Goal: Task Accomplishment & Management: Use online tool/utility

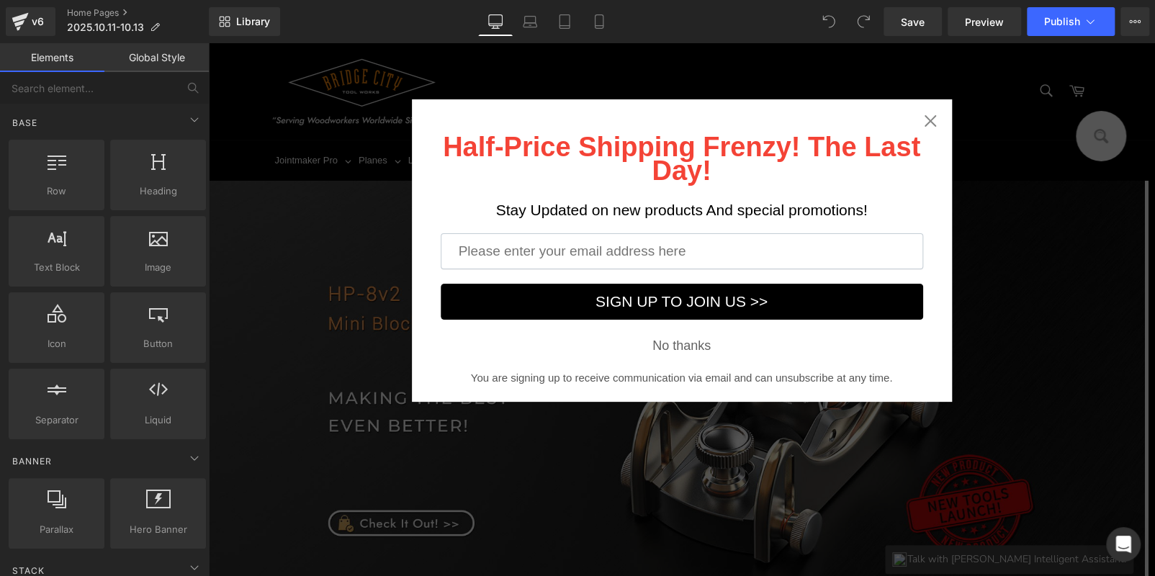
click at [924, 120] on icon "Close widget" at bounding box center [930, 121] width 12 height 12
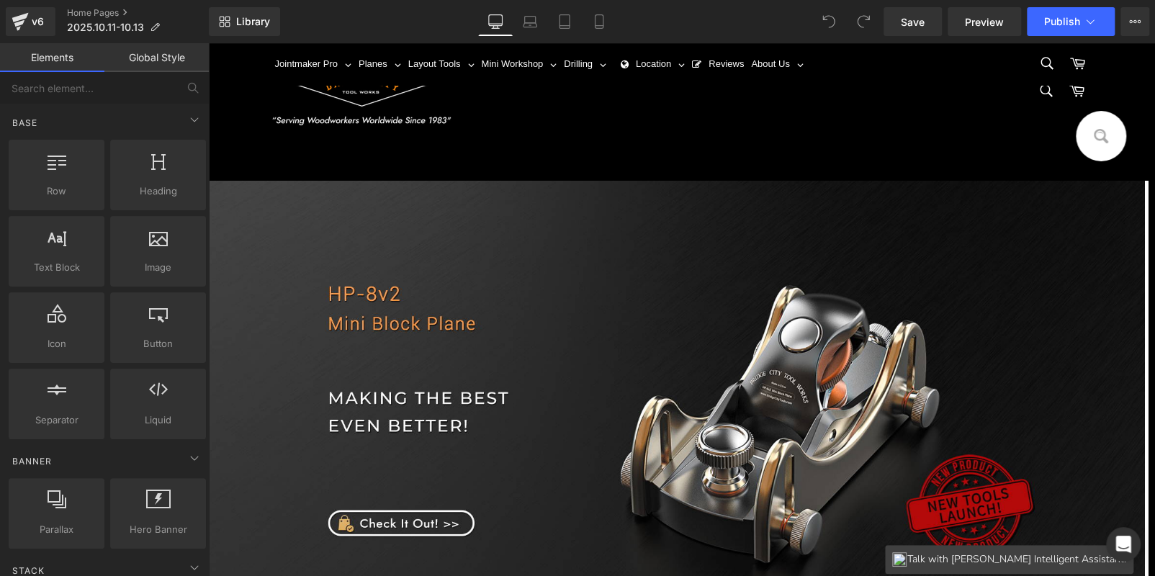
scroll to position [647, 0]
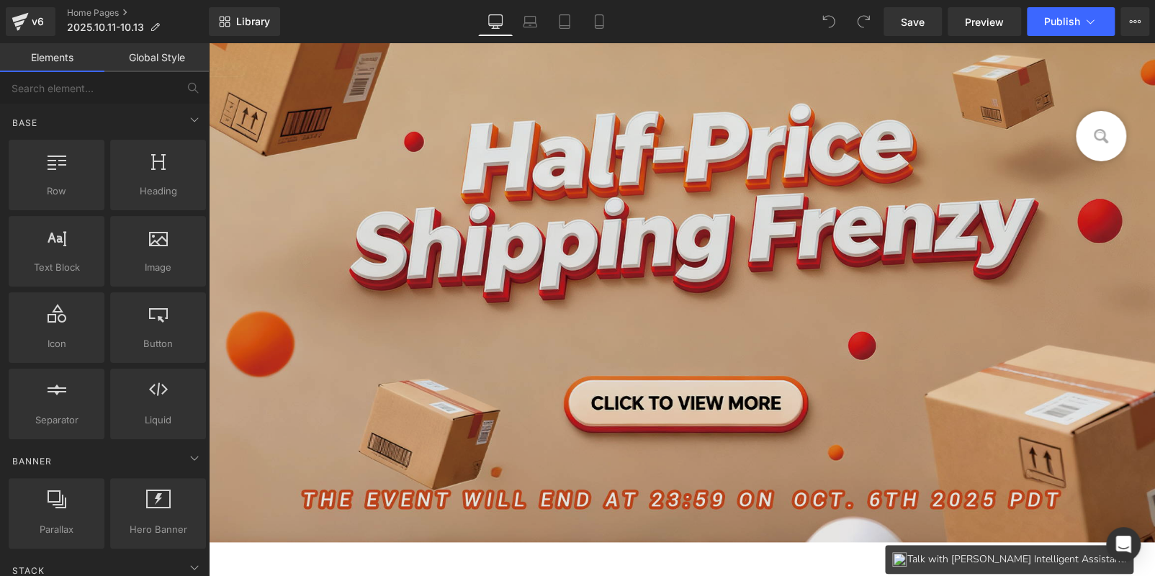
click at [660, 344] on img at bounding box center [681, 265] width 947 height 555
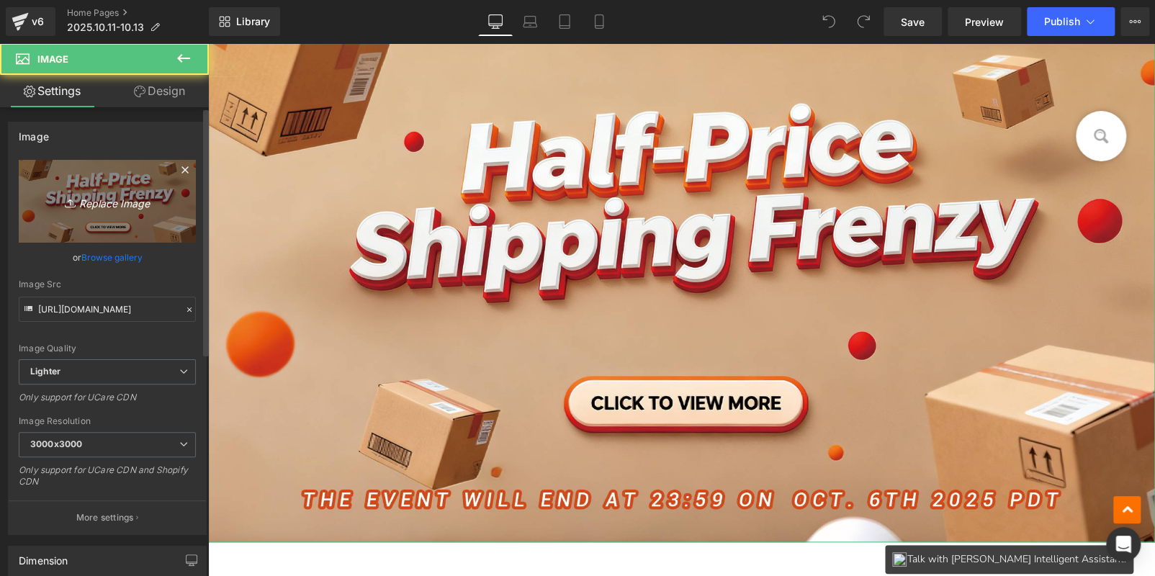
click at [80, 231] on link "Replace Image" at bounding box center [107, 201] width 177 height 83
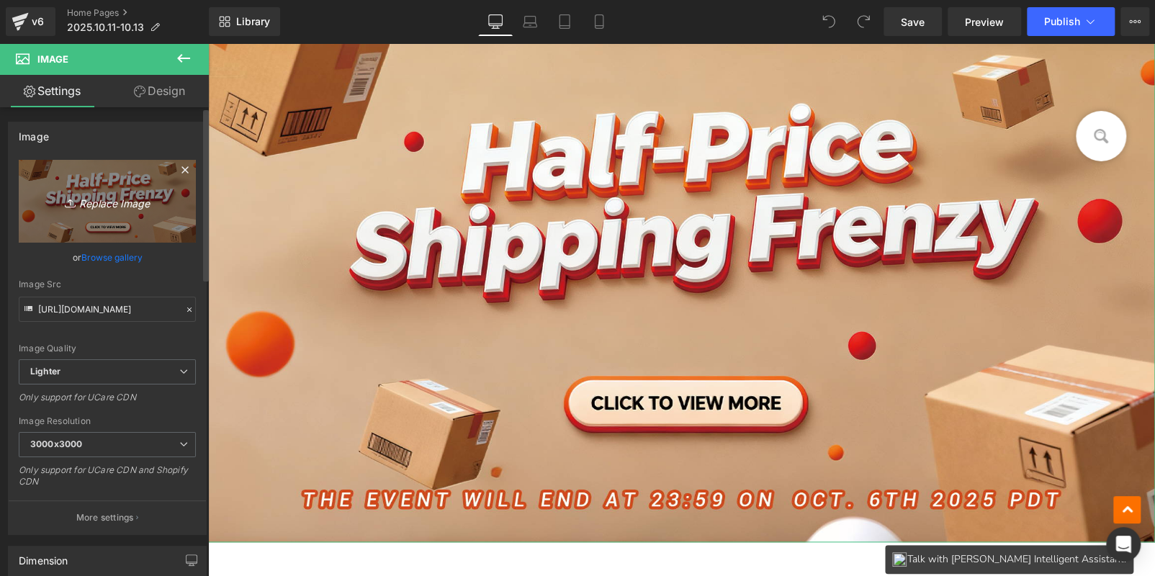
type input "C:\fakepath\AF5853F91B30859950B20AB4DCB9B60B.jpg"
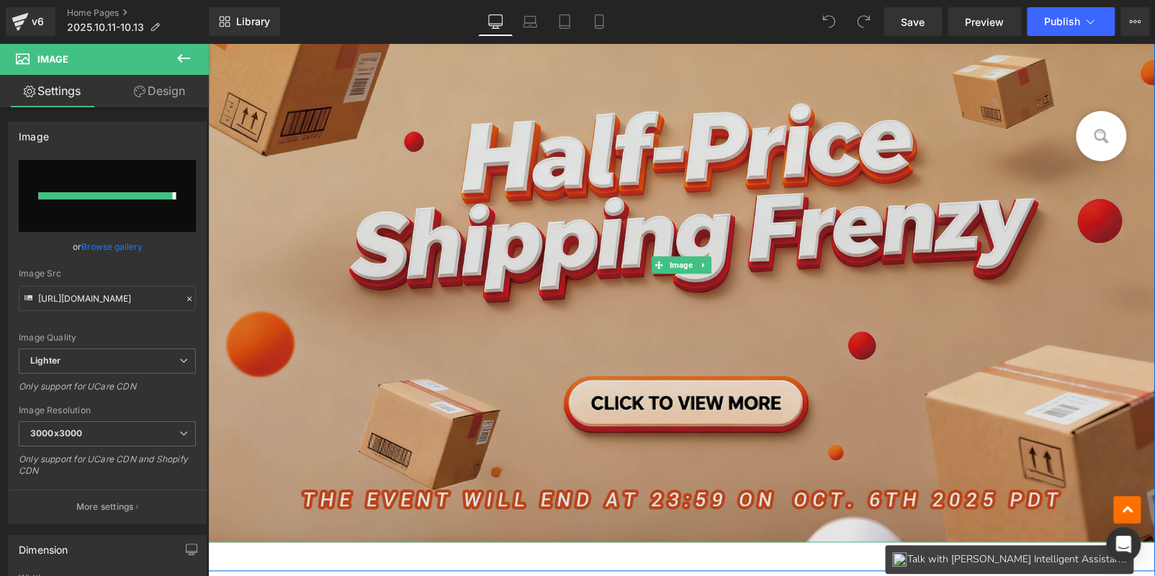
type input "https://ucarecdn.com/8888d3b7-2cc1-4b98-98c9-cee81e768c81/-/format/auto/-/previ…"
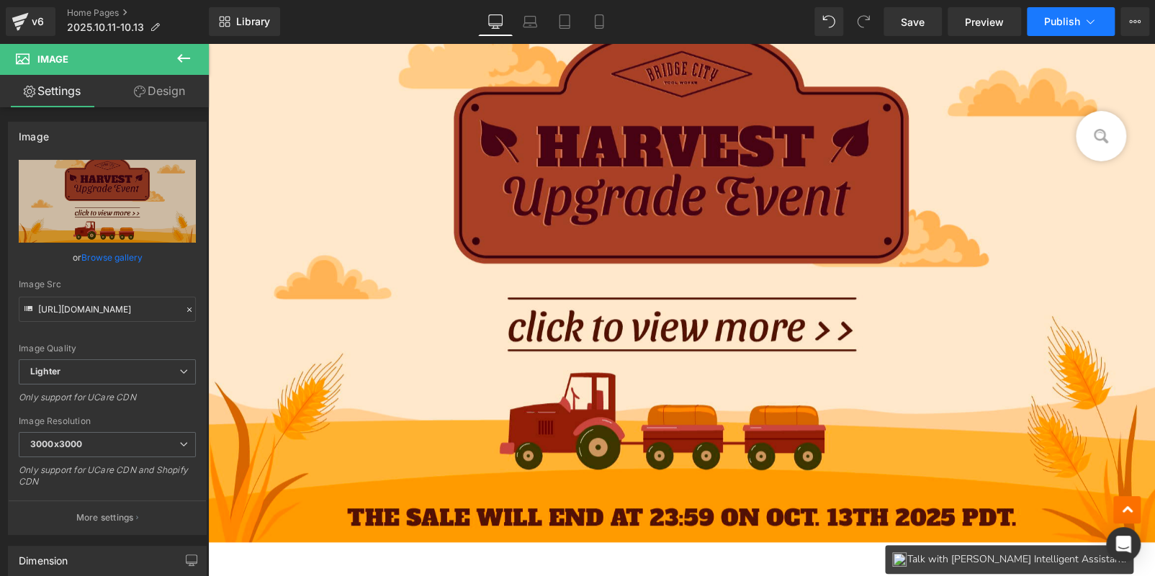
click at [1047, 16] on span "Publish" at bounding box center [1062, 22] width 36 height 12
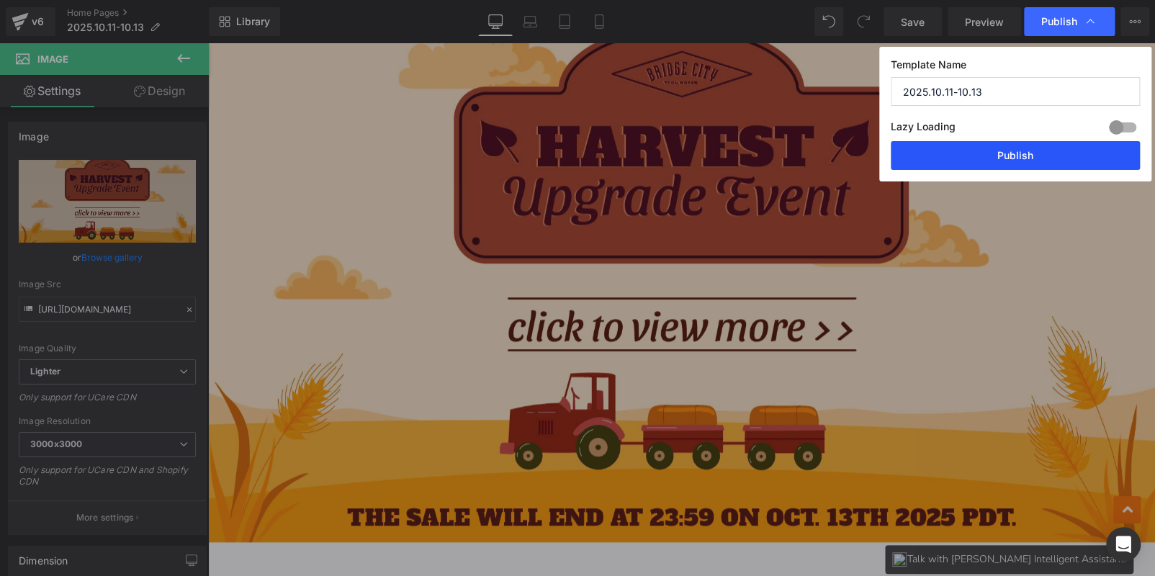
click at [1035, 156] on button "Publish" at bounding box center [1015, 155] width 249 height 29
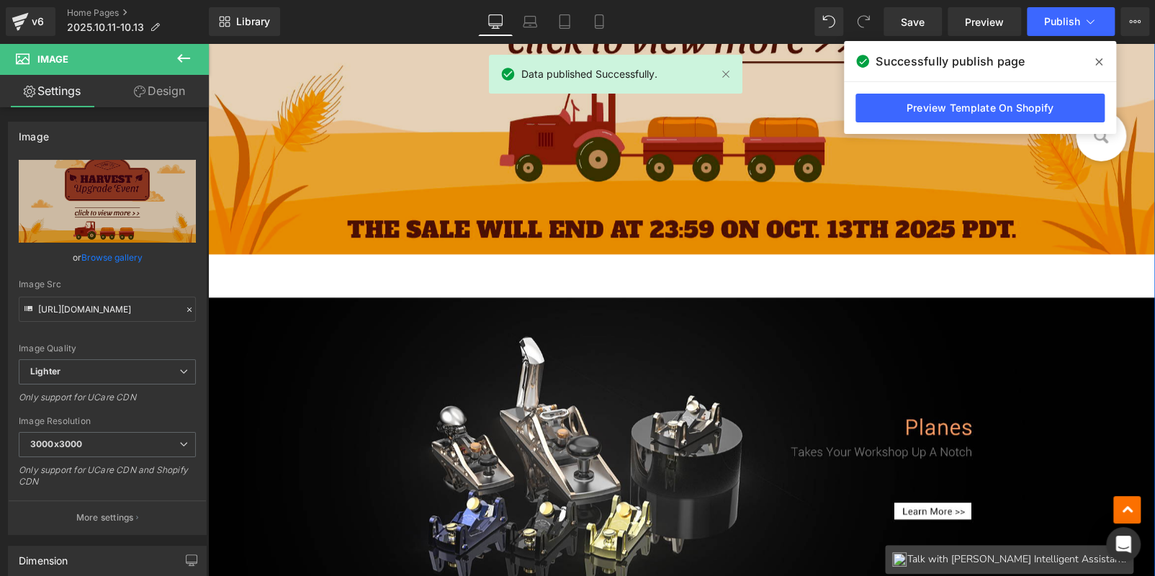
scroll to position [504, 0]
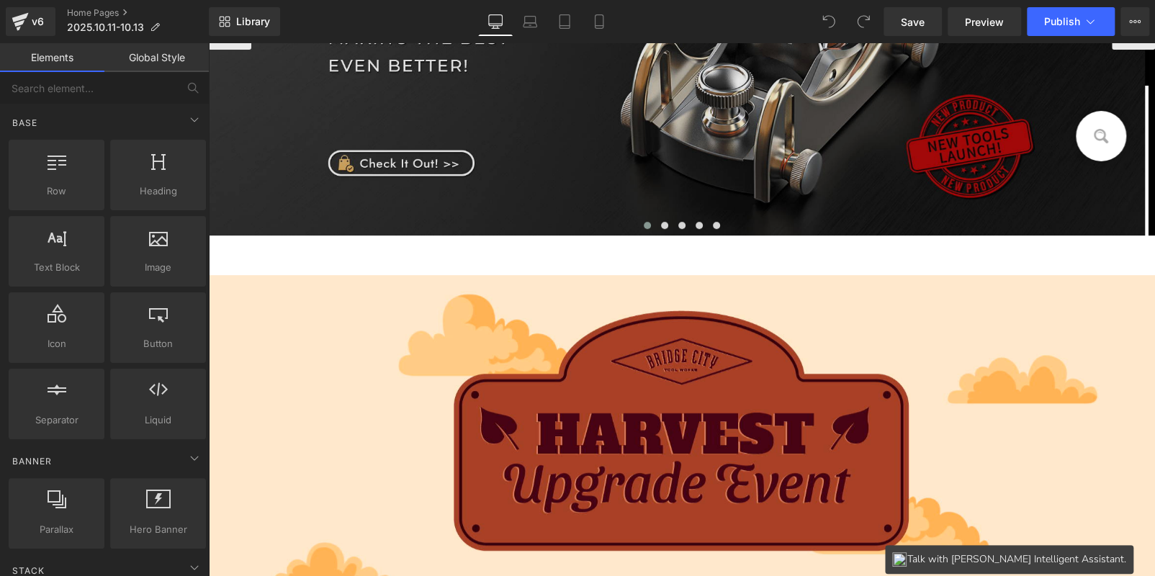
scroll to position [720, 0]
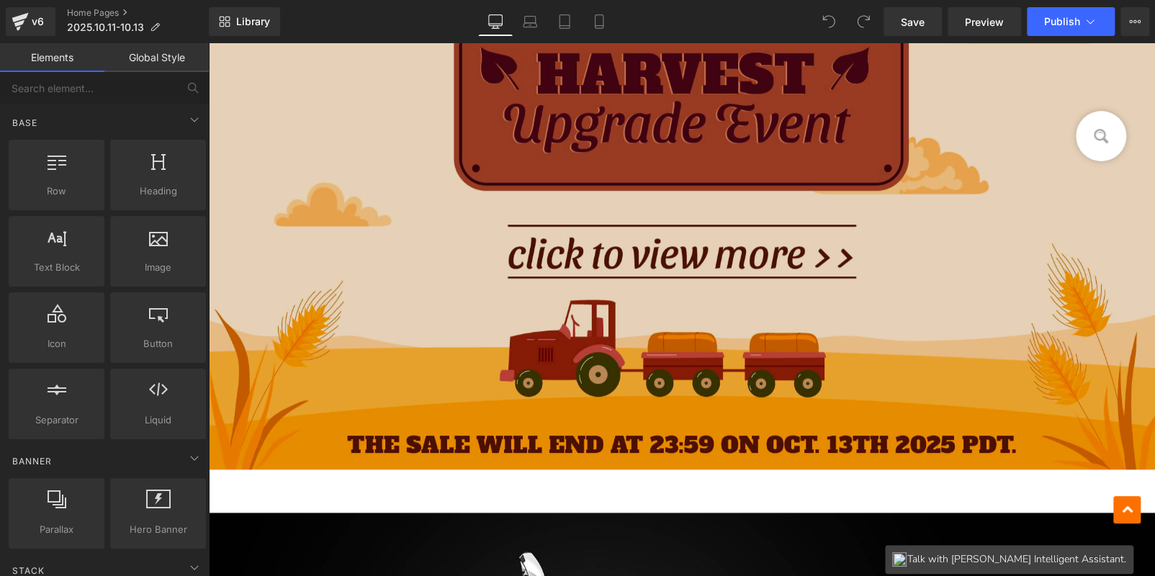
click at [546, 332] on img at bounding box center [681, 192] width 947 height 555
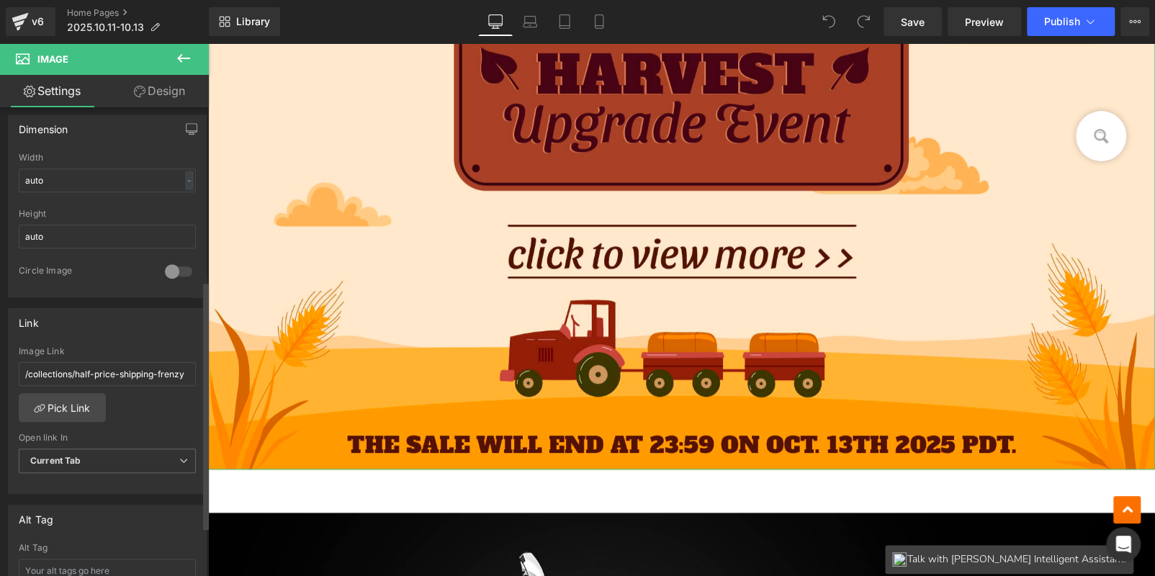
scroll to position [432, 0]
click at [83, 400] on link "Pick Link" at bounding box center [62, 406] width 87 height 29
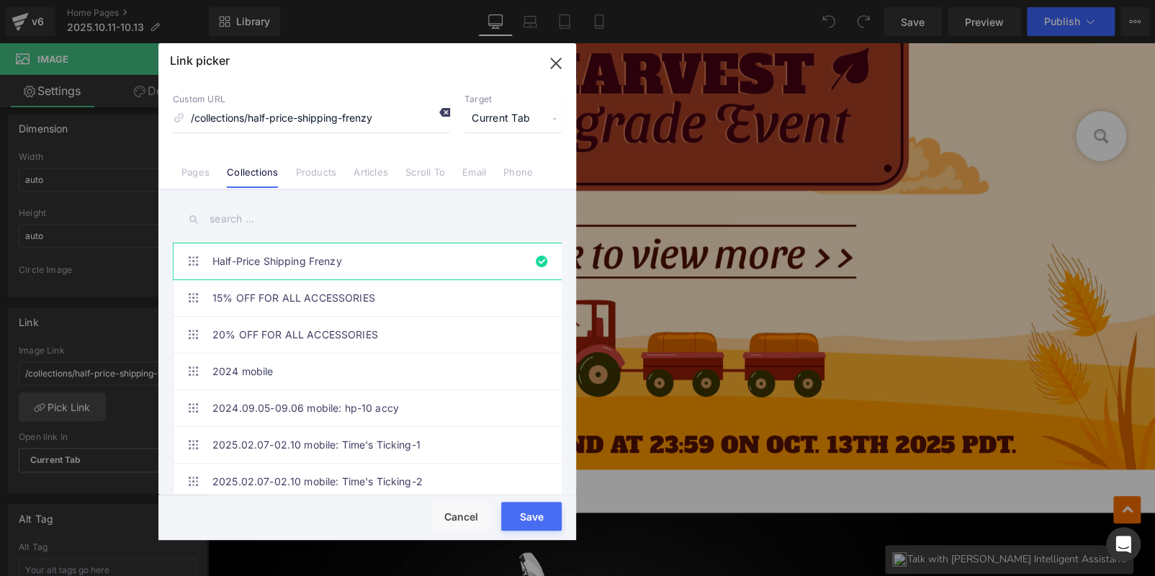
click at [441, 112] on icon at bounding box center [445, 113] width 12 height 12
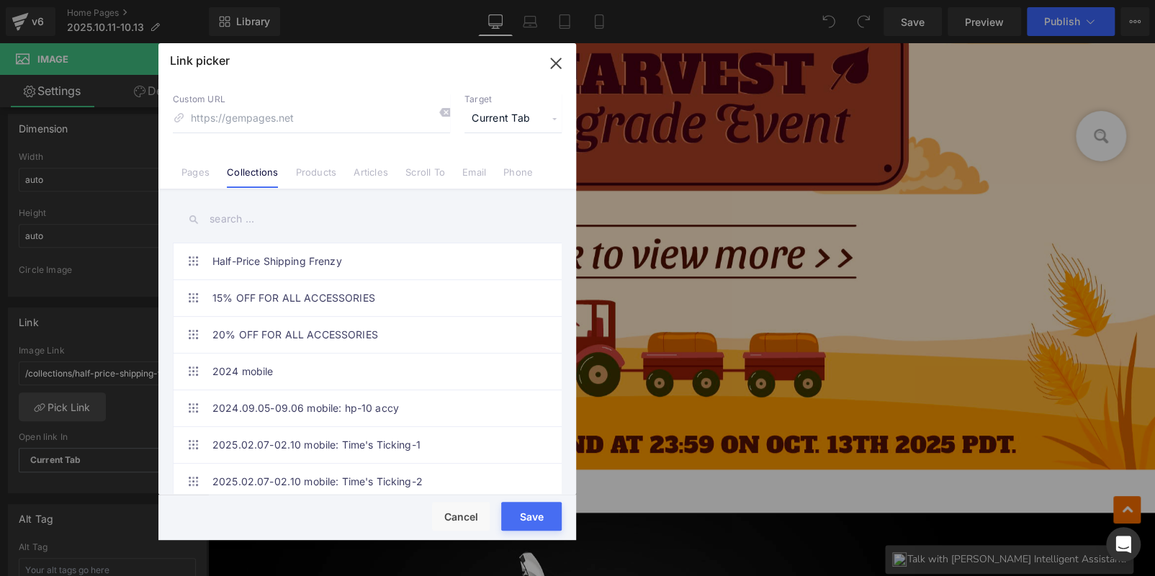
click at [302, 223] on input "text" at bounding box center [367, 219] width 389 height 32
paste input "Harvest Upgrade Event"
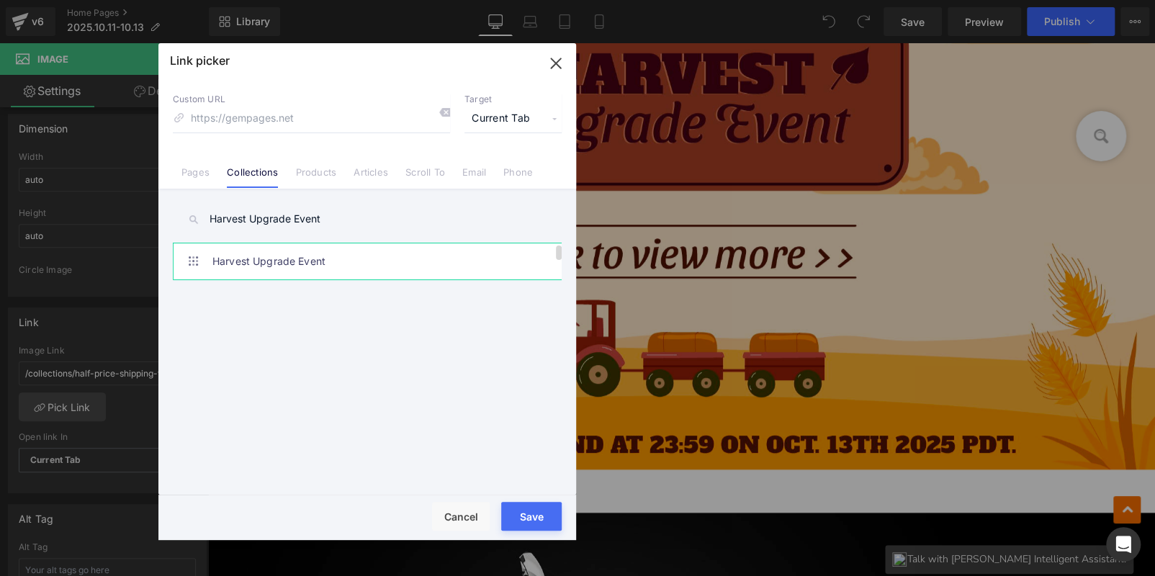
type input "Harvest Upgrade Event"
click at [320, 260] on link "Harvest Upgrade Event" at bounding box center [370, 261] width 317 height 36
type input "/collections/harvest-upgrade-event"
click at [525, 511] on button "Save" at bounding box center [531, 516] width 60 height 29
type input "/collections/harvest-upgrade-event"
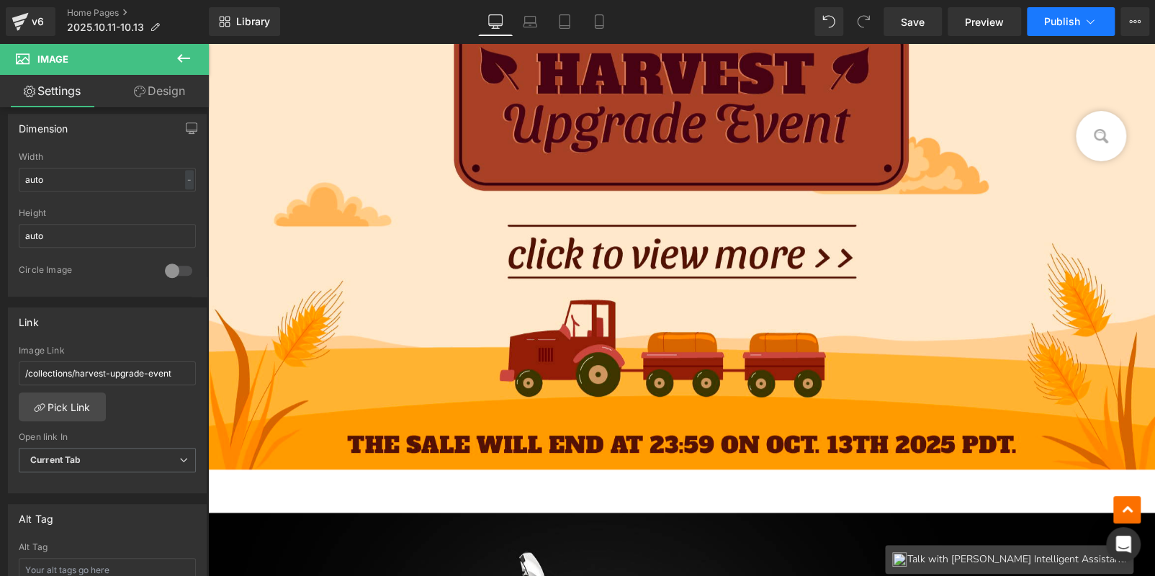
click at [1055, 24] on span "Publish" at bounding box center [1062, 22] width 36 height 12
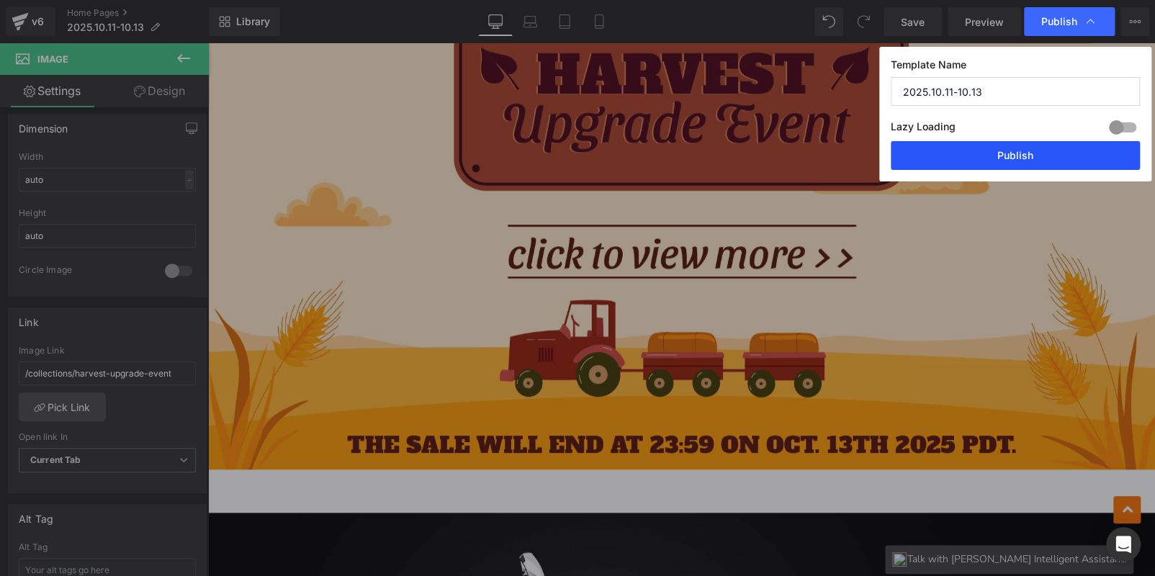
click at [1022, 160] on button "Publish" at bounding box center [1015, 155] width 249 height 29
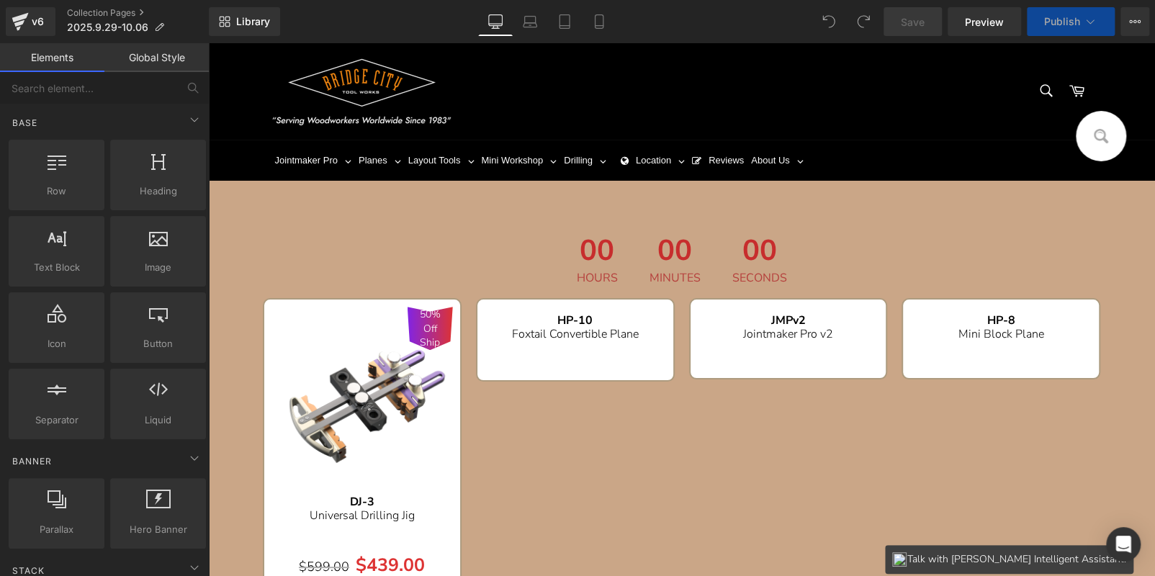
click at [661, 248] on span "00" at bounding box center [675, 254] width 51 height 36
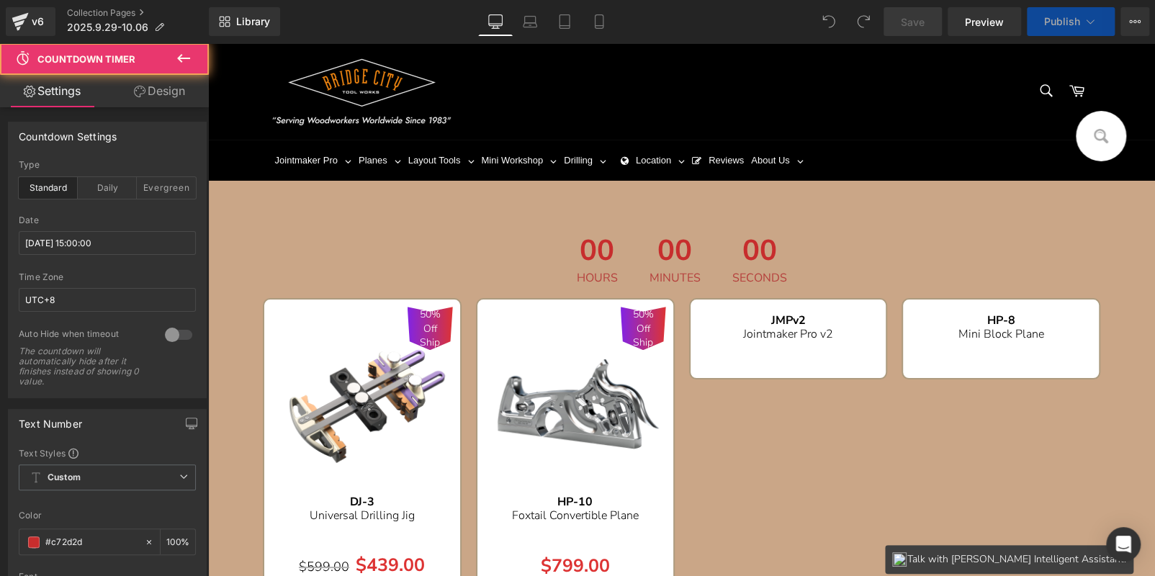
click at [191, 57] on icon at bounding box center [183, 58] width 17 height 17
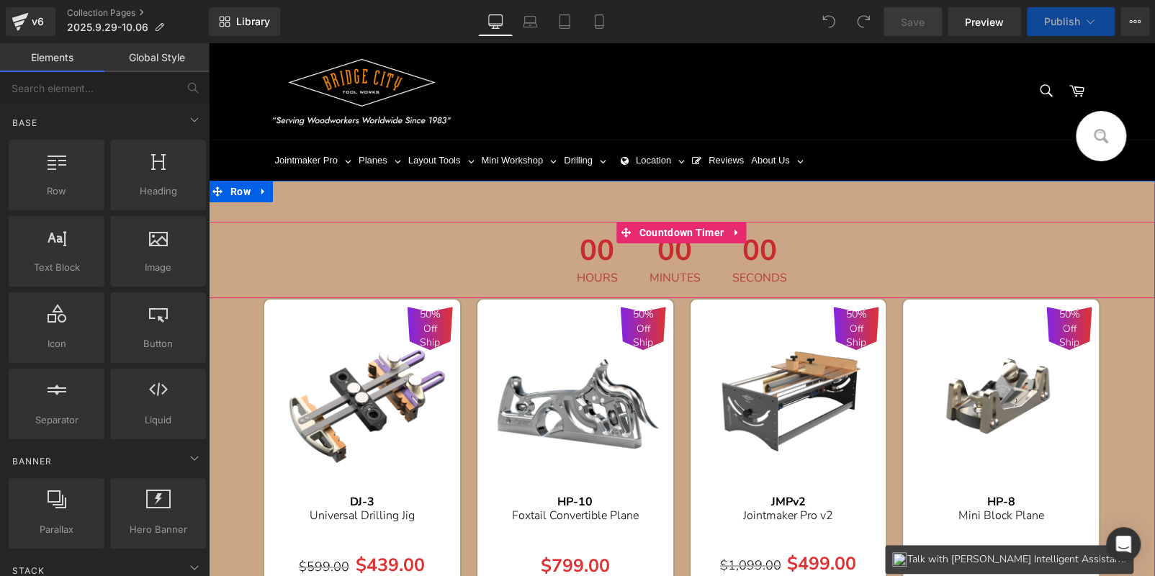
click at [603, 242] on span "00" at bounding box center [597, 254] width 41 height 36
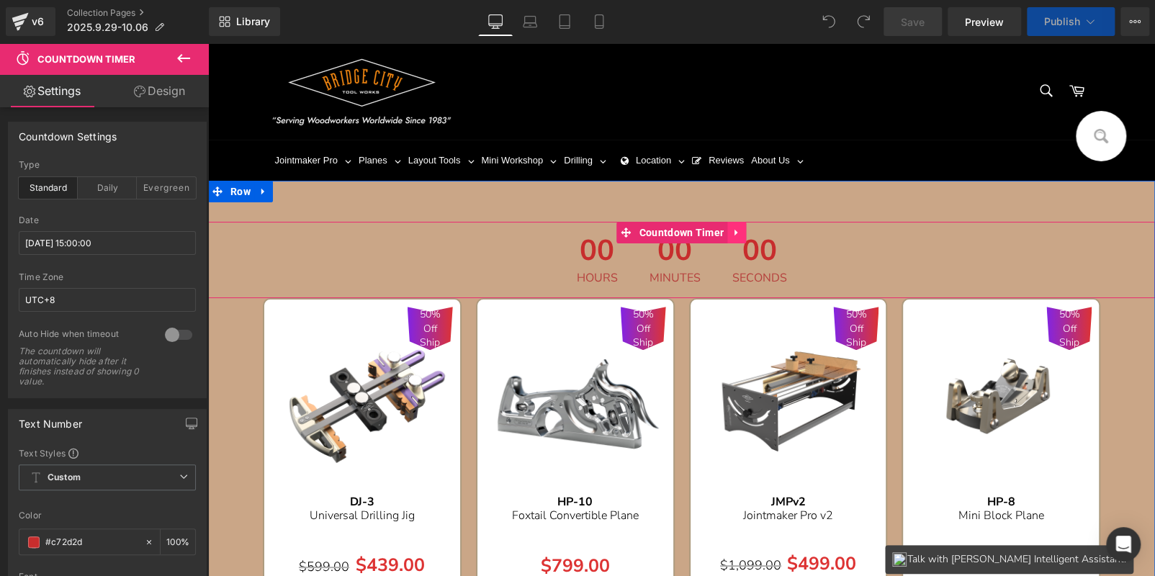
click at [734, 229] on icon at bounding box center [737, 233] width 10 height 11
click at [741, 234] on icon at bounding box center [746, 233] width 10 height 10
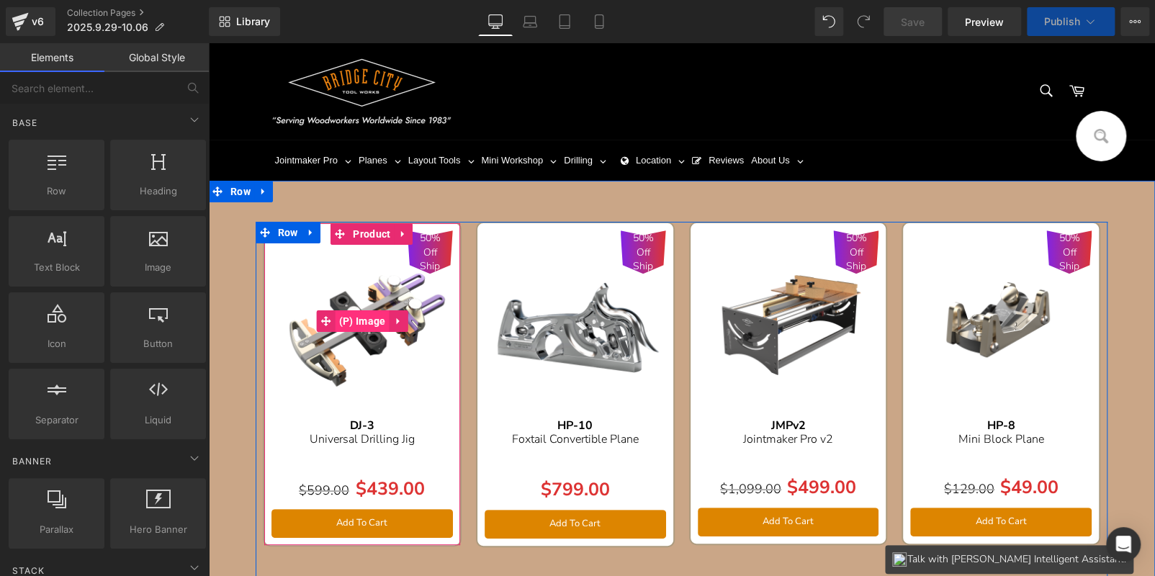
click at [359, 324] on span "(P) Image" at bounding box center [363, 321] width 54 height 22
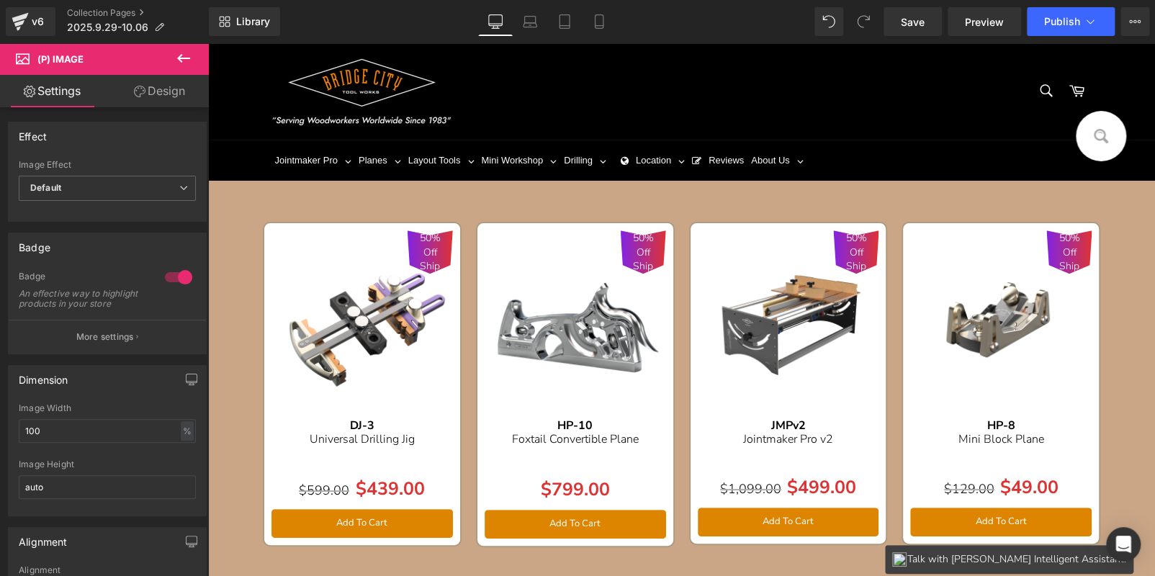
click at [174, 96] on link "Design" at bounding box center [159, 91] width 104 height 32
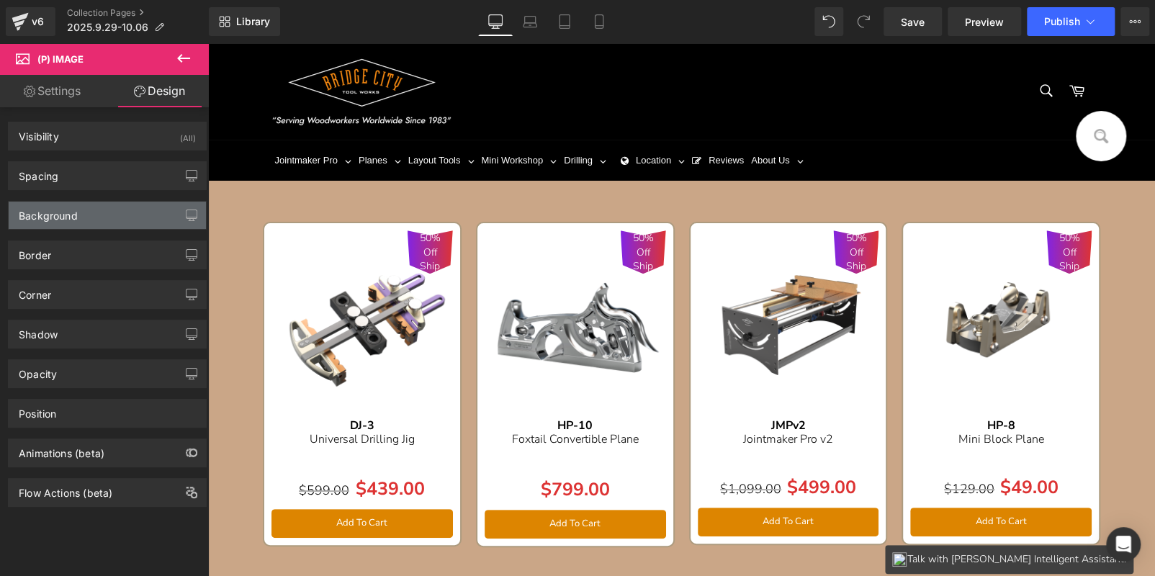
click at [89, 214] on div "Background" at bounding box center [107, 215] width 197 height 27
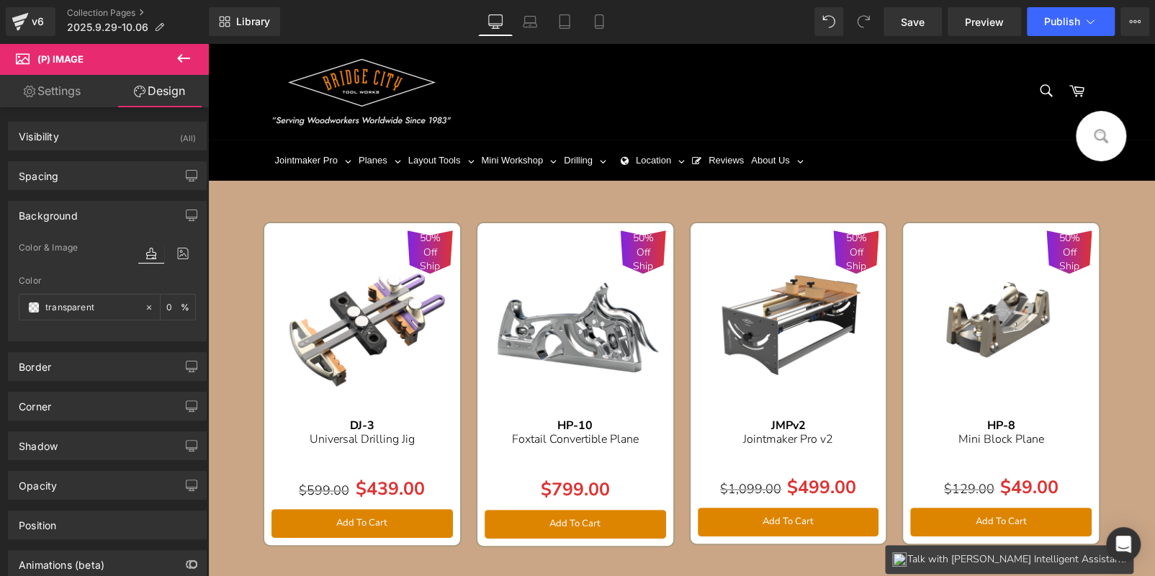
click at [87, 90] on link "Settings" at bounding box center [52, 91] width 104 height 32
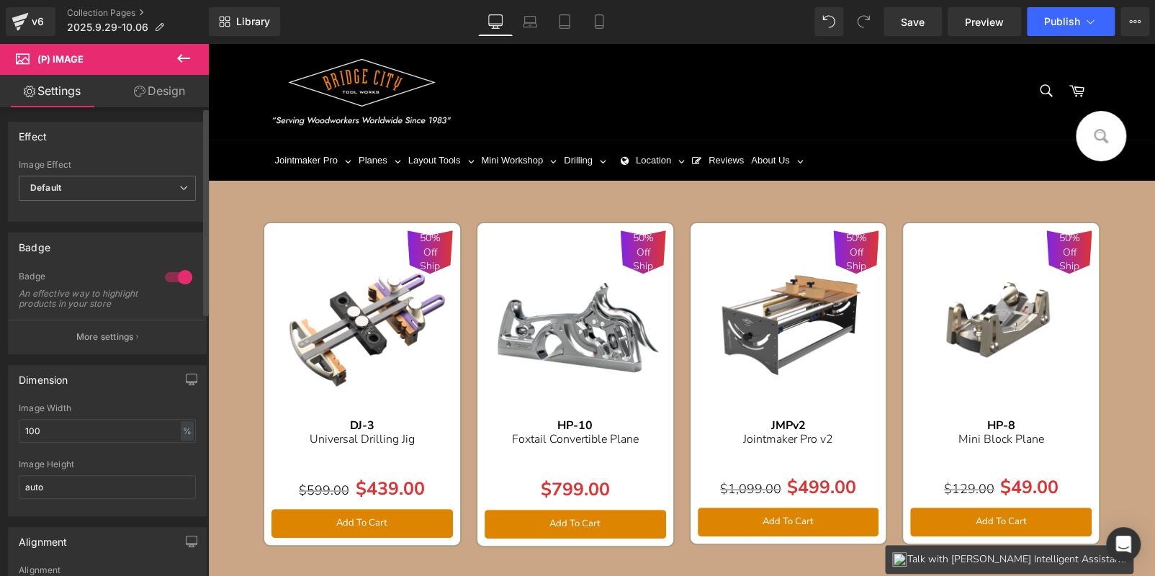
click at [178, 277] on div at bounding box center [178, 277] width 35 height 23
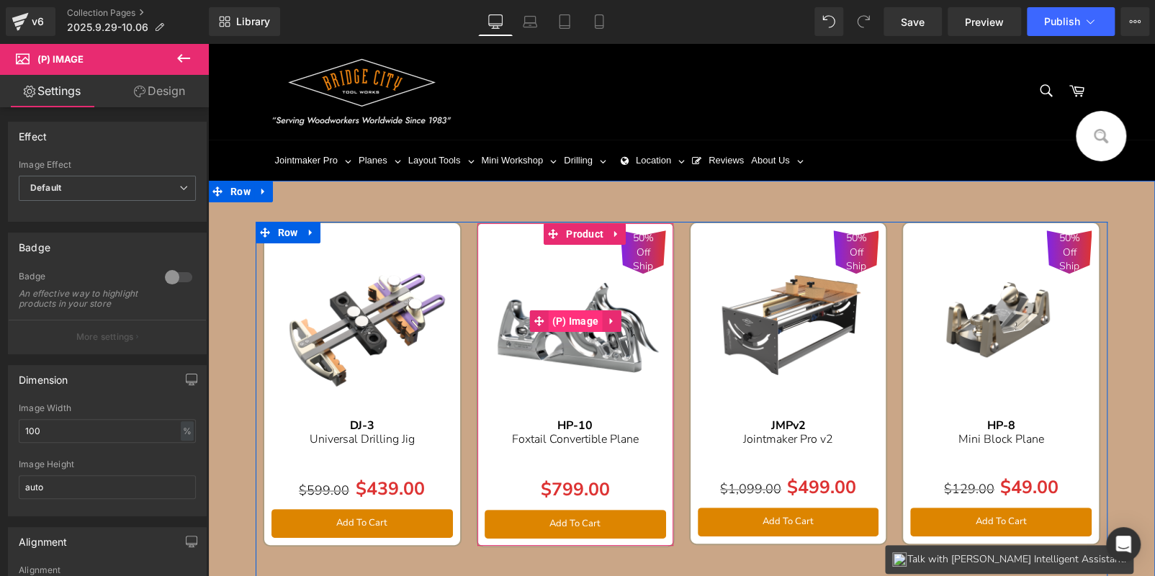
click at [562, 313] on span "(P) Image" at bounding box center [576, 321] width 54 height 22
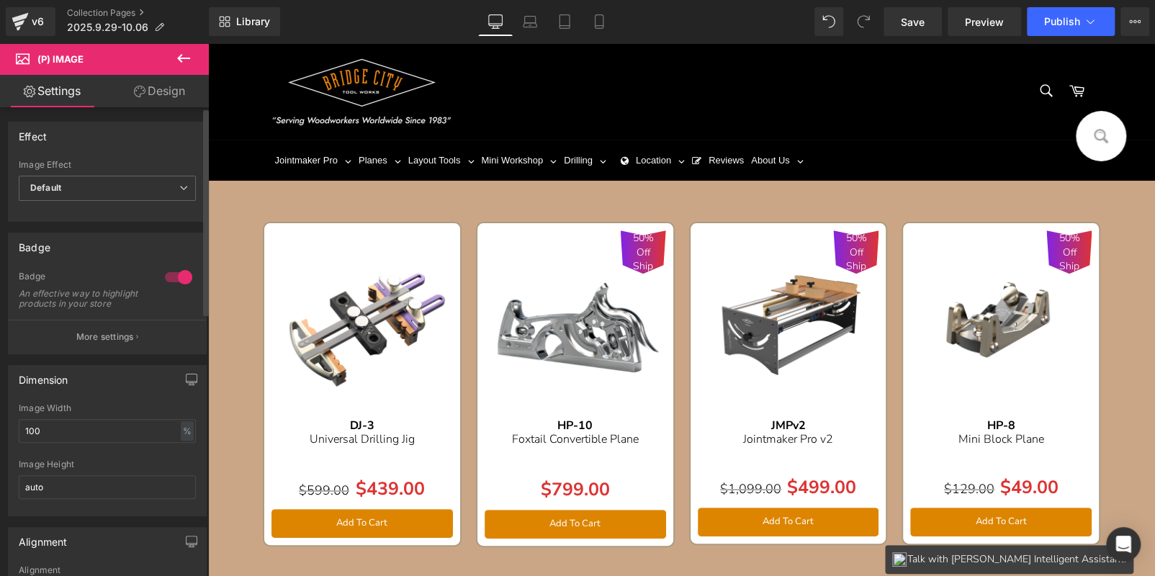
drag, startPoint x: 165, startPoint y: 279, endPoint x: 263, endPoint y: 302, distance: 100.6
click at [165, 279] on div at bounding box center [178, 277] width 35 height 23
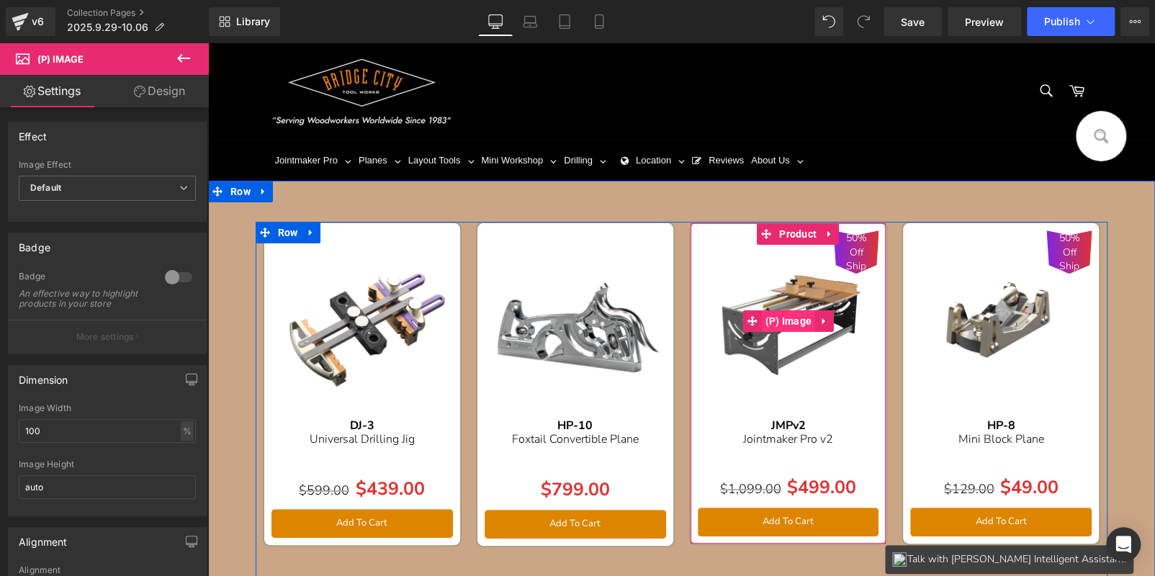
click at [773, 322] on span "(P) Image" at bounding box center [788, 321] width 54 height 22
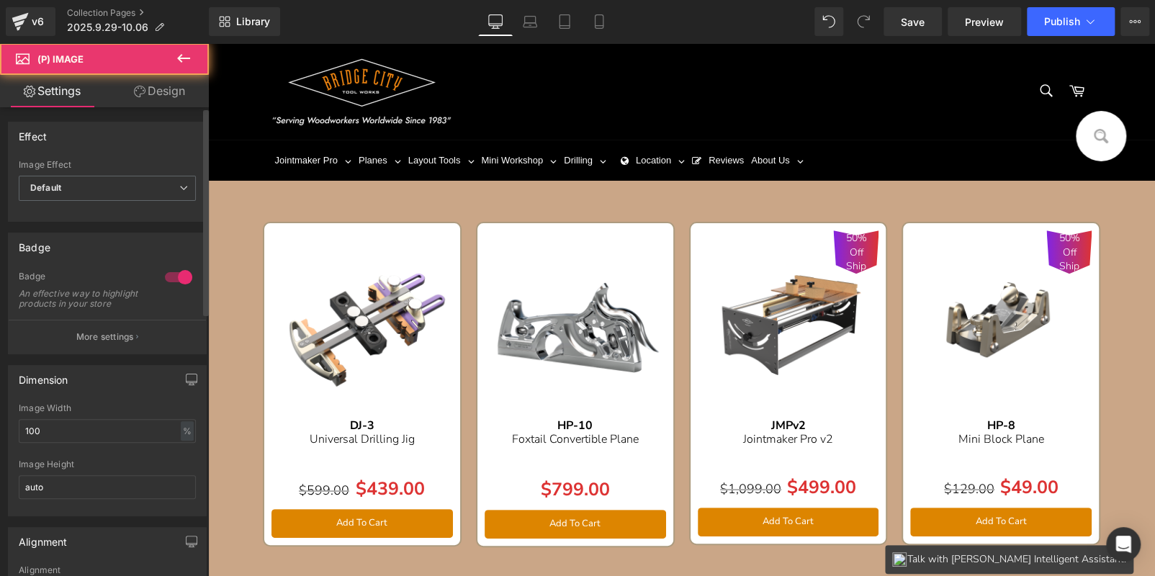
drag, startPoint x: 181, startPoint y: 271, endPoint x: 78, endPoint y: 241, distance: 108.2
click at [181, 271] on div at bounding box center [178, 277] width 35 height 23
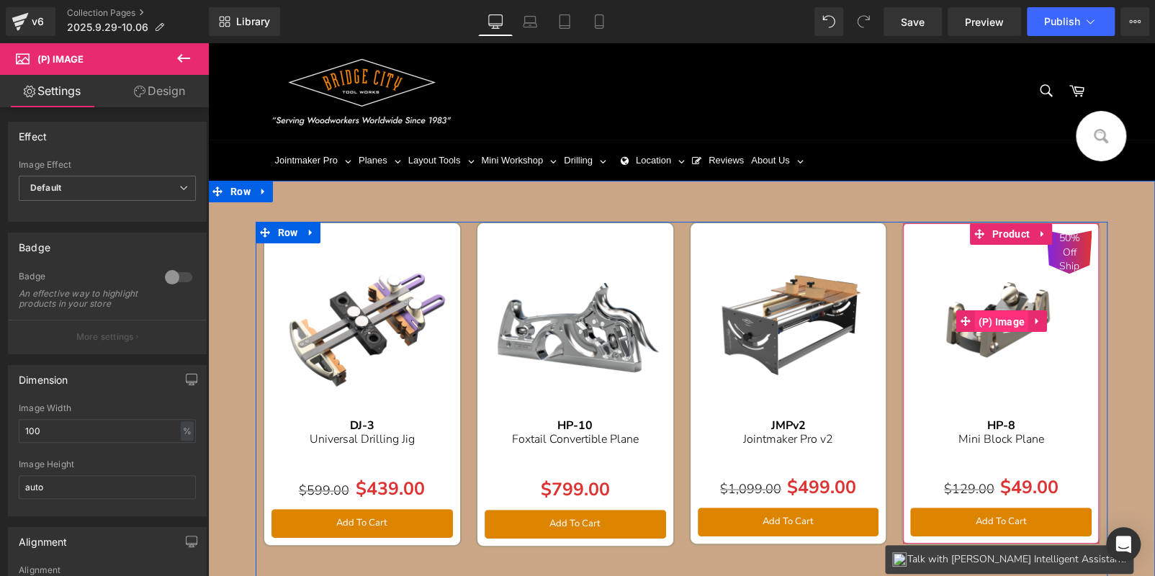
click at [992, 322] on span "(P) Image" at bounding box center [1001, 322] width 54 height 22
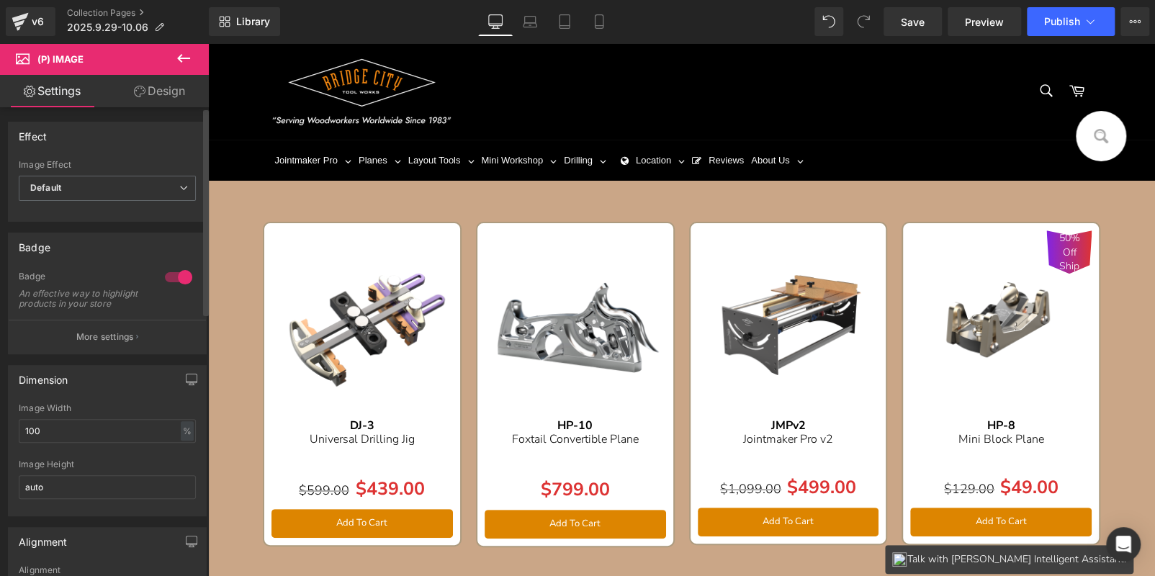
drag, startPoint x: 163, startPoint y: 274, endPoint x: 169, endPoint y: 312, distance: 38.6
click at [163, 274] on div at bounding box center [178, 277] width 35 height 23
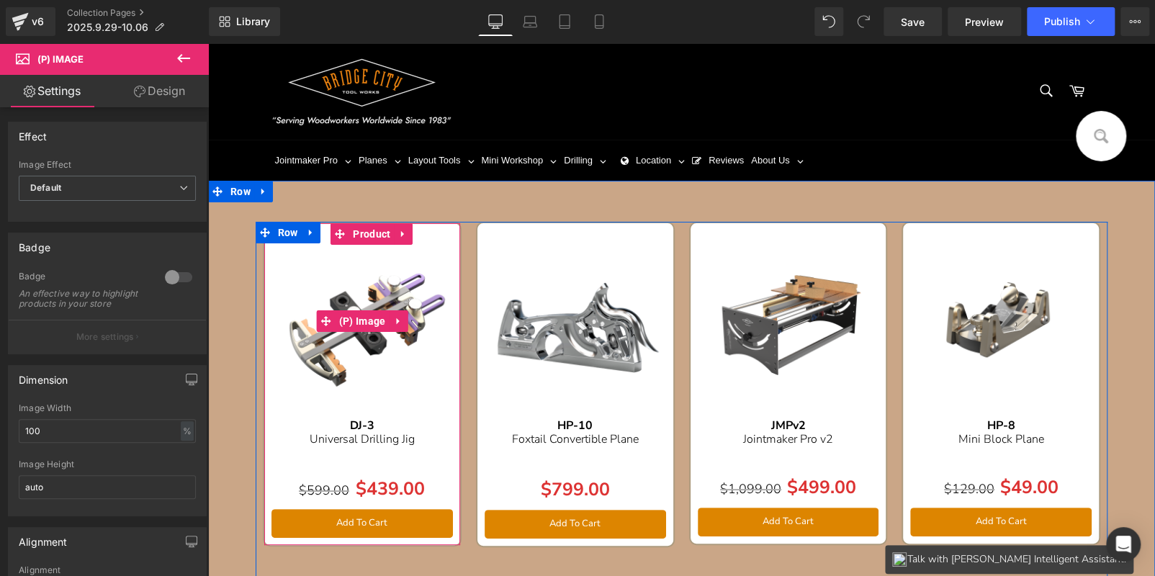
scroll to position [360, 0]
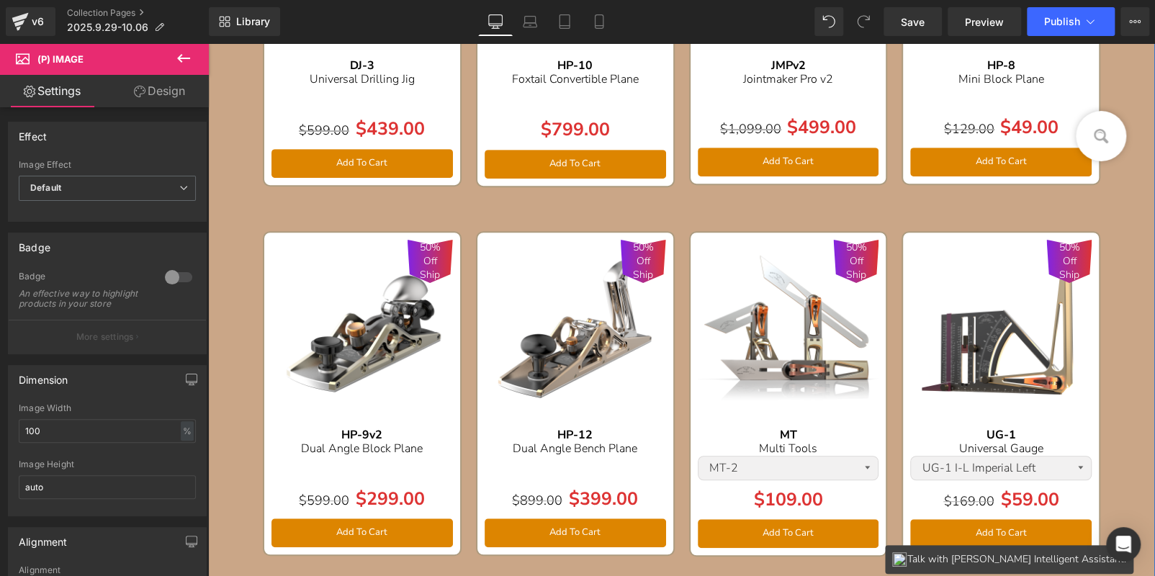
click at [369, 355] on img at bounding box center [361, 330] width 181 height 181
click at [181, 271] on div at bounding box center [178, 277] width 35 height 23
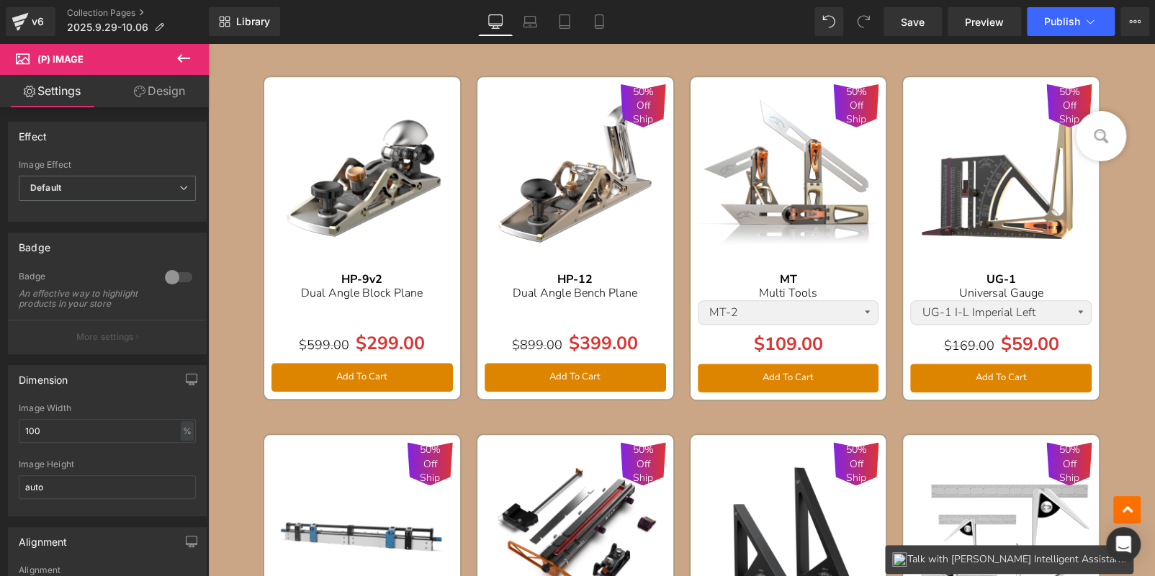
scroll to position [647, 0]
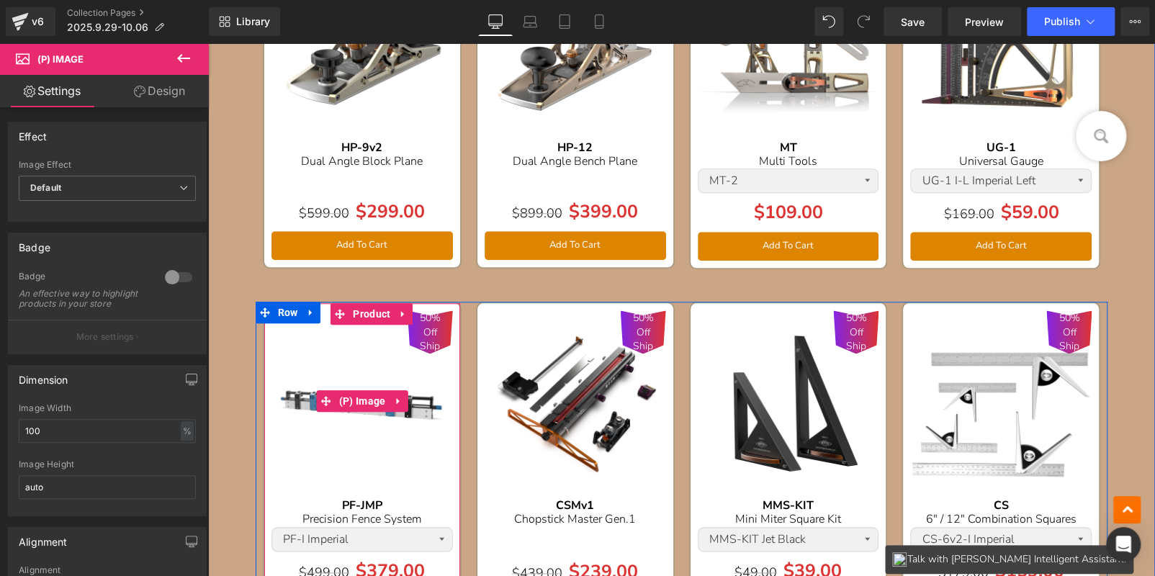
click at [427, 326] on span "50% Off Ship" at bounding box center [430, 332] width 31 height 42
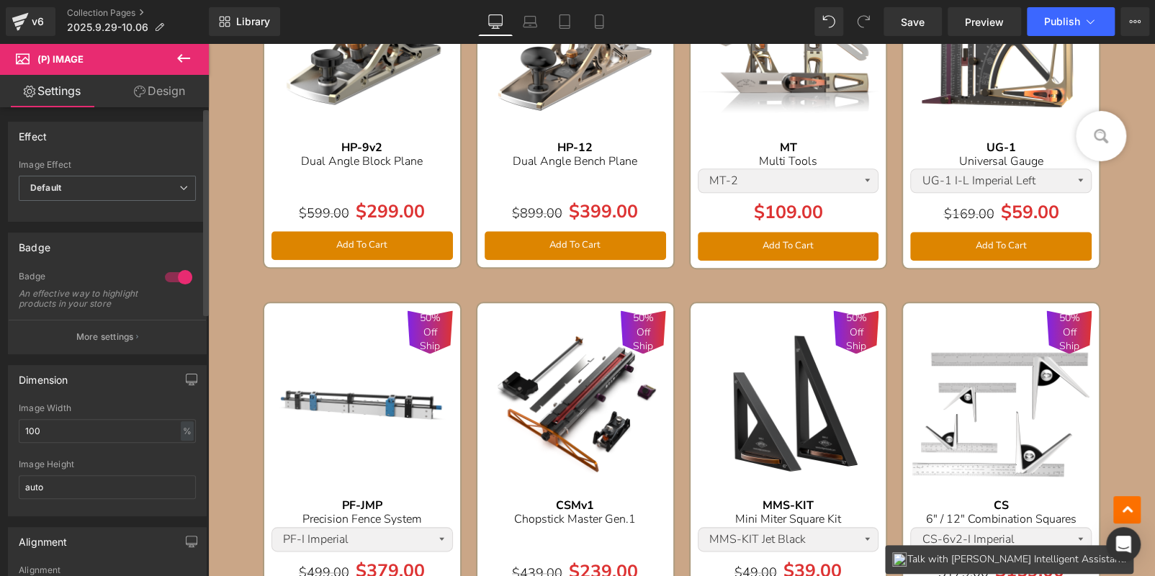
click at [174, 275] on div at bounding box center [178, 277] width 35 height 23
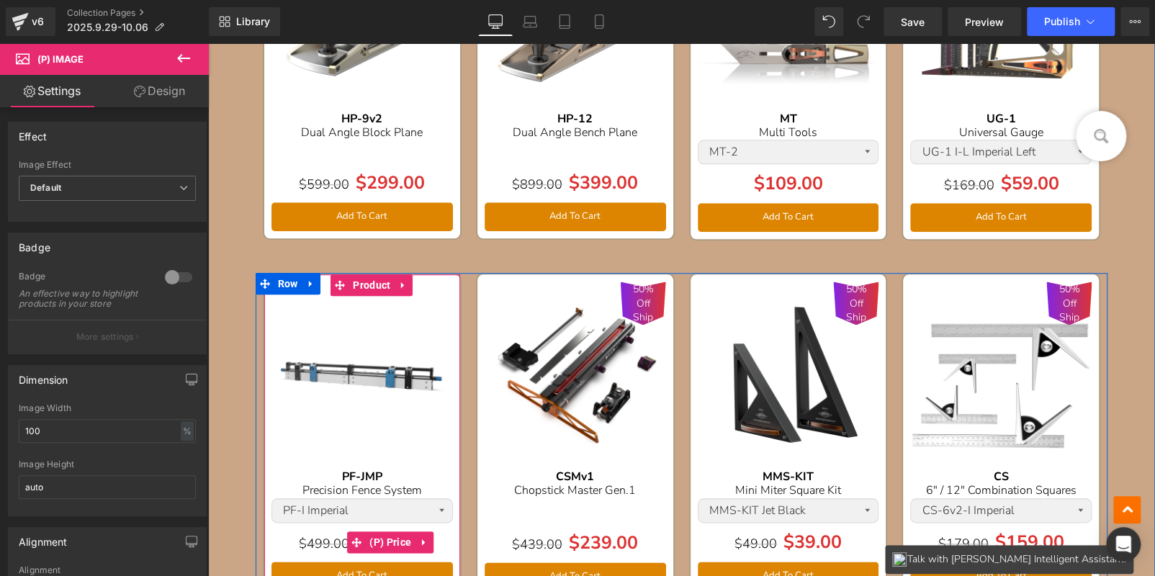
scroll to position [935, 0]
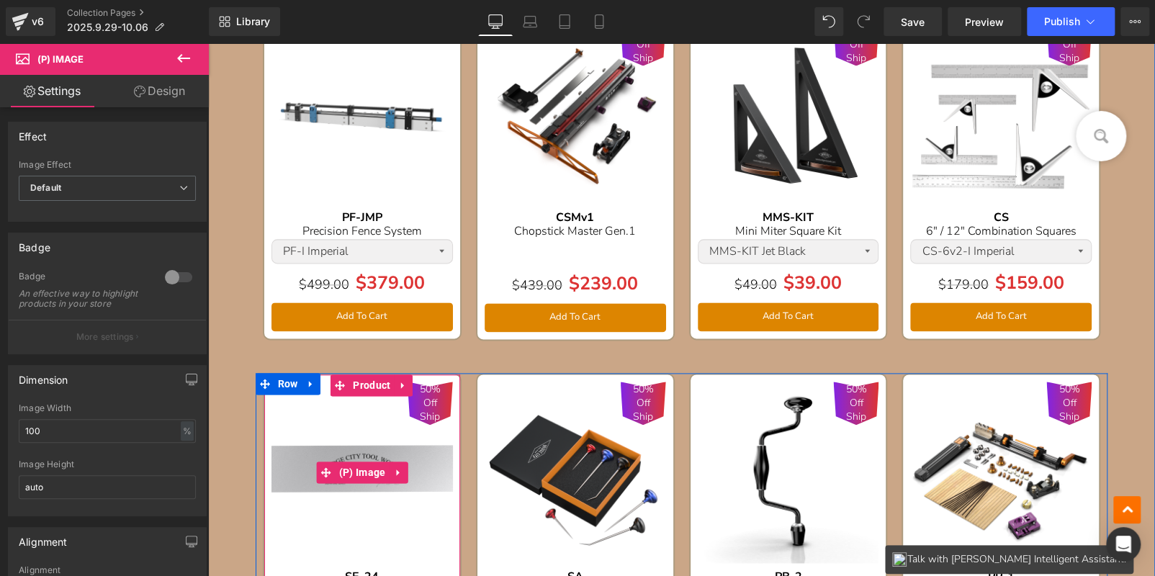
click at [426, 382] on span "50% Off Ship" at bounding box center [430, 403] width 31 height 42
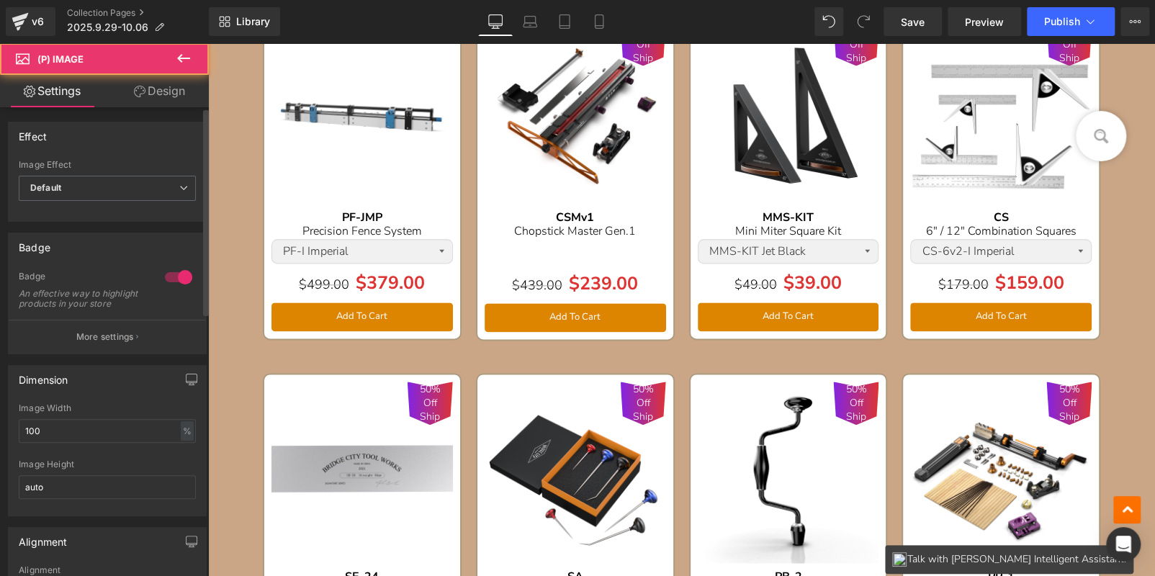
click at [170, 277] on div at bounding box center [178, 277] width 35 height 23
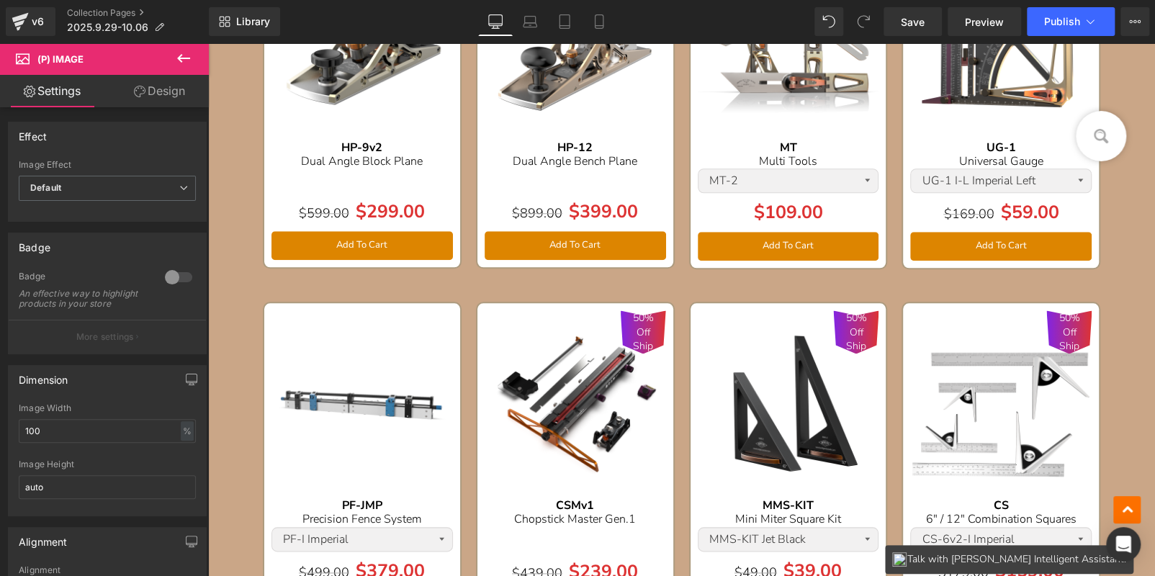
scroll to position [432, 0]
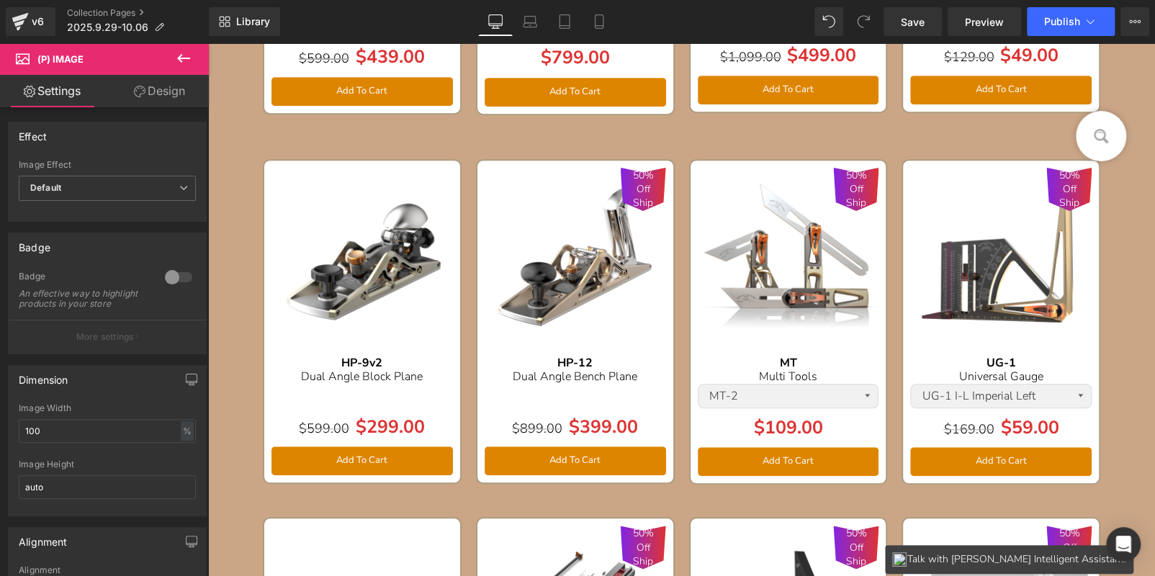
click at [567, 280] on img at bounding box center [575, 258] width 181 height 181
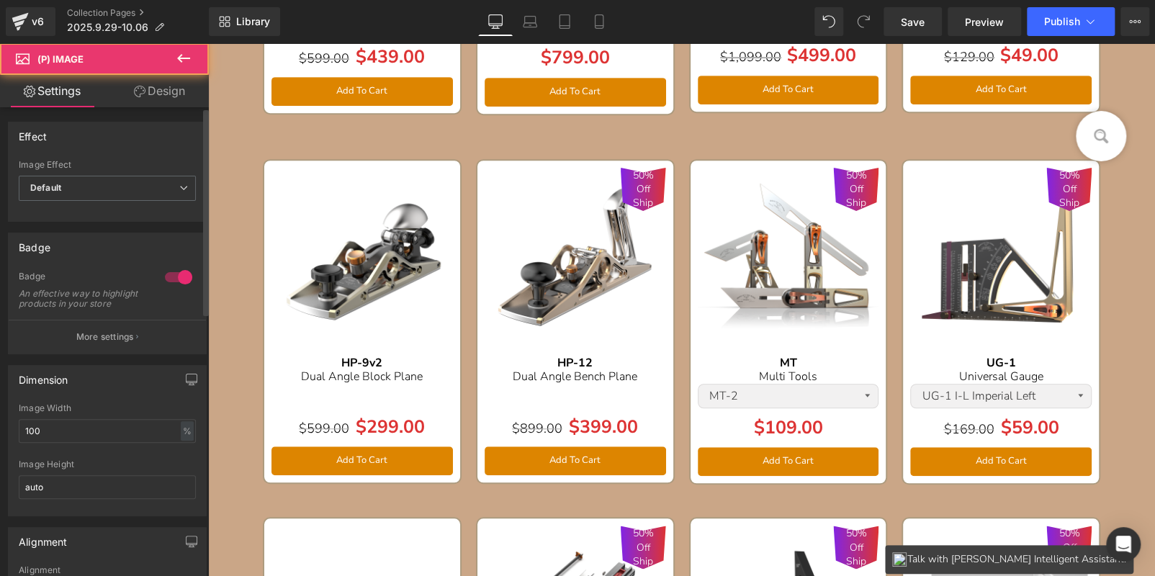
click at [178, 274] on div at bounding box center [178, 277] width 35 height 23
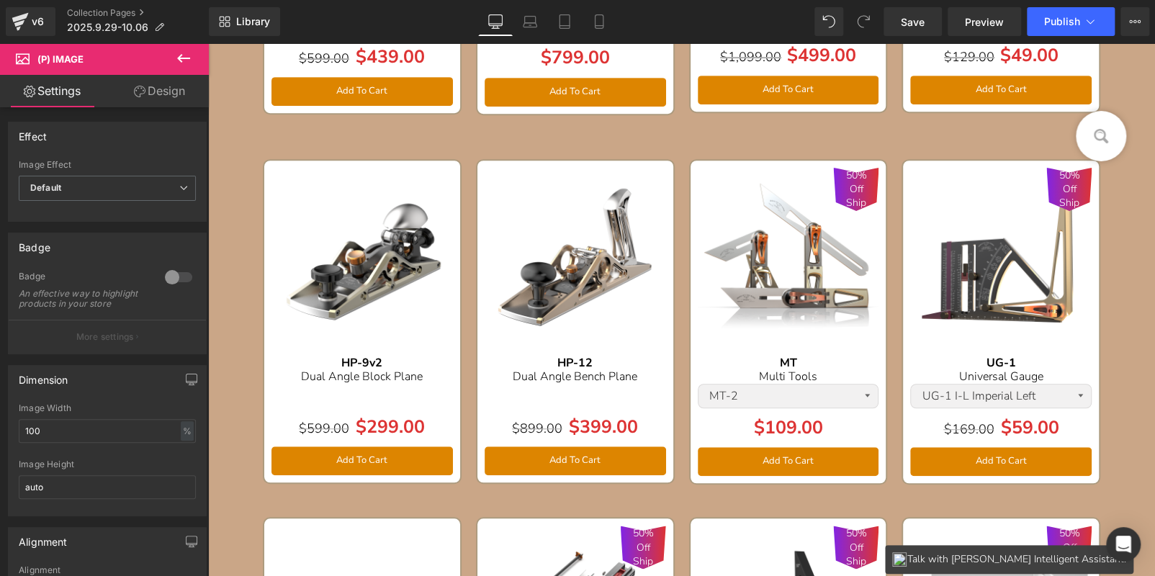
click at [768, 244] on img at bounding box center [788, 258] width 181 height 181
click at [169, 275] on div at bounding box center [178, 277] width 35 height 23
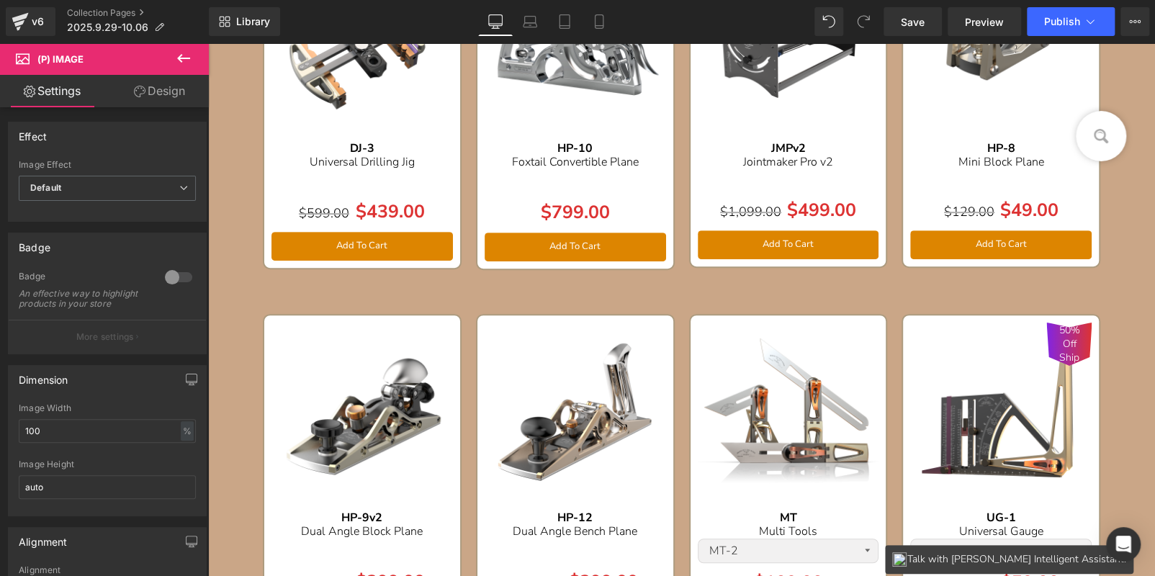
scroll to position [360, 0]
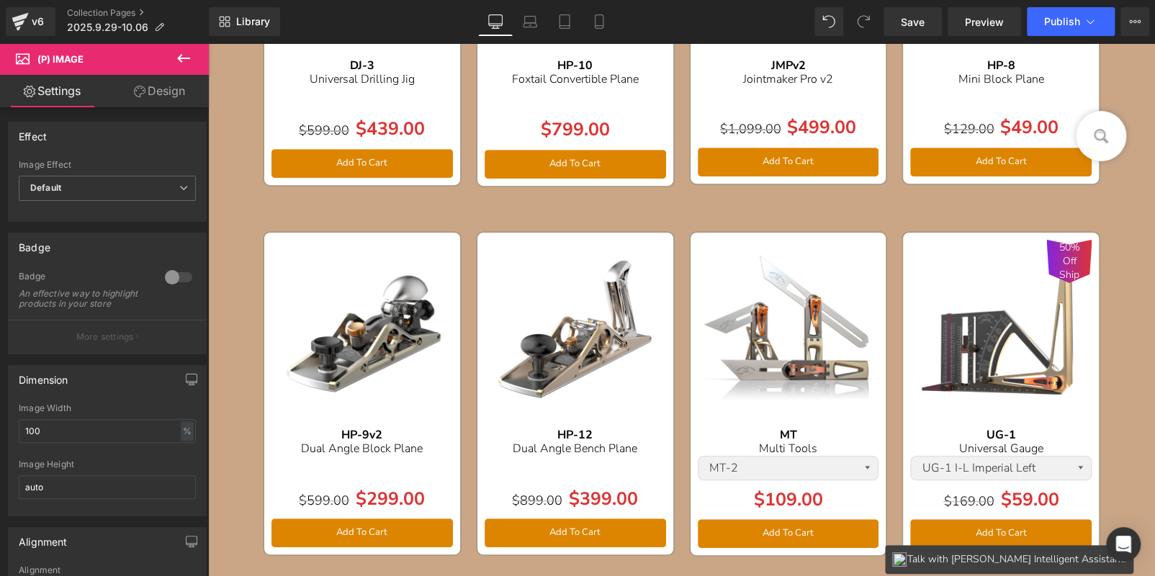
click at [982, 339] on div "50% Off Ship (P) Image" at bounding box center [1000, 330] width 181 height 181
drag, startPoint x: 158, startPoint y: 269, endPoint x: 20, endPoint y: 237, distance: 141.9
click at [161, 269] on div at bounding box center [178, 277] width 35 height 23
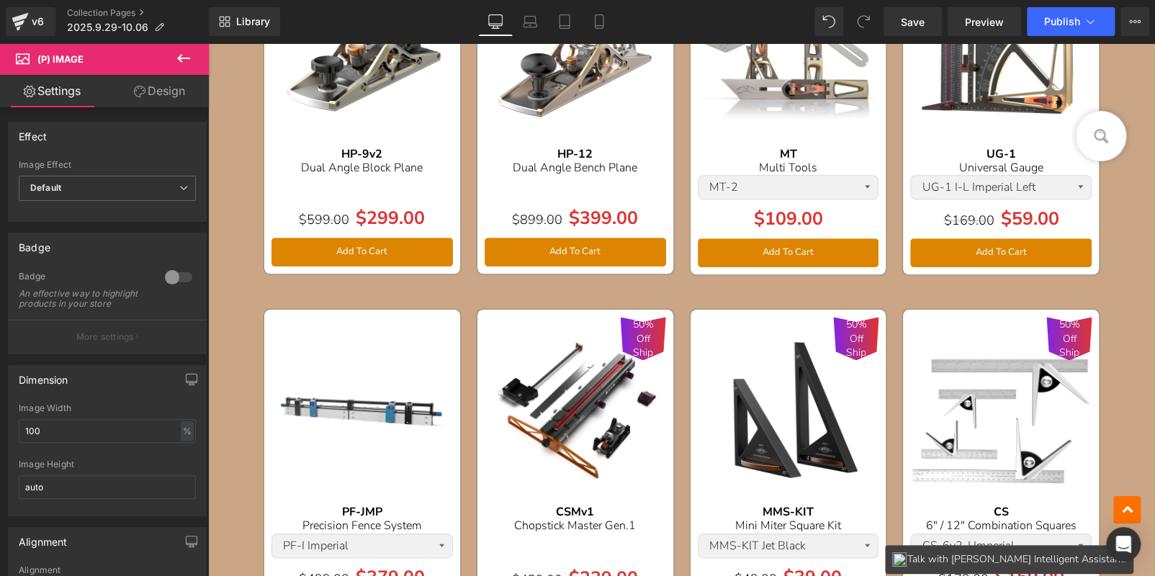
scroll to position [720, 0]
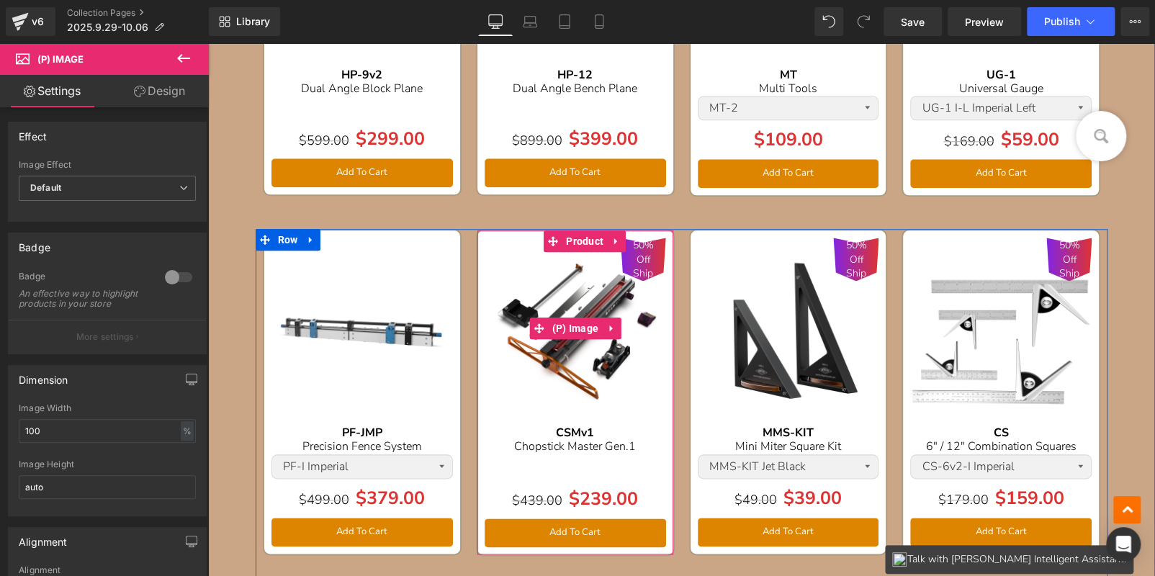
click at [637, 249] on span "50% Off Ship" at bounding box center [643, 259] width 31 height 42
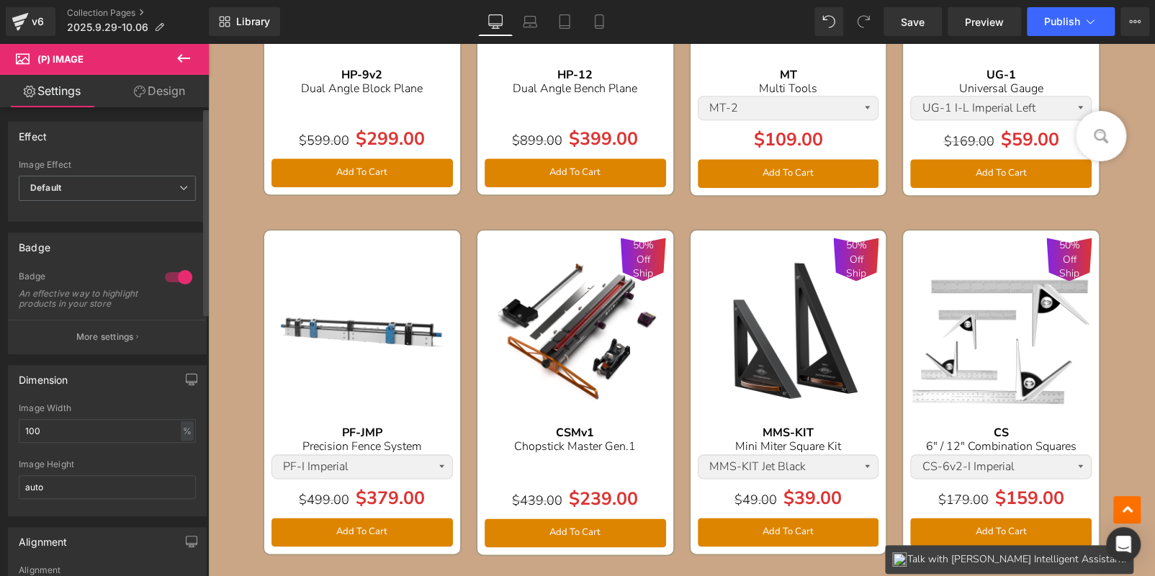
drag, startPoint x: 175, startPoint y: 271, endPoint x: 149, endPoint y: 246, distance: 36.2
click at [175, 271] on div at bounding box center [178, 277] width 35 height 23
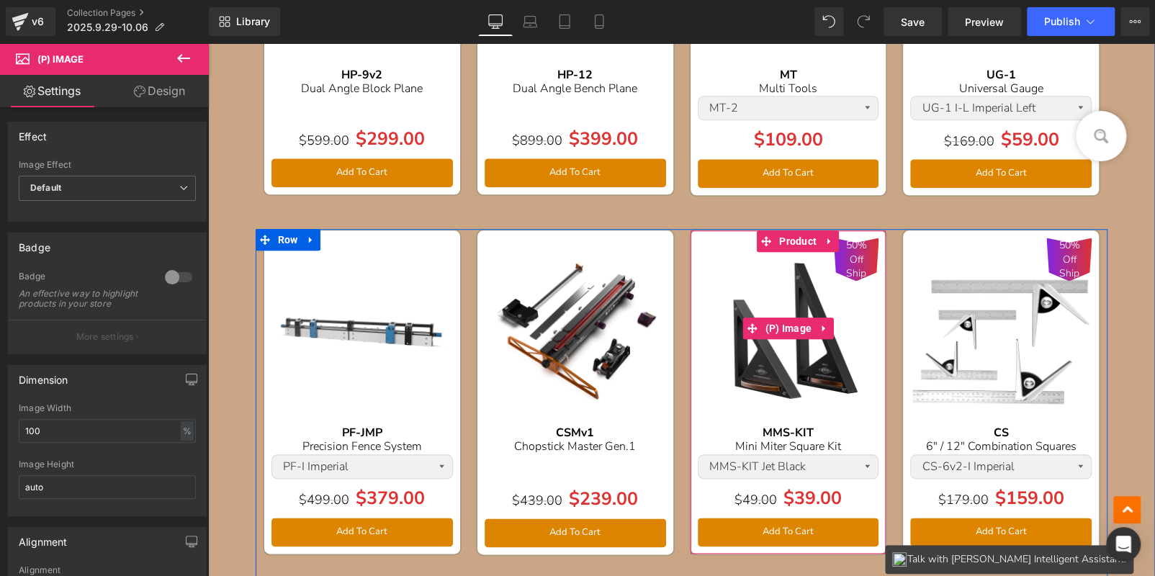
click at [854, 244] on span "50% Off Ship" at bounding box center [855, 259] width 31 height 42
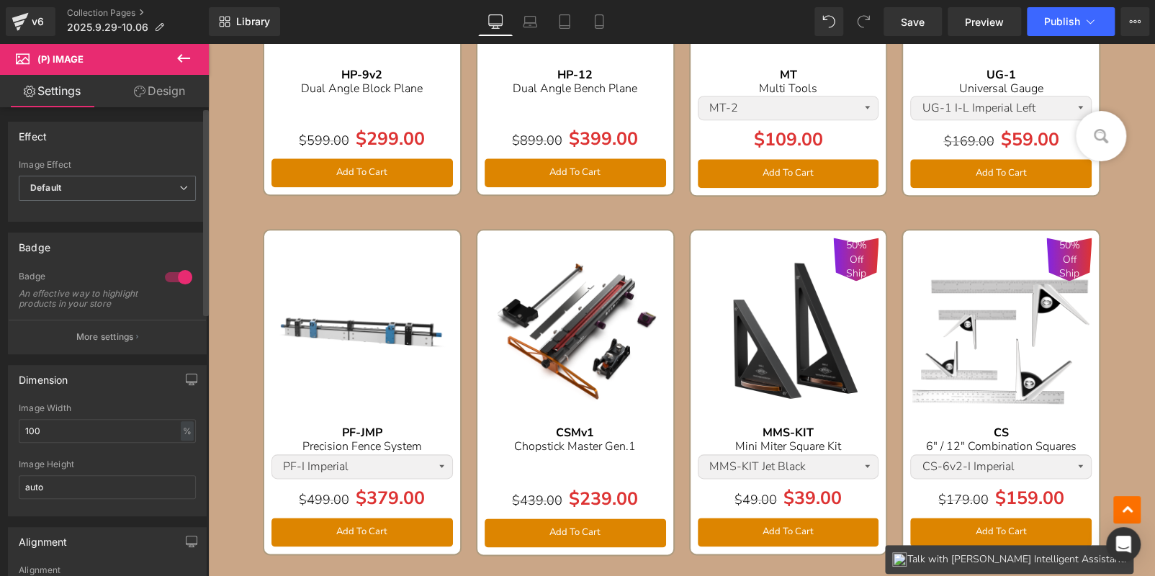
click at [166, 274] on div at bounding box center [178, 277] width 35 height 23
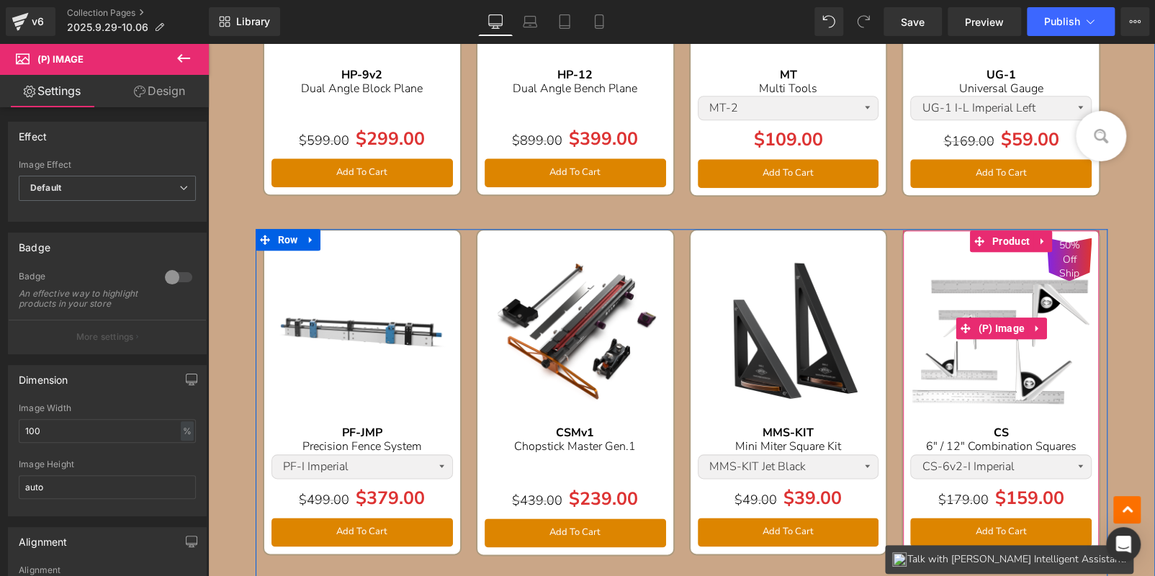
click at [1069, 251] on span "50% Off Ship" at bounding box center [1069, 259] width 31 height 42
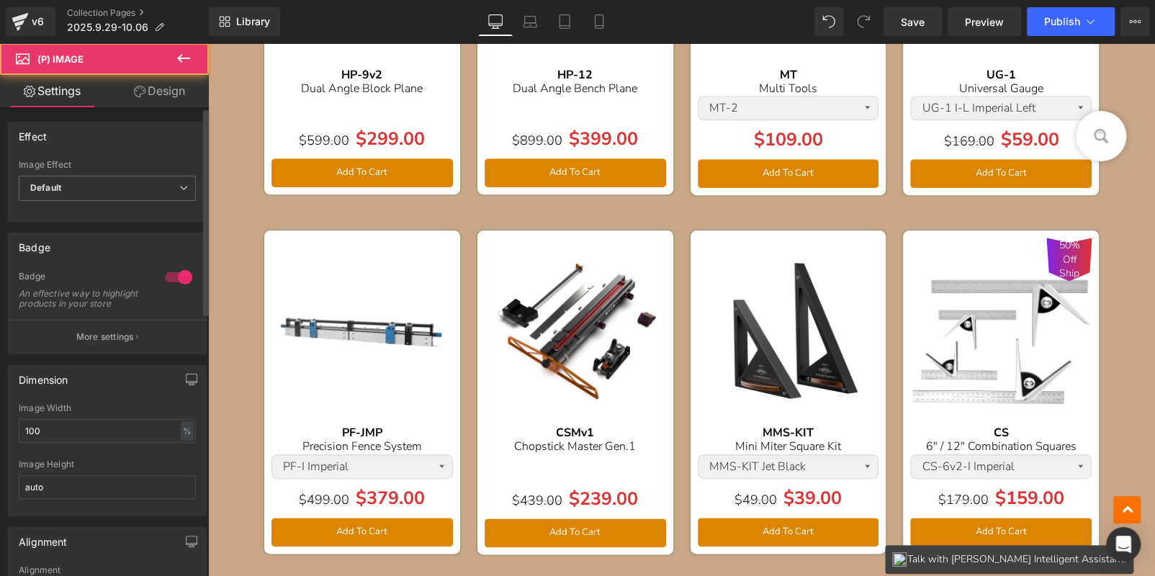
drag, startPoint x: 166, startPoint y: 277, endPoint x: 19, endPoint y: 239, distance: 152.3
click at [166, 277] on div at bounding box center [178, 277] width 35 height 23
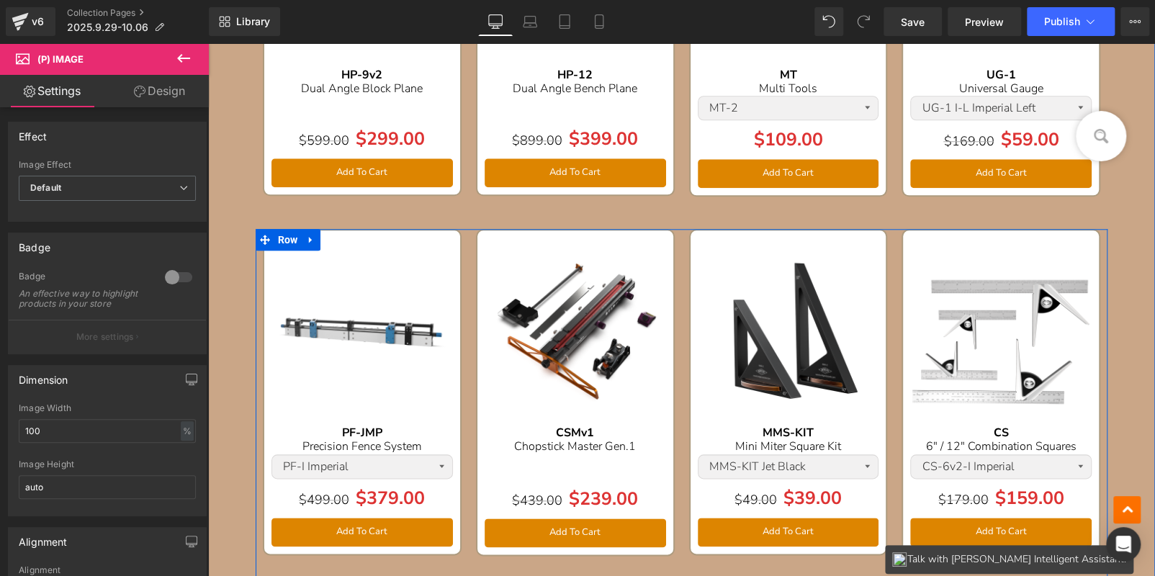
scroll to position [863, 0]
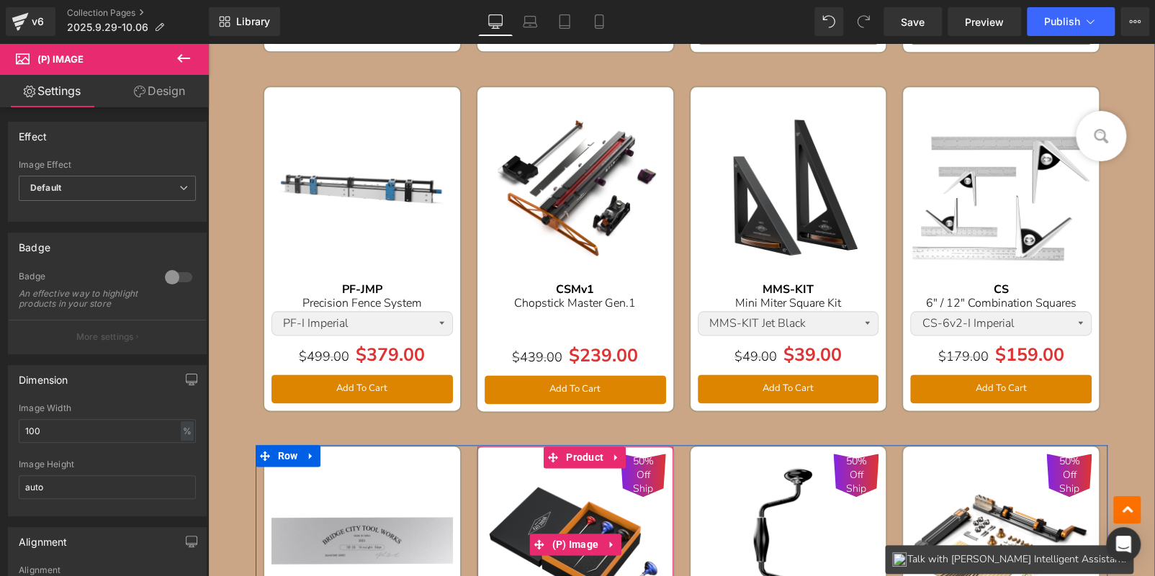
click at [637, 454] on span "50% Off Ship" at bounding box center [643, 475] width 31 height 42
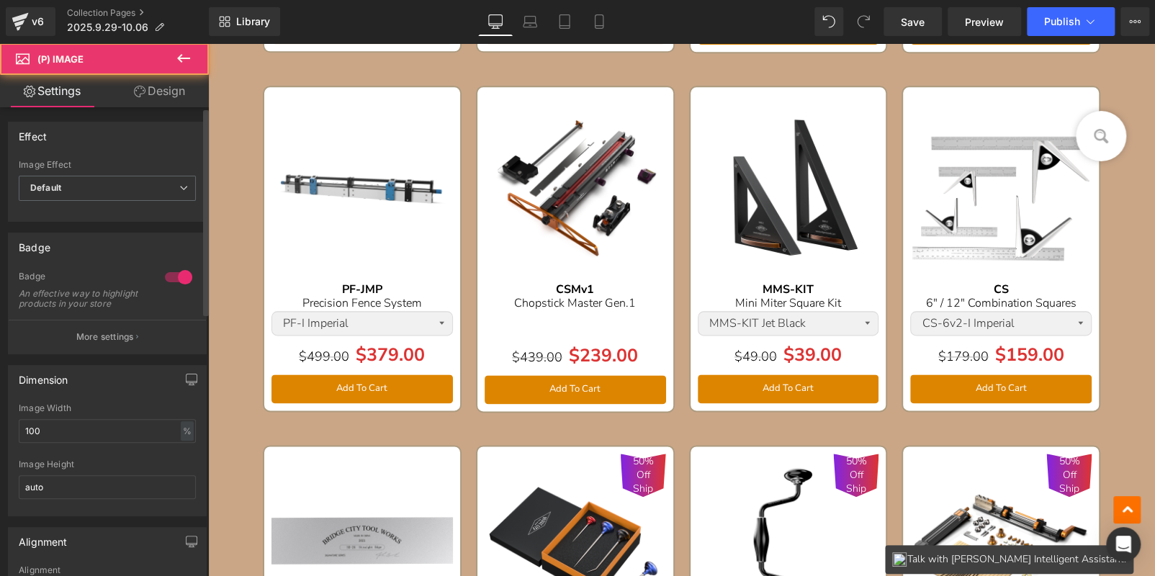
click at [181, 279] on div at bounding box center [178, 277] width 35 height 23
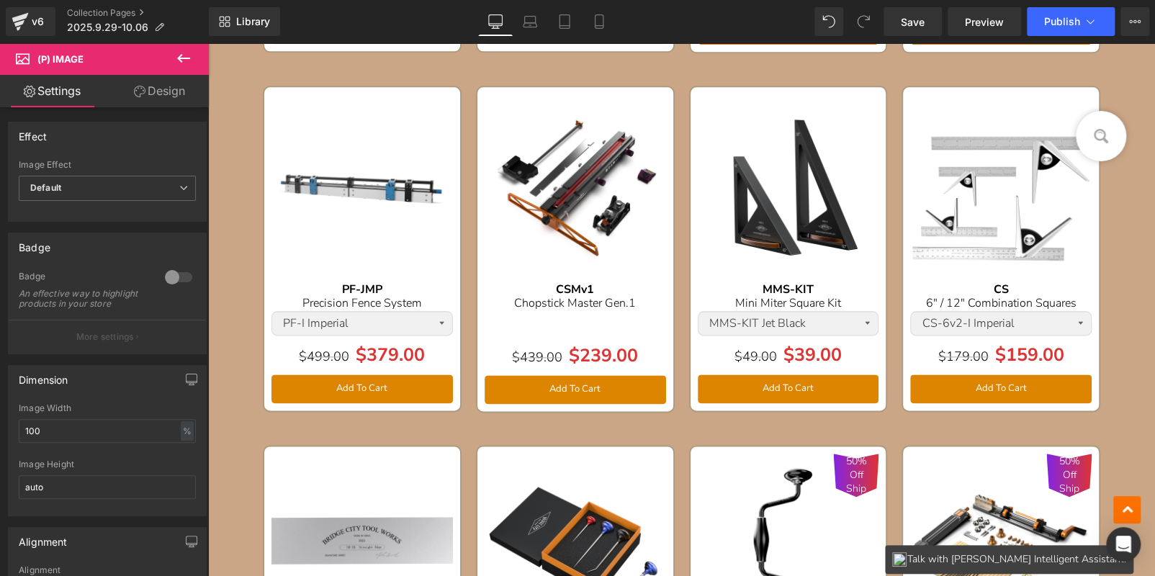
scroll to position [1080, 0]
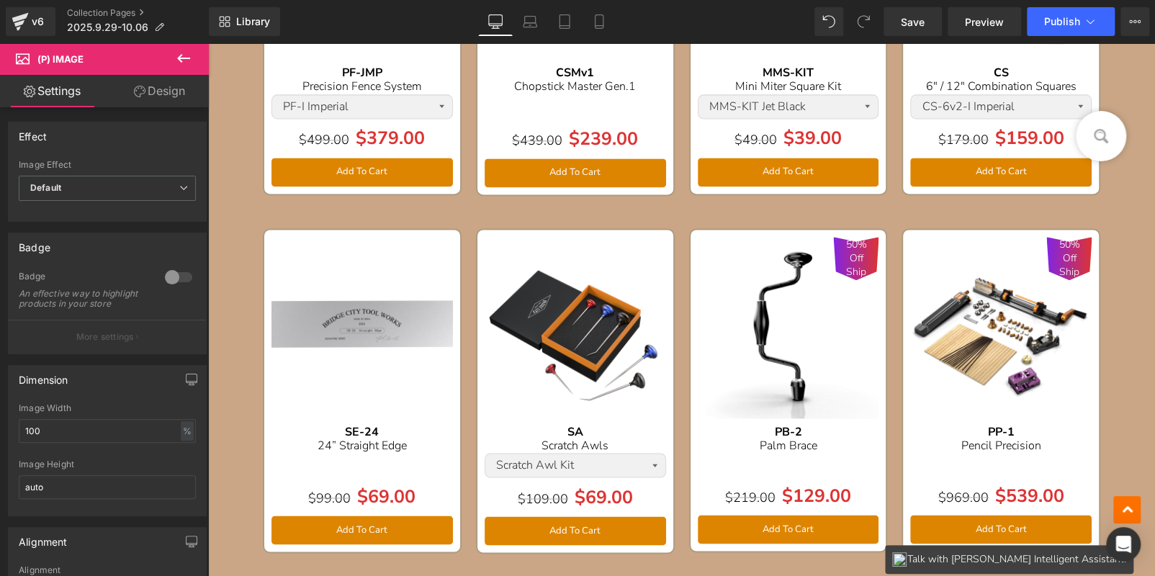
click at [812, 287] on img at bounding box center [788, 327] width 181 height 181
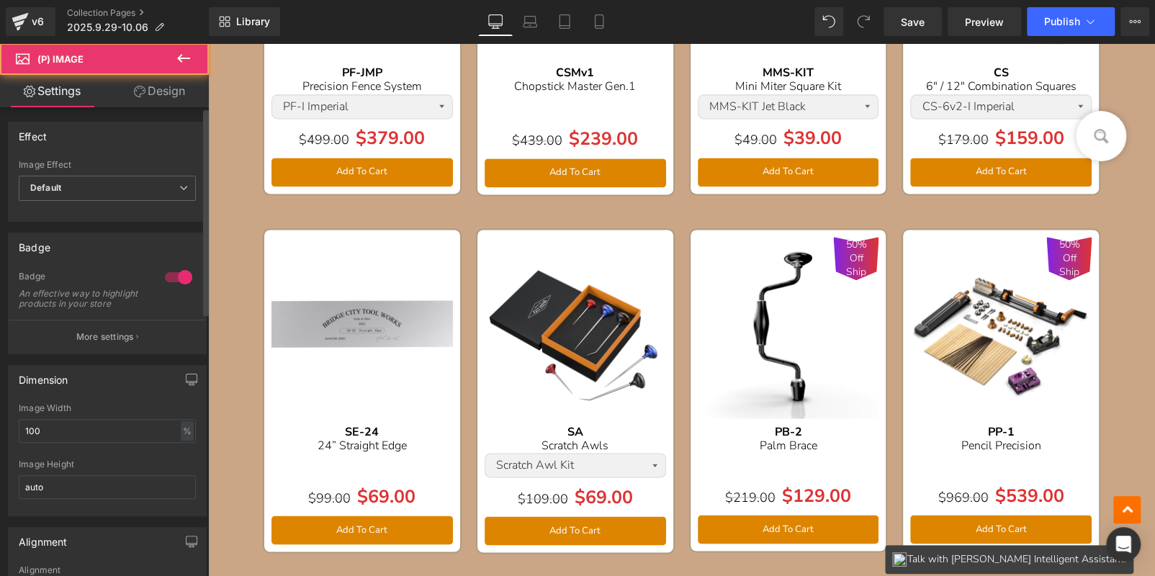
click at [172, 274] on div at bounding box center [178, 277] width 35 height 23
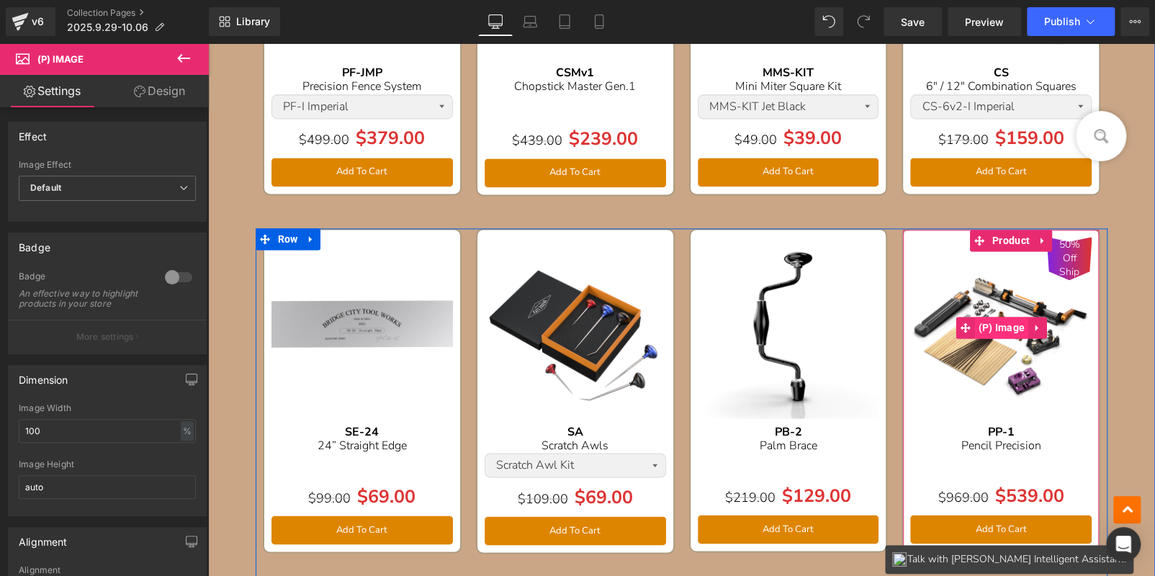
click at [987, 320] on span "(P) Image" at bounding box center [1001, 328] width 54 height 22
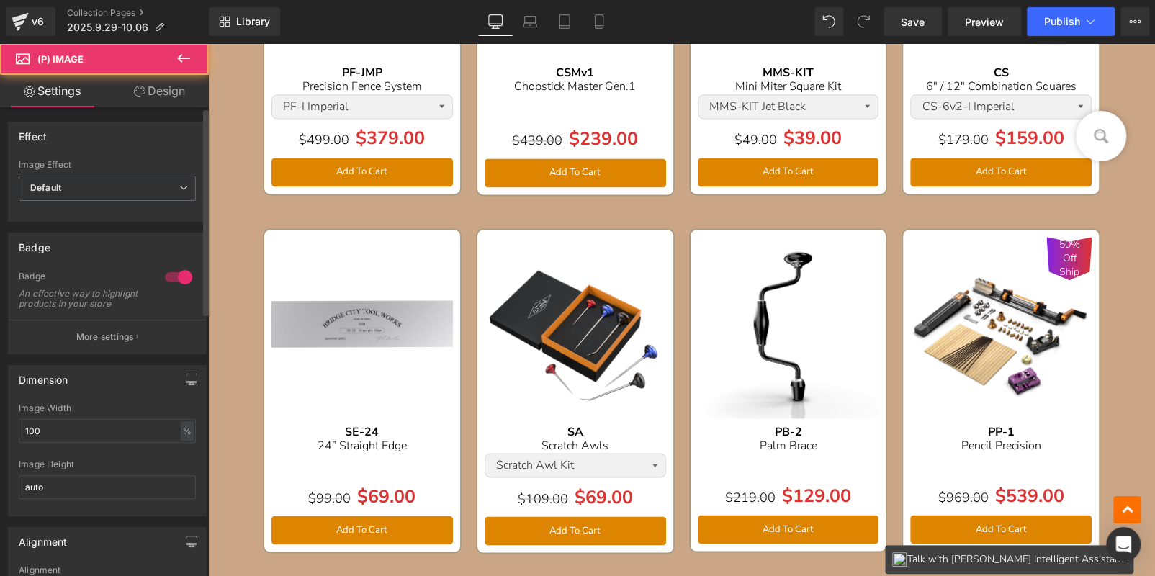
drag, startPoint x: 169, startPoint y: 271, endPoint x: 388, endPoint y: 289, distance: 219.7
click at [169, 271] on div at bounding box center [178, 277] width 35 height 23
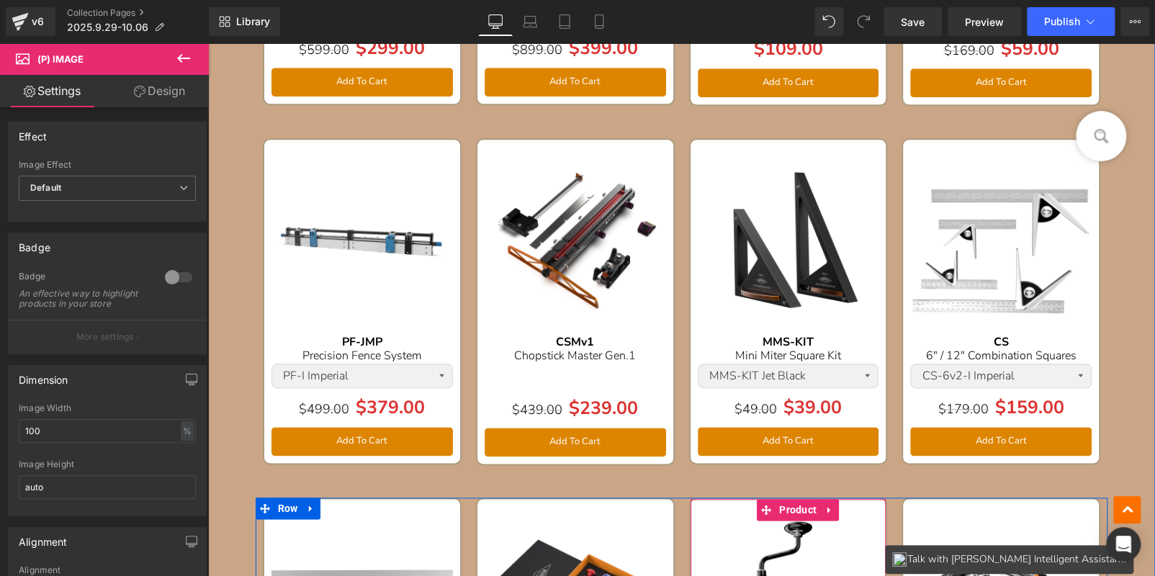
scroll to position [720, 0]
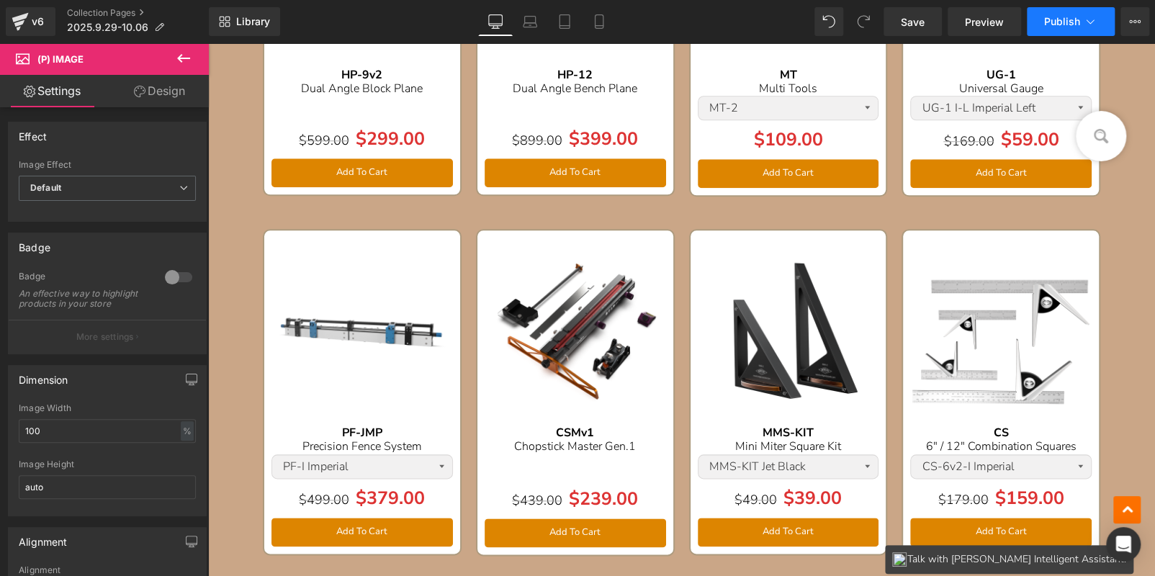
click at [1062, 24] on span "Publish" at bounding box center [1062, 22] width 36 height 12
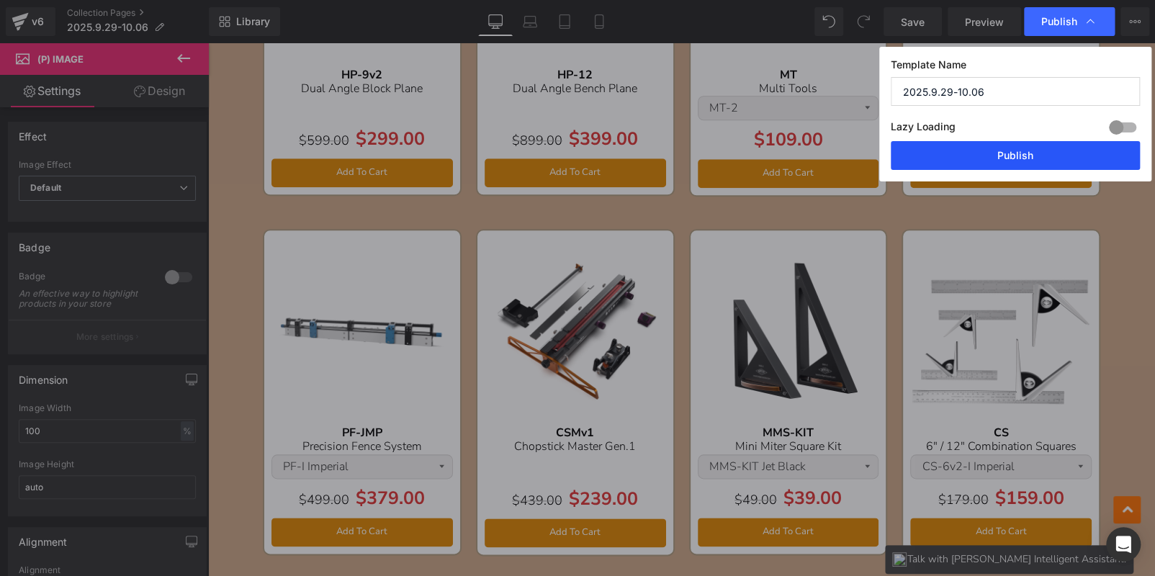
drag, startPoint x: 1059, startPoint y: 159, endPoint x: 848, endPoint y: 117, distance: 215.1
click at [1059, 159] on button "Publish" at bounding box center [1015, 155] width 249 height 29
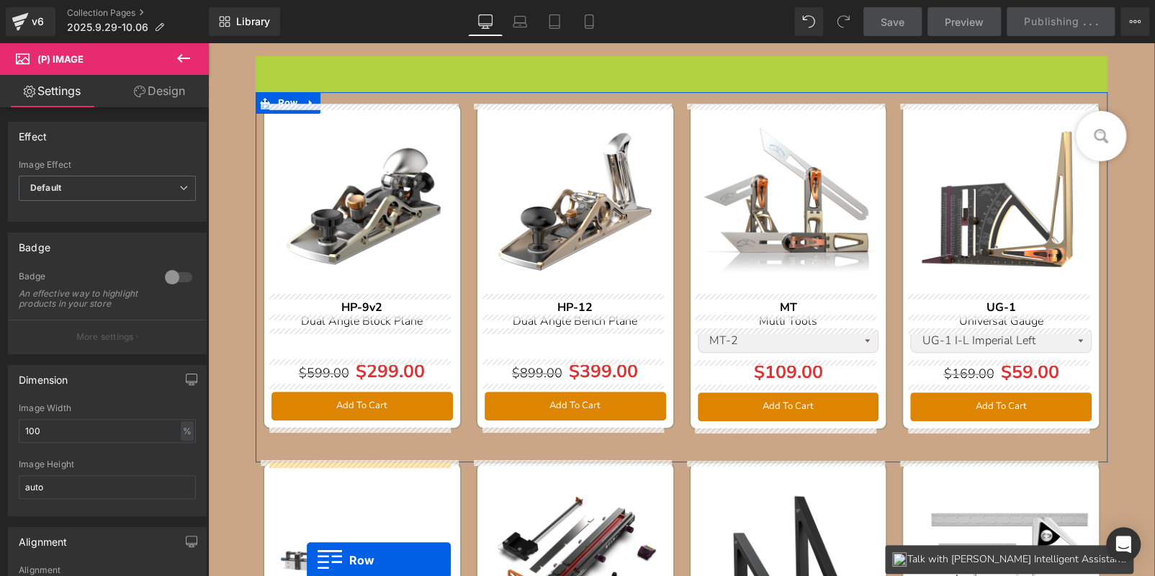
scroll to position [221, 0]
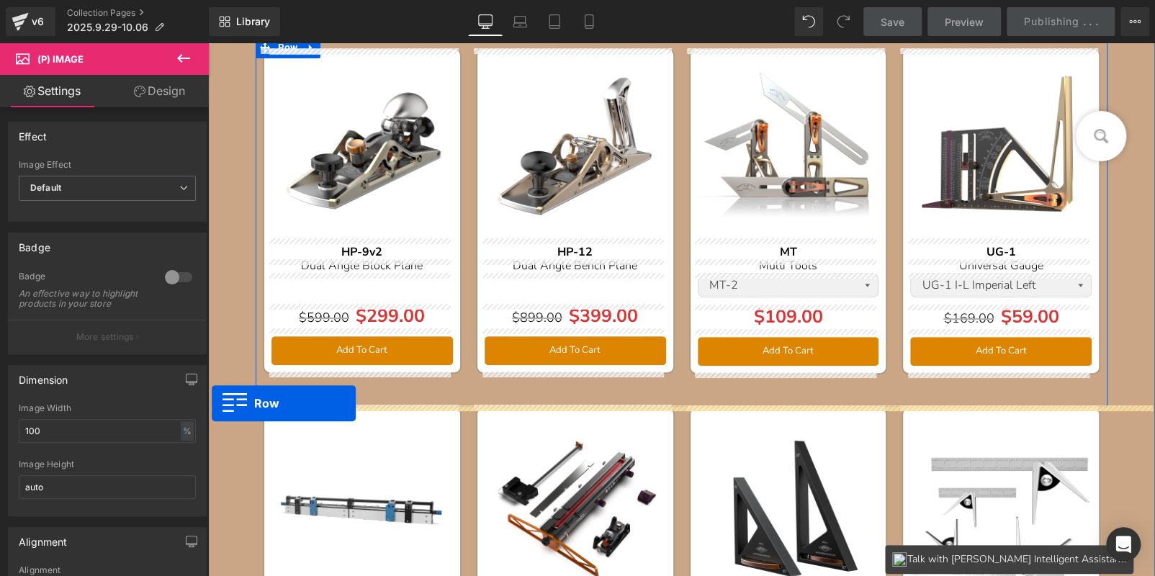
drag, startPoint x: 256, startPoint y: 87, endPoint x: 212, endPoint y: 403, distance: 318.5
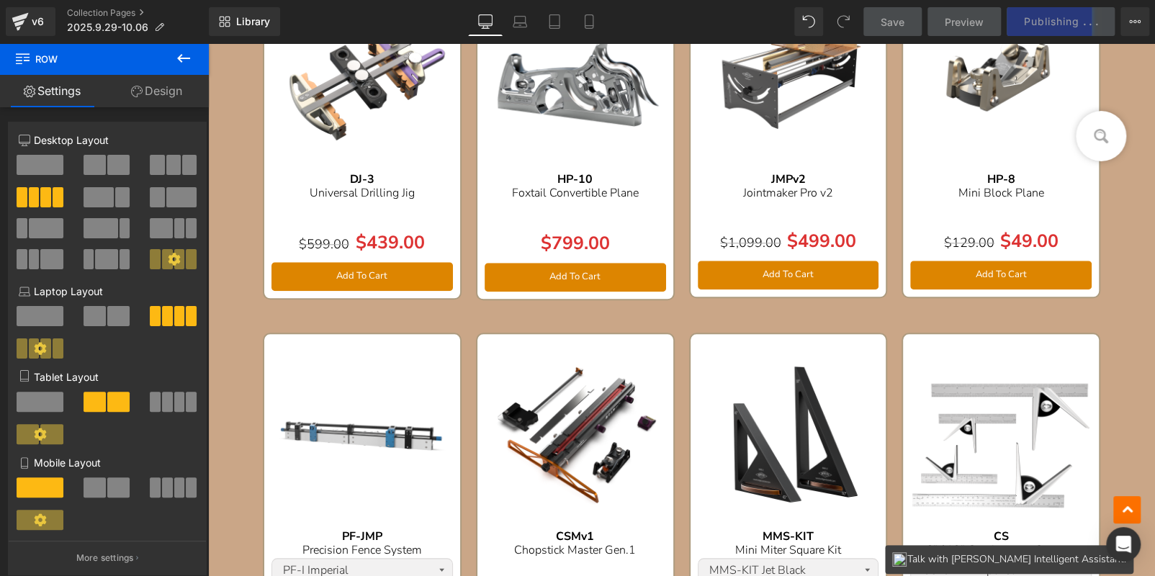
scroll to position [400, 0]
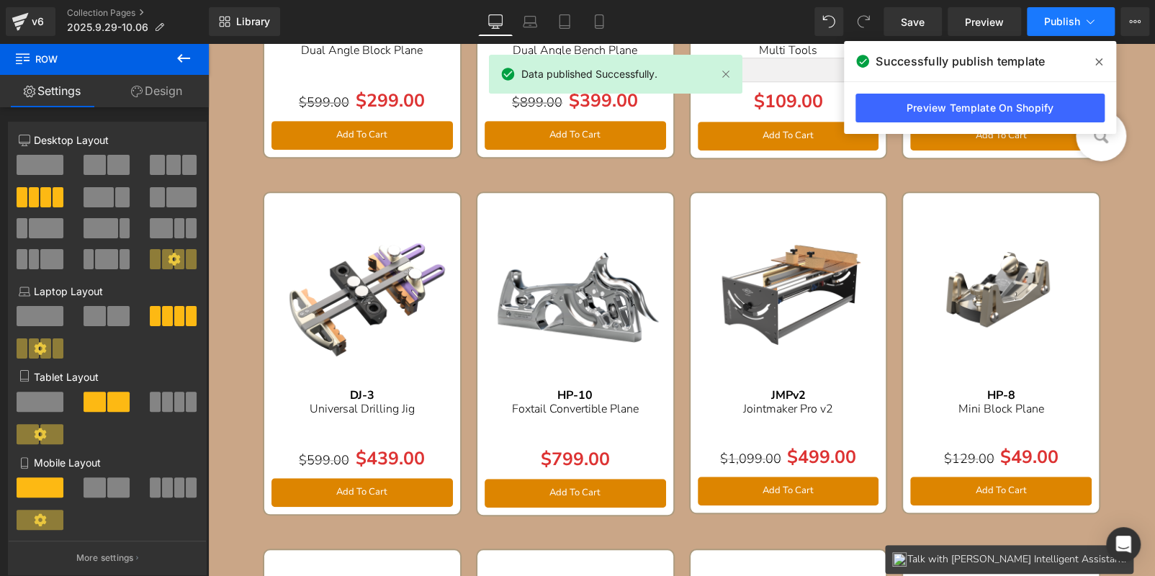
click at [1048, 22] on span "Publish" at bounding box center [1062, 22] width 36 height 12
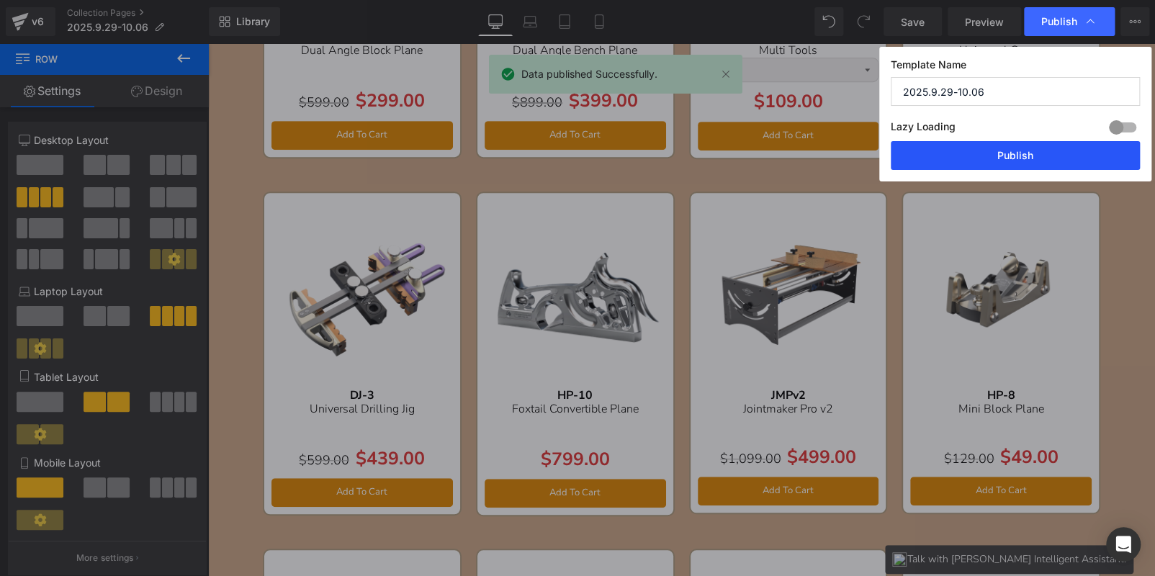
click at [1060, 149] on button "Publish" at bounding box center [1015, 155] width 249 height 29
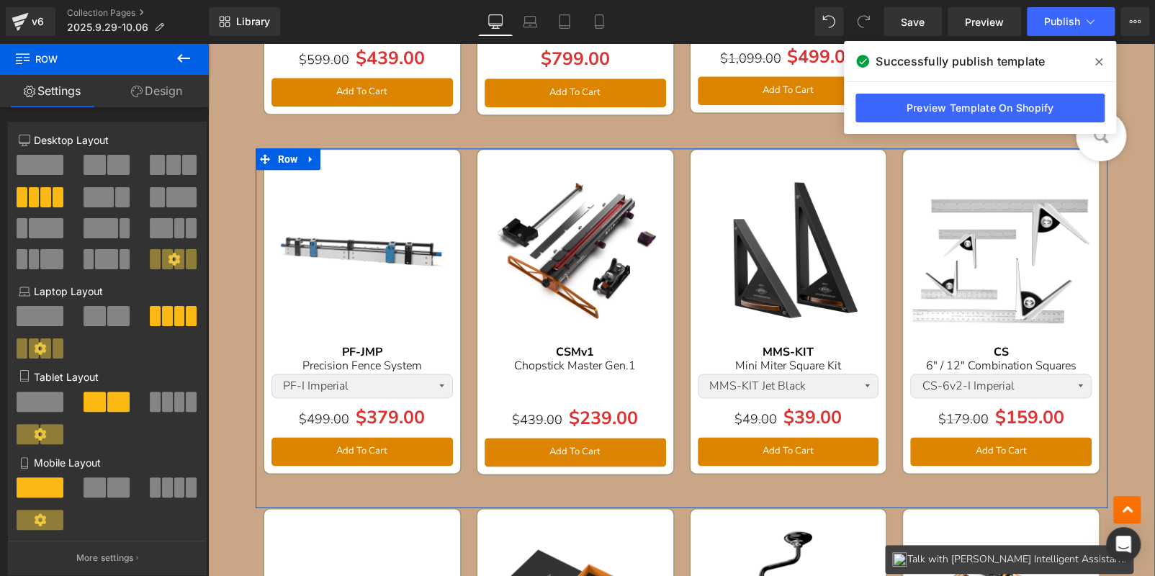
scroll to position [760, 0]
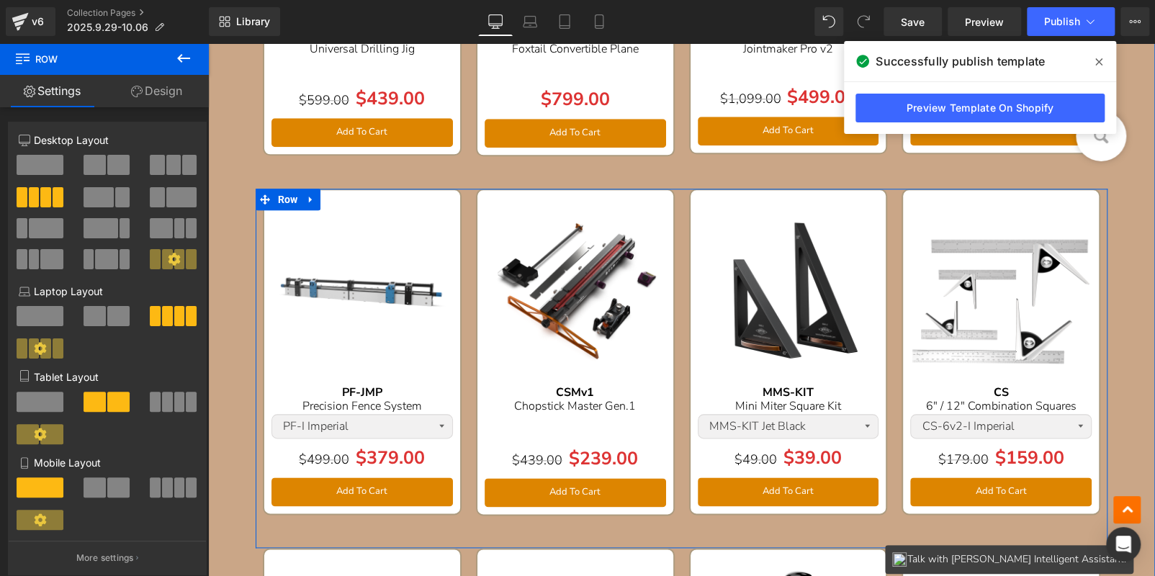
click at [387, 204] on div "50% Off Ship (P) Image PF-JMP Text Block Precision Fence System Text Block PF-I…" at bounding box center [362, 352] width 199 height 326
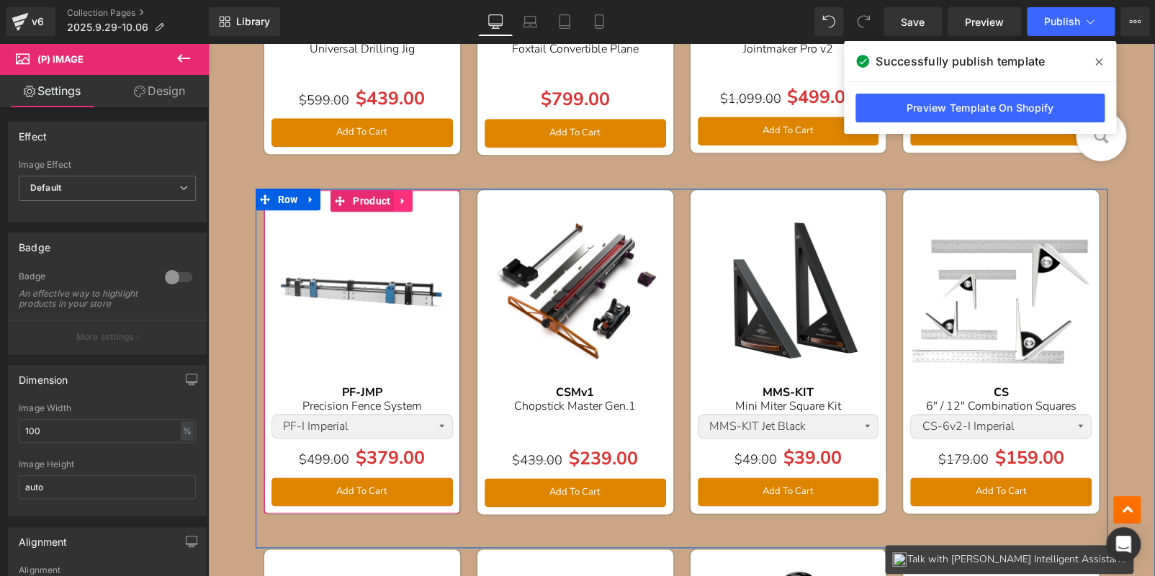
click at [401, 200] on icon at bounding box center [402, 201] width 3 height 6
click at [411, 199] on icon at bounding box center [413, 201] width 10 height 10
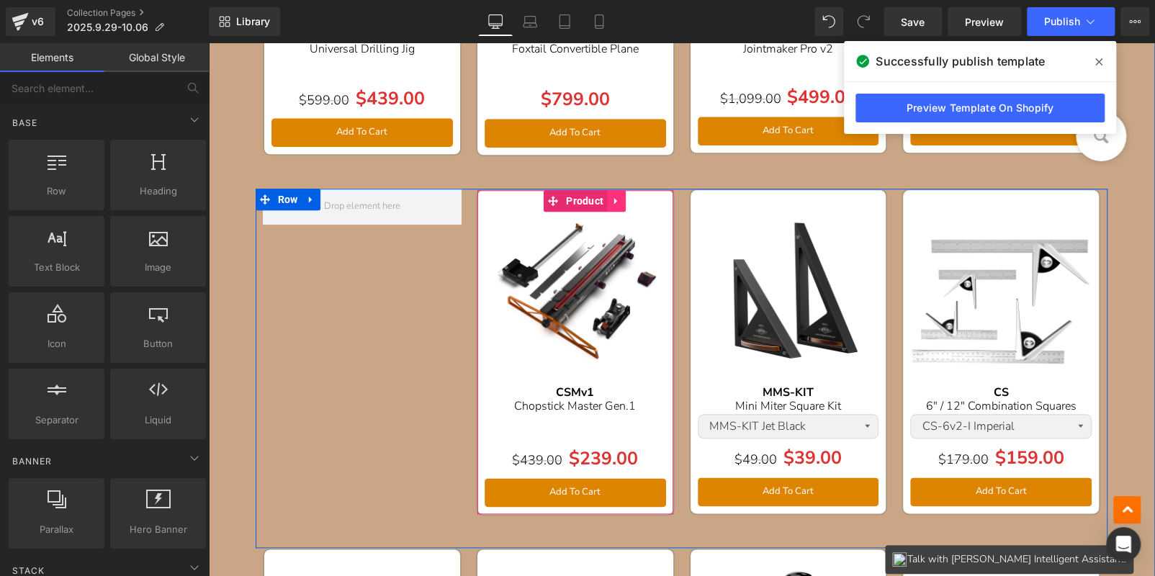
click at [614, 197] on icon at bounding box center [616, 201] width 10 height 11
click at [602, 198] on icon at bounding box center [607, 201] width 10 height 10
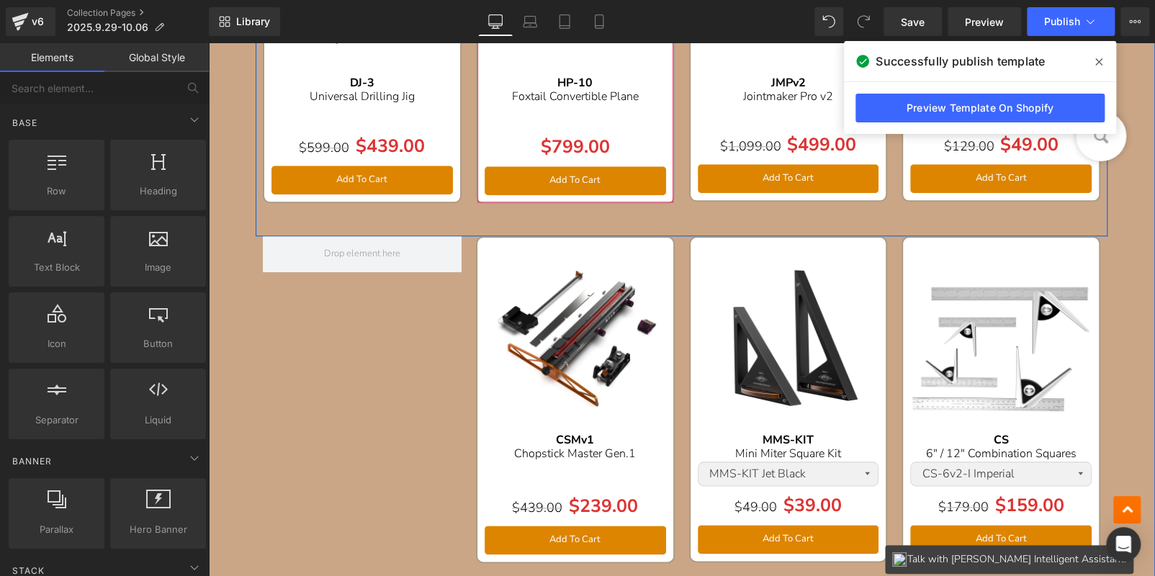
scroll to position [773, 0]
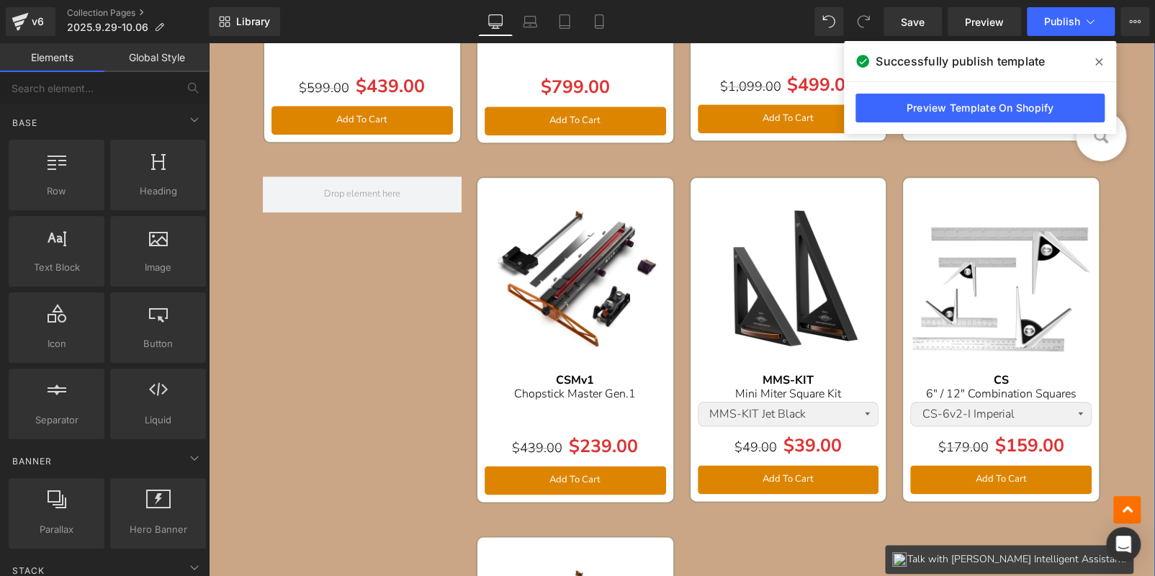
click at [542, 266] on div "50% Off Ship (P) Image" at bounding box center [575, 275] width 181 height 181
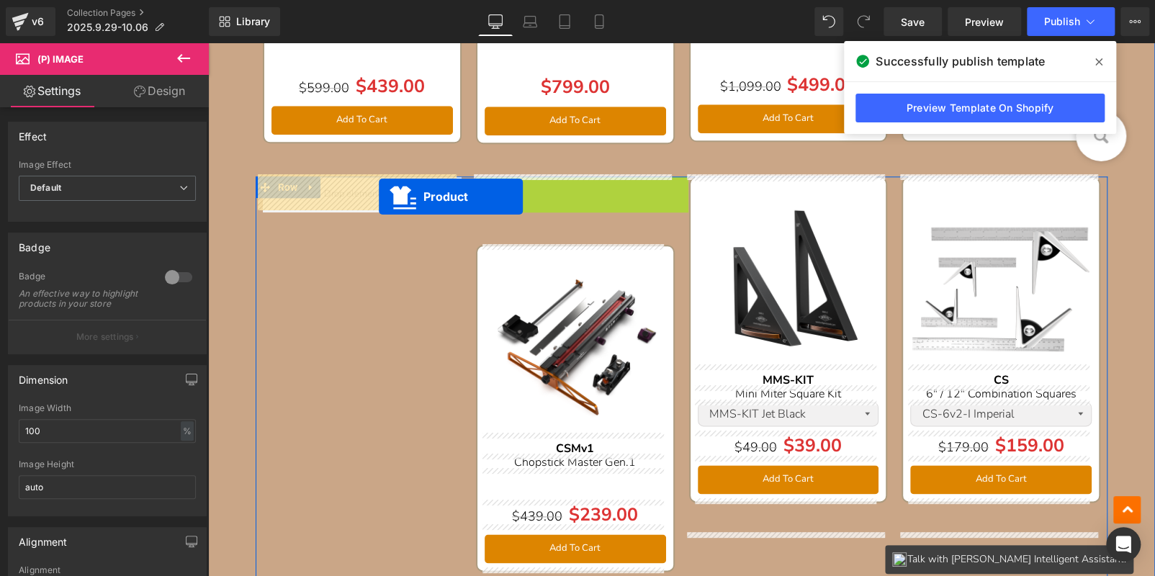
drag, startPoint x: 511, startPoint y: 190, endPoint x: 549, endPoint y: 219, distance: 47.8
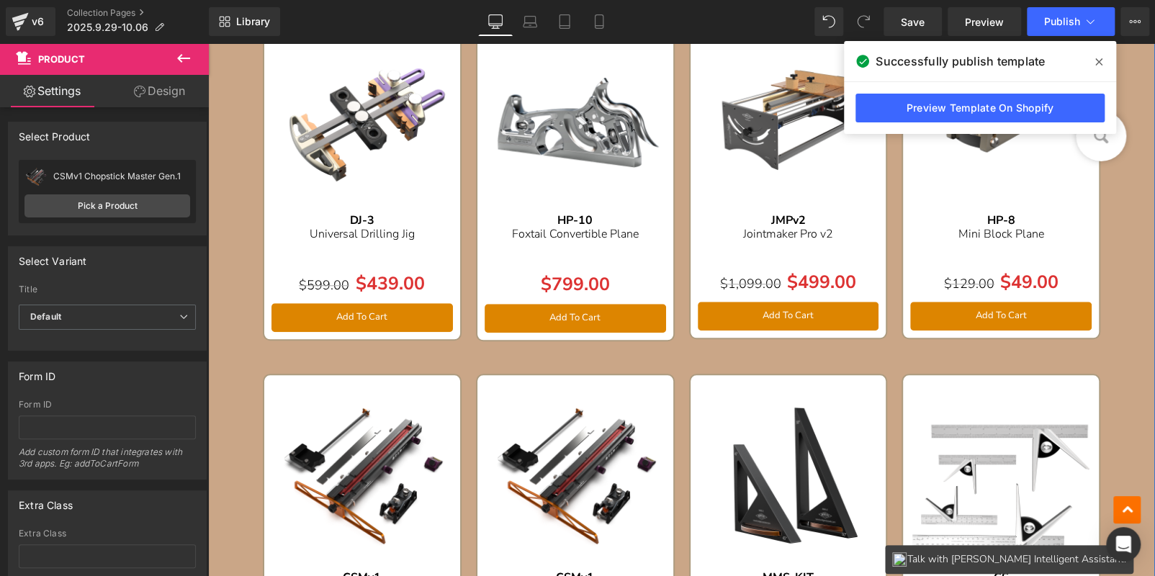
scroll to position [1224, 0]
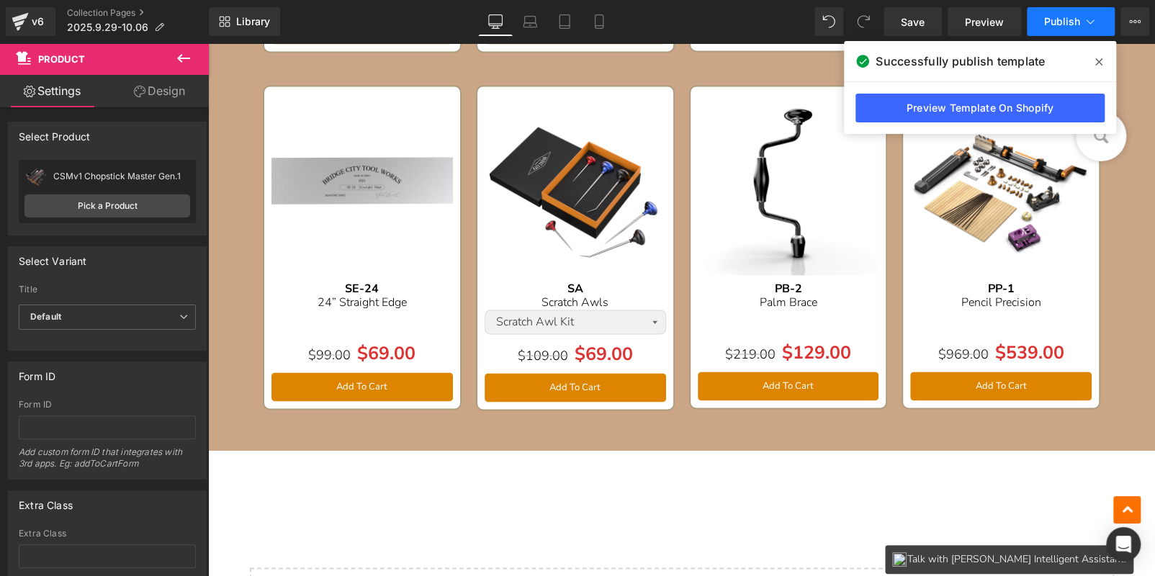
click at [1046, 24] on span "Publish" at bounding box center [1062, 22] width 36 height 12
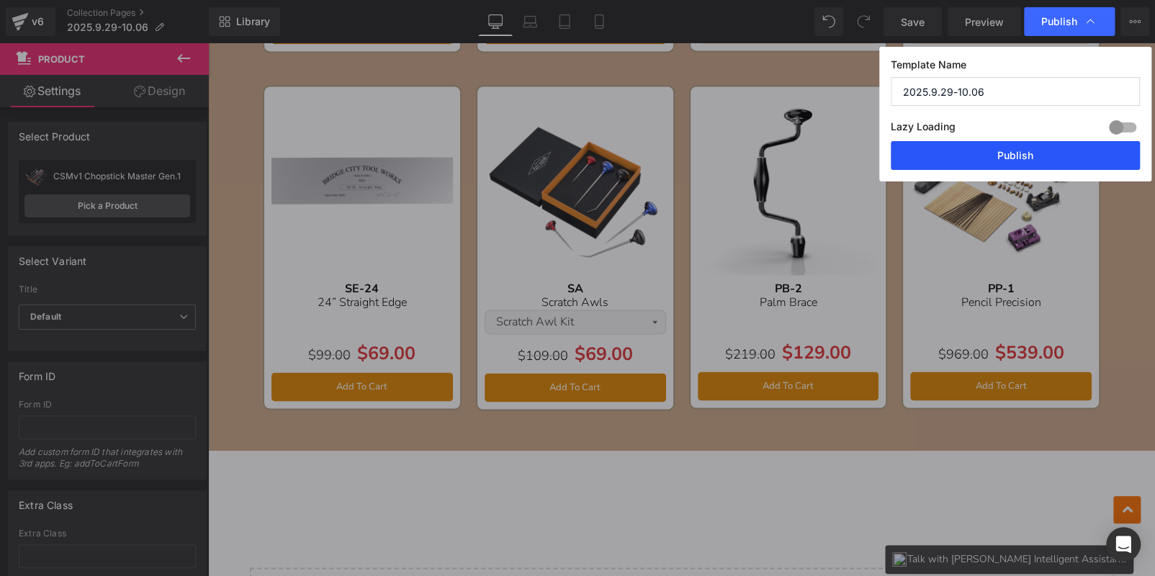
click at [1023, 151] on button "Publish" at bounding box center [1015, 155] width 249 height 29
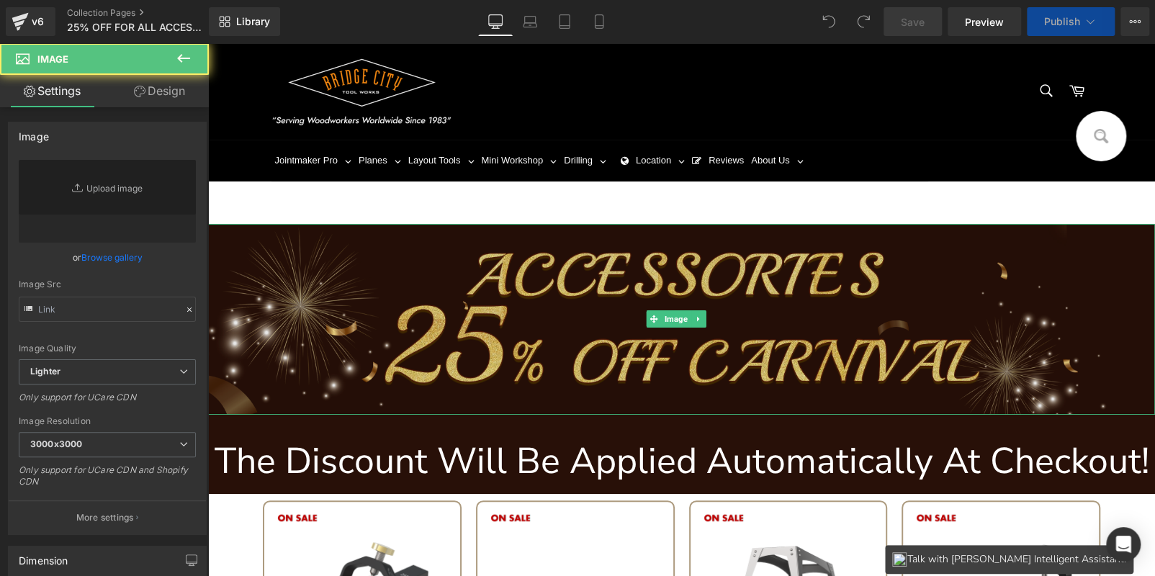
click at [591, 338] on img at bounding box center [681, 319] width 947 height 190
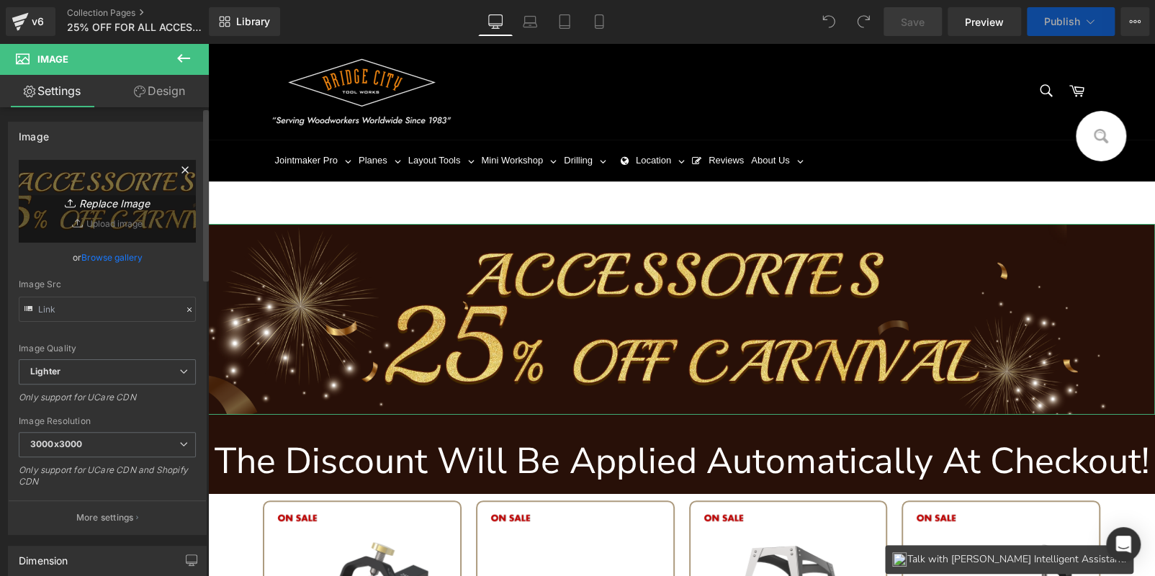
click at [127, 187] on link "Replace Image" at bounding box center [107, 201] width 177 height 83
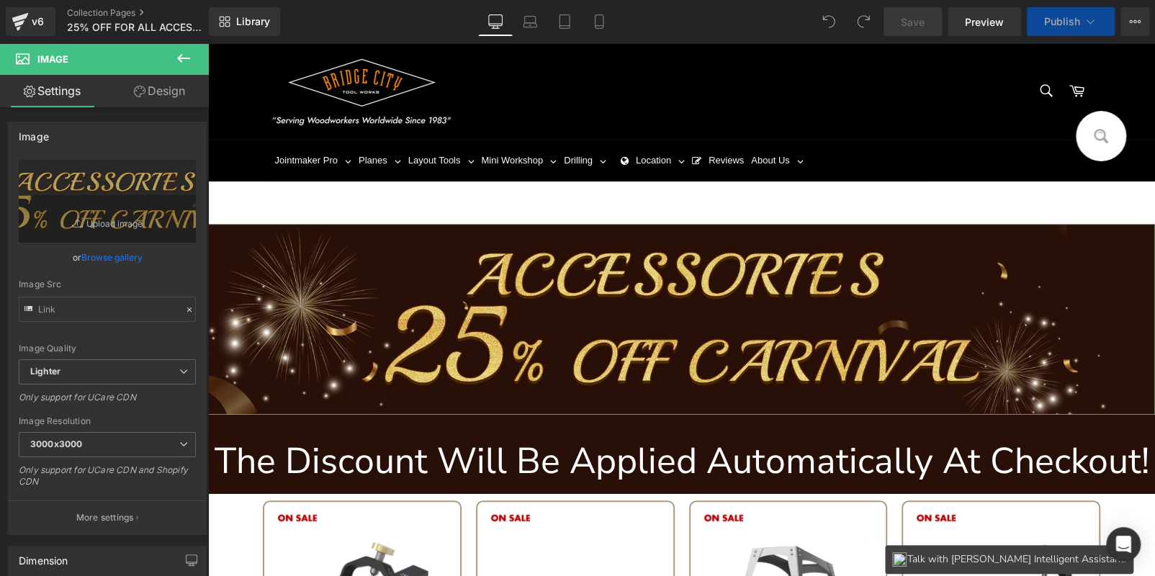
type input "C:\fakepath\bc_04.jpg"
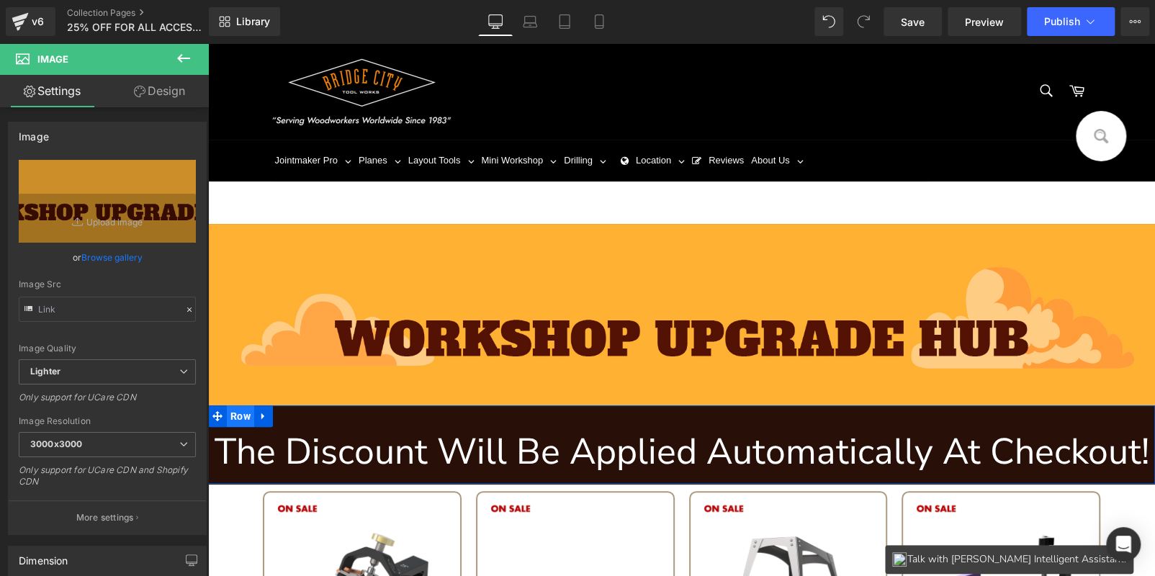
click at [246, 414] on span "Row" at bounding box center [240, 416] width 27 height 22
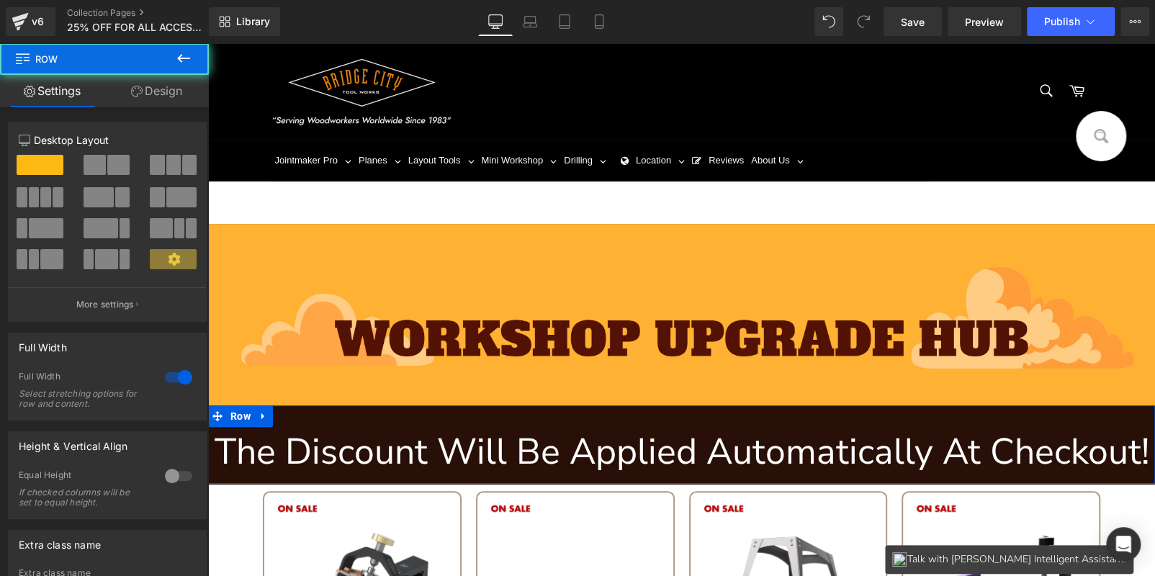
click at [160, 89] on link "Design" at bounding box center [156, 91] width 104 height 32
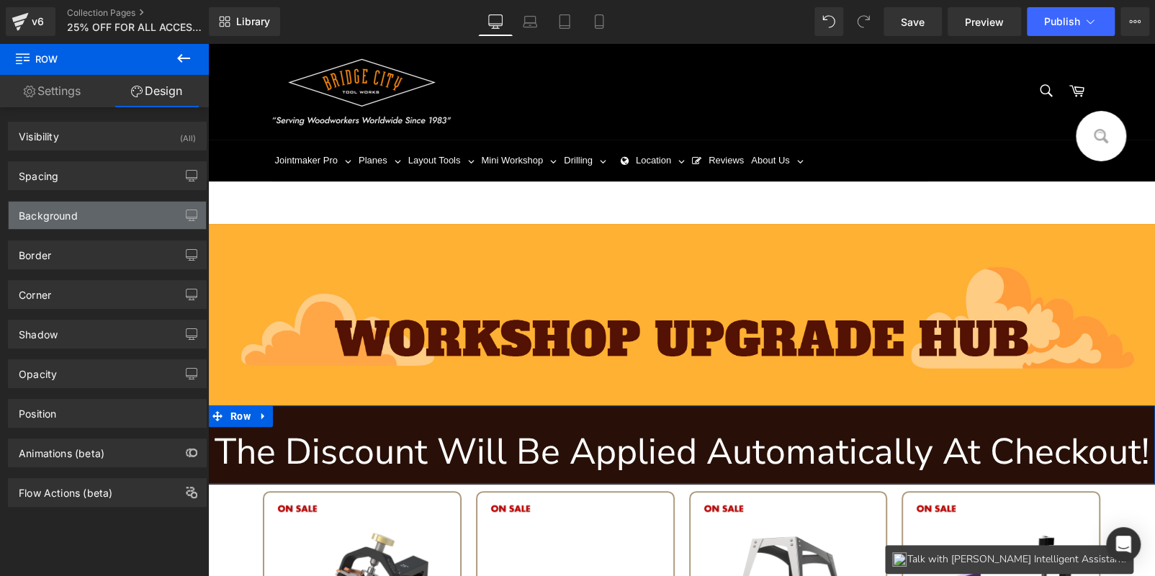
click at [114, 215] on div "Background" at bounding box center [107, 215] width 197 height 27
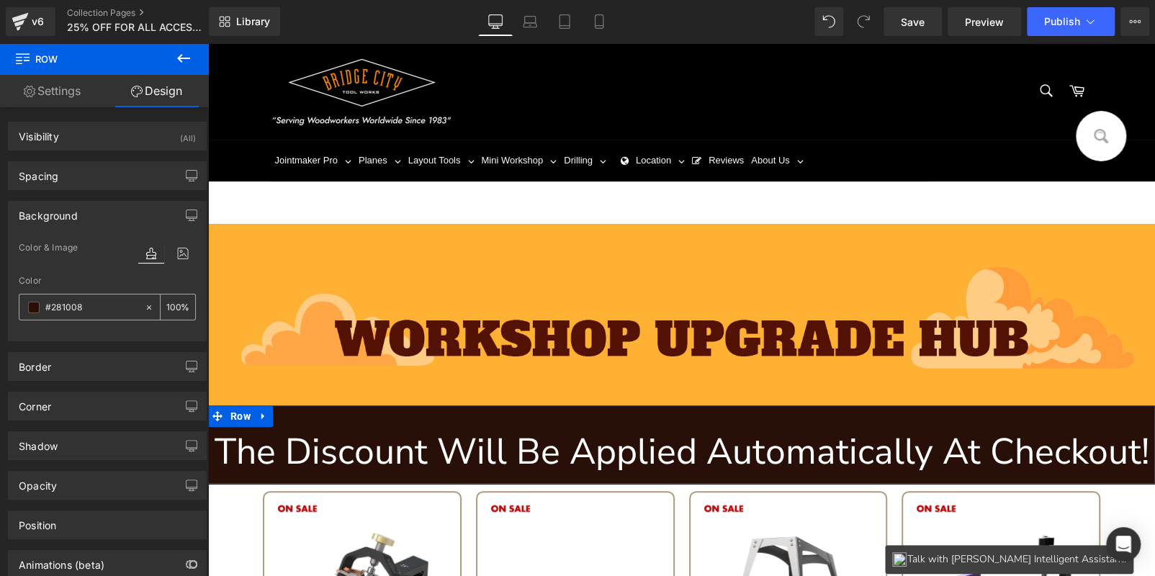
click at [109, 305] on input "text" at bounding box center [91, 308] width 92 height 16
paste input "f8b042"
type input "f8b042"
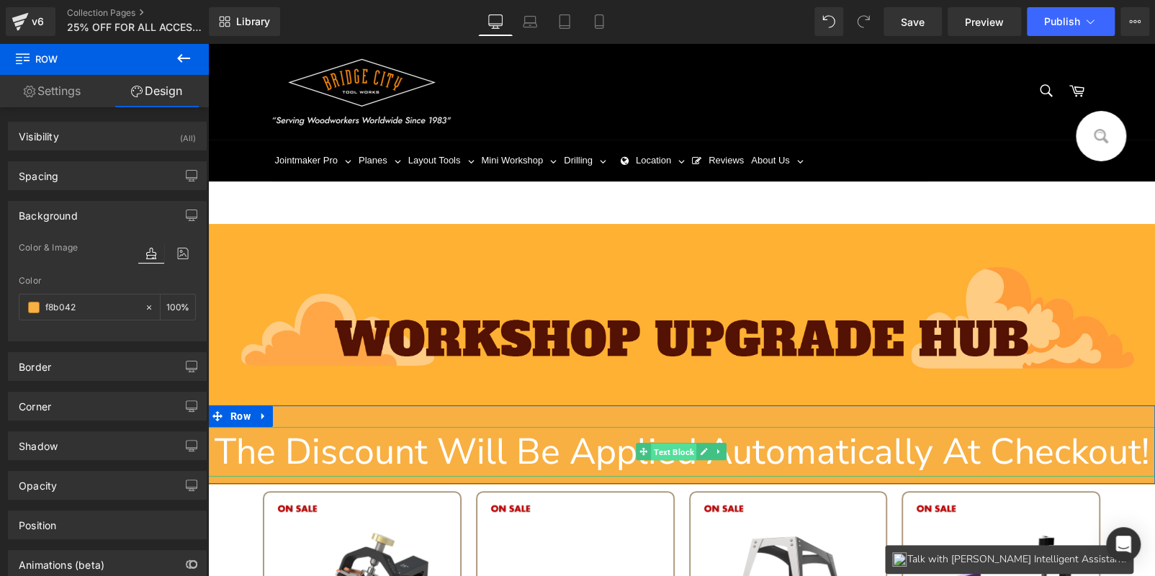
click at [669, 449] on span "Text Block" at bounding box center [673, 452] width 45 height 17
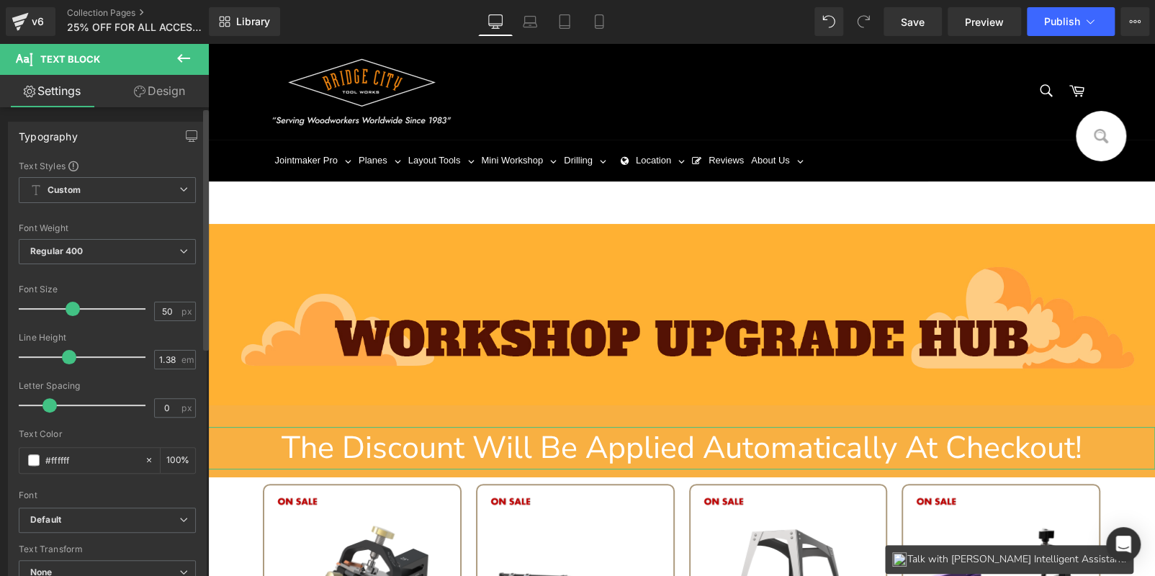
drag, startPoint x: 79, startPoint y: 310, endPoint x: 71, endPoint y: 310, distance: 7.9
click at [71, 310] on span at bounding box center [73, 309] width 14 height 14
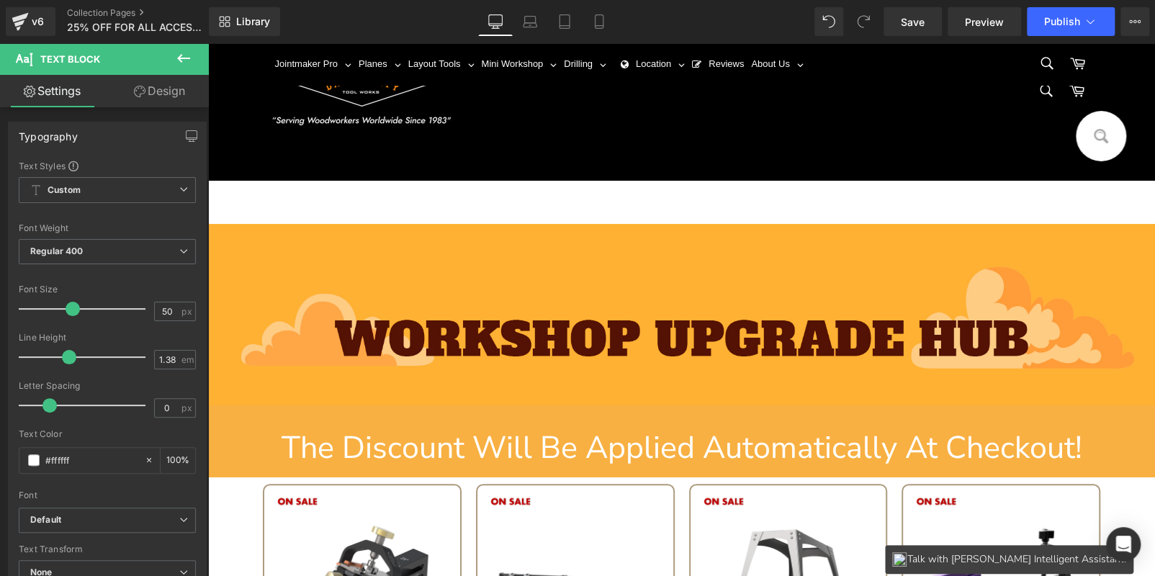
scroll to position [360, 0]
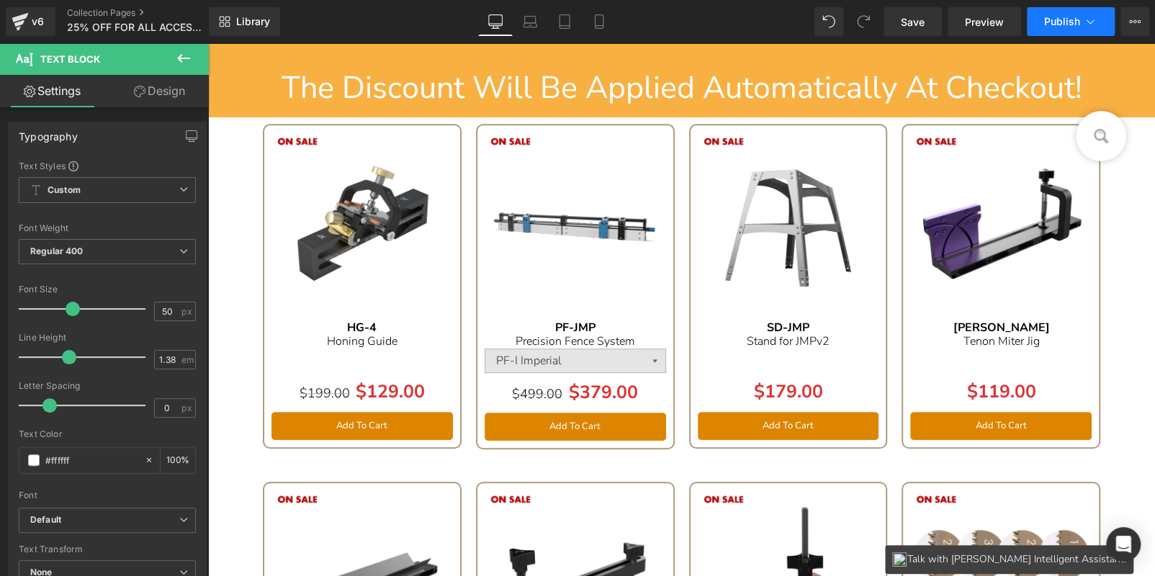
click at [1061, 27] on span "Publish" at bounding box center [1062, 22] width 36 height 12
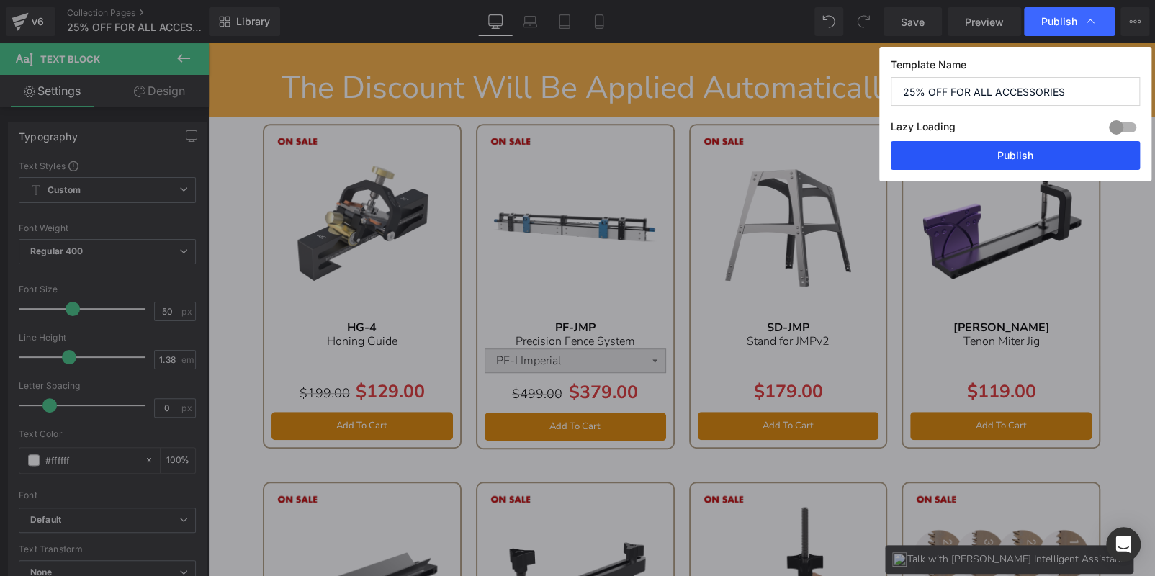
click at [1038, 153] on button "Publish" at bounding box center [1015, 155] width 249 height 29
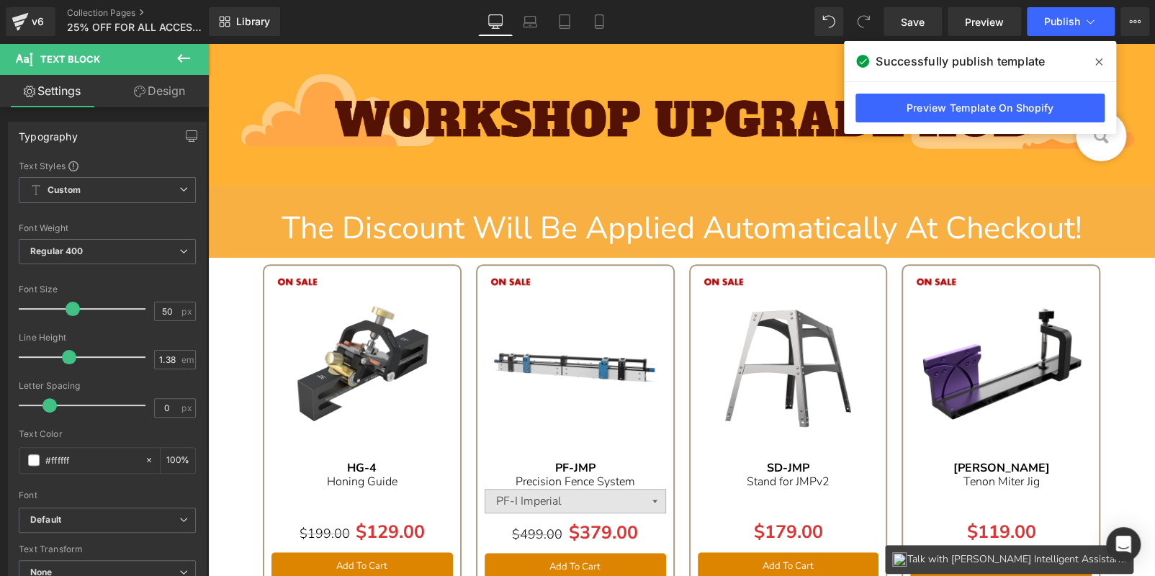
scroll to position [215, 0]
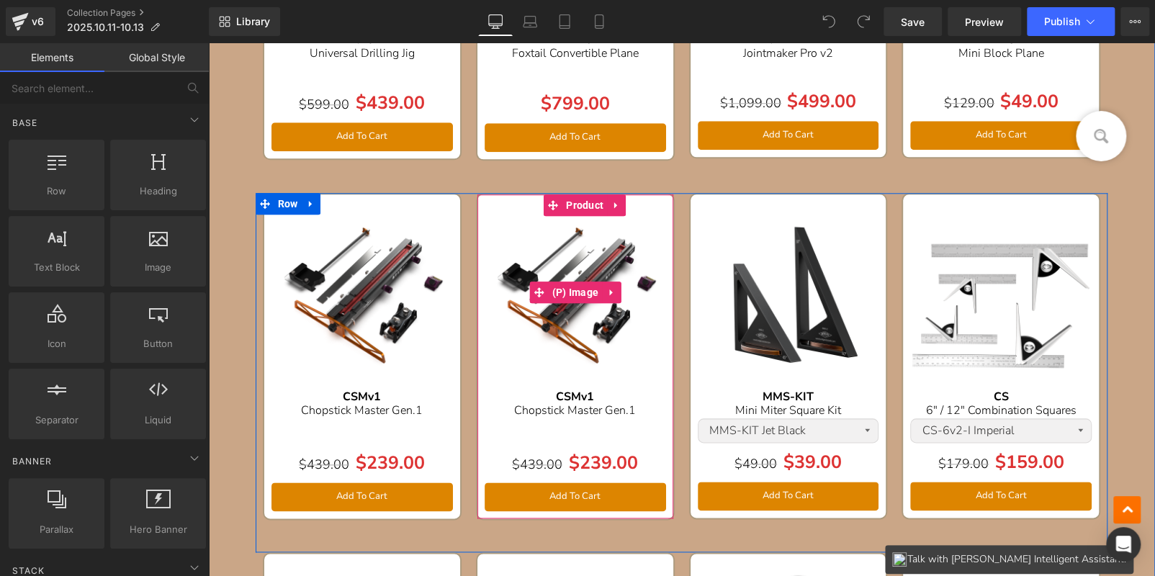
scroll to position [792, 0]
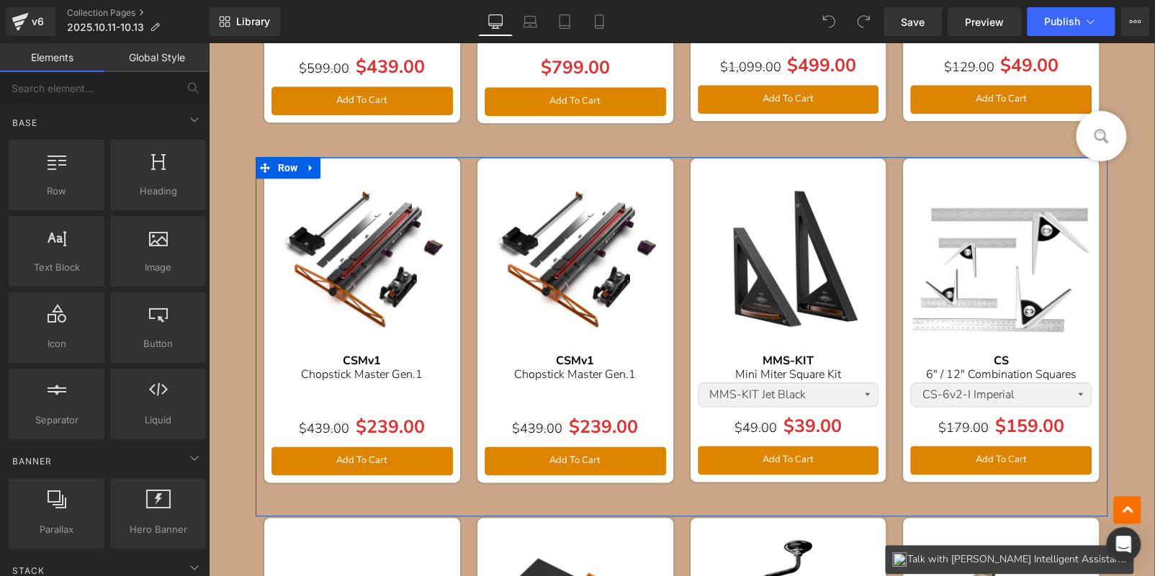
drag, startPoint x: 365, startPoint y: 187, endPoint x: 360, endPoint y: 170, distance: 17.3
click at [365, 187] on img at bounding box center [361, 256] width 181 height 181
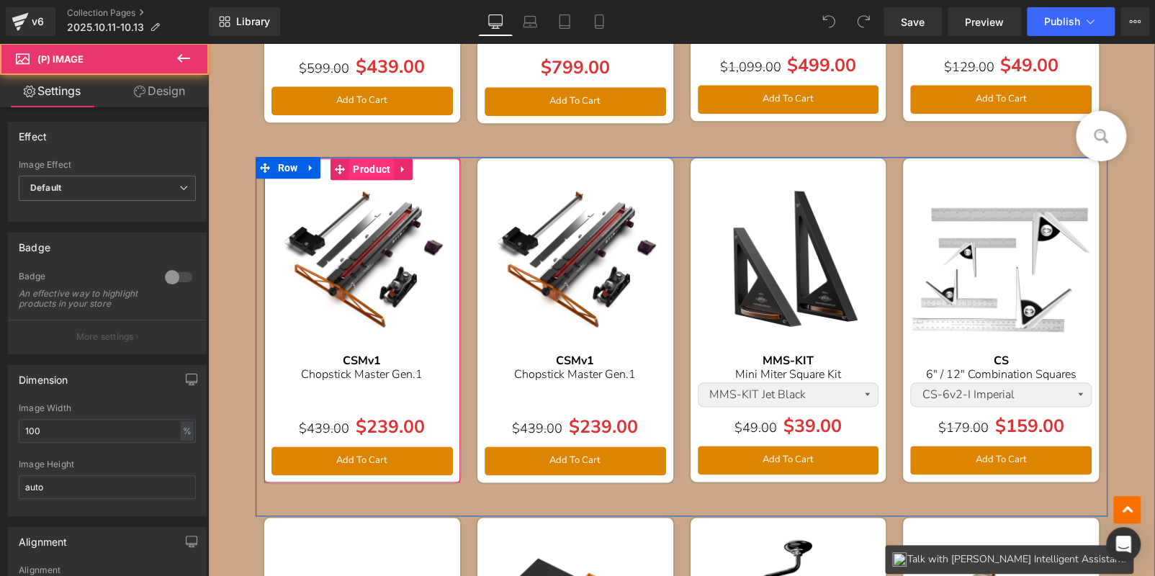
click at [360, 166] on span "Product" at bounding box center [371, 169] width 45 height 22
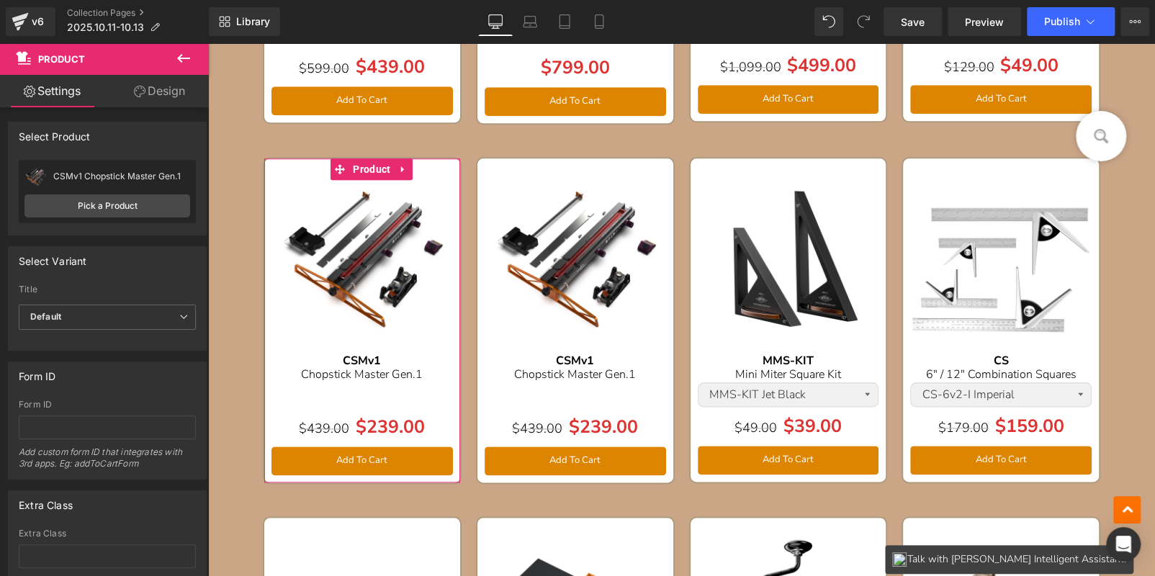
click at [170, 89] on link "Design" at bounding box center [159, 91] width 104 height 32
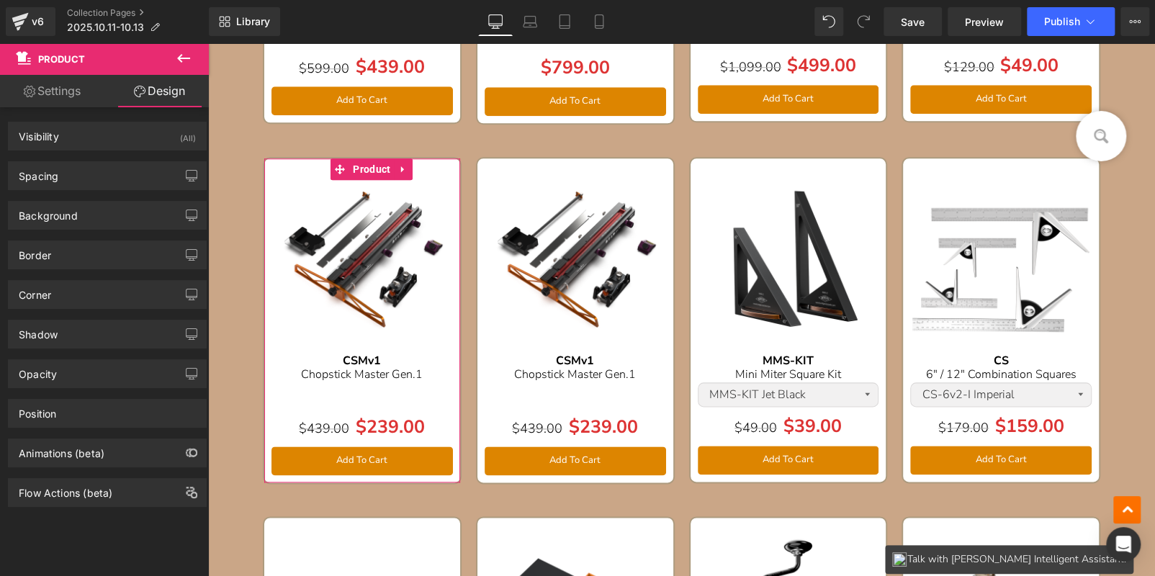
click at [73, 96] on link "Settings" at bounding box center [52, 91] width 104 height 32
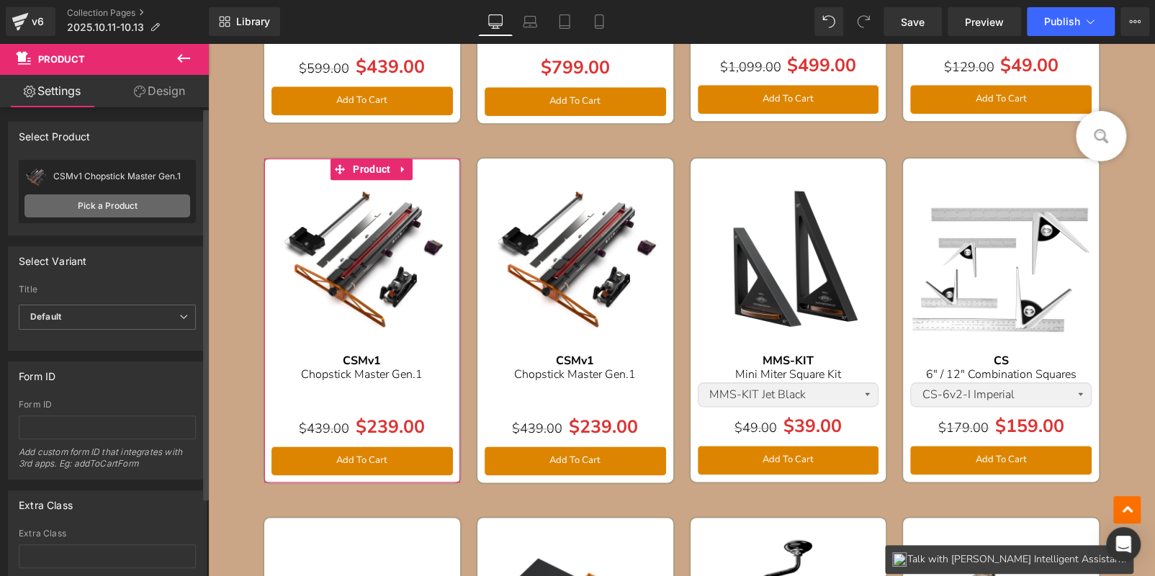
click at [116, 208] on link "Pick a Product" at bounding box center [107, 205] width 166 height 23
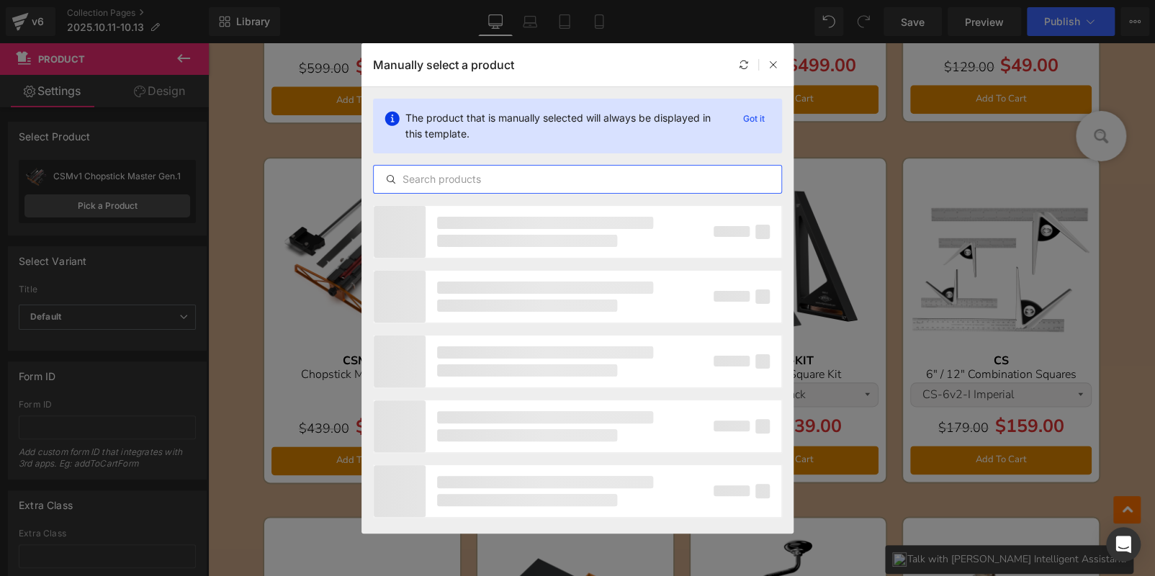
click at [428, 180] on input "text" at bounding box center [578, 179] width 408 height 17
paste input "MMS-1"
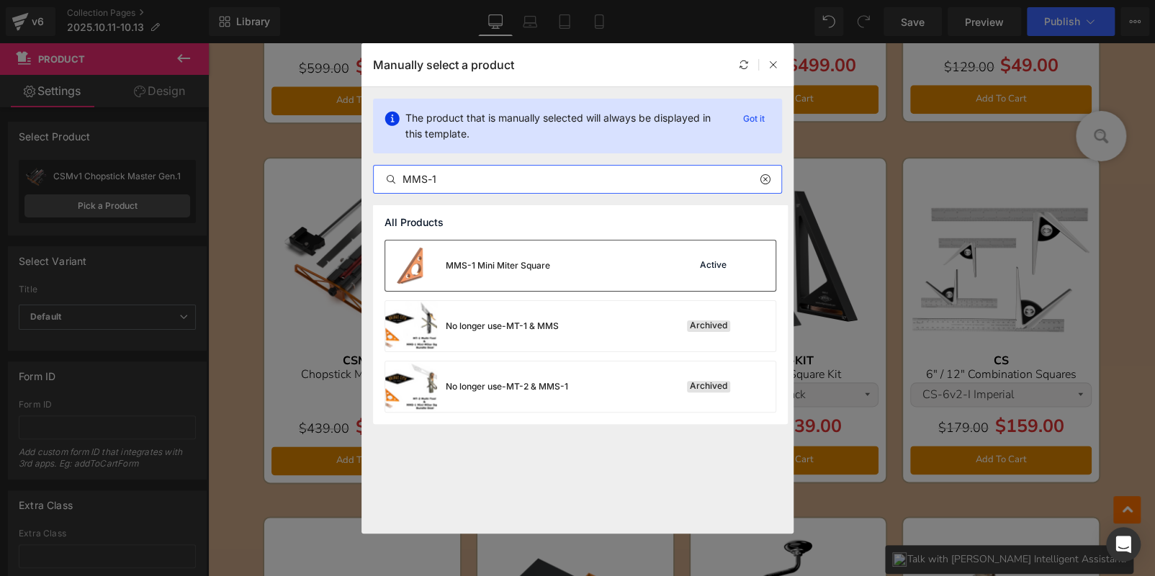
type input "MMS-1"
click at [516, 266] on div "MMS-1 Mini Miter Square" at bounding box center [498, 265] width 104 height 13
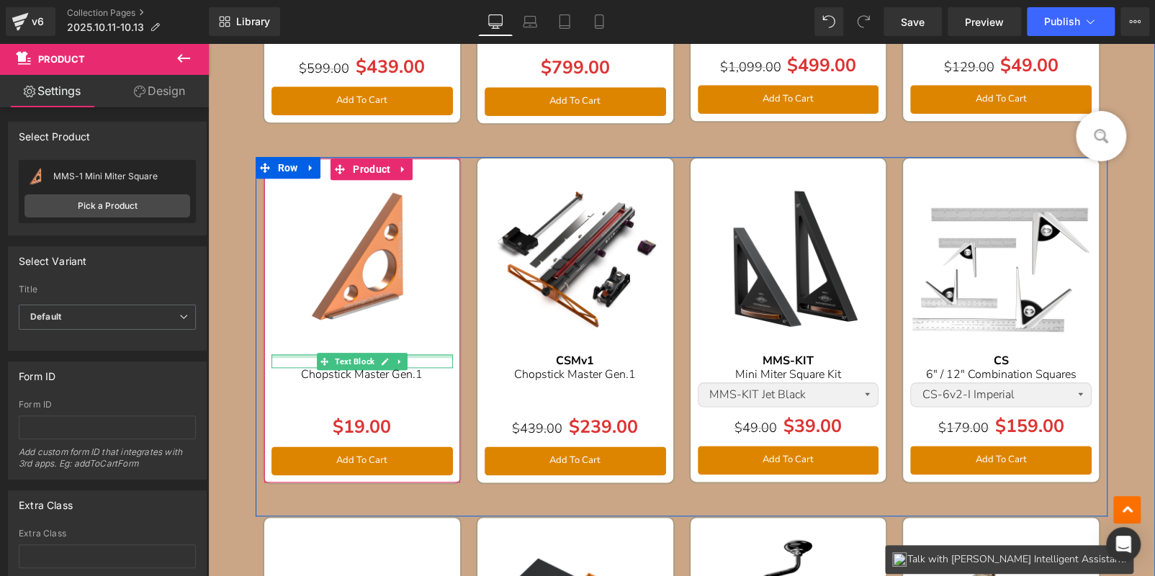
click at [428, 355] on div "CSMv1 Text Block" at bounding box center [361, 361] width 181 height 14
click at [428, 355] on div "CSMv1" at bounding box center [361, 361] width 181 height 14
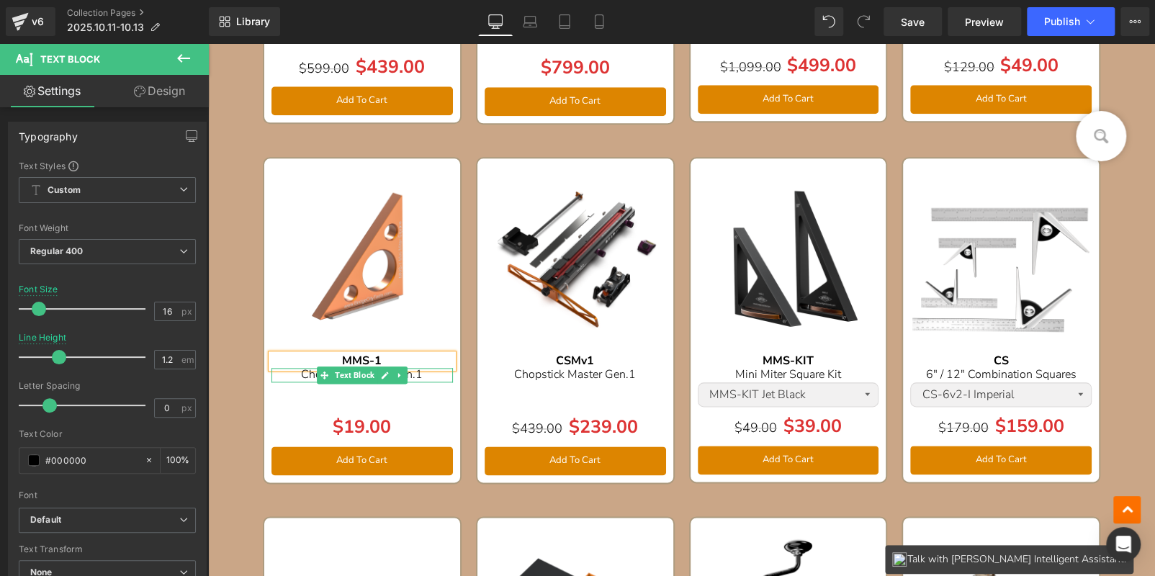
click at [431, 374] on p "Chopstick Master Gen.1" at bounding box center [361, 375] width 181 height 14
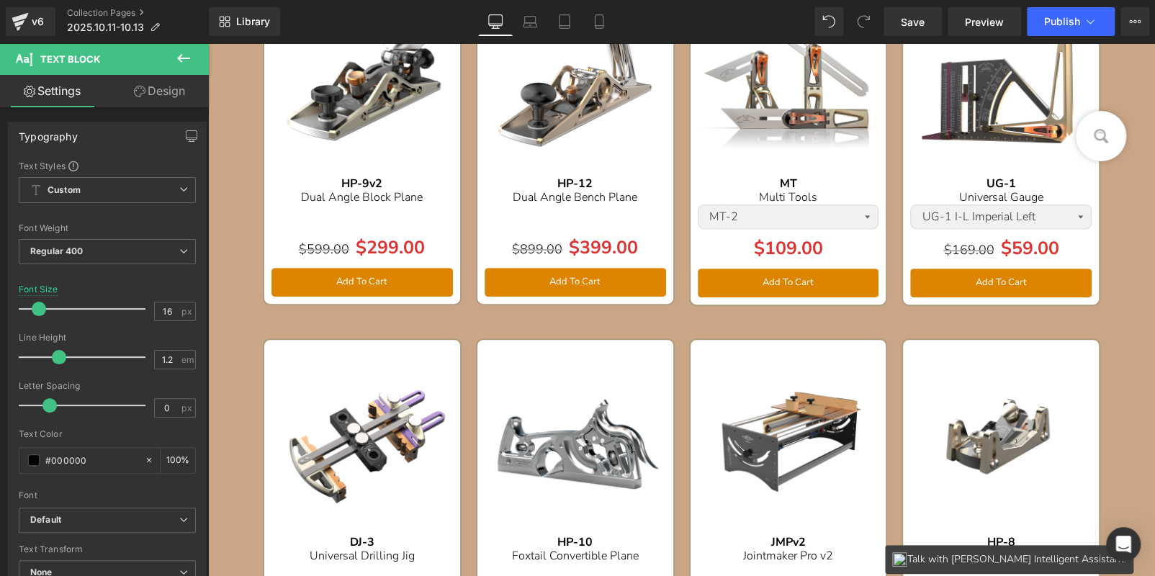
scroll to position [144, 0]
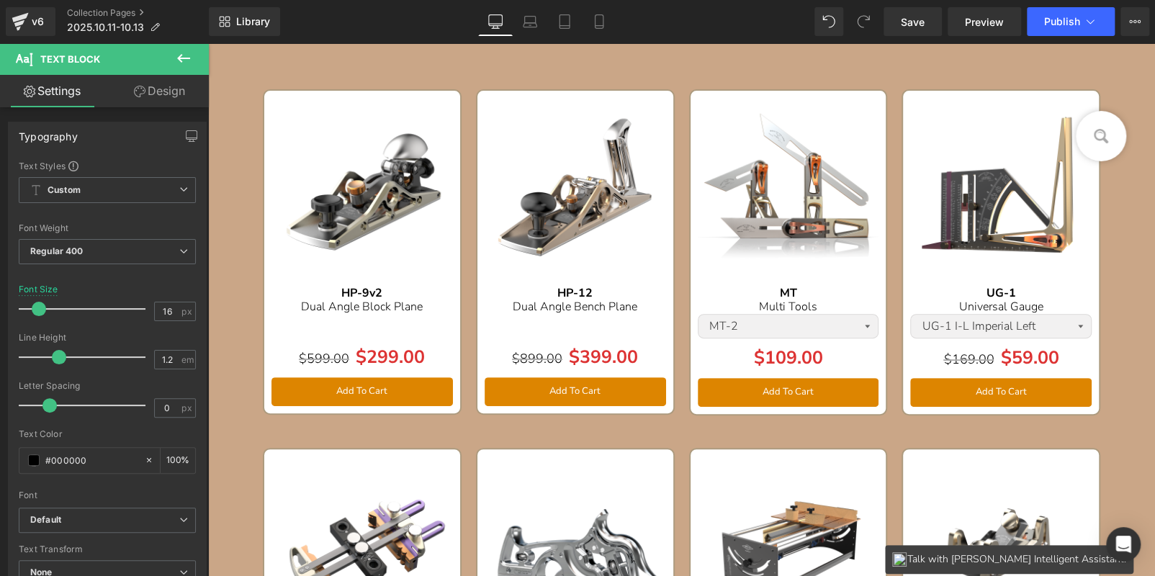
click at [381, 152] on img at bounding box center [361, 188] width 181 height 181
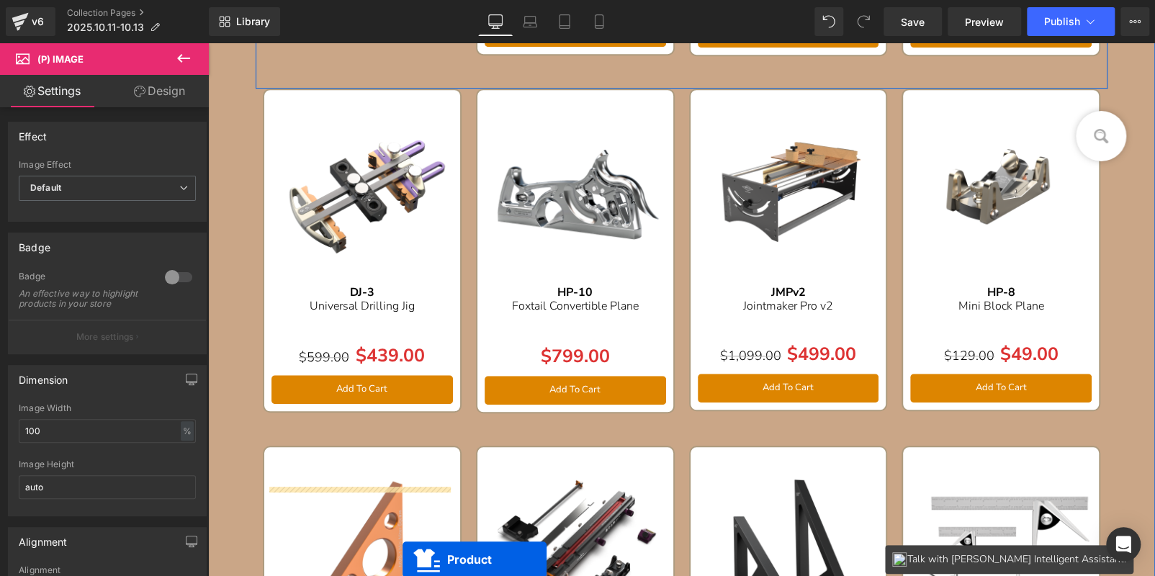
scroll to position [586, 0]
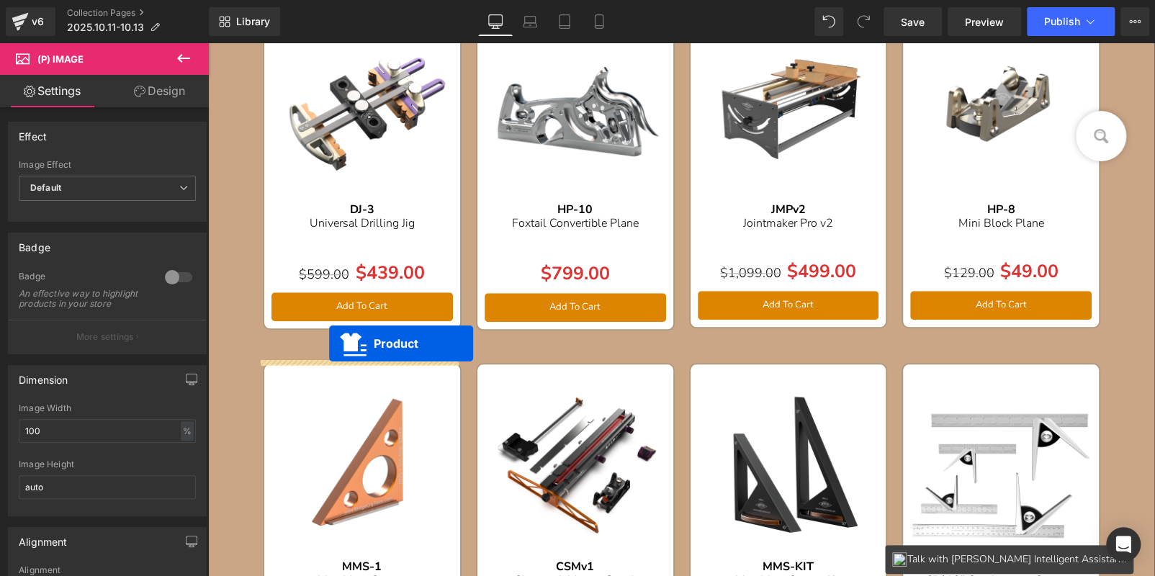
drag, startPoint x: 331, startPoint y: 104, endPoint x: 329, endPoint y: 344, distance: 240.5
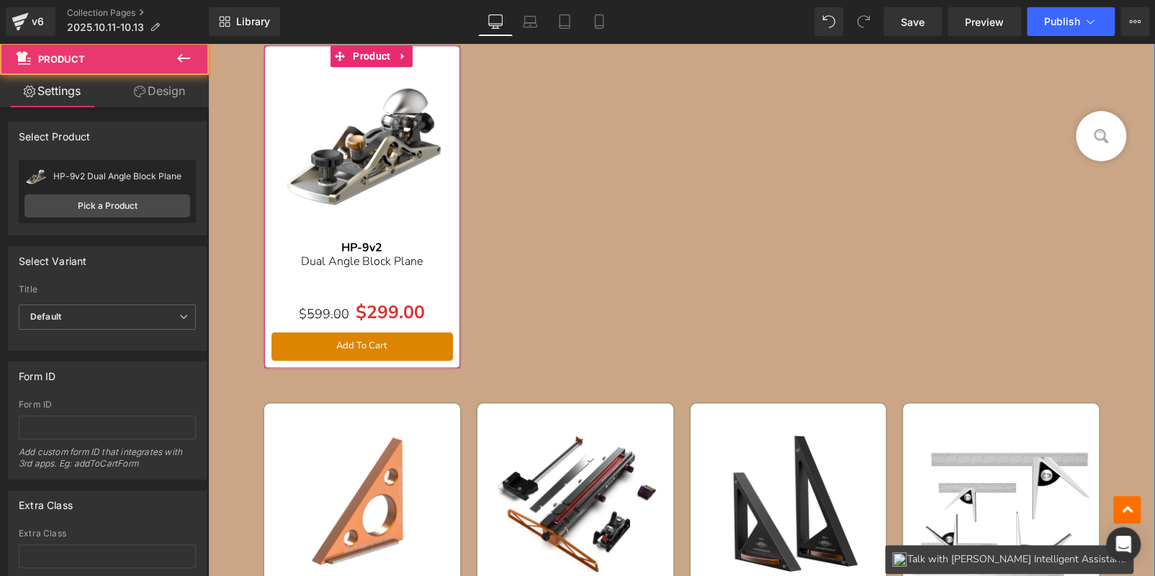
scroll to position [946, 0]
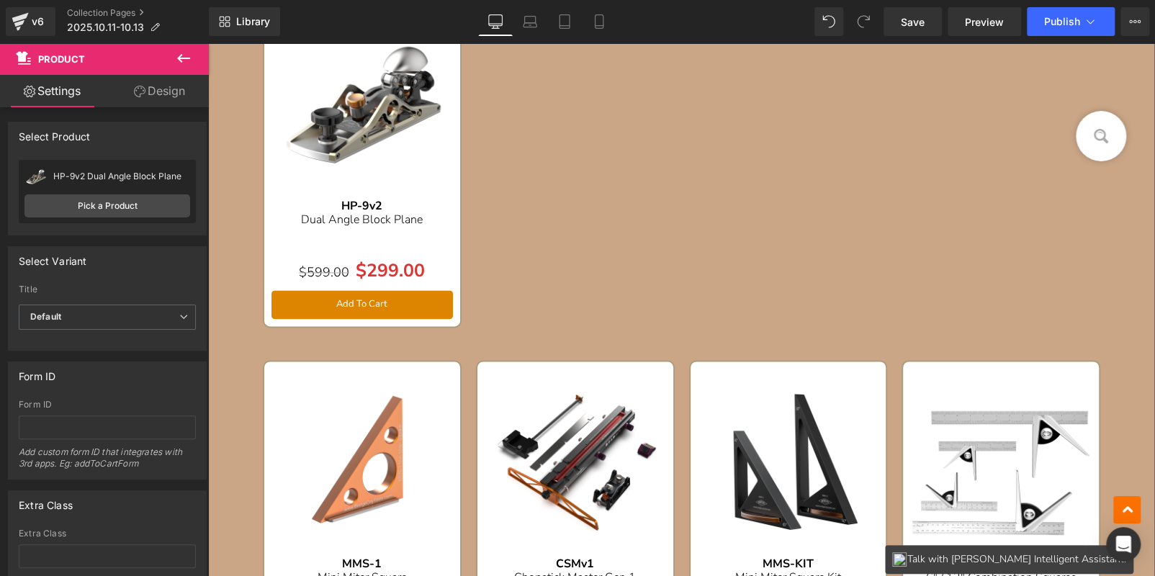
click at [355, 422] on img at bounding box center [361, 459] width 181 height 181
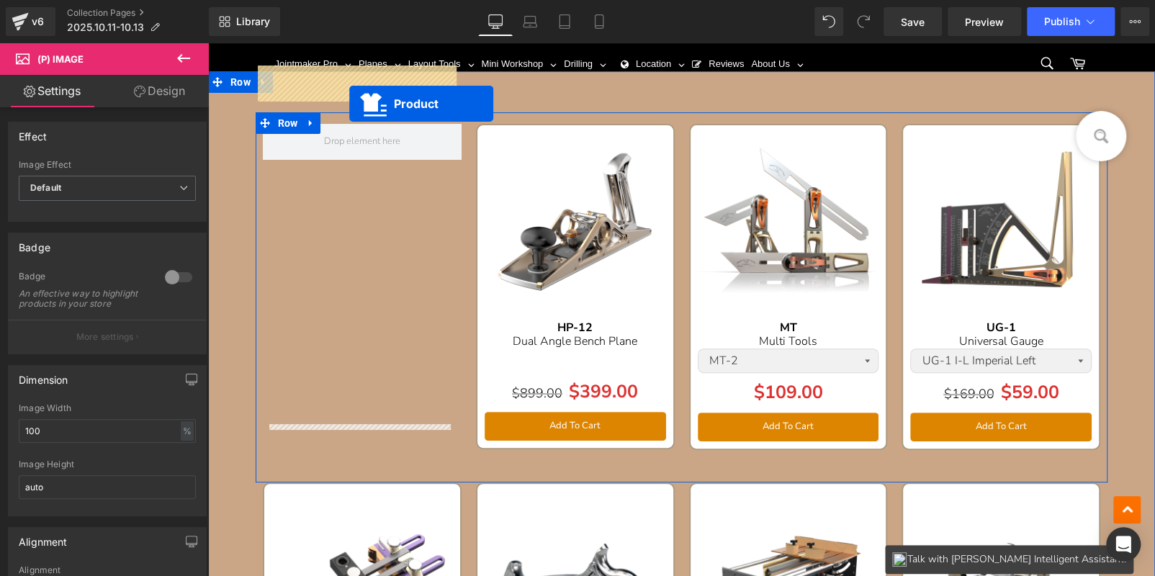
scroll to position [52, 0]
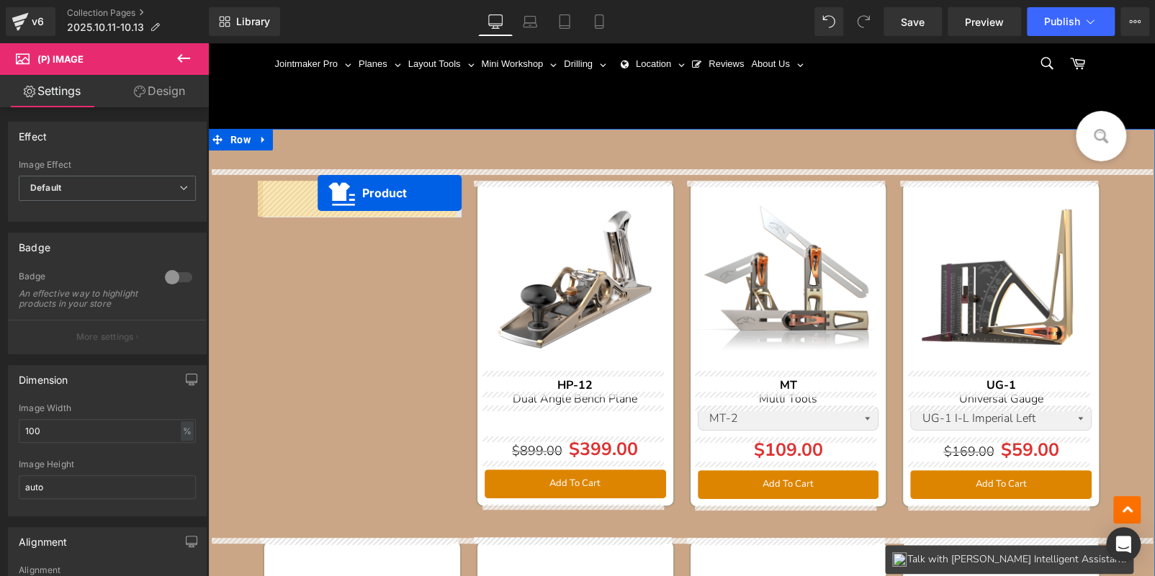
drag, startPoint x: 427, startPoint y: 210, endPoint x: 318, endPoint y: 194, distance: 110.6
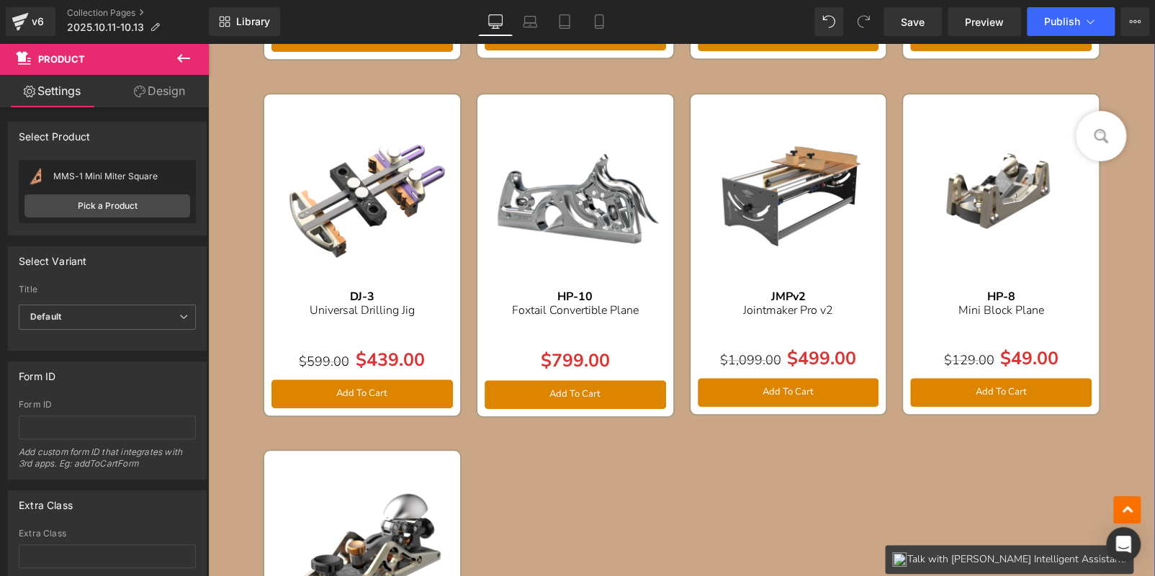
scroll to position [340, 0]
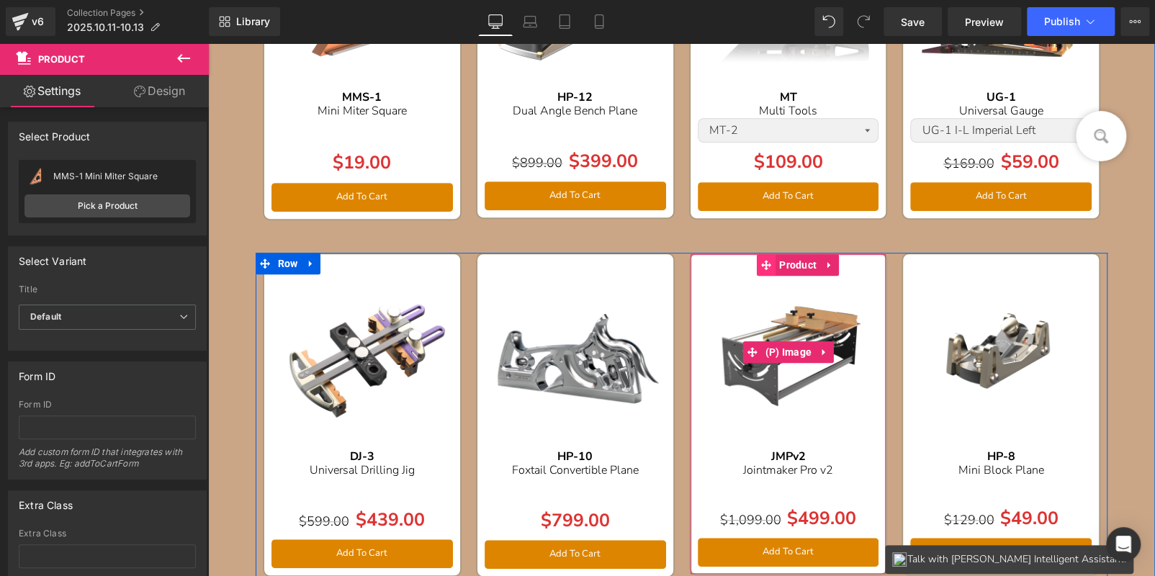
click at [802, 289] on img at bounding box center [788, 351] width 181 height 181
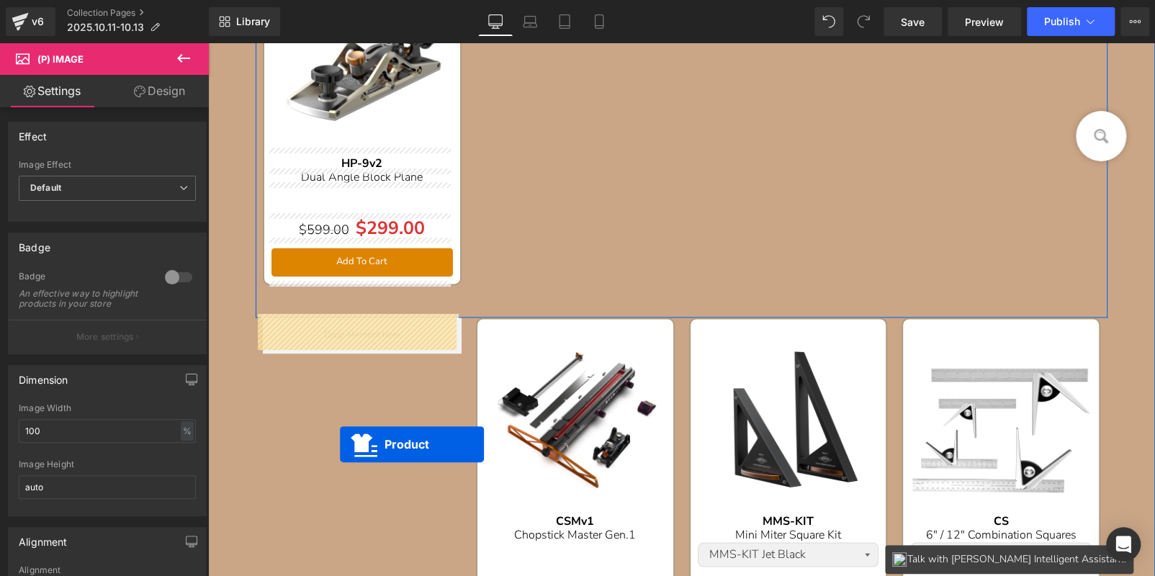
drag, startPoint x: 760, startPoint y: 261, endPoint x: 449, endPoint y: 297, distance: 313.1
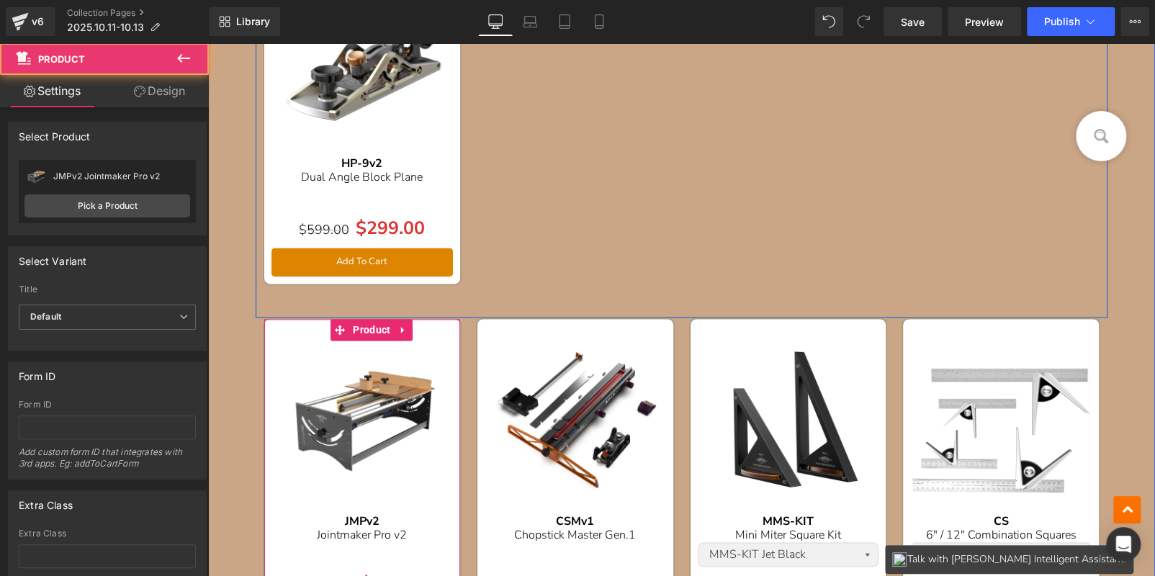
scroll to position [629, 0]
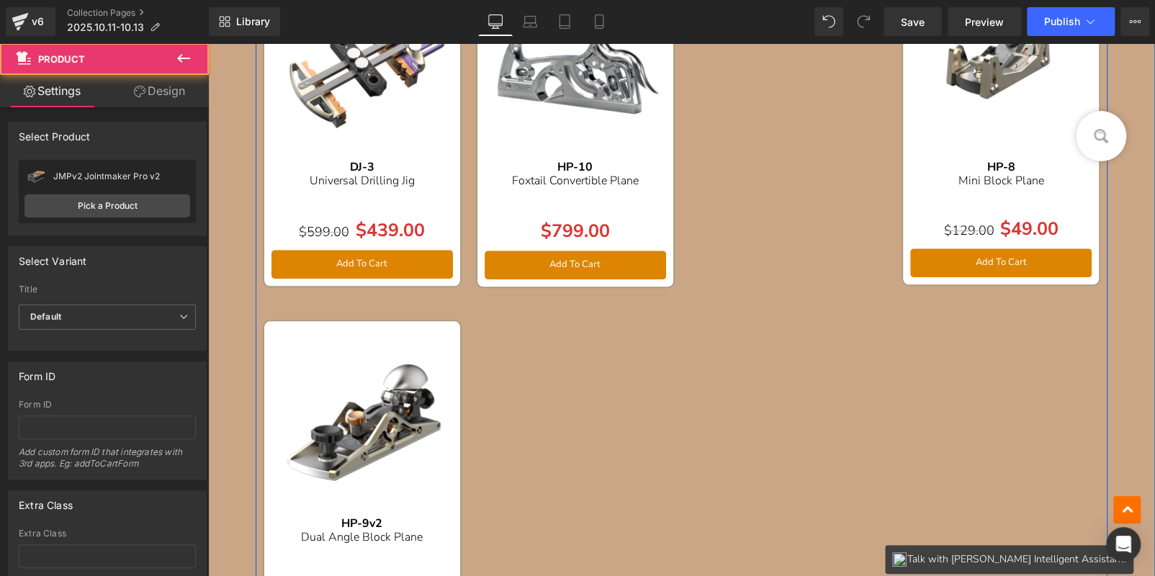
drag, startPoint x: 361, startPoint y: 362, endPoint x: 350, endPoint y: 343, distance: 21.6
click at [361, 362] on img at bounding box center [361, 418] width 181 height 181
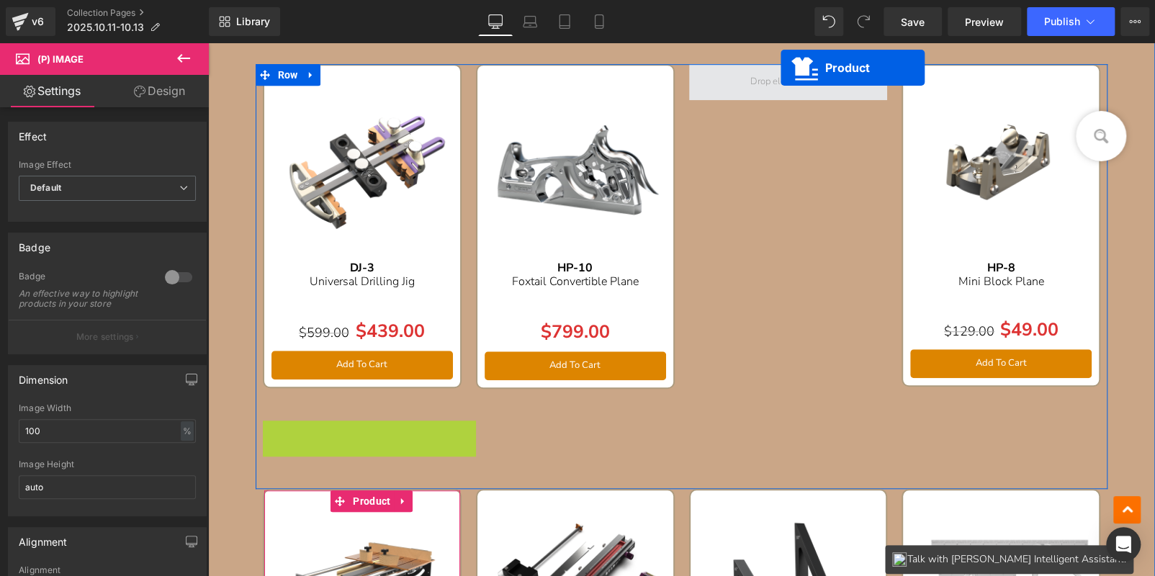
scroll to position [500, 0]
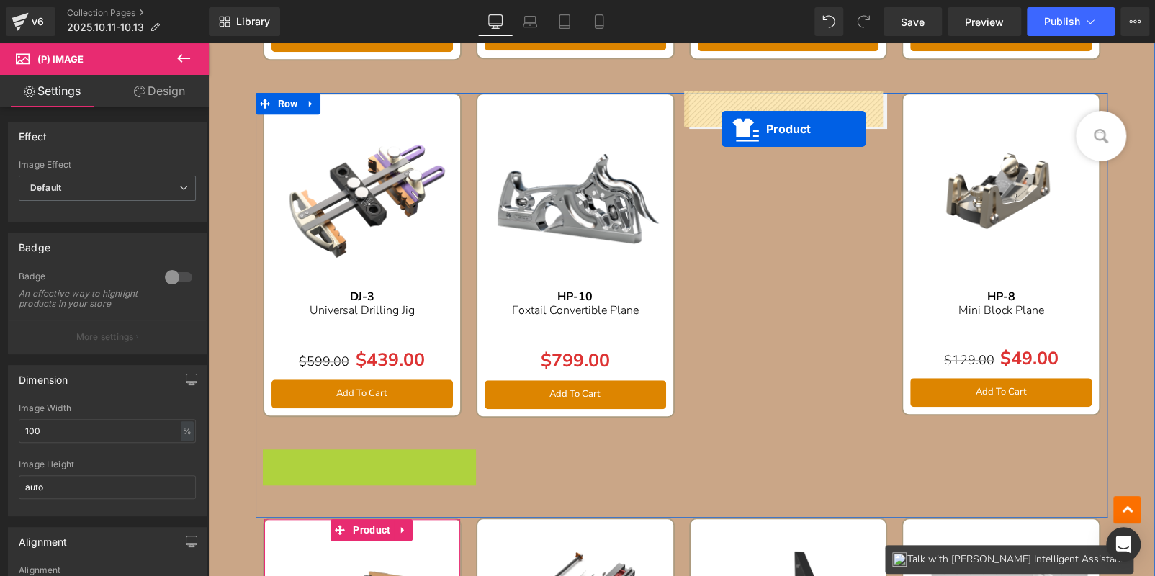
drag, startPoint x: 366, startPoint y: 314, endPoint x: 722, endPoint y: 129, distance: 401.0
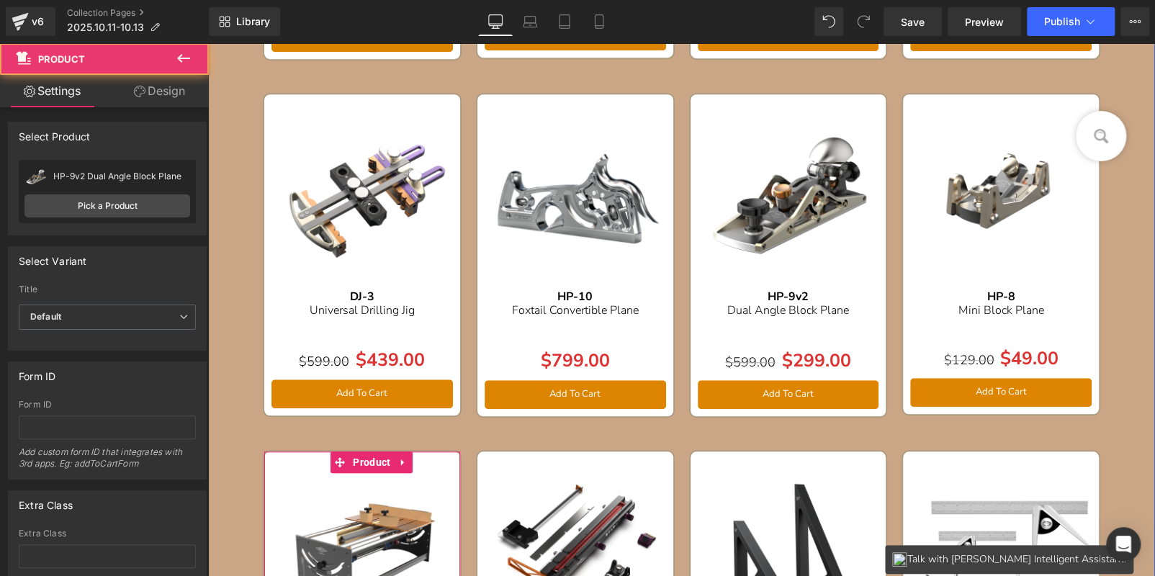
scroll to position [68, 0]
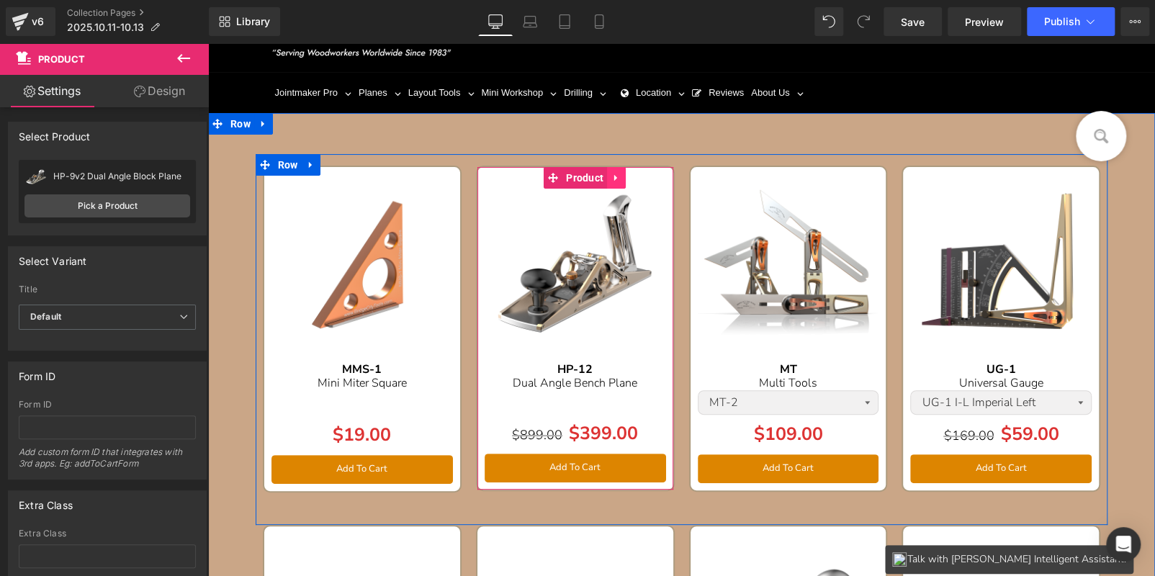
click at [614, 178] on icon at bounding box center [616, 178] width 10 height 11
click at [621, 177] on icon at bounding box center [626, 178] width 10 height 10
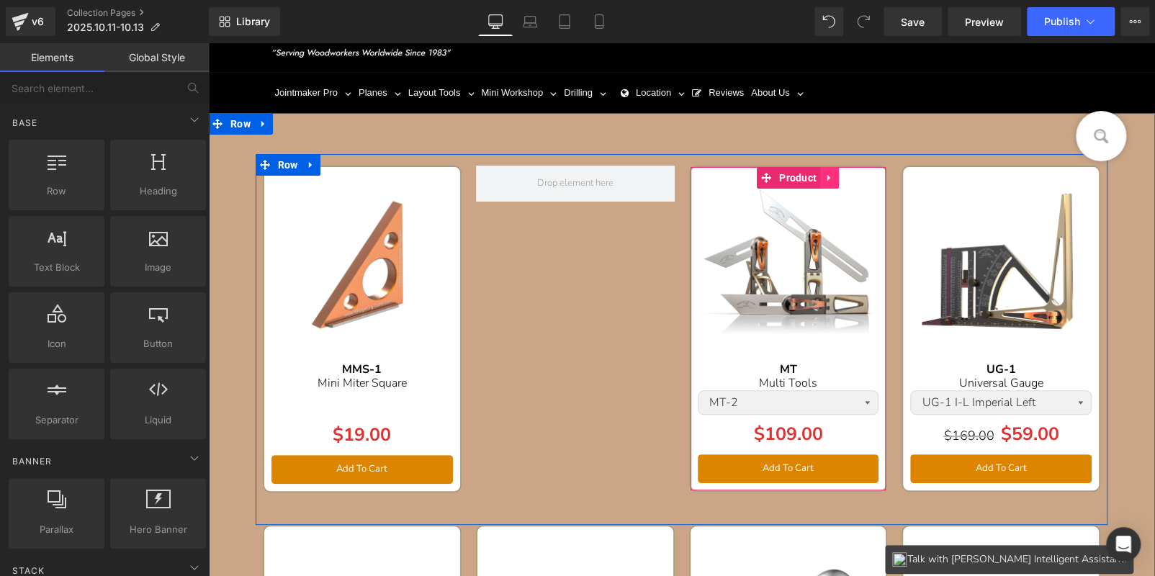
click at [825, 176] on icon at bounding box center [830, 178] width 10 height 11
drag, startPoint x: 816, startPoint y: 179, endPoint x: 809, endPoint y: 196, distance: 18.7
click at [816, 179] on icon at bounding box center [820, 178] width 10 height 10
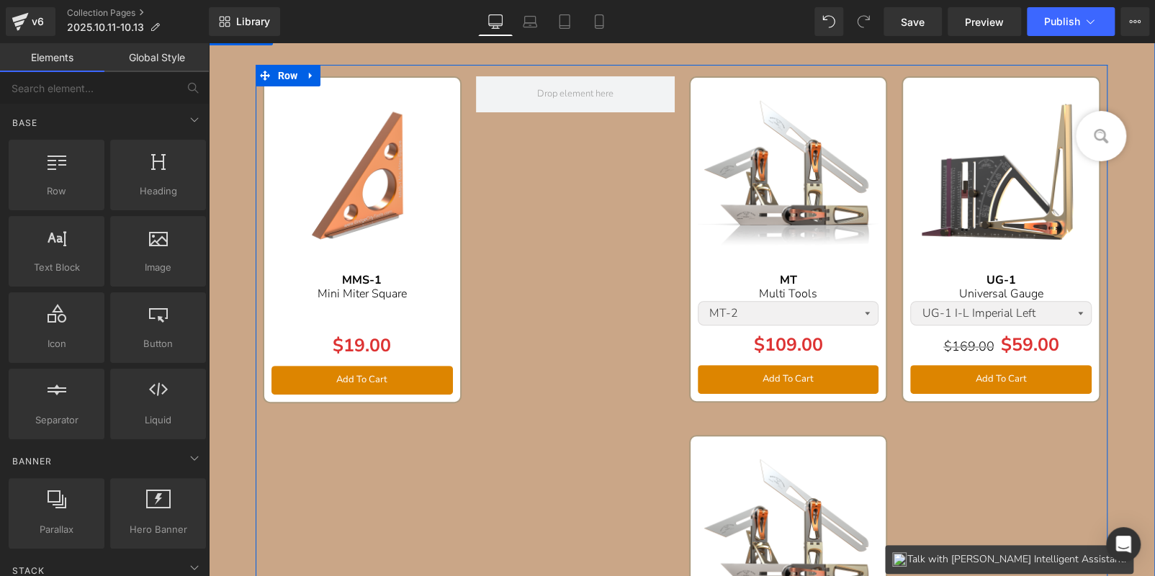
scroll to position [0, 0]
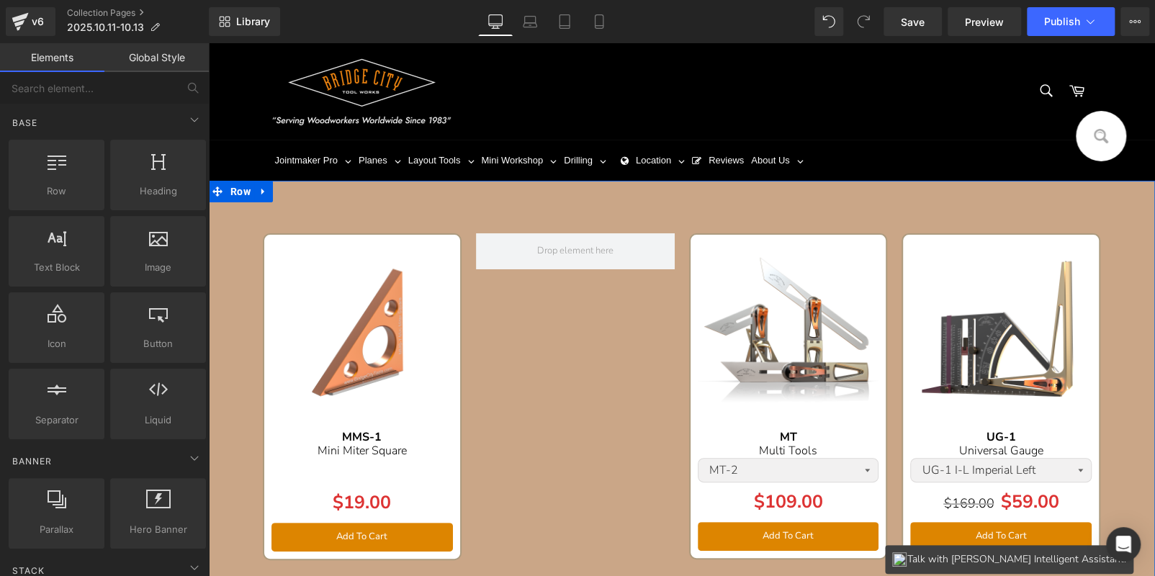
drag, startPoint x: 759, startPoint y: 293, endPoint x: 727, endPoint y: 236, distance: 65.1
click at [759, 293] on img at bounding box center [788, 332] width 181 height 181
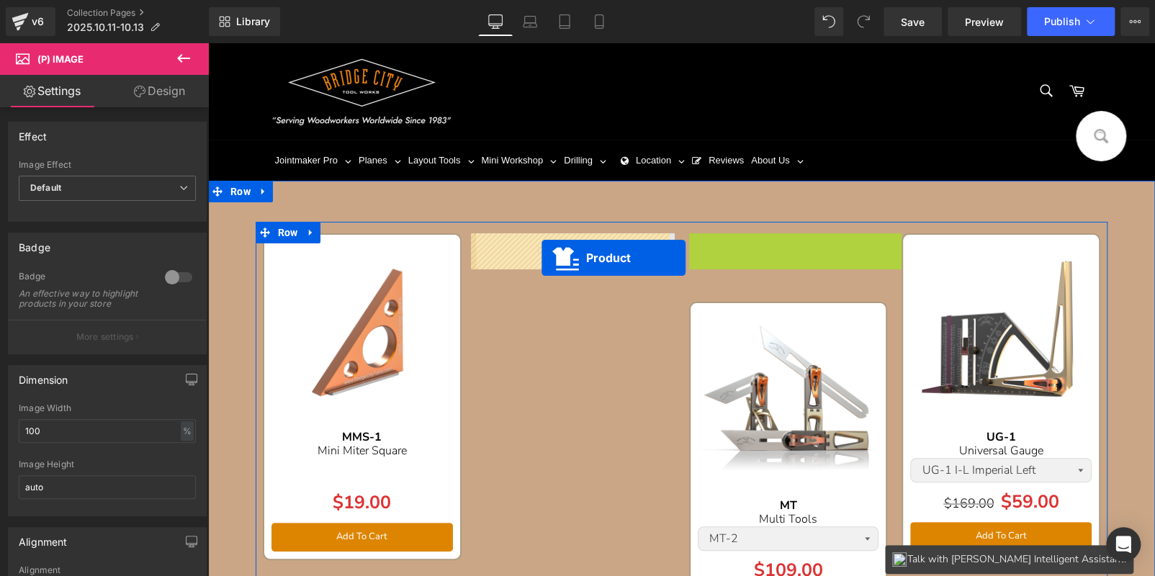
drag, startPoint x: 731, startPoint y: 246, endPoint x: 542, endPoint y: 258, distance: 189.7
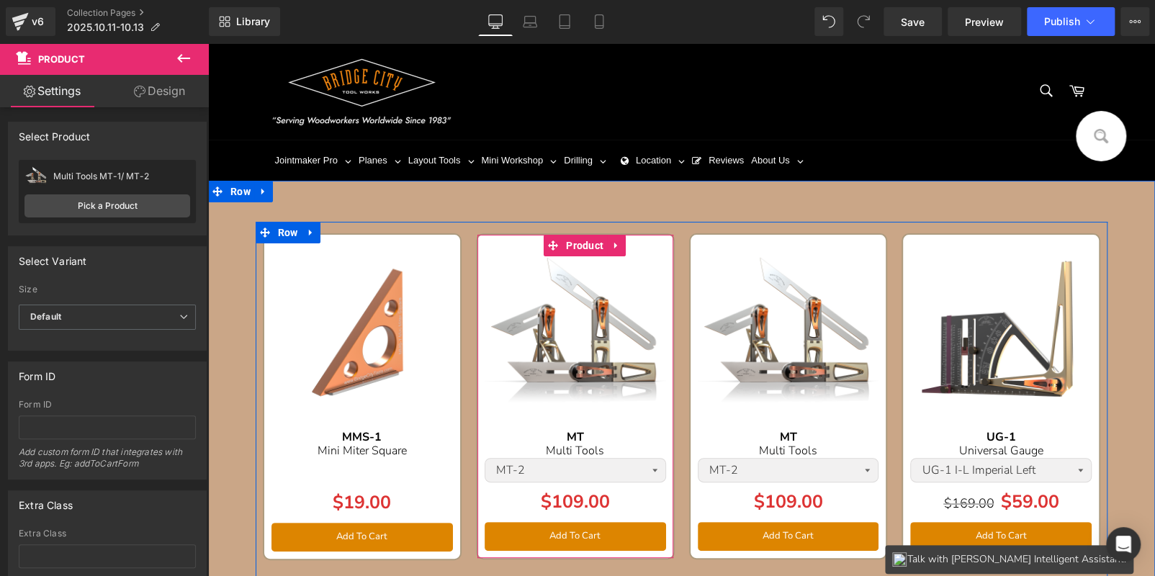
drag, startPoint x: 569, startPoint y: 245, endPoint x: 518, endPoint y: 245, distance: 50.4
click at [569, 245] on span "Product" at bounding box center [584, 246] width 45 height 22
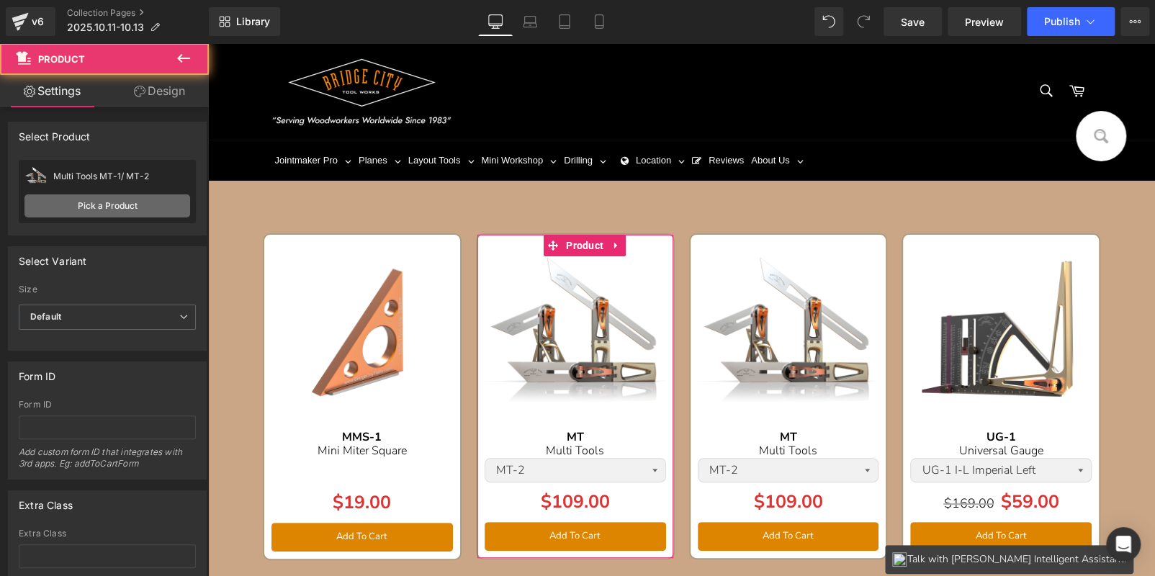
click at [165, 197] on link "Pick a Product" at bounding box center [107, 205] width 166 height 23
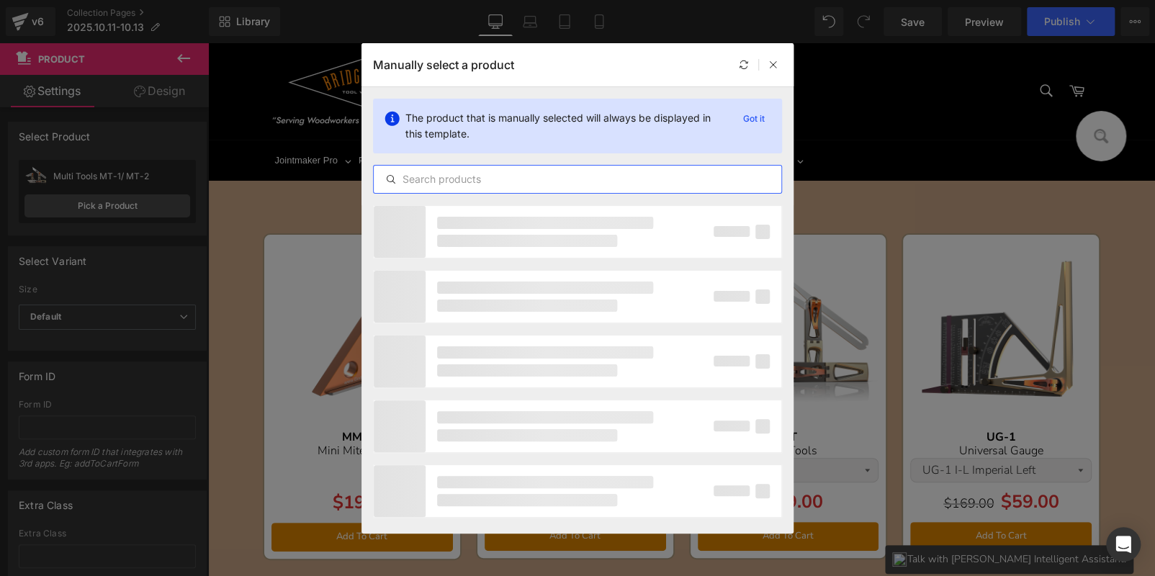
click at [475, 173] on input "text" at bounding box center [578, 179] width 408 height 17
paste input "AS-24v3"
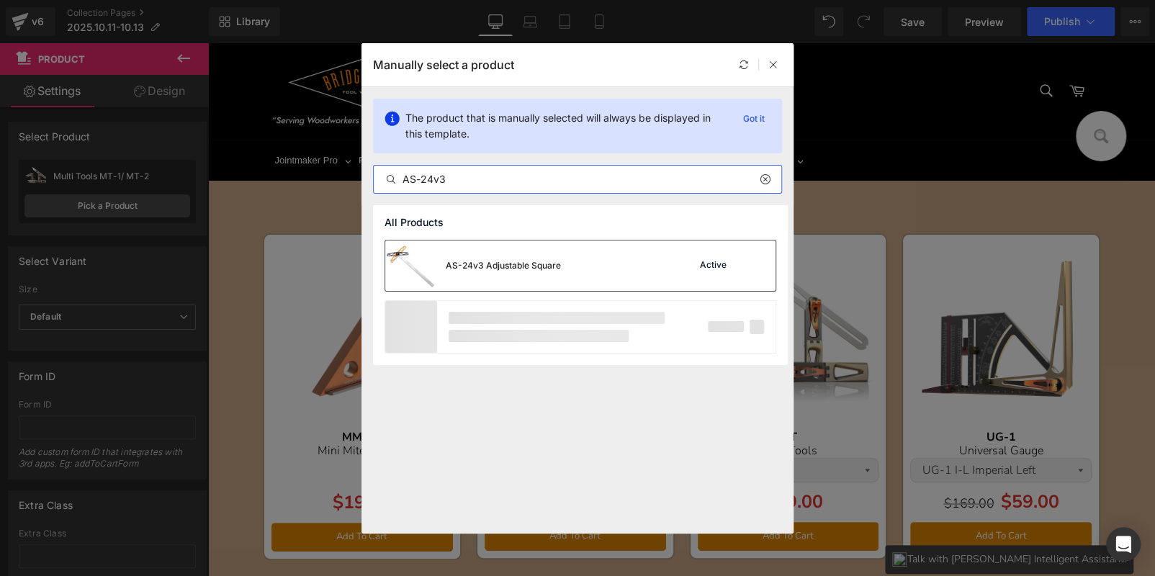
type input "AS-24v3"
click at [556, 253] on div "AS-24v3 Adjustable Square" at bounding box center [473, 266] width 176 height 50
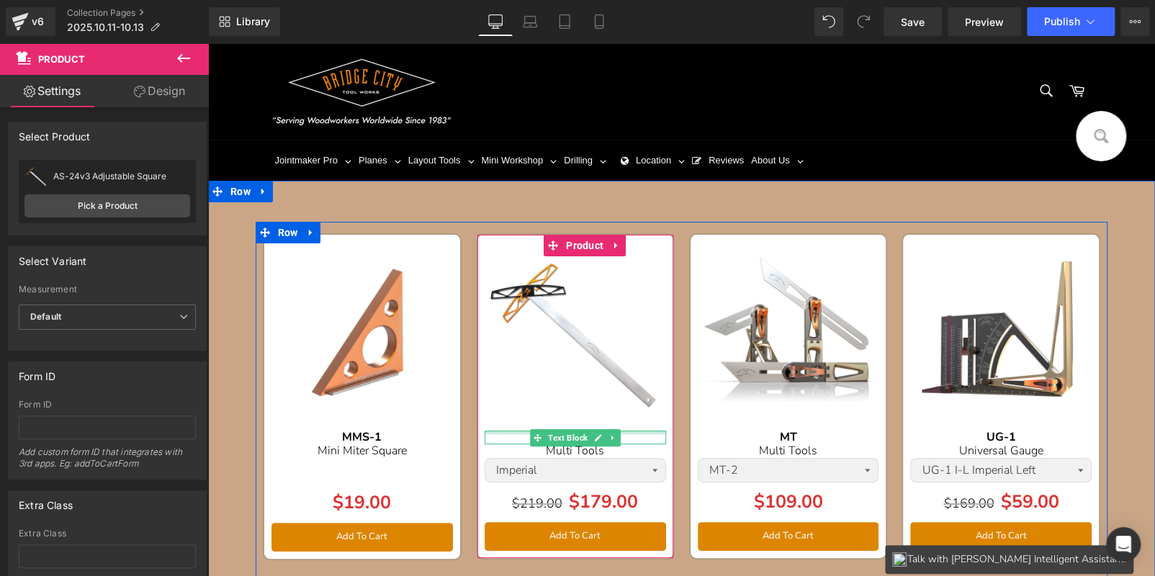
click at [652, 435] on p "MT" at bounding box center [575, 438] width 181 height 14
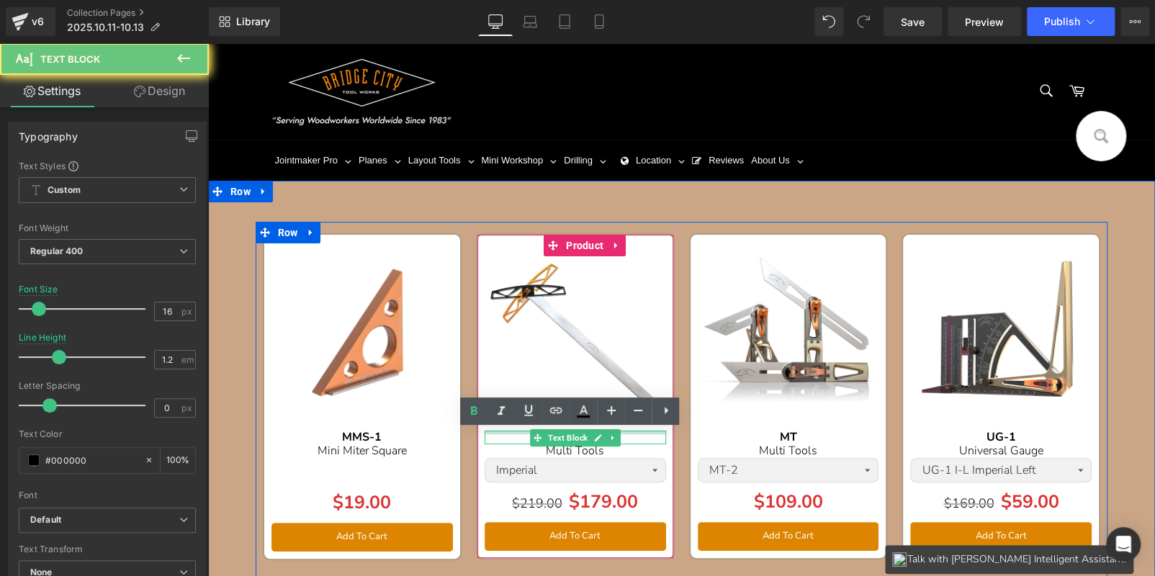
click at [652, 435] on p "MT" at bounding box center [575, 438] width 181 height 14
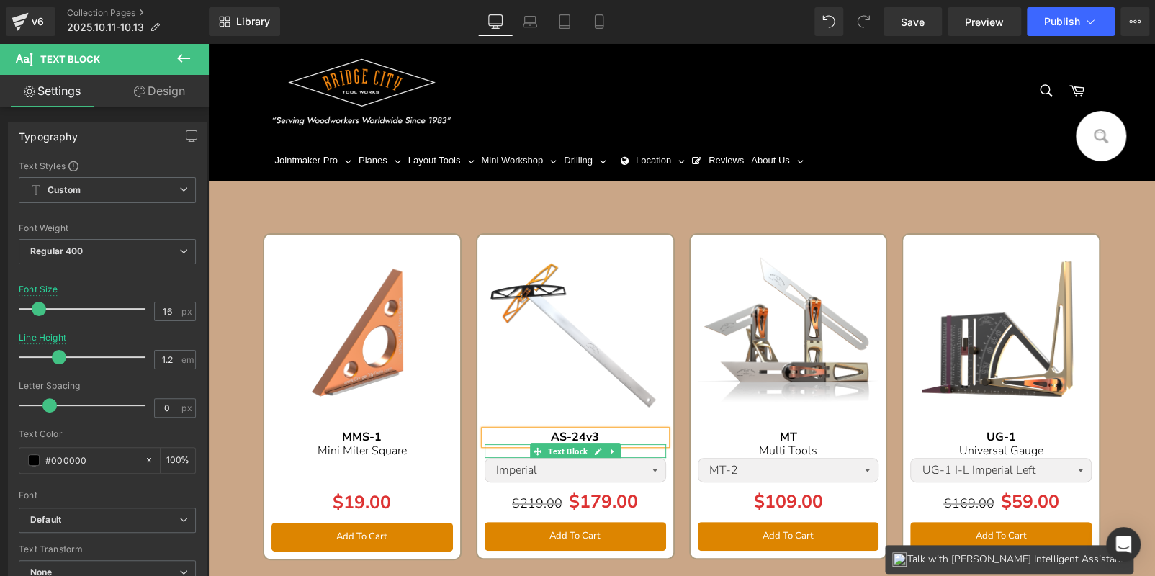
click at [623, 453] on p "Multi Tools" at bounding box center [575, 451] width 181 height 14
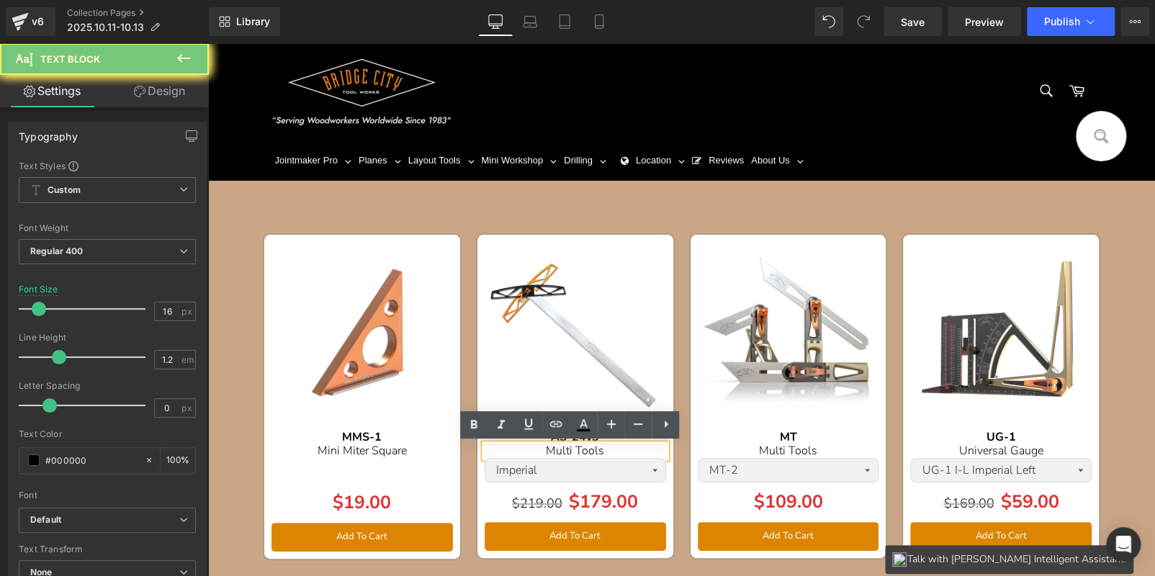
click at [623, 453] on p "Multi Tools" at bounding box center [575, 451] width 181 height 14
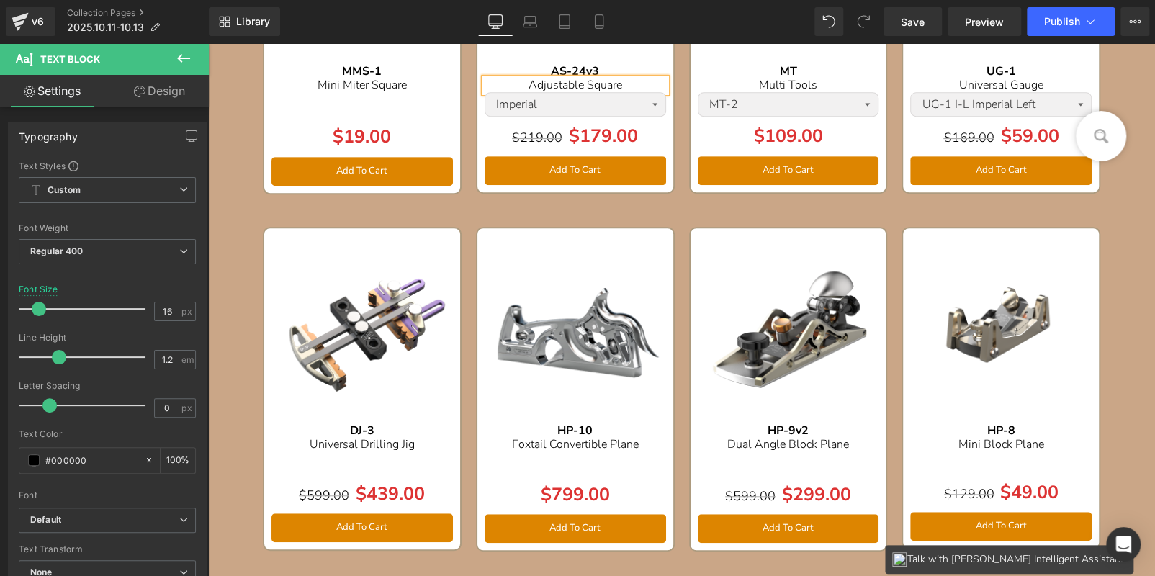
scroll to position [215, 0]
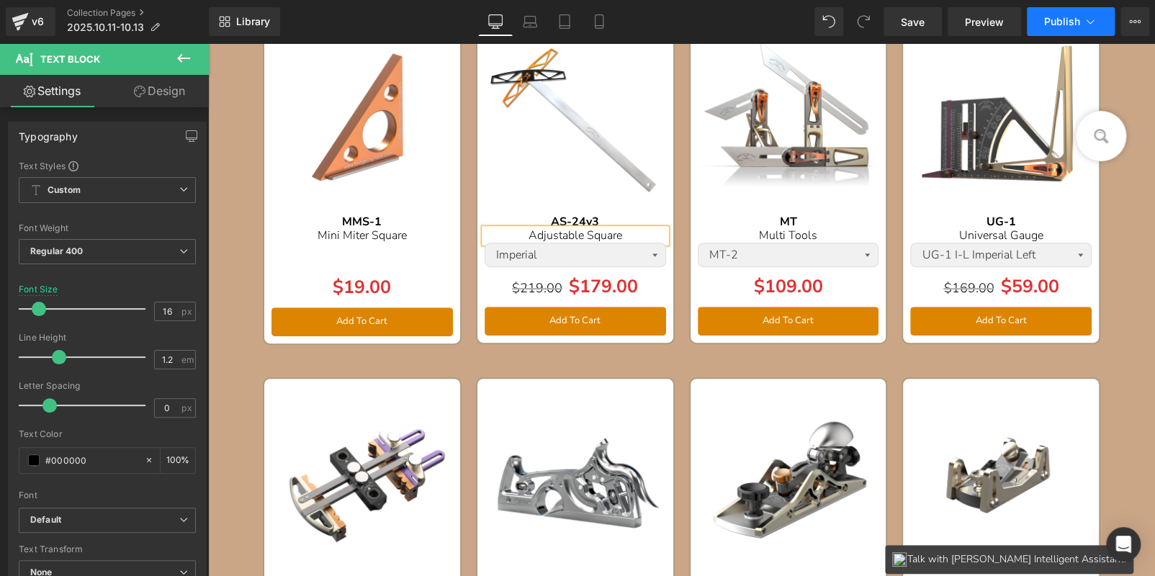
click at [1055, 35] on button "Publish" at bounding box center [1071, 21] width 88 height 29
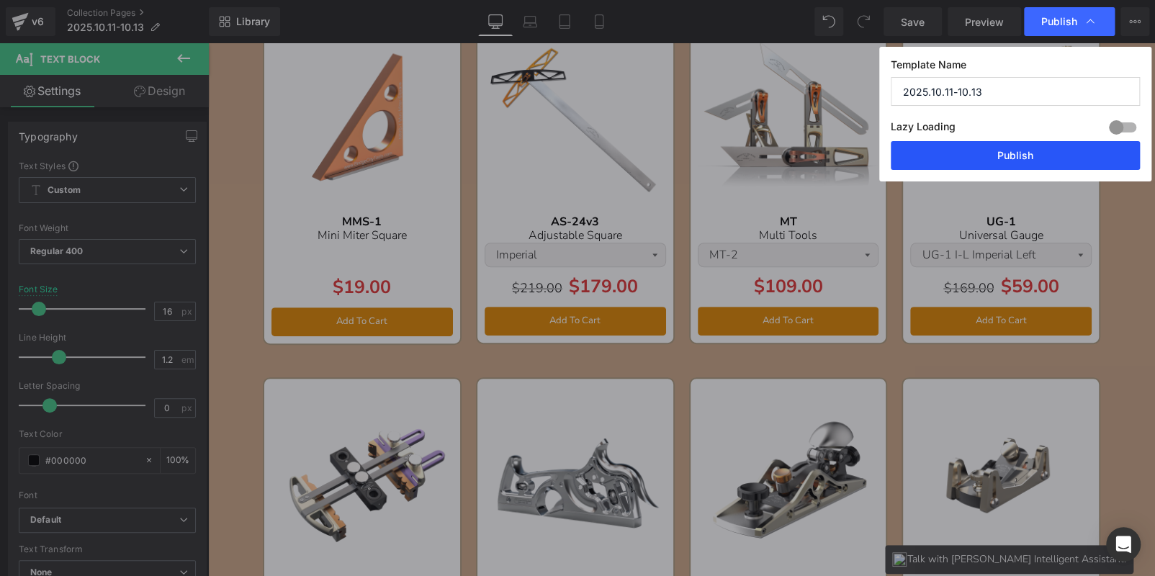
click at [1038, 161] on button "Publish" at bounding box center [1015, 155] width 249 height 29
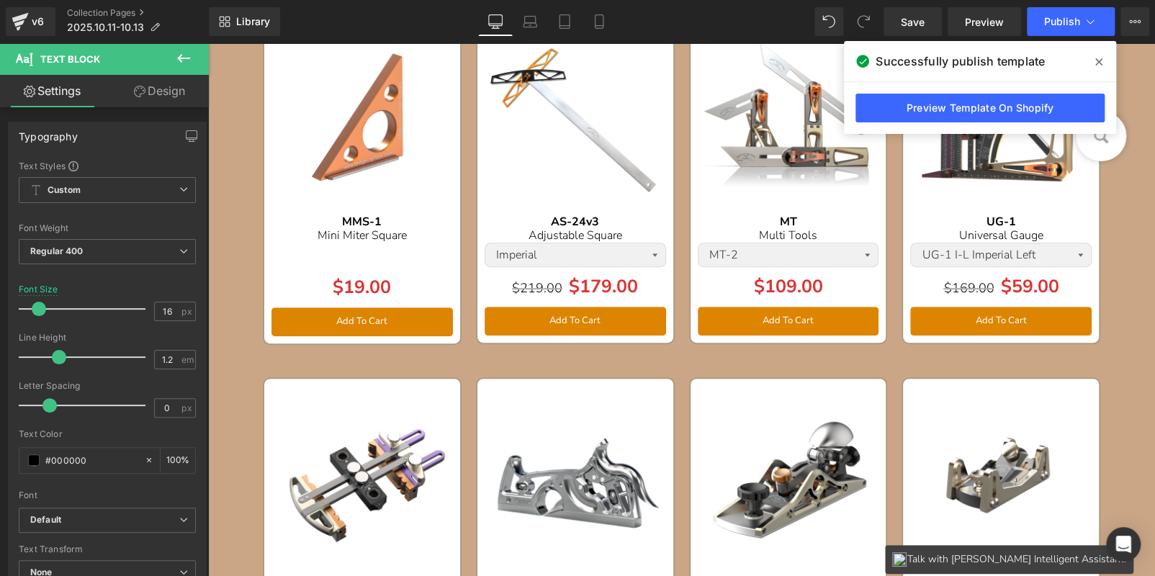
scroll to position [0, 0]
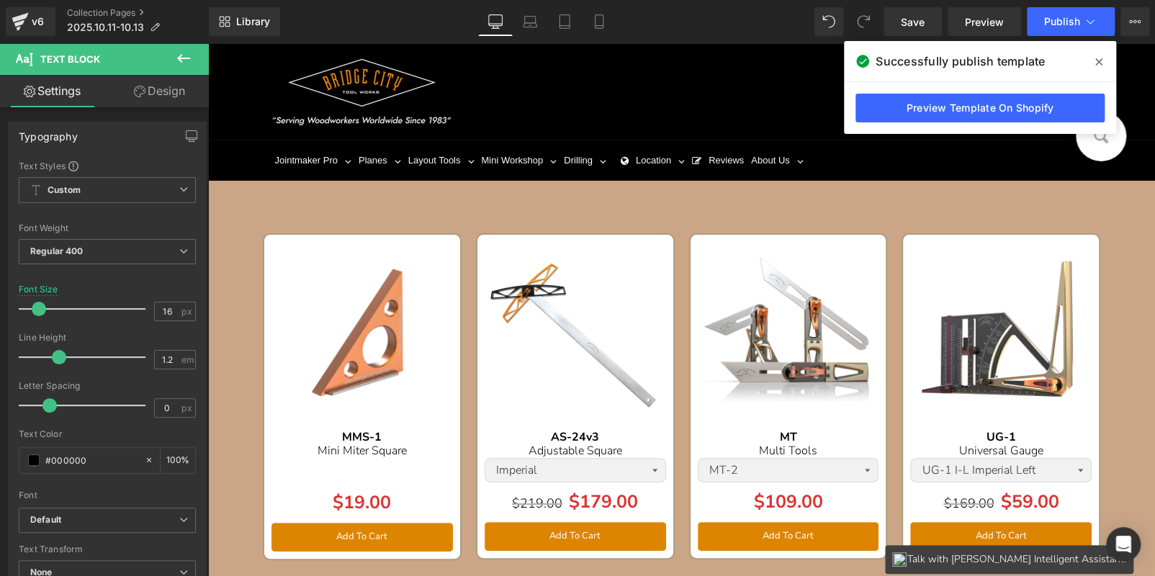
click at [185, 56] on icon at bounding box center [183, 58] width 17 height 17
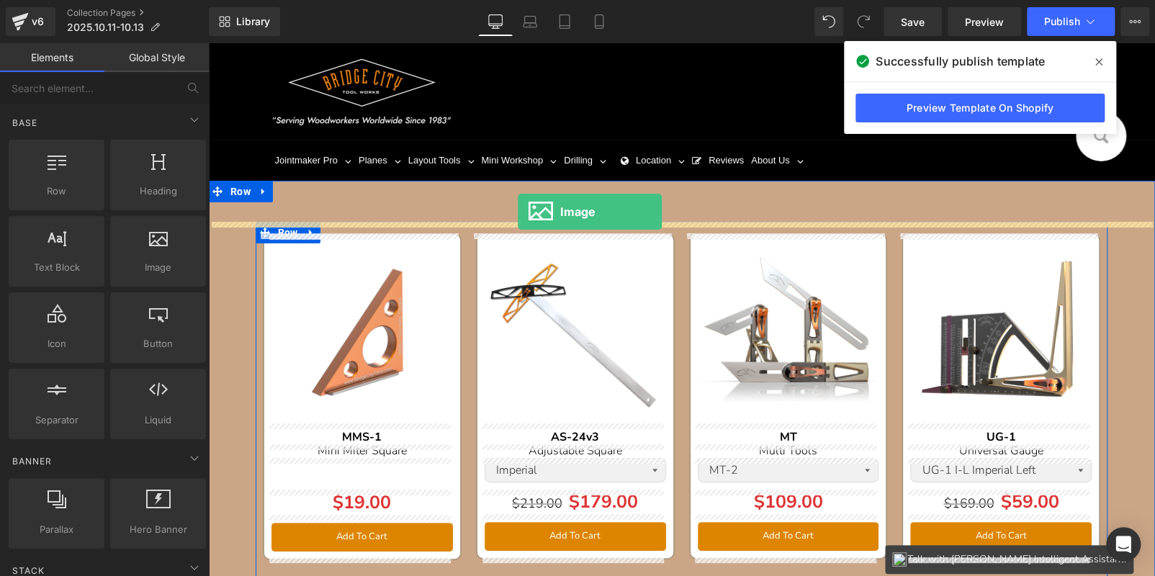
drag, startPoint x: 342, startPoint y: 310, endPoint x: 518, endPoint y: 212, distance: 201.2
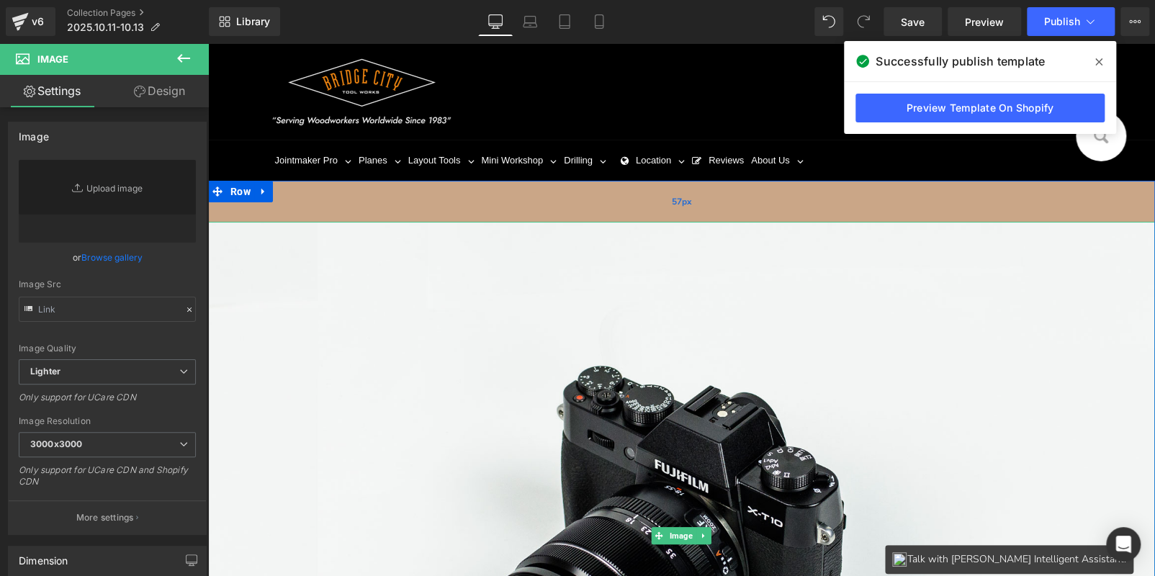
type input "//d1um8515vdn9kb.cloudfront.net/images/parallax.jpg"
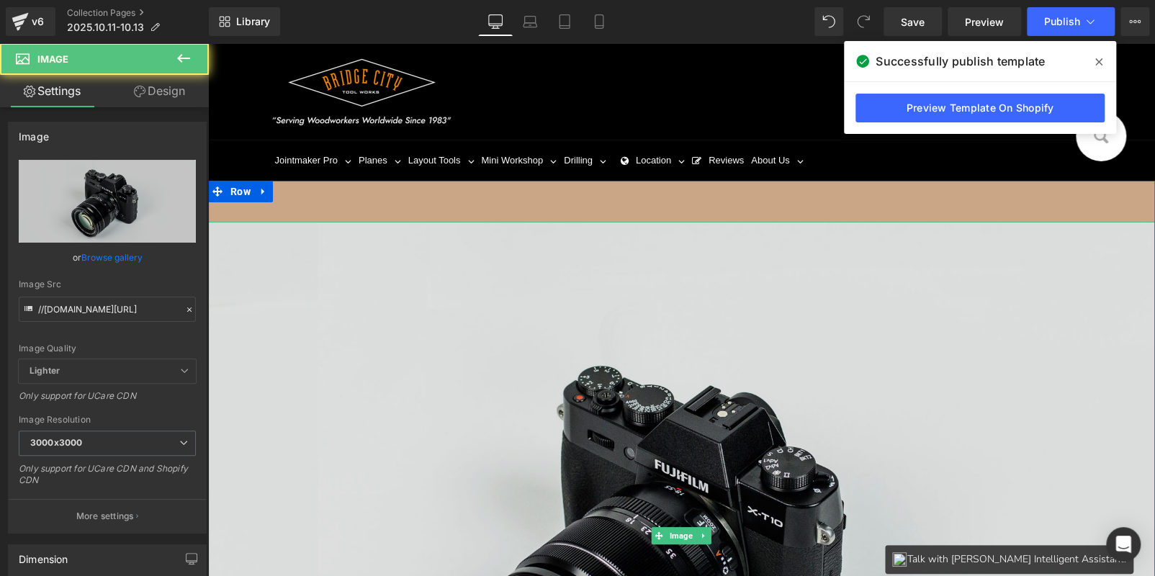
drag, startPoint x: 464, startPoint y: 391, endPoint x: 274, endPoint y: 311, distance: 205.6
click at [463, 391] on img at bounding box center [681, 535] width 947 height 627
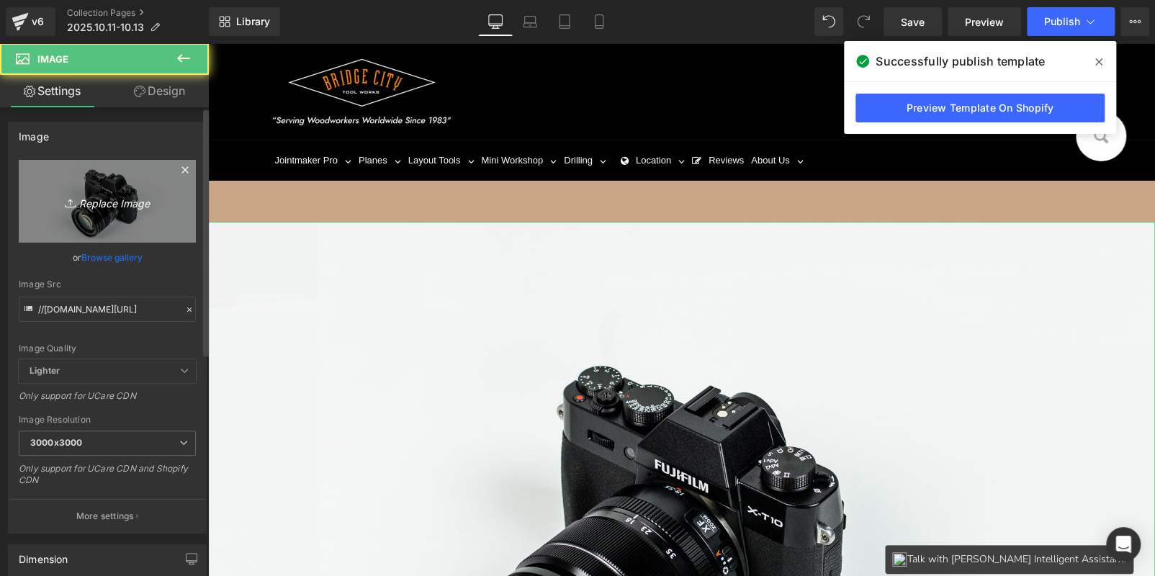
click at [99, 206] on icon "Replace Image" at bounding box center [107, 201] width 115 height 18
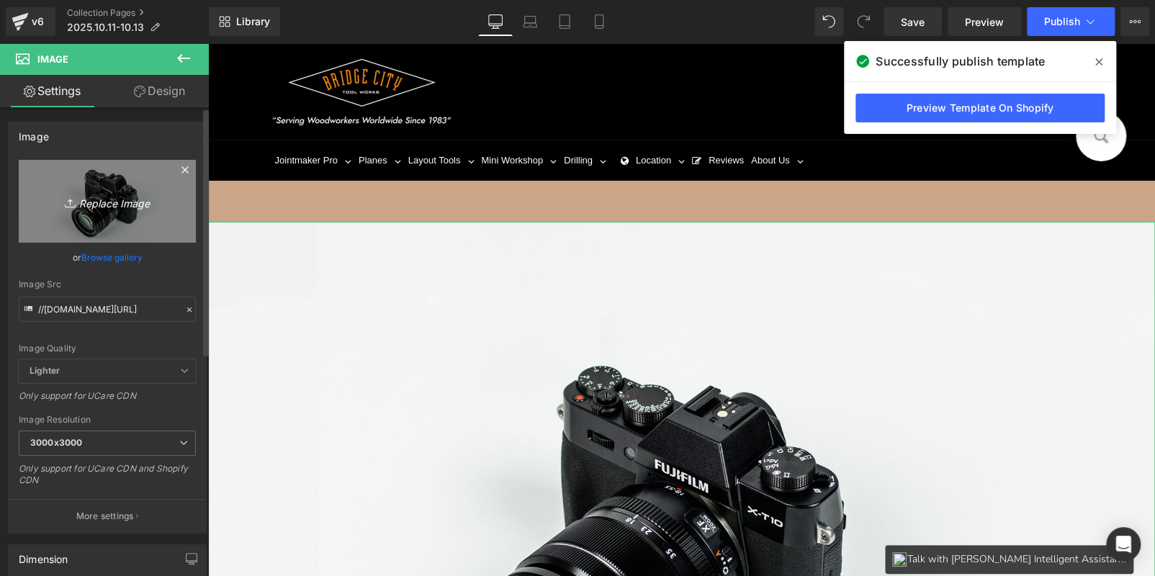
type input "C:\fakepath\bc_start.jpg"
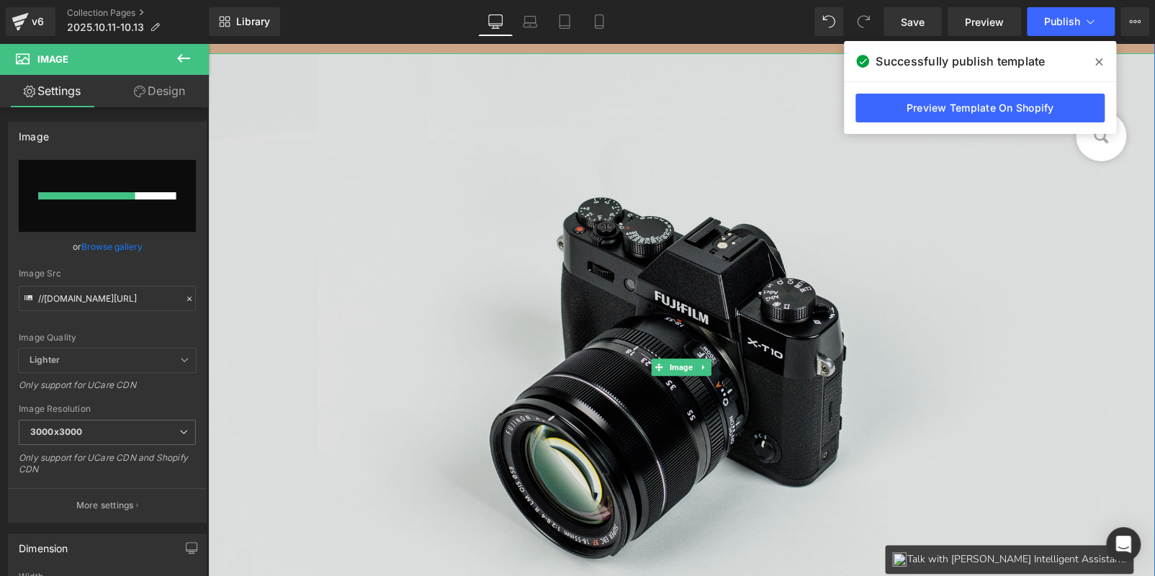
scroll to position [215, 0]
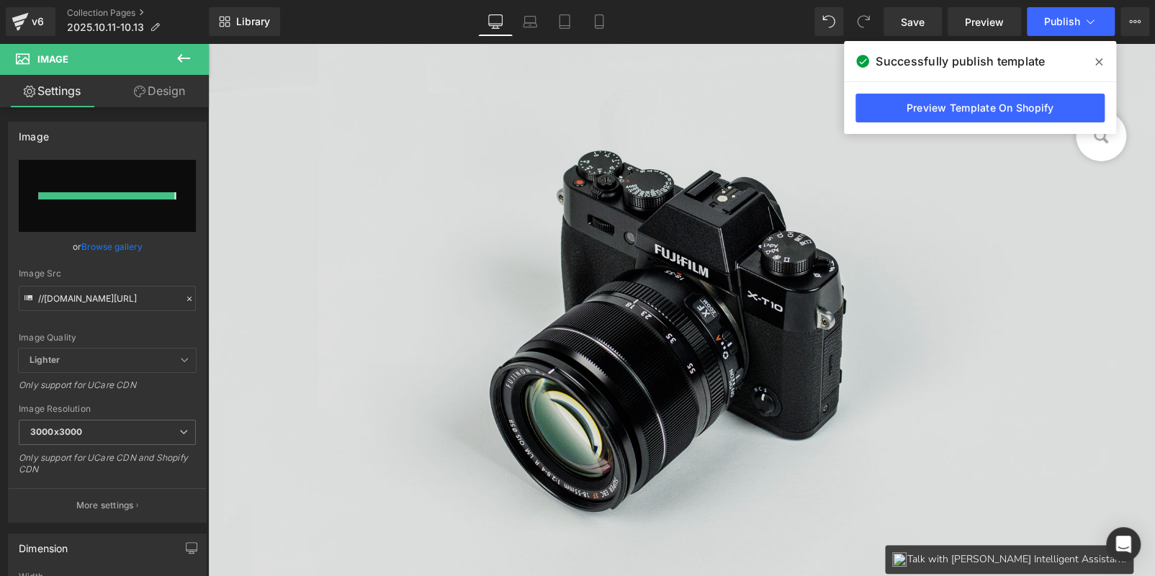
type input "[URL][DOMAIN_NAME]"
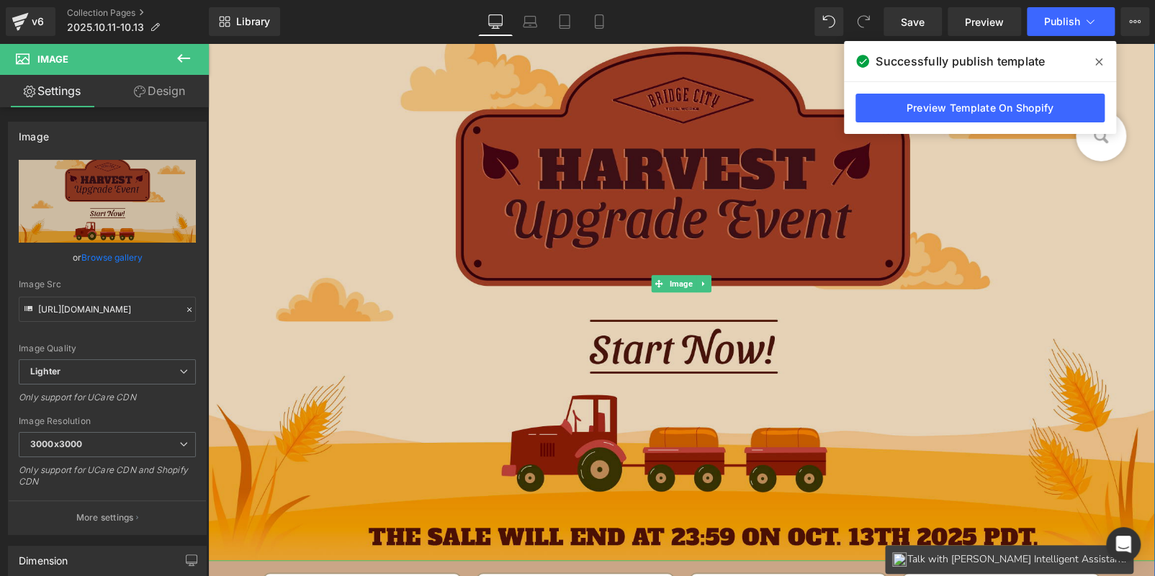
click at [473, 300] on img at bounding box center [681, 283] width 947 height 555
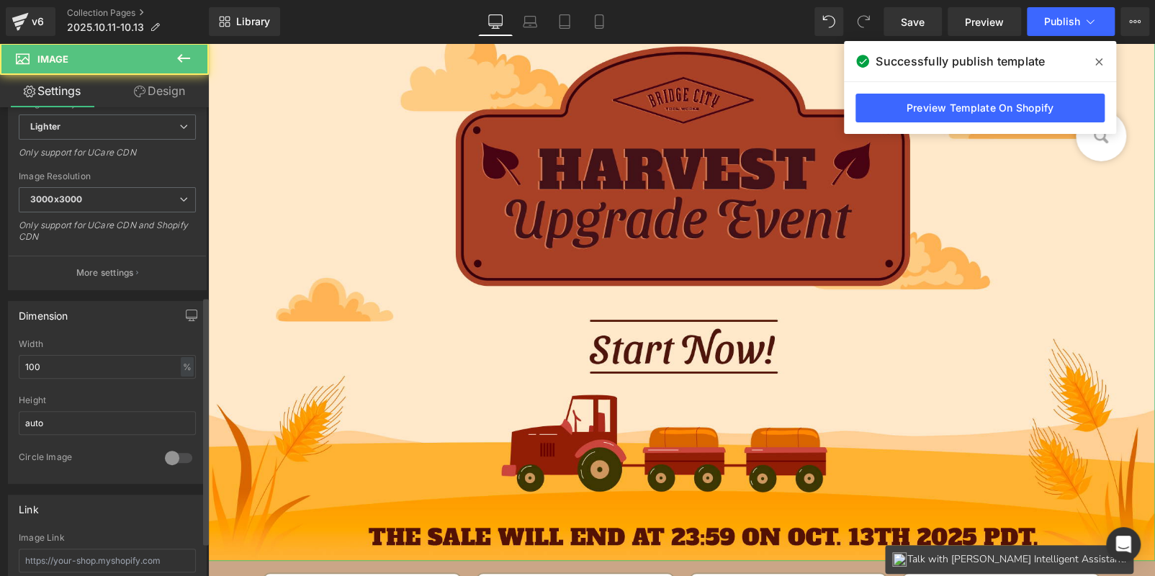
scroll to position [360, 0]
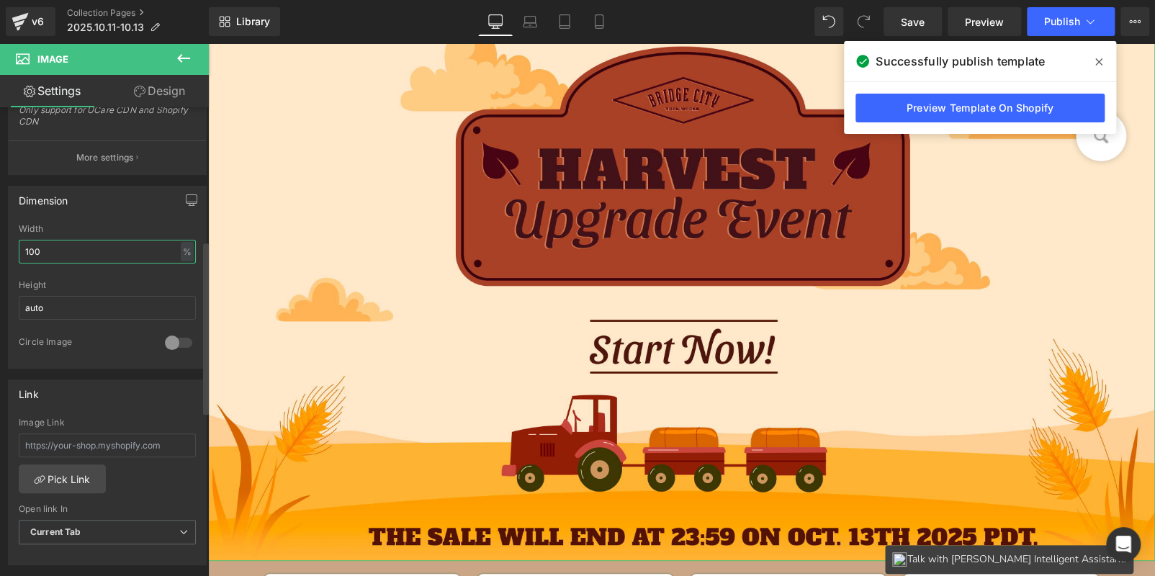
click at [71, 249] on input "100" at bounding box center [107, 252] width 177 height 24
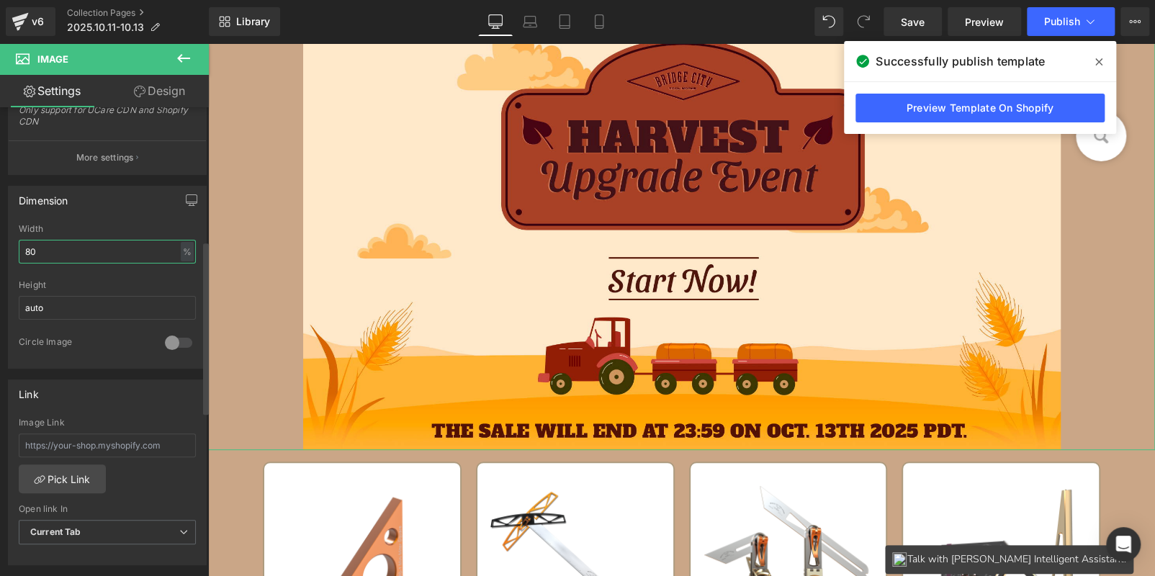
drag, startPoint x: 57, startPoint y: 256, endPoint x: 0, endPoint y: 249, distance: 57.3
click at [0, 249] on div "Dimension 80% Width 80 % % px auto Height auto 0 Circle Image" at bounding box center [107, 272] width 215 height 194
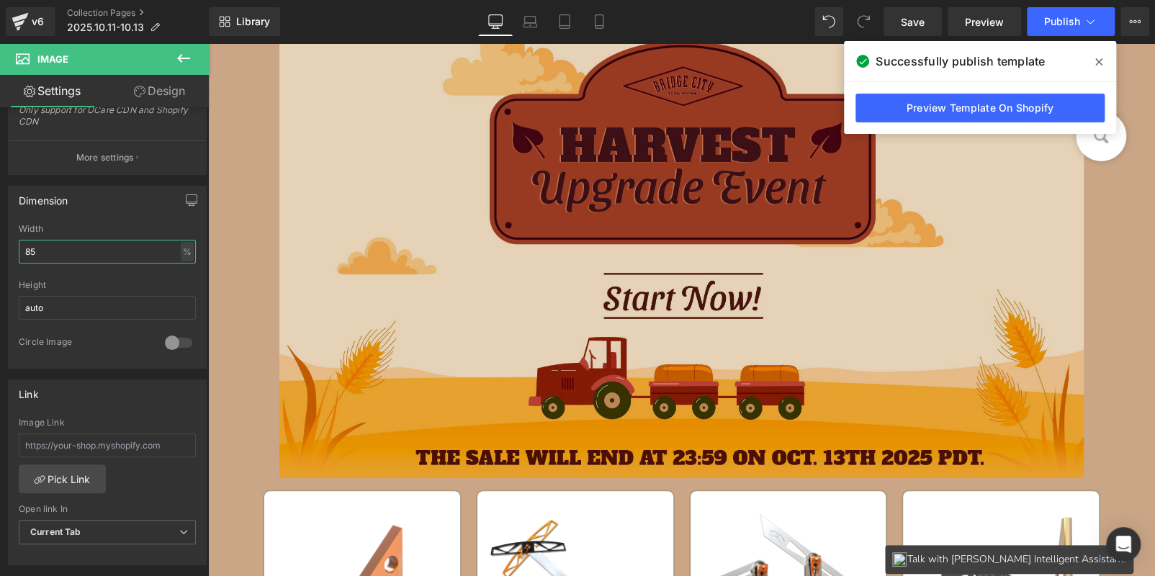
scroll to position [0, 0]
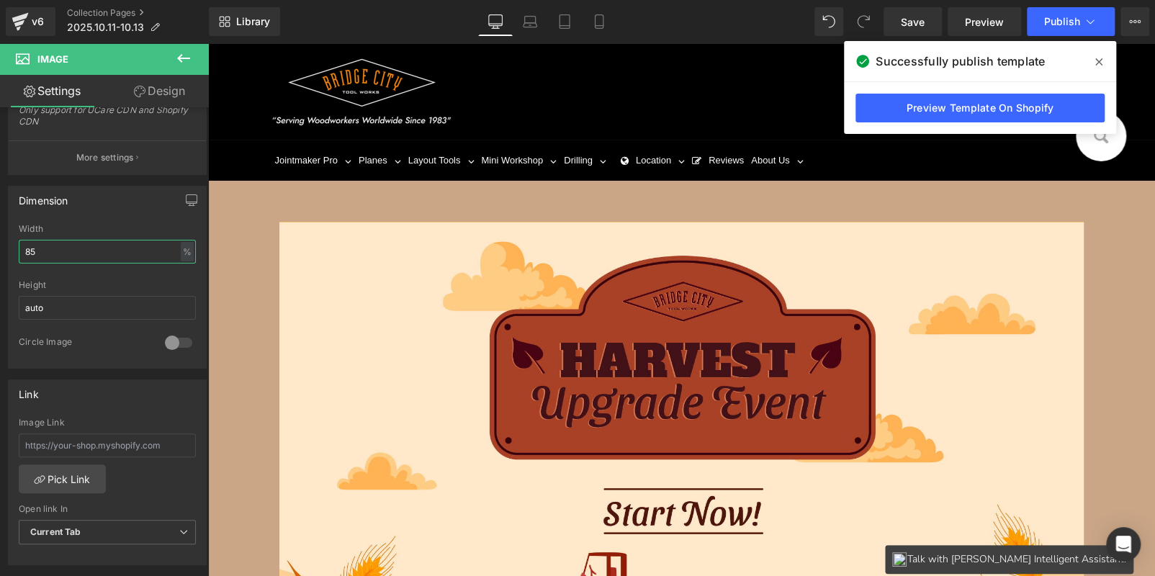
type input "85"
click at [246, 269] on div at bounding box center [681, 457] width 947 height 471
click at [235, 192] on span "Row" at bounding box center [240, 192] width 27 height 22
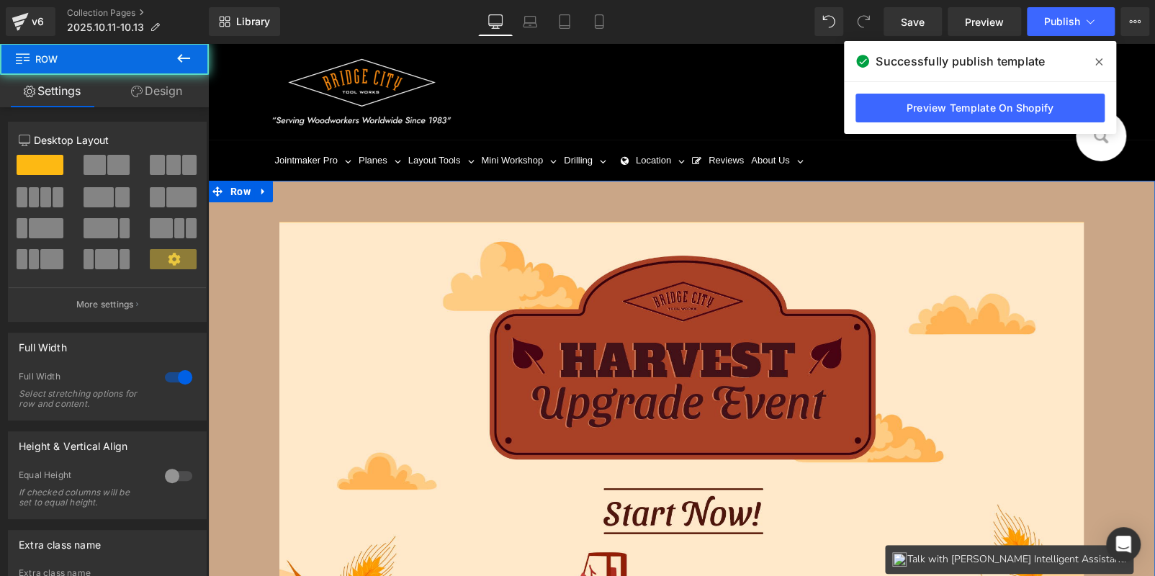
click at [166, 91] on link "Design" at bounding box center [156, 91] width 104 height 32
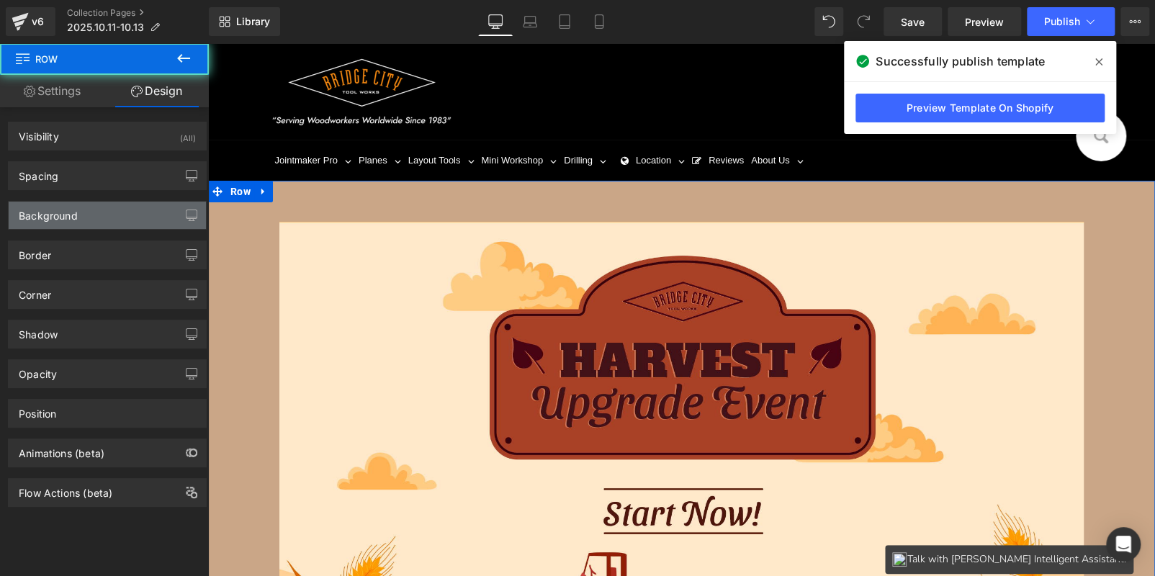
type input "#caa687"
type input "100"
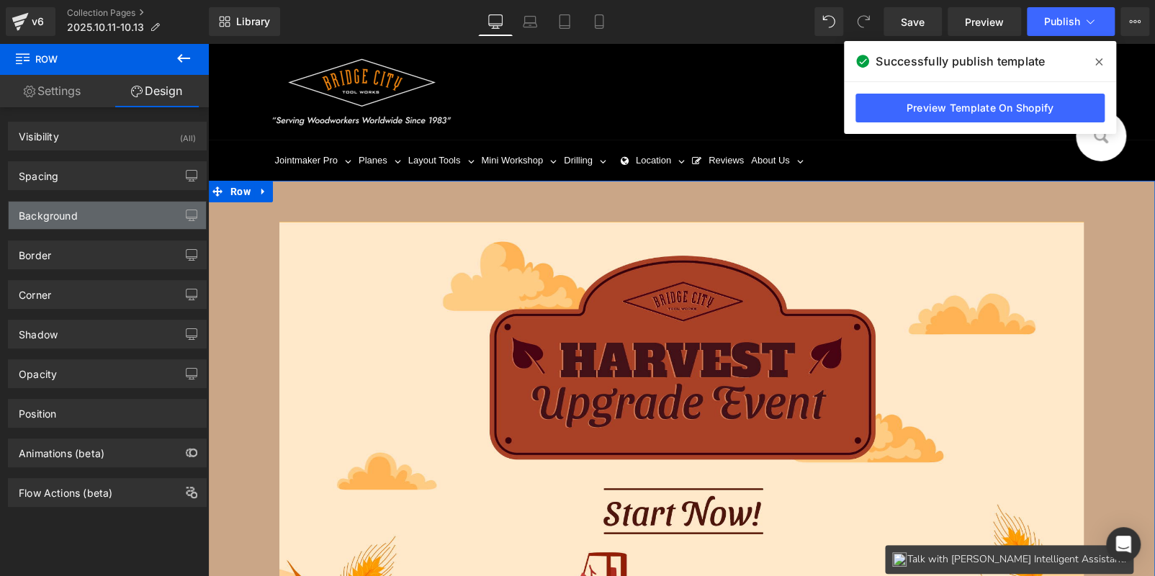
click at [105, 218] on div "Background" at bounding box center [107, 215] width 197 height 27
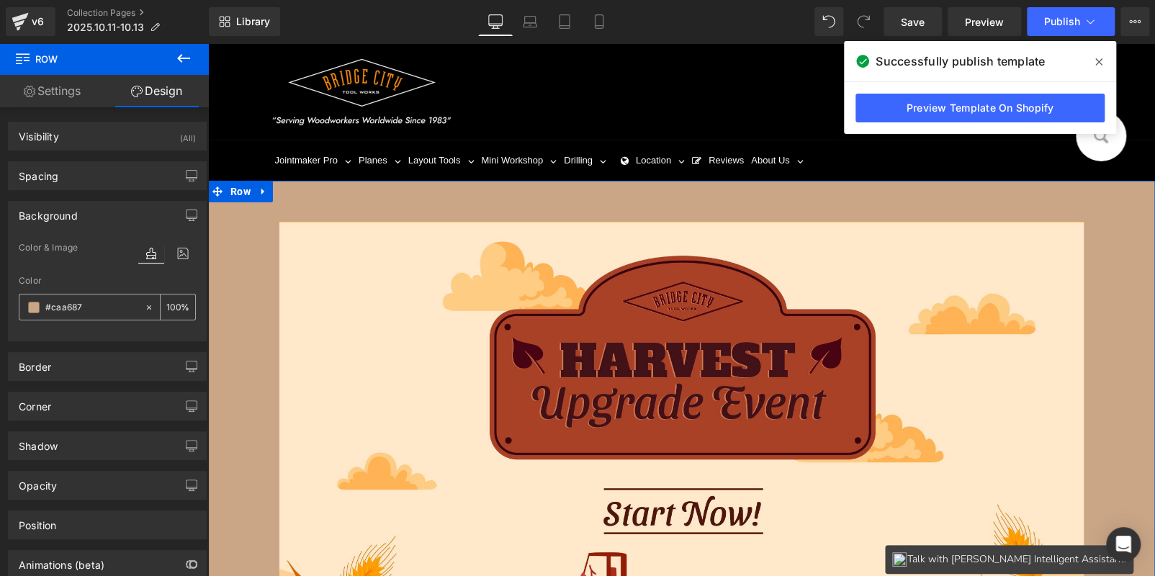
click at [105, 305] on input "#caa687" at bounding box center [91, 308] width 92 height 16
paste input "f8b042"
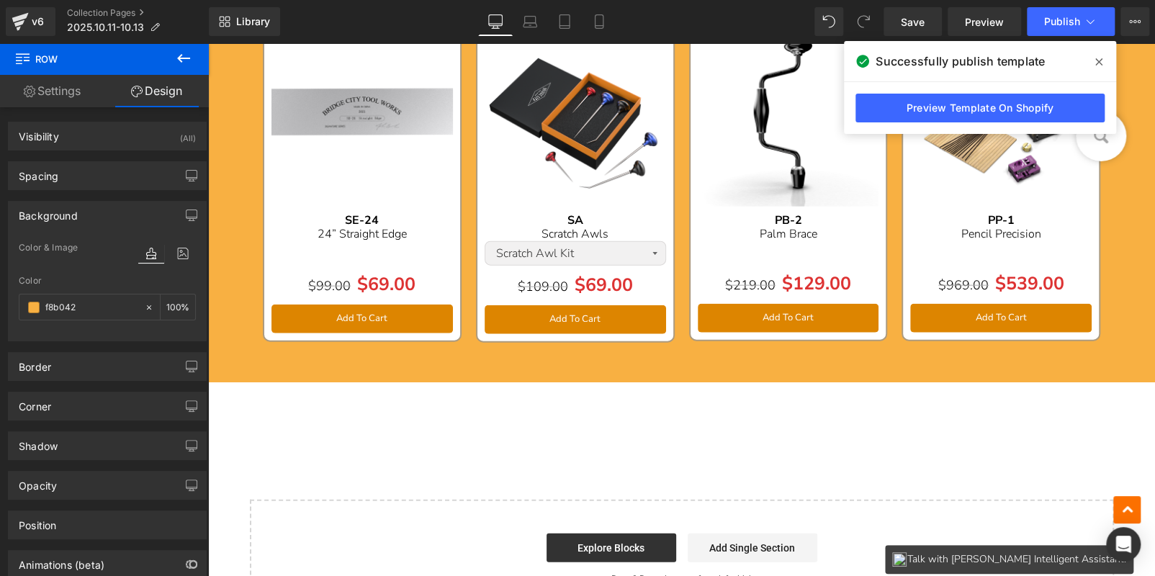
scroll to position [1800, 0]
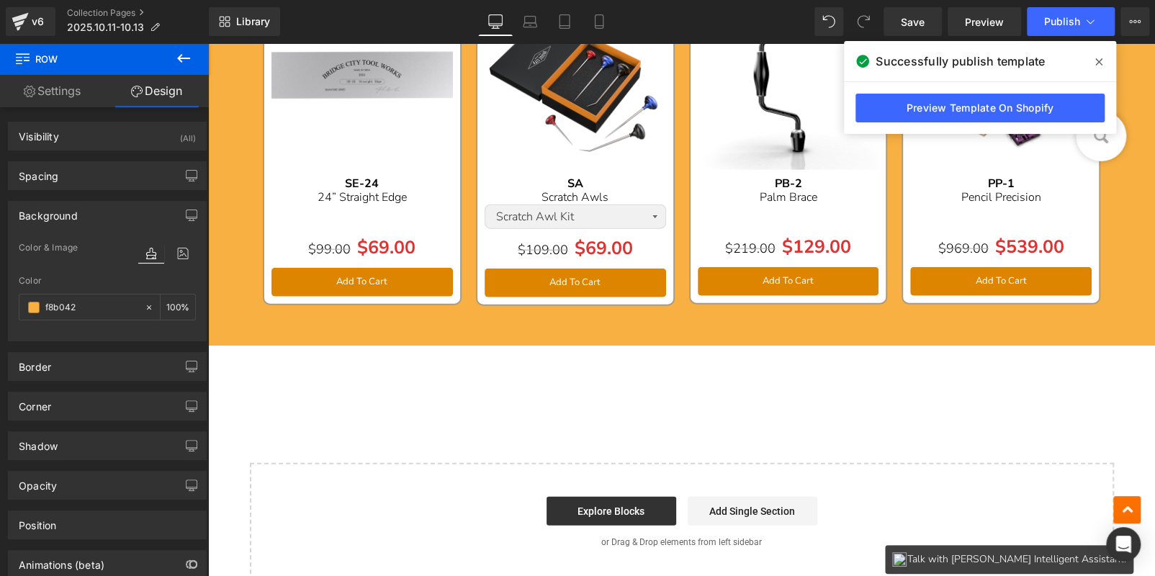
type input "#f8b042"
click at [182, 63] on icon at bounding box center [183, 58] width 17 height 17
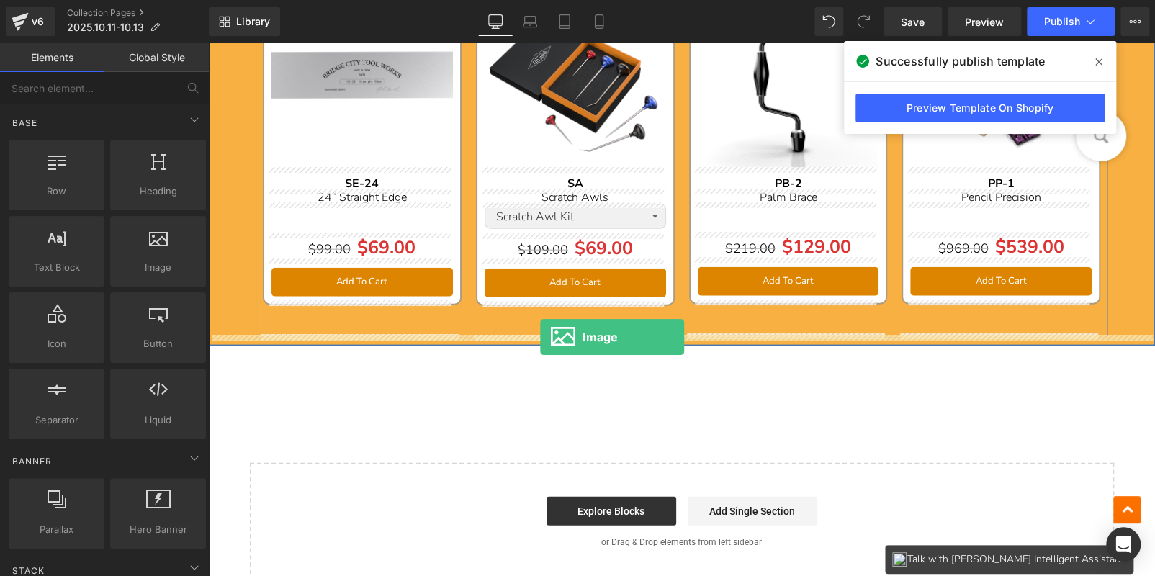
drag, startPoint x: 364, startPoint y: 314, endPoint x: 540, endPoint y: 336, distance: 177.1
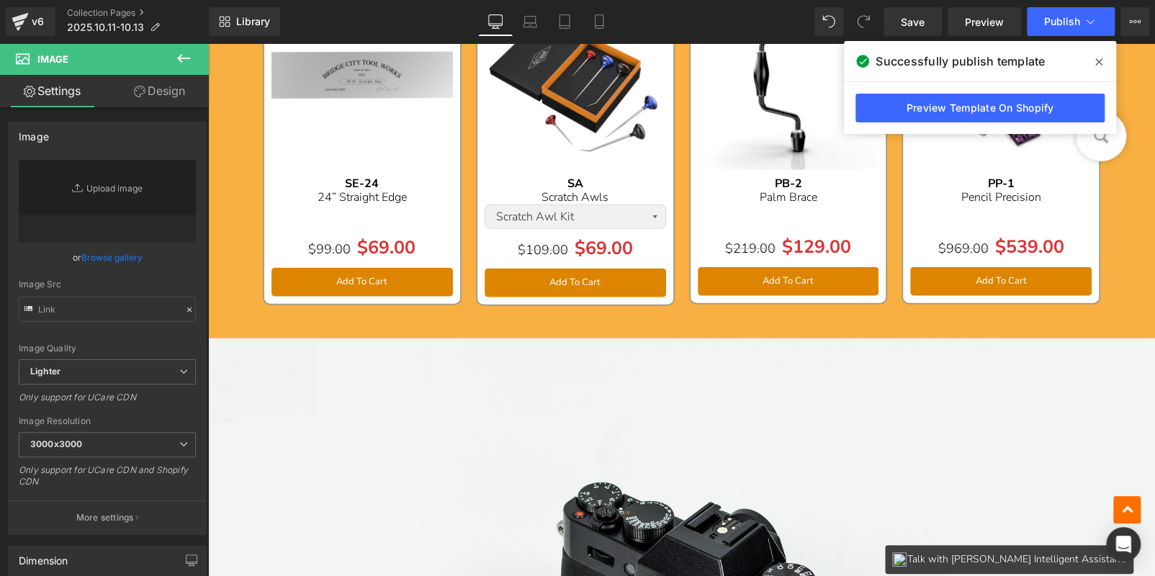
type input "//d1um8515vdn9kb.cloudfront.net/images/parallax.jpg"
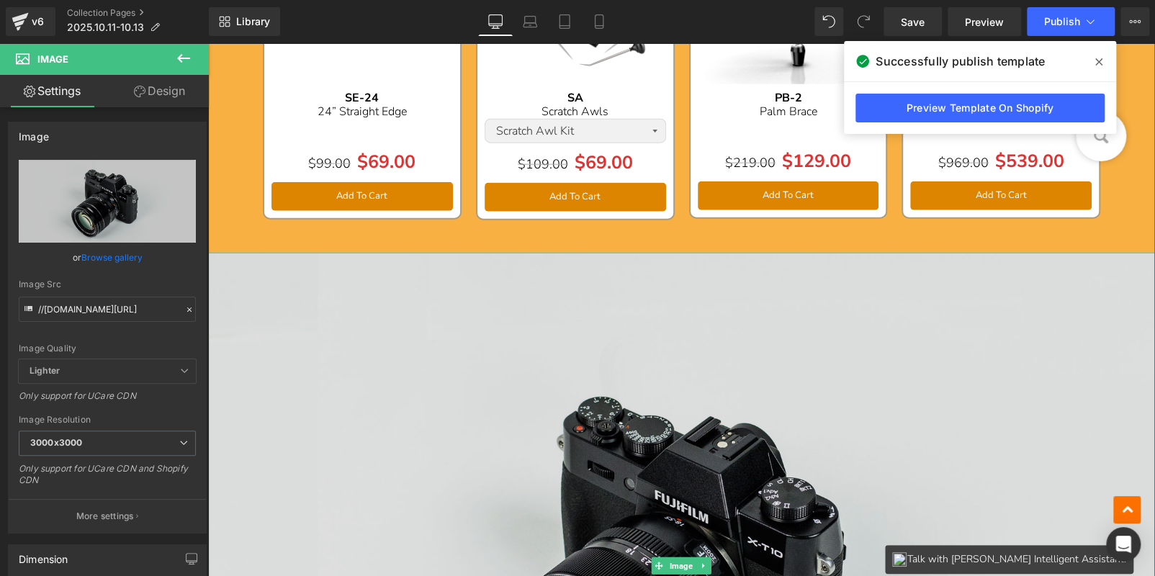
scroll to position [1944, 0]
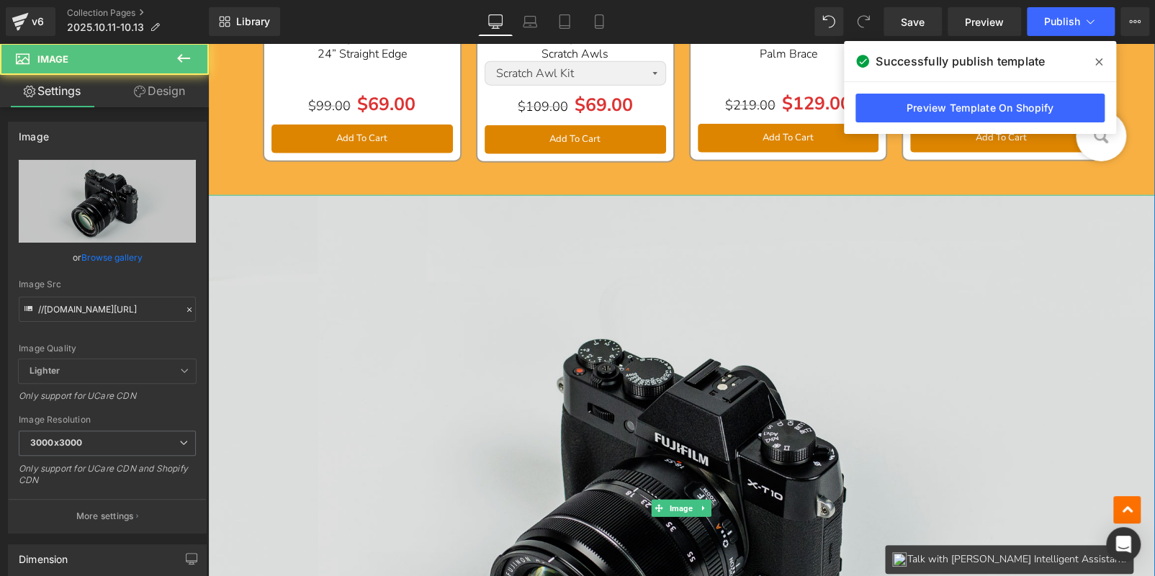
click at [593, 319] on img at bounding box center [681, 508] width 947 height 627
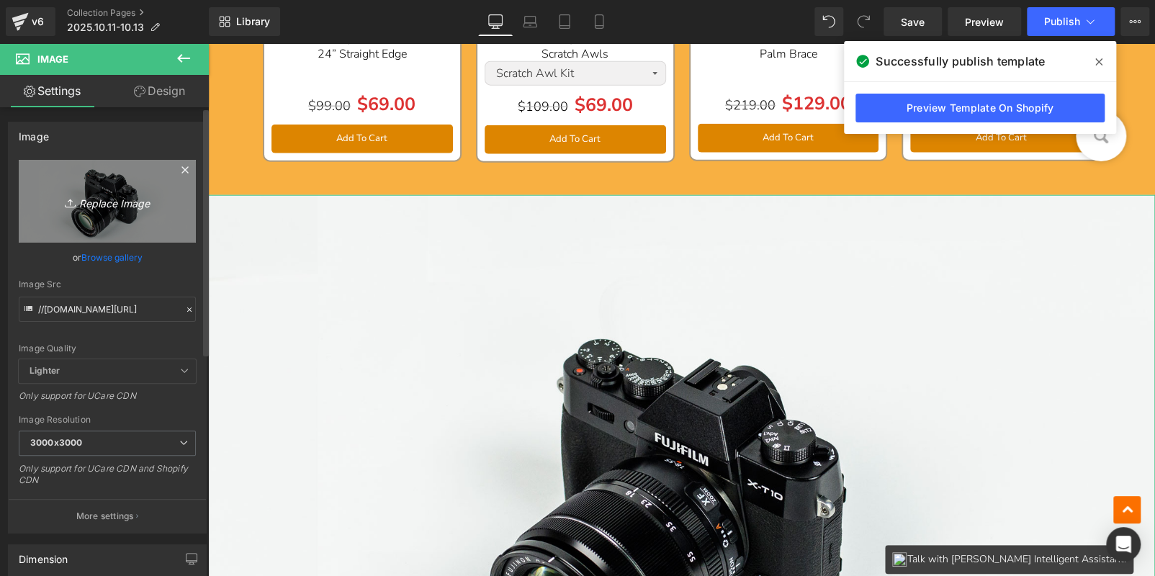
click at [106, 184] on link "Replace Image" at bounding box center [107, 201] width 177 height 83
type input "C:\fakepath\bc_04.jpg"
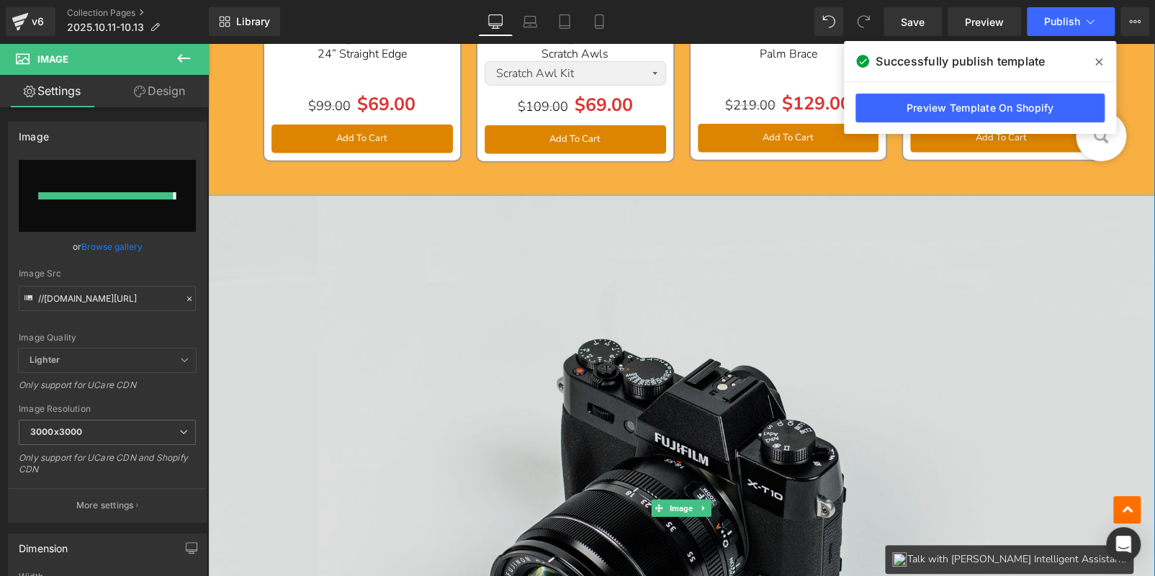
type input "https://ucarecdn.com/64903e02-36ec-4172-b479-23edc887c52c/-/format/auto/-/previ…"
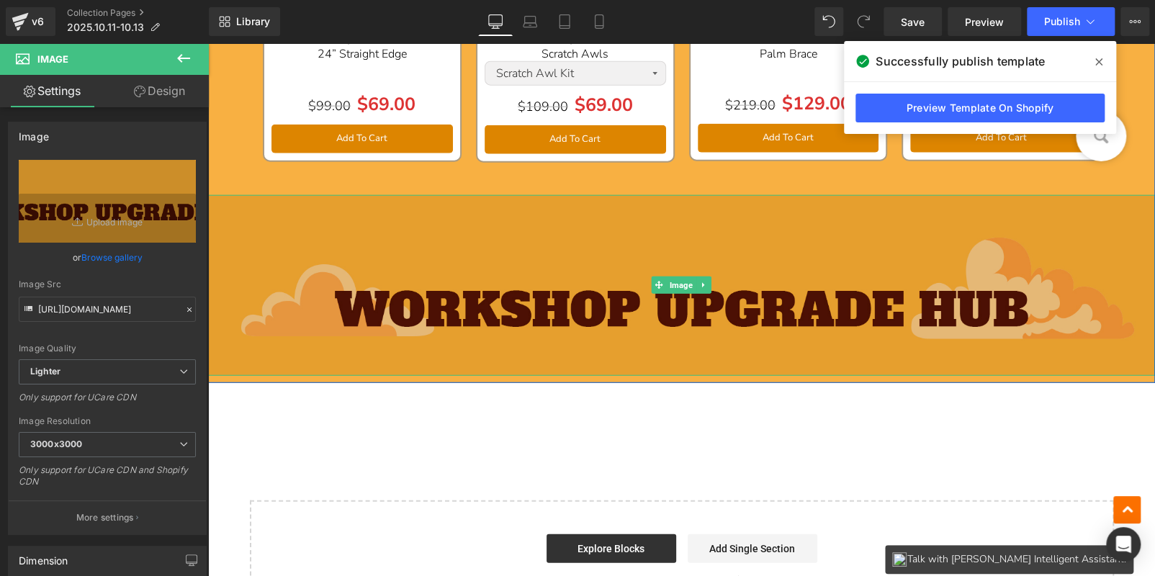
drag, startPoint x: 539, startPoint y: 275, endPoint x: 457, endPoint y: 286, distance: 83.5
click at [539, 275] on img at bounding box center [681, 285] width 947 height 181
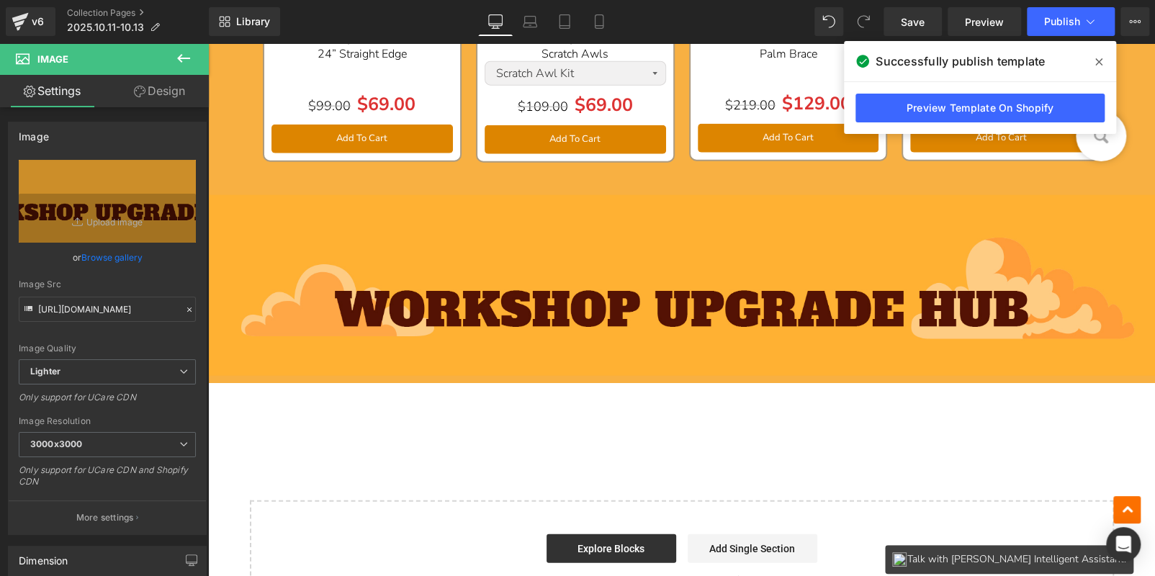
click at [176, 50] on icon at bounding box center [183, 58] width 17 height 17
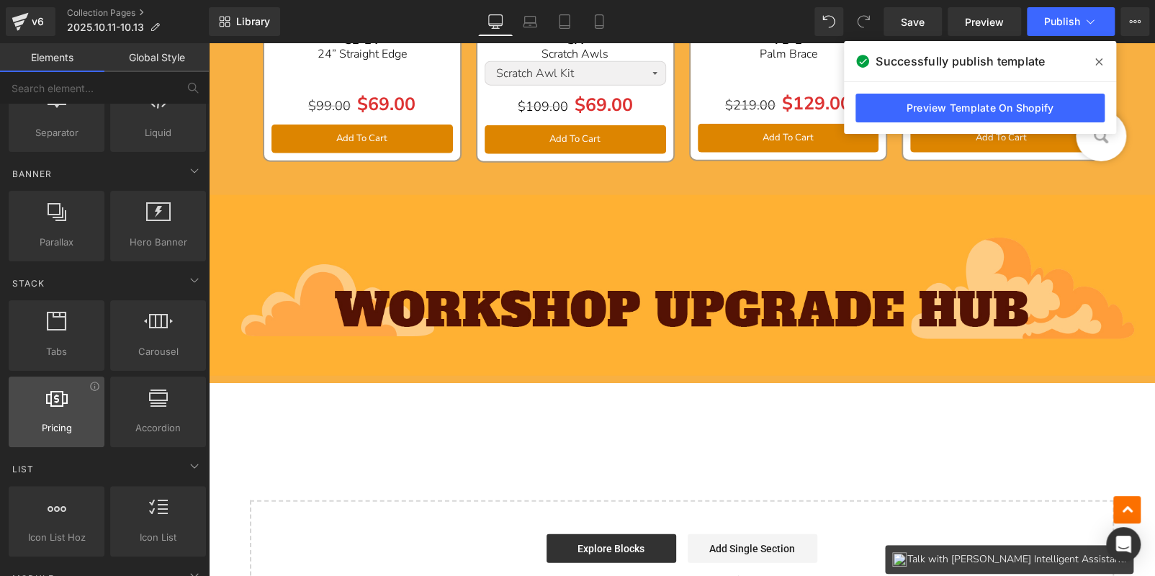
scroll to position [287, 0]
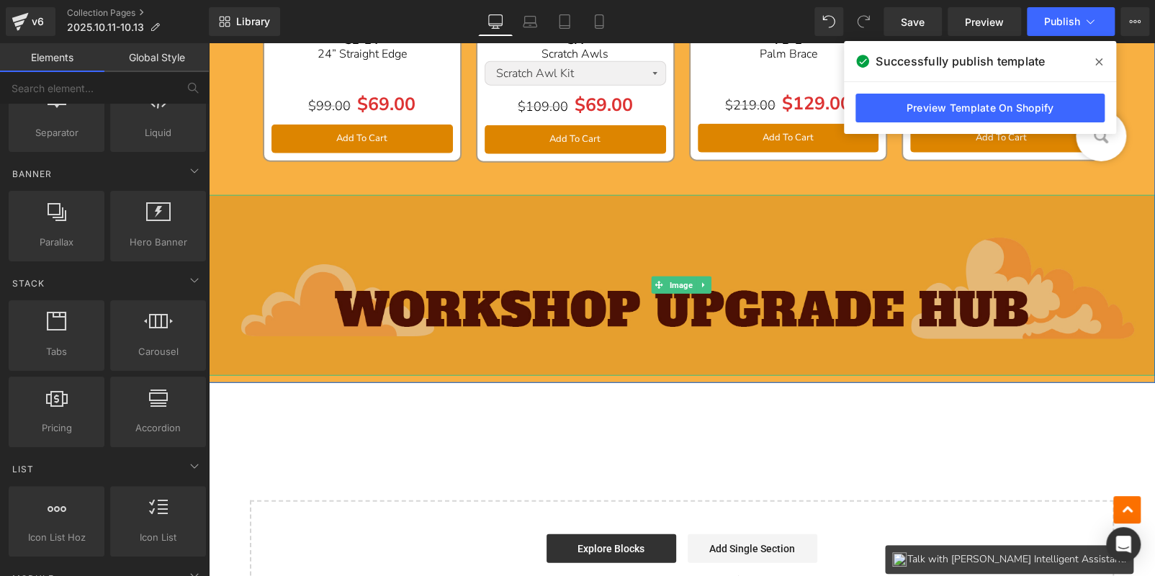
click at [367, 282] on img at bounding box center [681, 285] width 947 height 181
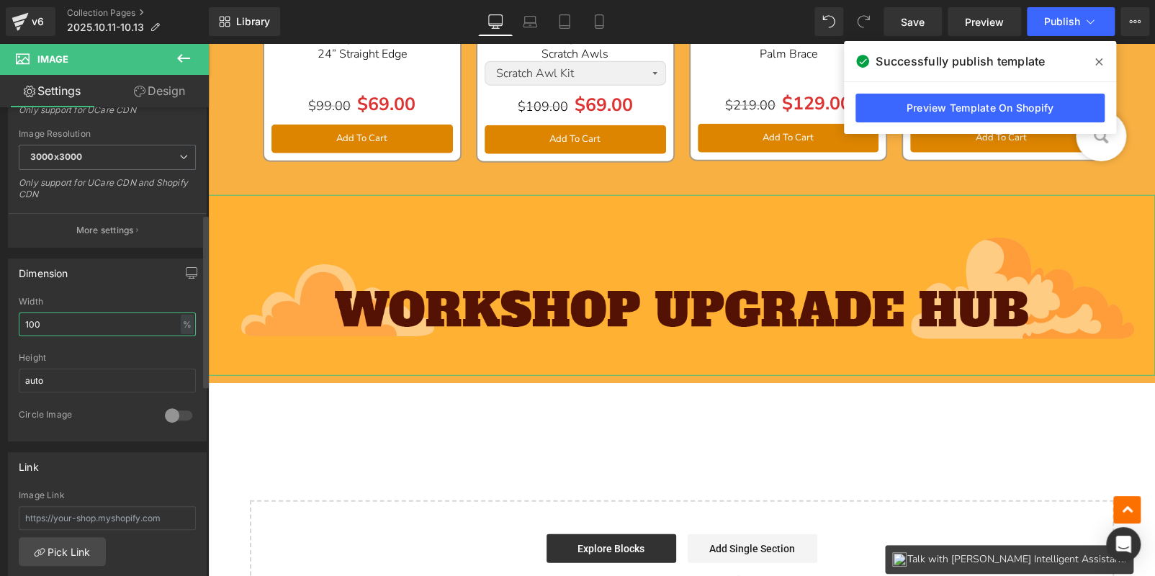
drag, startPoint x: 53, startPoint y: 326, endPoint x: 0, endPoint y: 317, distance: 54.0
click at [0, 317] on div "Dimension 100% Width 100 % % px auto Height auto 0 Circle Image" at bounding box center [107, 345] width 215 height 194
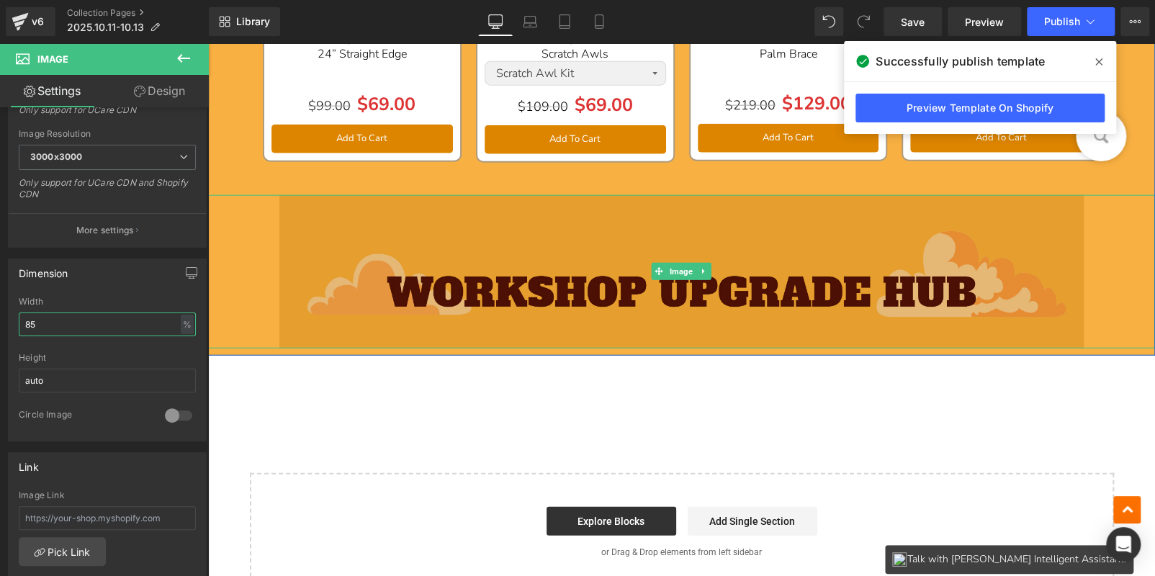
type input "85"
click at [539, 277] on img at bounding box center [681, 272] width 805 height 154
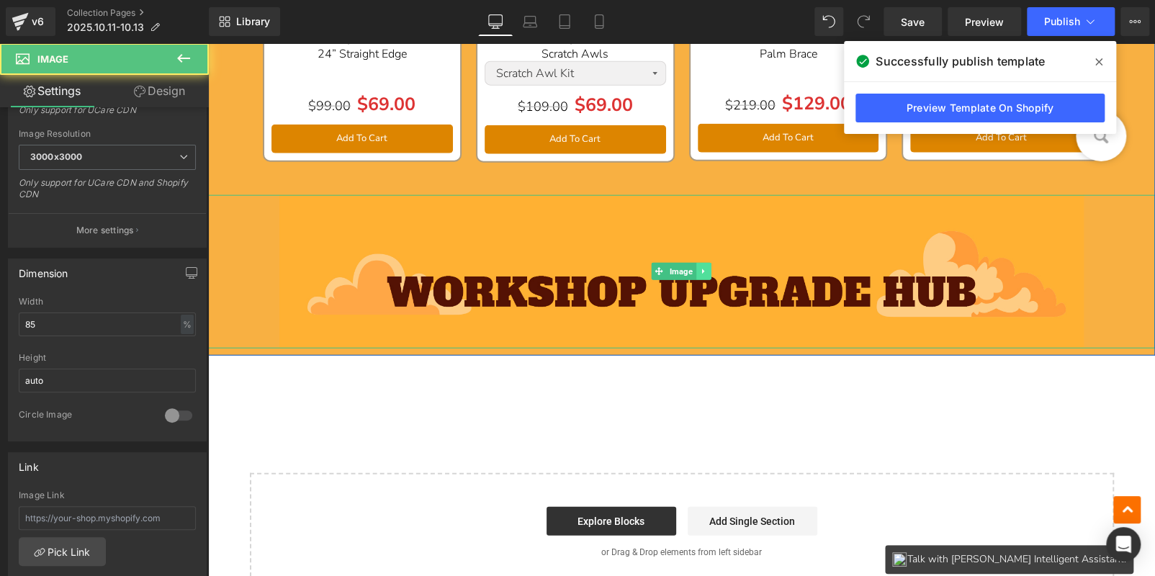
click at [700, 267] on icon at bounding box center [704, 271] width 8 height 9
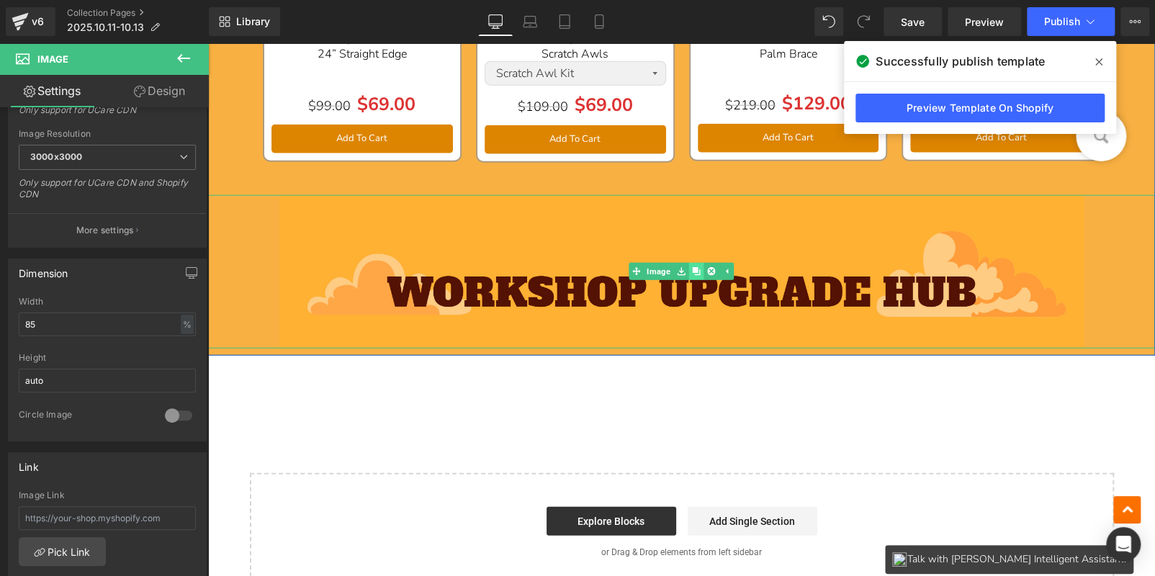
click at [692, 268] on icon at bounding box center [696, 272] width 8 height 8
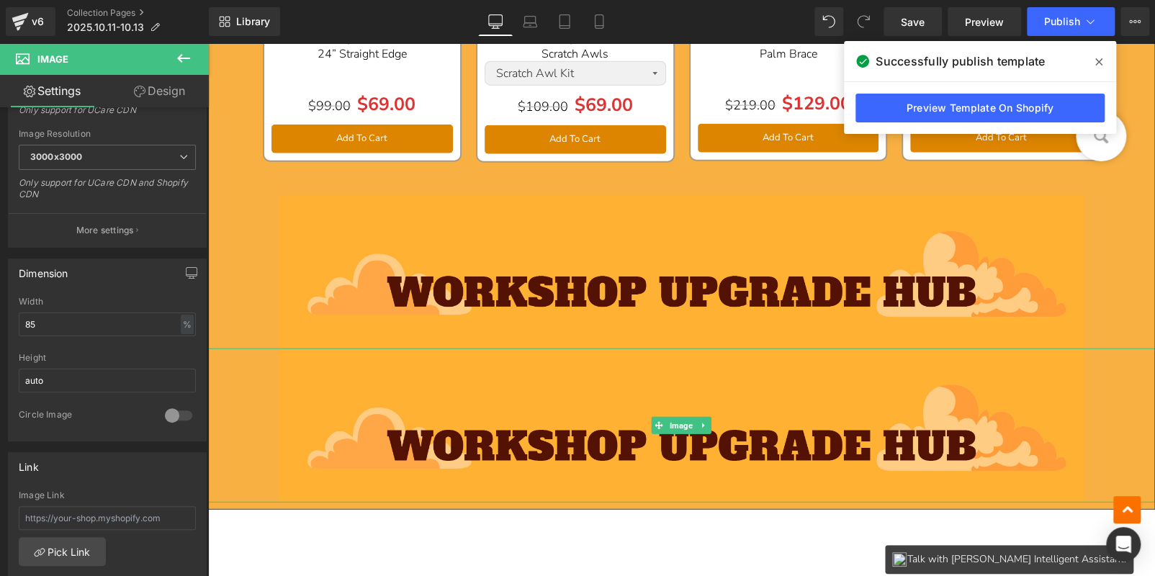
click at [494, 416] on img at bounding box center [681, 426] width 805 height 154
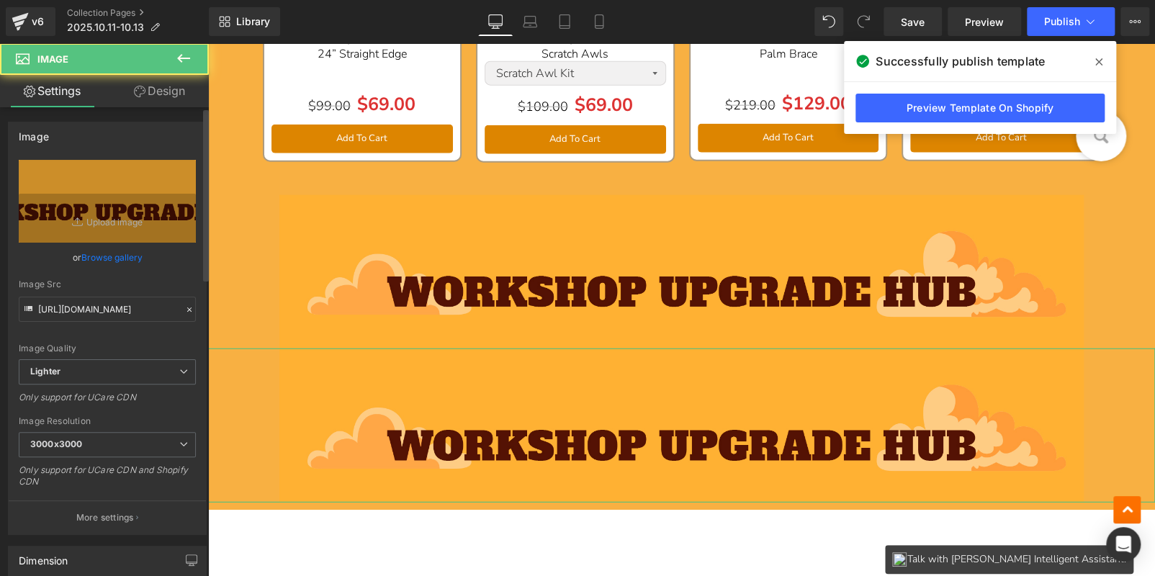
click at [76, 247] on div "https://ucarecdn.com/64903e02-36ec-4172-b479-23edc887c52c/-/format/auto/-/previ…" at bounding box center [107, 347] width 197 height 374
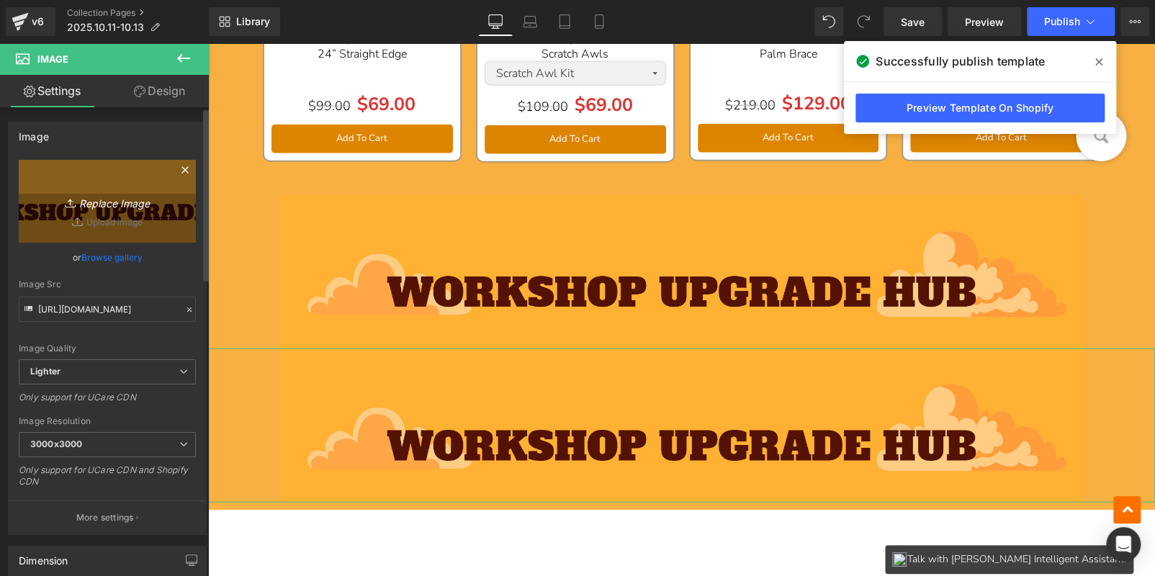
click at [77, 212] on link "Replace Image" at bounding box center [107, 201] width 177 height 83
type input "C:\fakepath\bc_05.jpg"
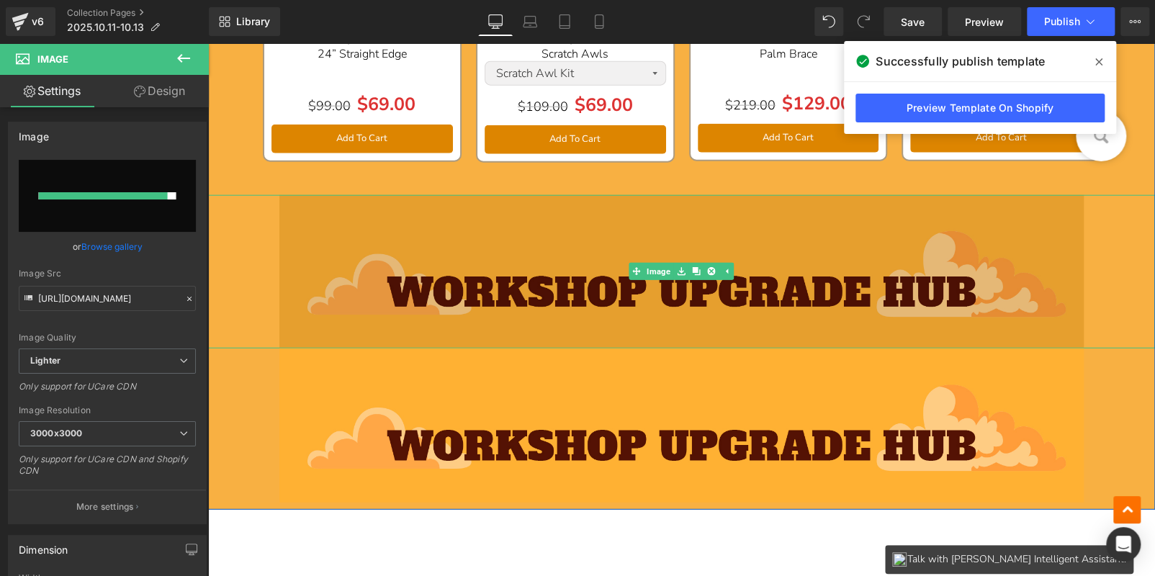
type input "https://ucarecdn.com/d0ea5ba2-49c3-4190-a2dc-6e399f38aaa4/-/format/auto/-/previ…"
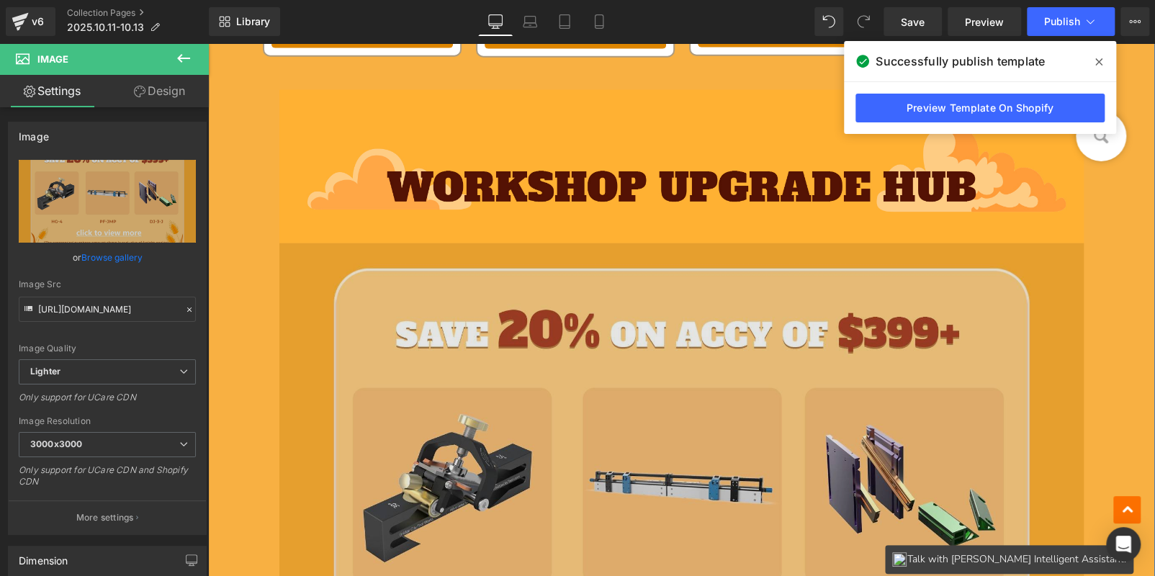
scroll to position [2232, 0]
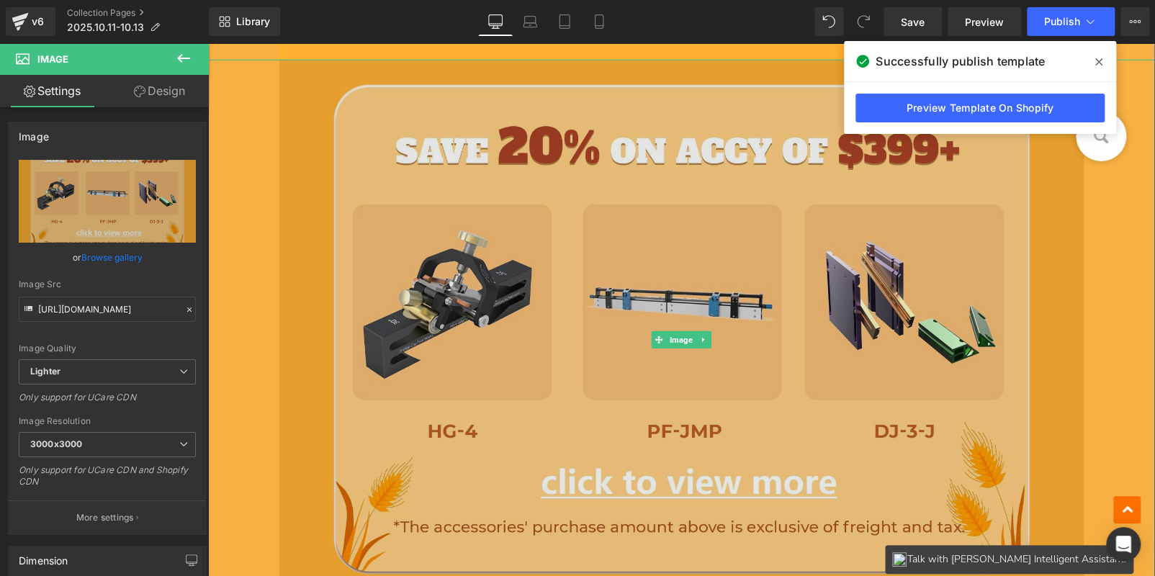
click at [594, 262] on img at bounding box center [681, 340] width 805 height 560
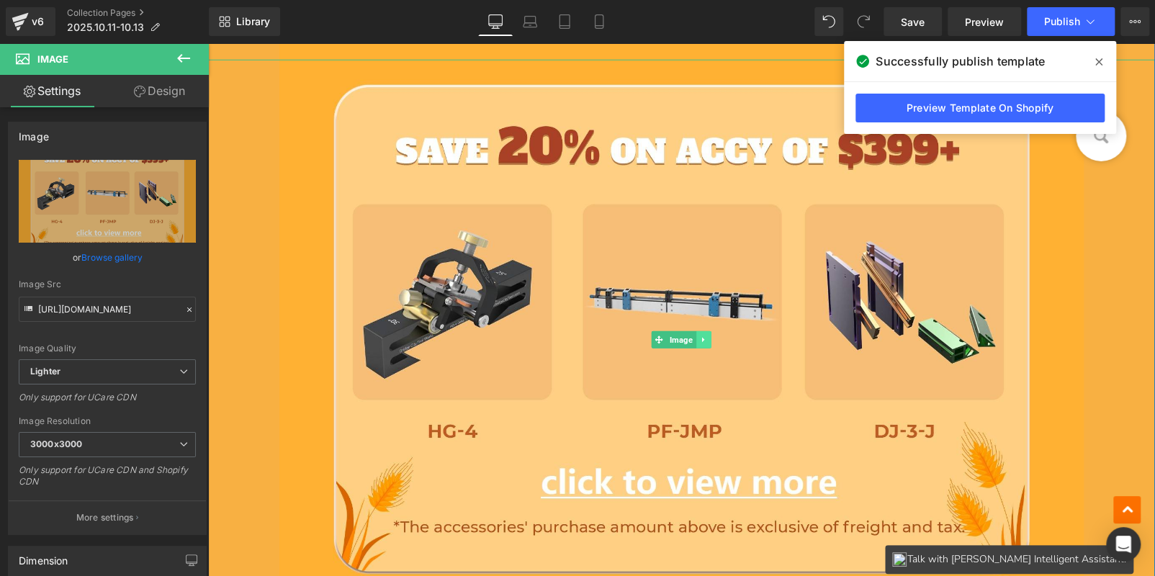
click at [700, 336] on icon at bounding box center [704, 340] width 8 height 9
click at [692, 336] on icon at bounding box center [696, 340] width 8 height 8
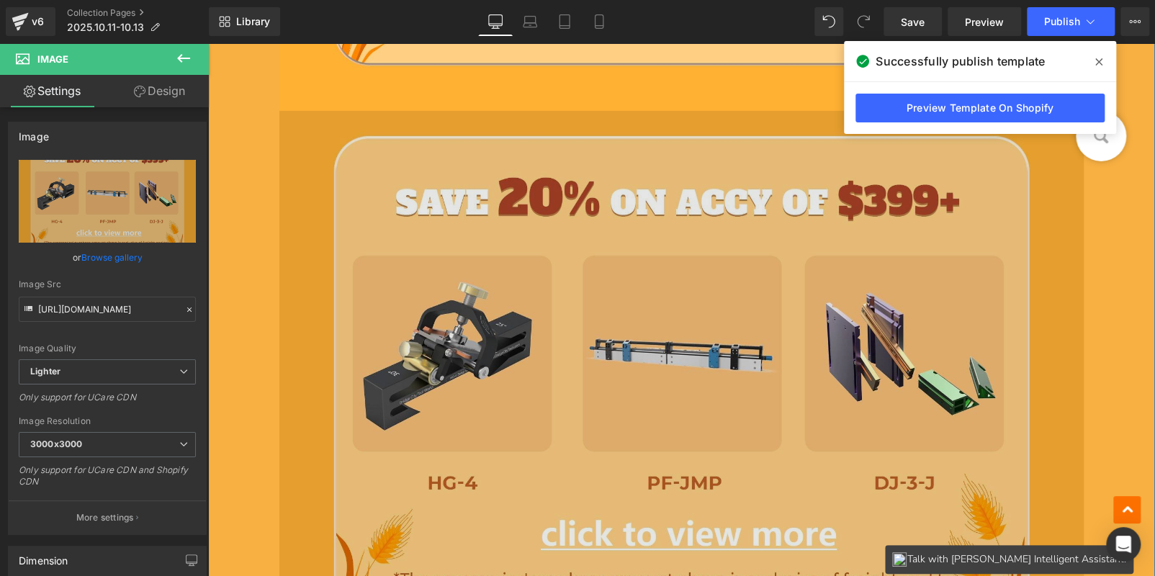
scroll to position [2747, 0]
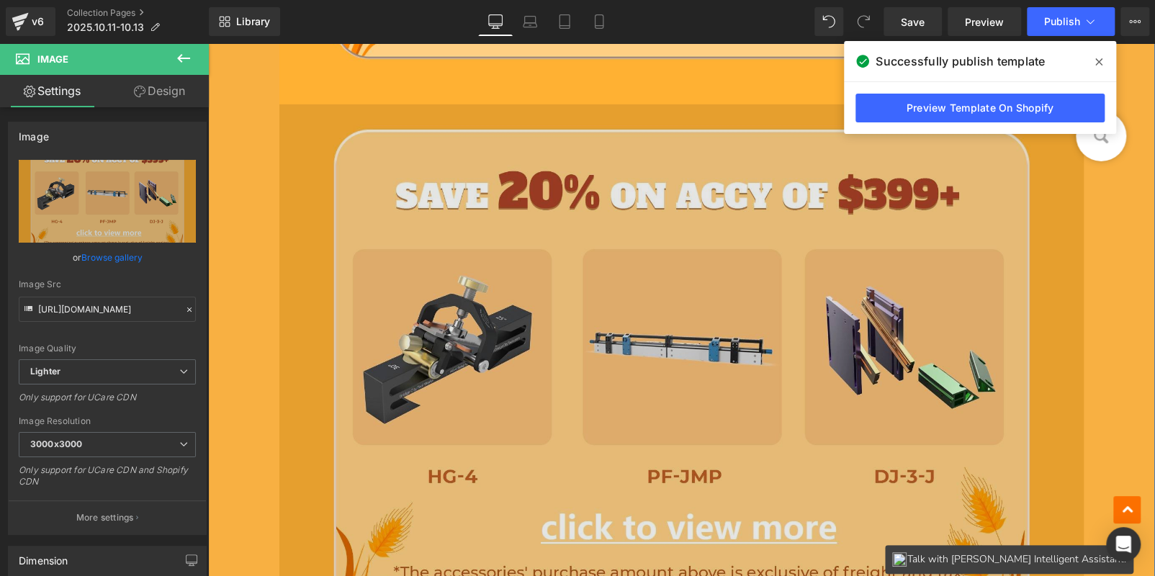
click at [594, 302] on img at bounding box center [681, 384] width 805 height 560
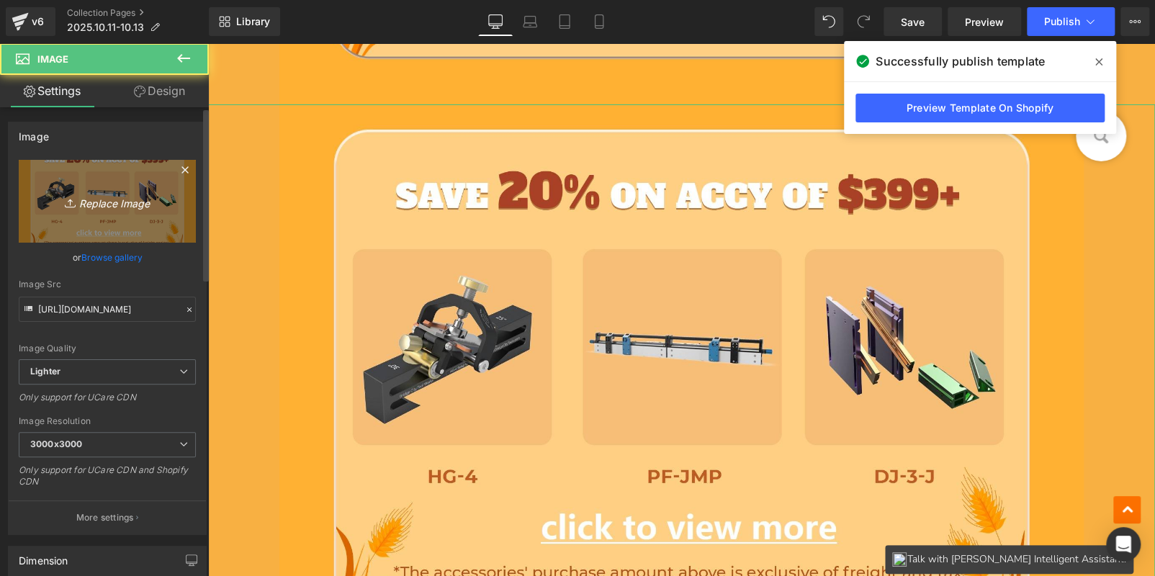
click at [141, 187] on link "Replace Image" at bounding box center [107, 201] width 177 height 83
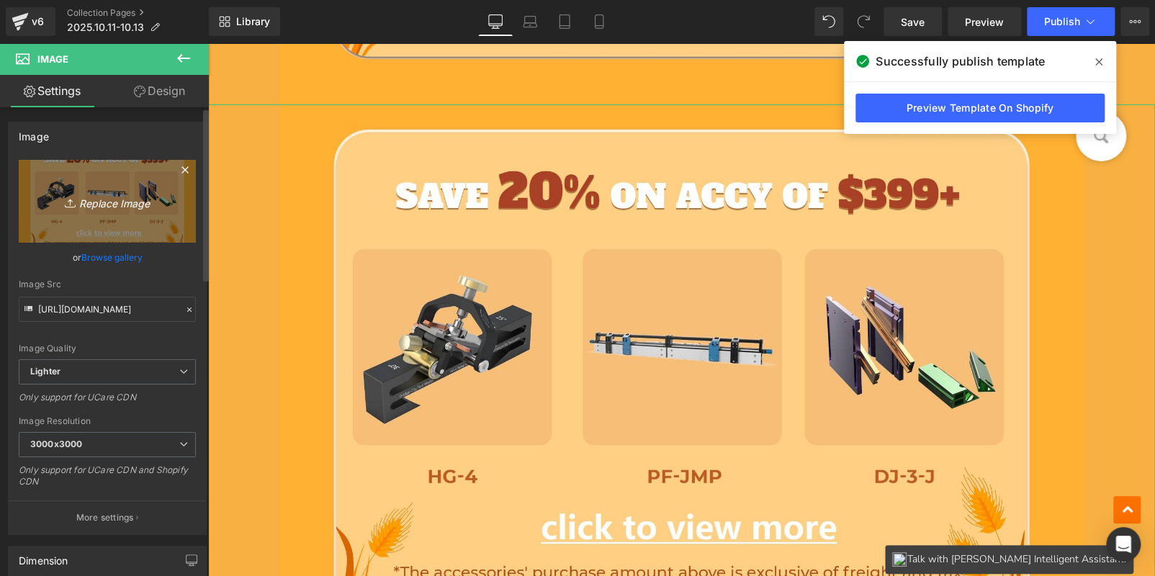
type input "C:\fakepath\bc_06.jpg"
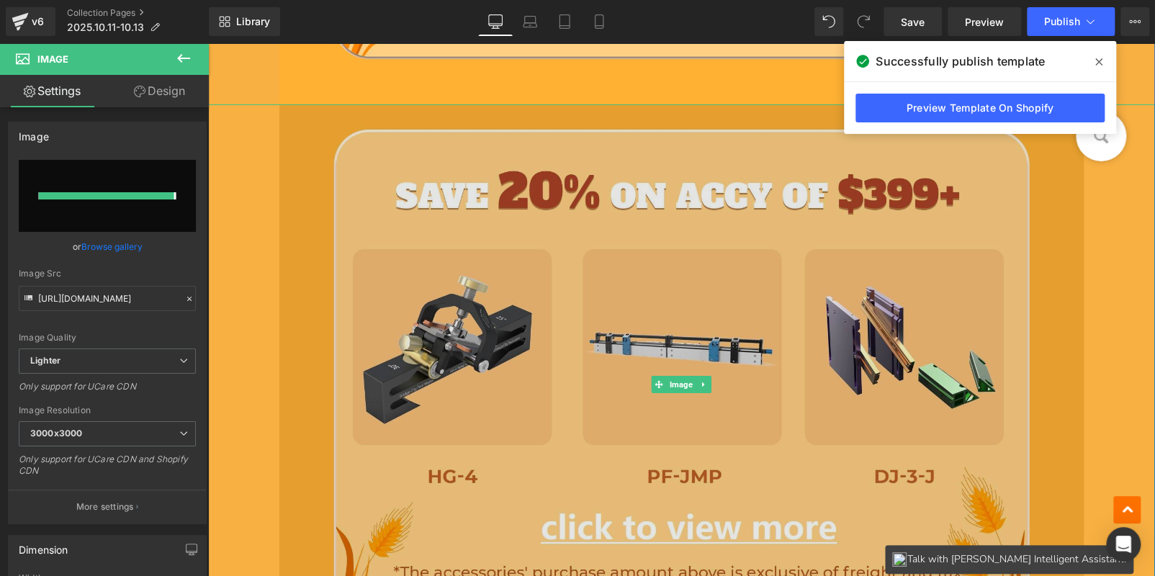
type input "https://ucarecdn.com/89a0250a-e2c1-4d43-a042-e3676f7532e8/-/format/auto/-/previ…"
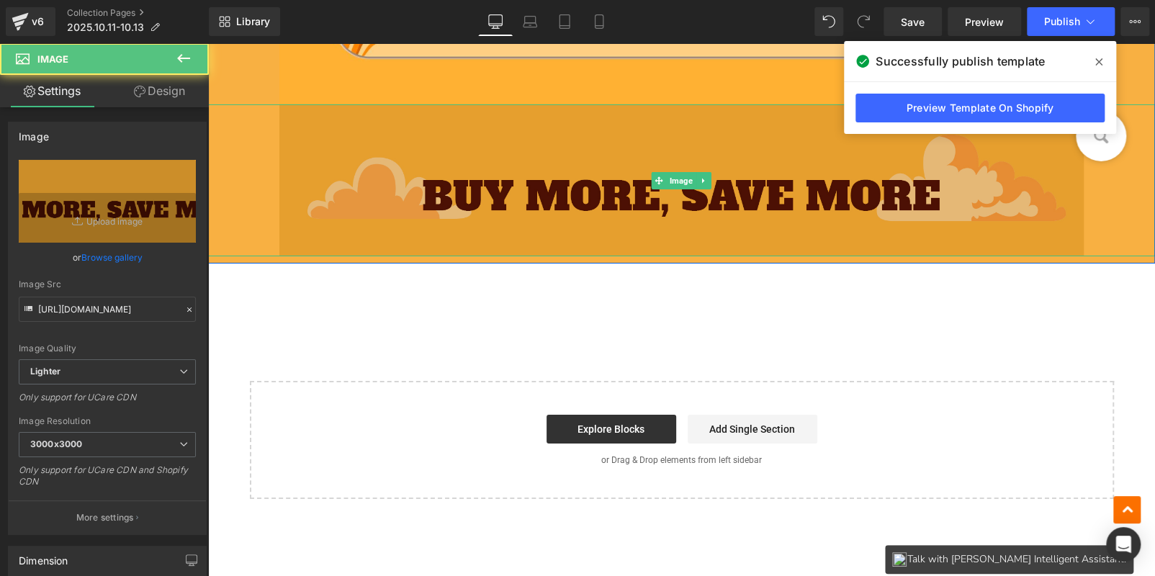
click at [614, 184] on img at bounding box center [681, 179] width 805 height 151
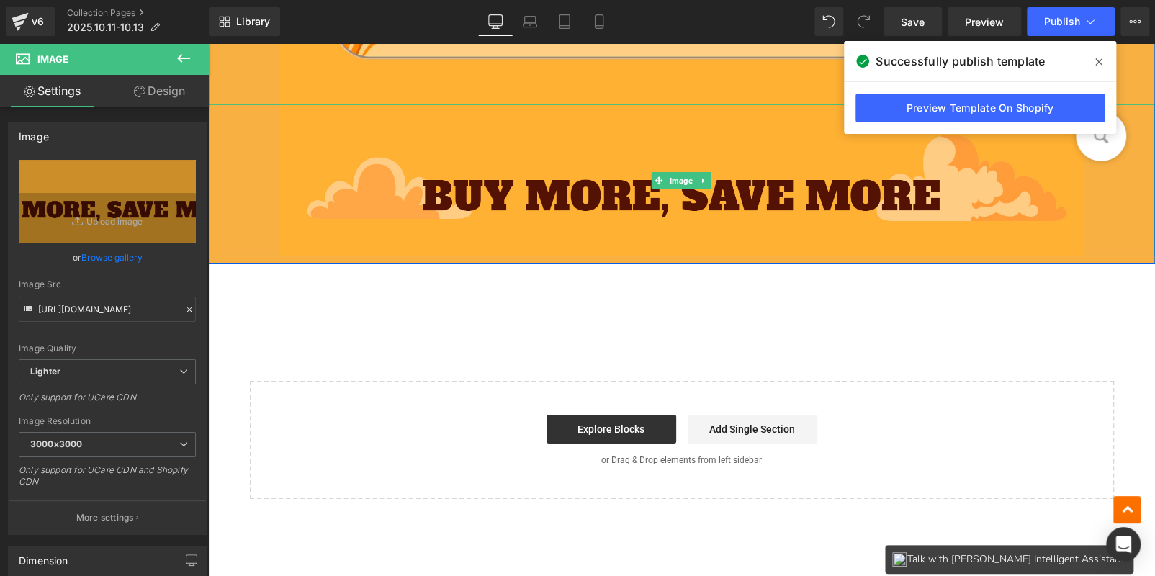
click at [700, 176] on icon at bounding box center [704, 180] width 8 height 9
click at [692, 177] on icon at bounding box center [696, 180] width 8 height 8
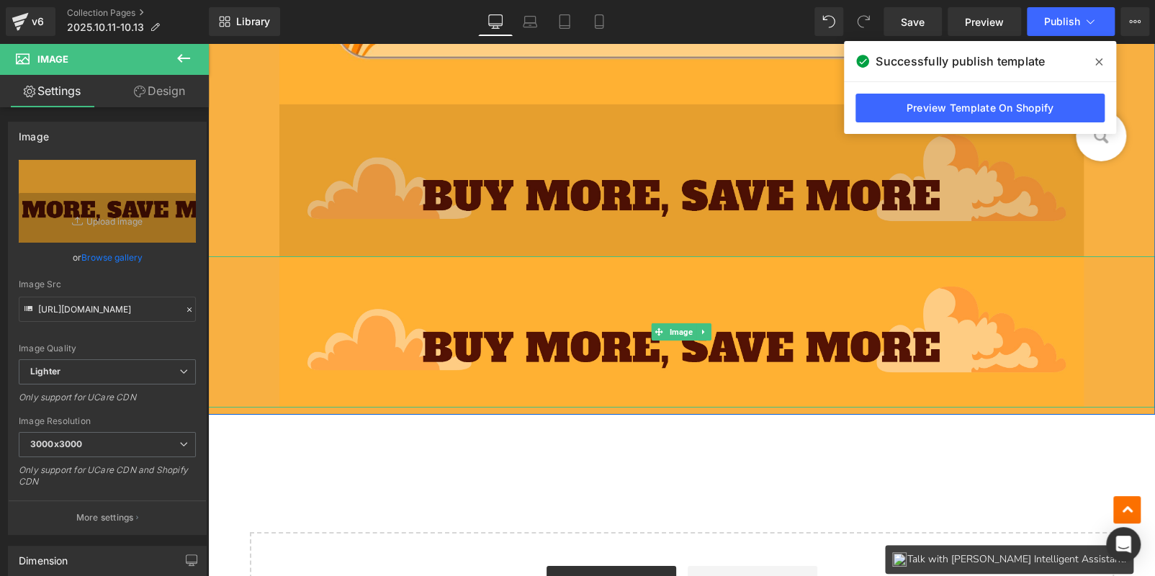
click at [568, 300] on img at bounding box center [681, 331] width 805 height 151
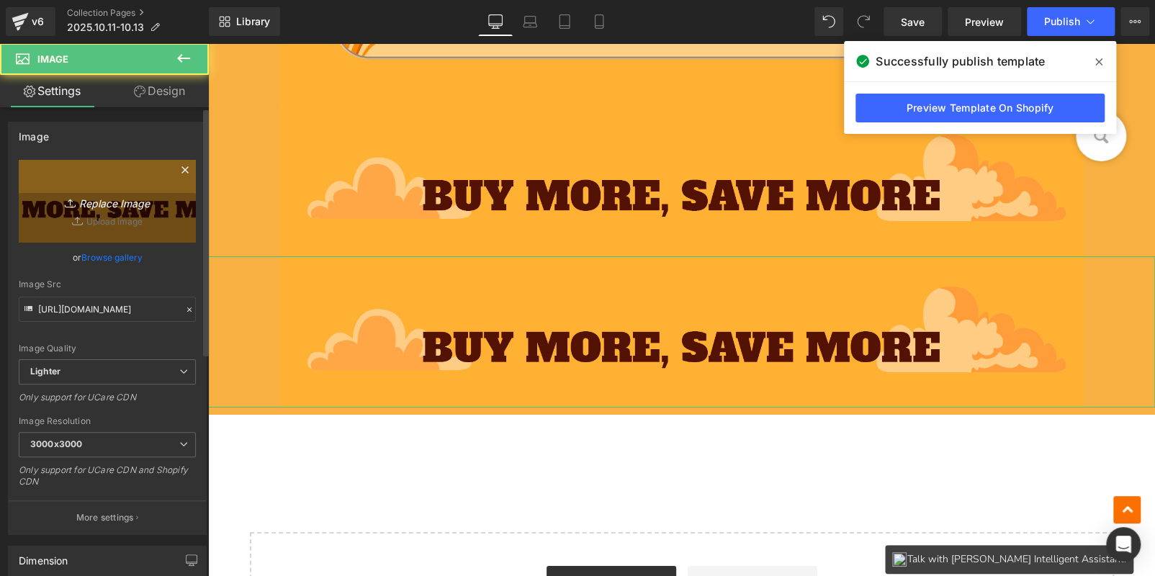
click at [127, 173] on link "Replace Image" at bounding box center [107, 201] width 177 height 83
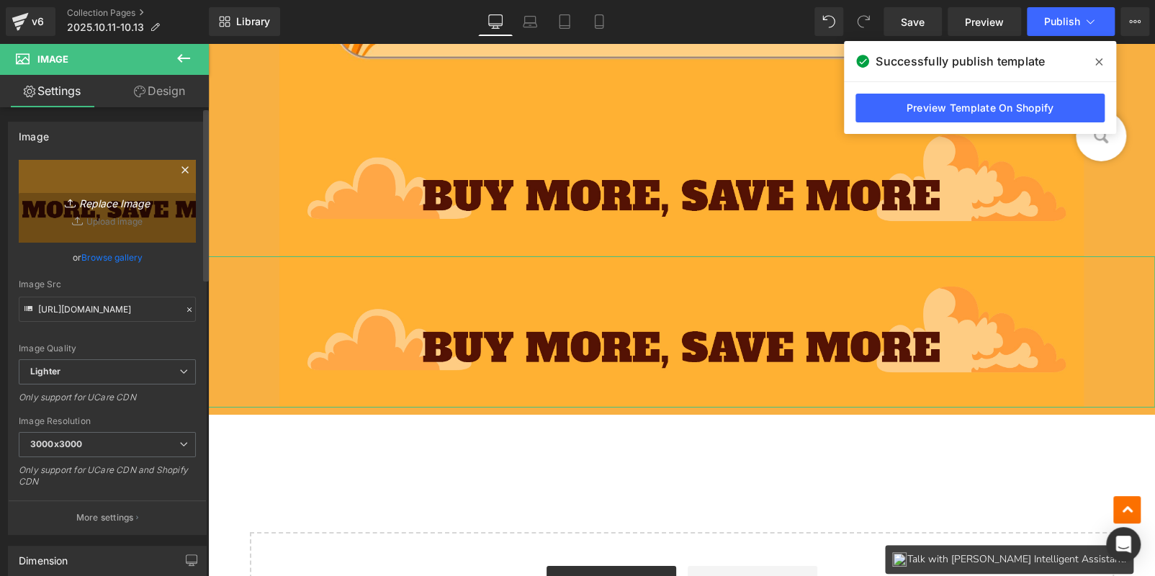
type input "C:\fakepath\bc_07.jpg"
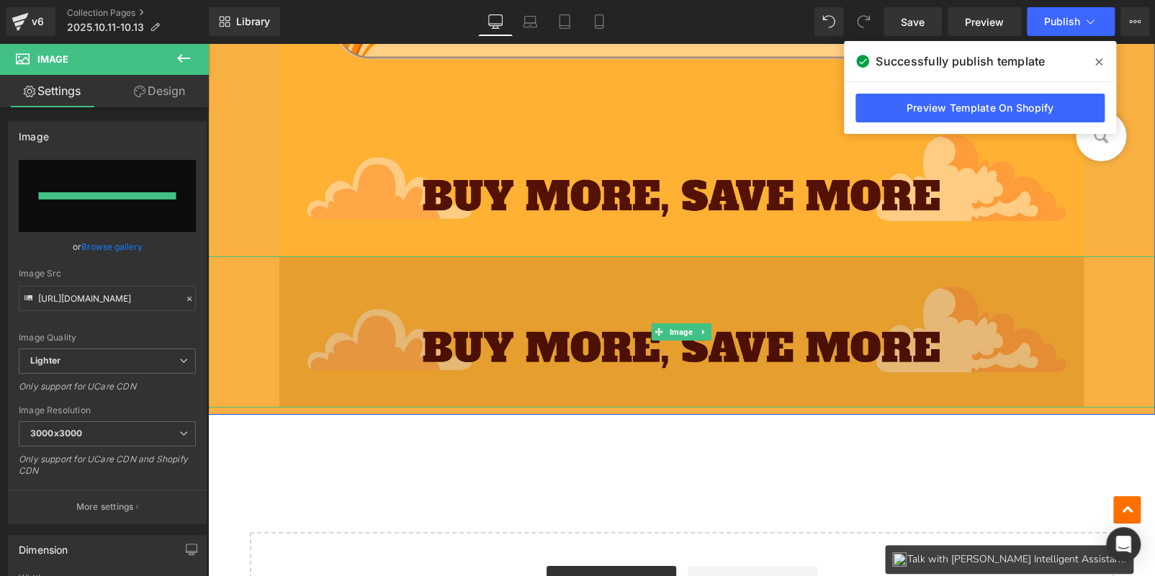
type input "https://ucarecdn.com/d967ea6c-df70-402a-b96d-a7ab1f7b5158/-/format/auto/-/previ…"
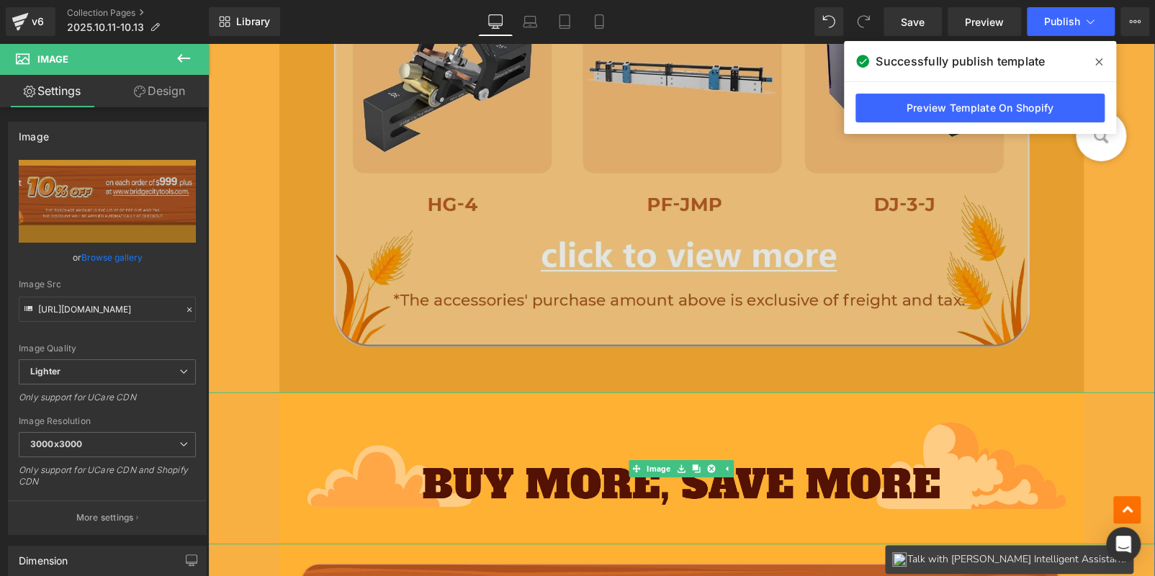
scroll to position [2459, 0]
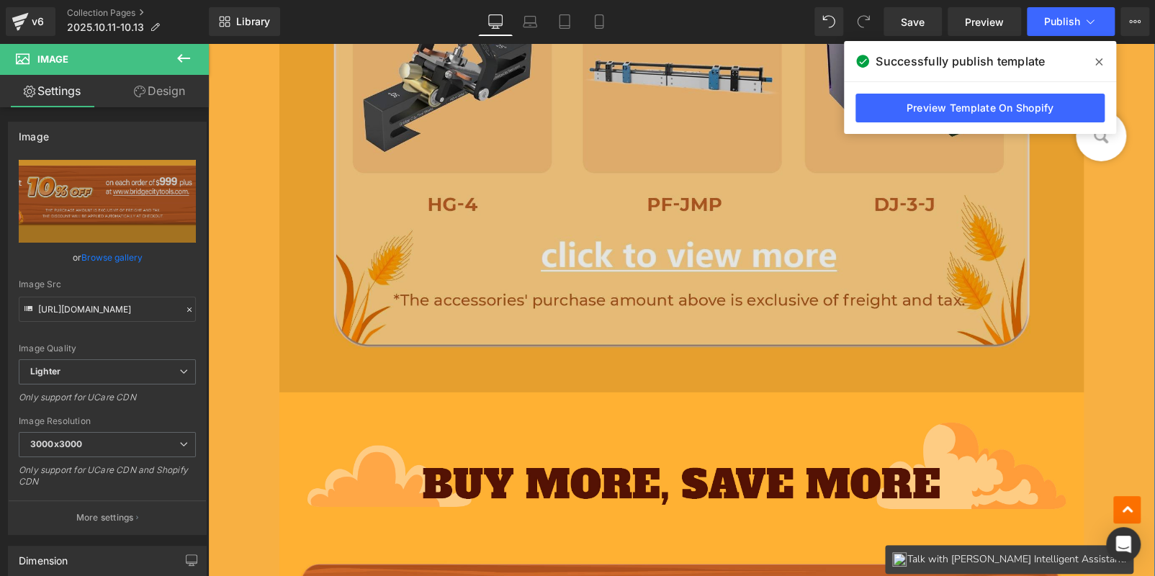
click at [457, 184] on img at bounding box center [681, 113] width 805 height 560
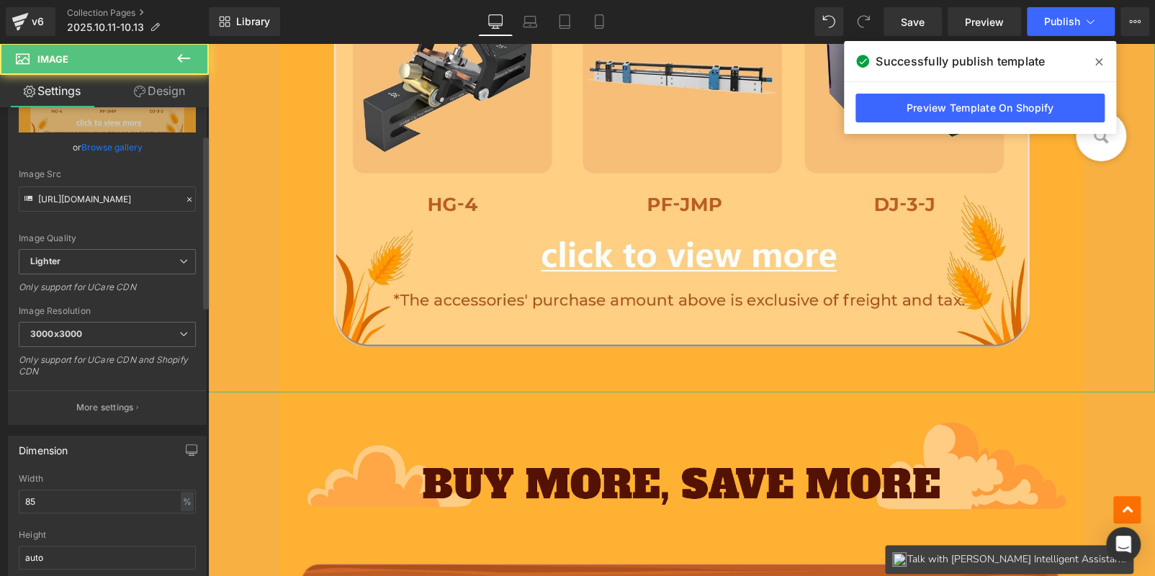
scroll to position [287, 0]
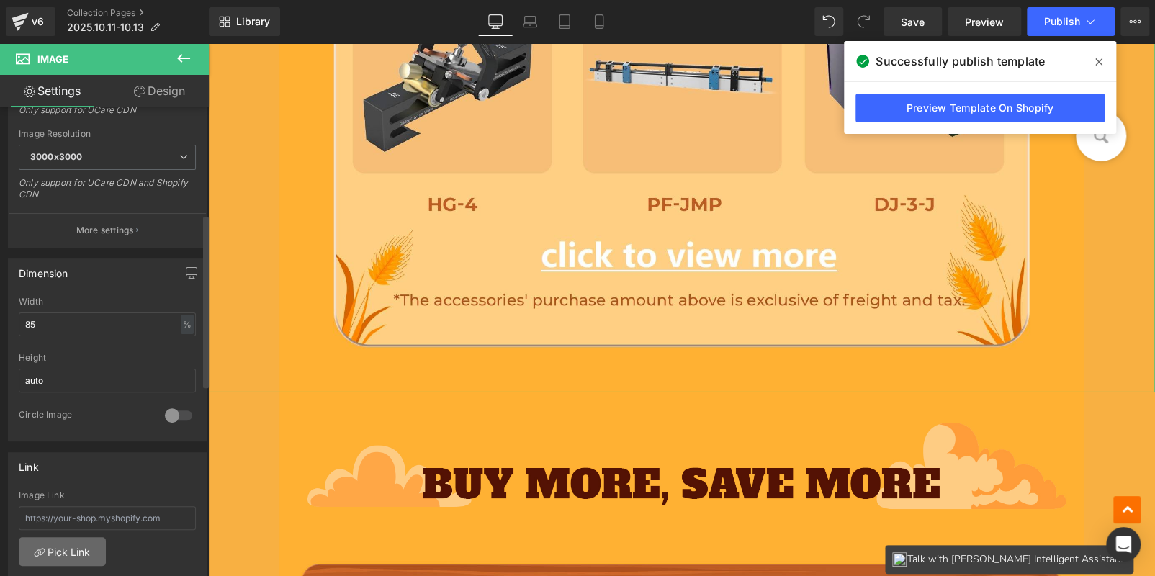
click at [63, 540] on link "Pick Link" at bounding box center [62, 551] width 87 height 29
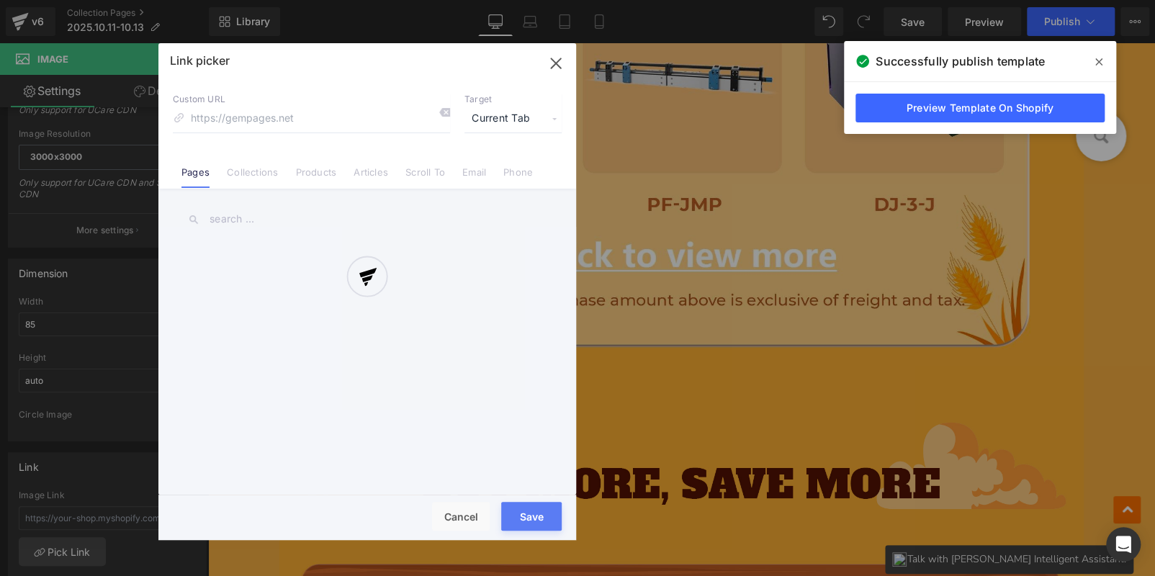
click at [256, 170] on div at bounding box center [367, 291] width 418 height 497
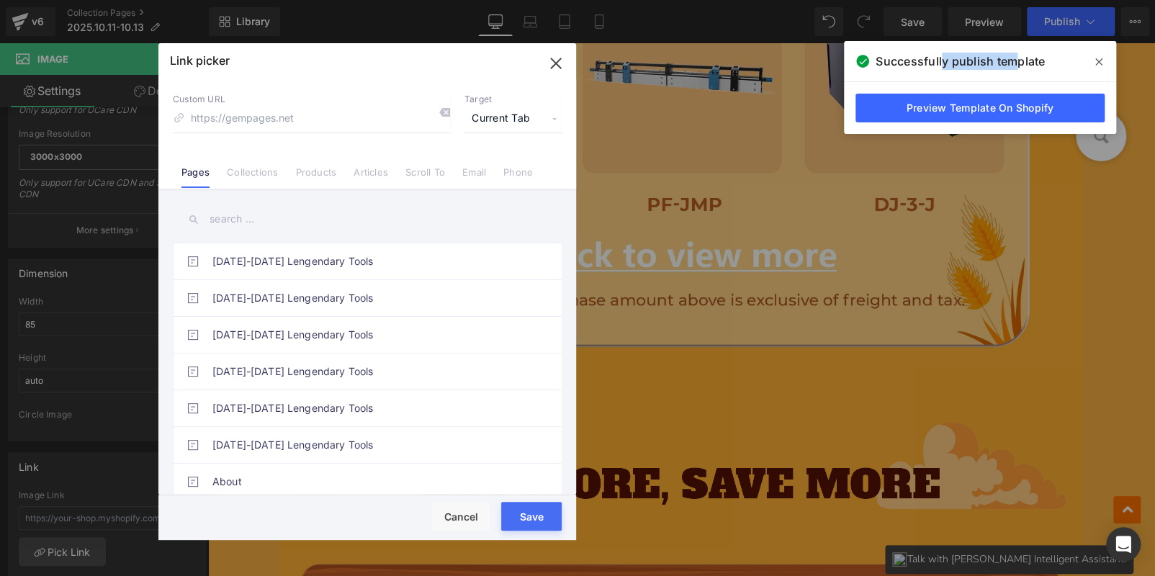
click at [256, 170] on link "Collections" at bounding box center [252, 177] width 51 height 22
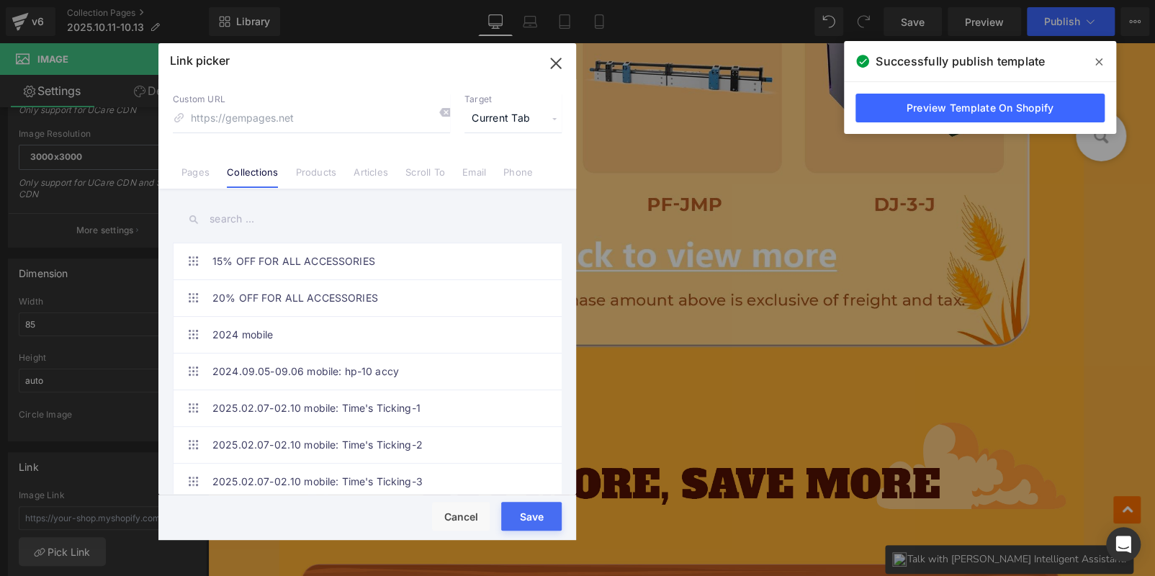
click at [260, 215] on div "Link picker Back to Library Insert Custom URL Target Current Tab Current Tab Ne…" at bounding box center [367, 291] width 418 height 497
click at [261, 215] on input "text" at bounding box center [367, 219] width 389 height 32
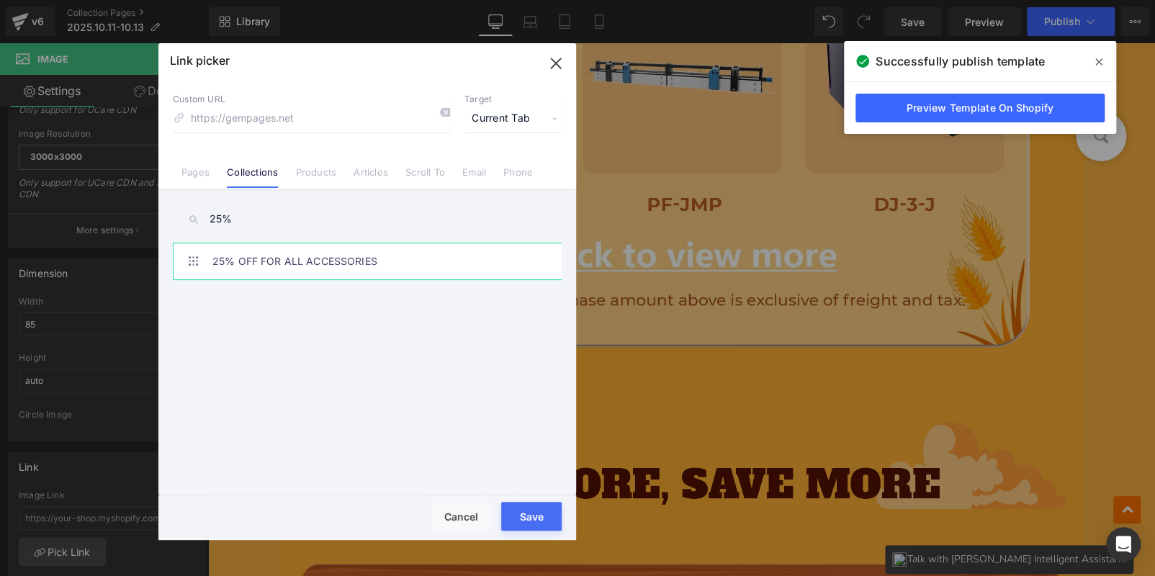
type input "25%"
click at [292, 248] on link "25% OFF FOR ALL ACCESSORIES" at bounding box center [370, 261] width 317 height 36
type input "/collections/25-off-for-all-accessories"
click at [527, 504] on button "Save" at bounding box center [531, 516] width 60 height 29
type input "/collections/25-off-for-all-accessories"
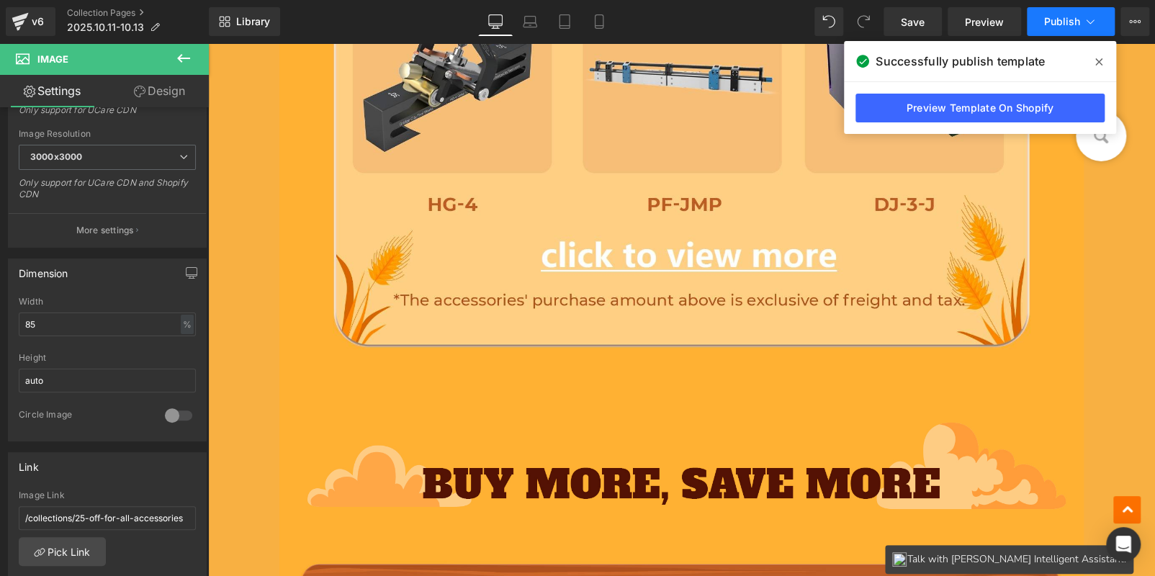
click at [1070, 21] on span "Publish" at bounding box center [1062, 22] width 36 height 12
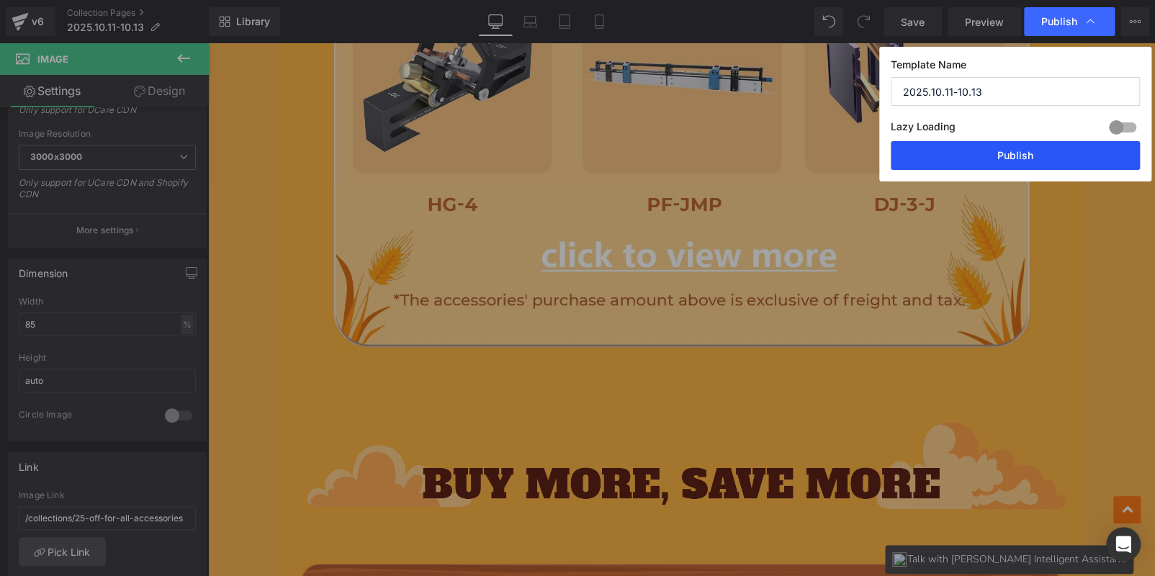
click at [1012, 148] on button "Publish" at bounding box center [1015, 155] width 249 height 29
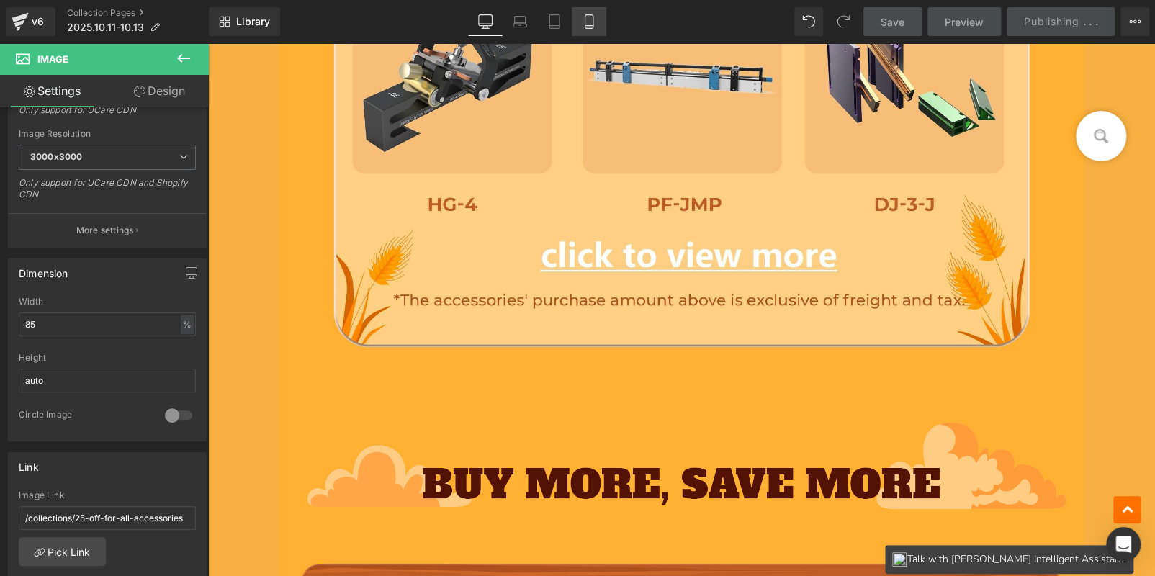
click at [588, 21] on icon at bounding box center [589, 21] width 14 height 14
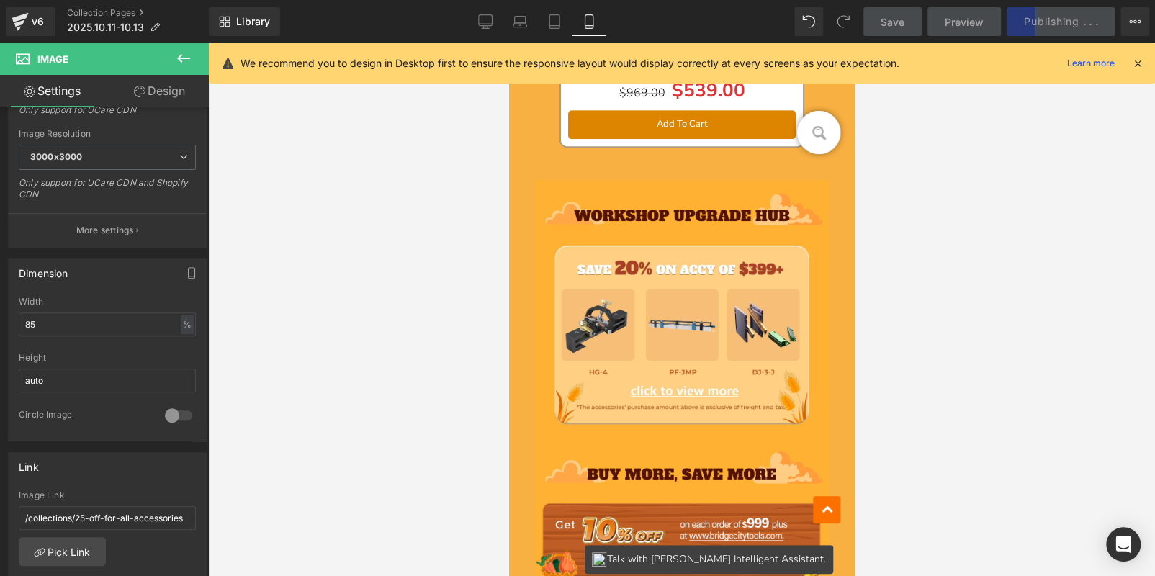
scroll to position [6481, 0]
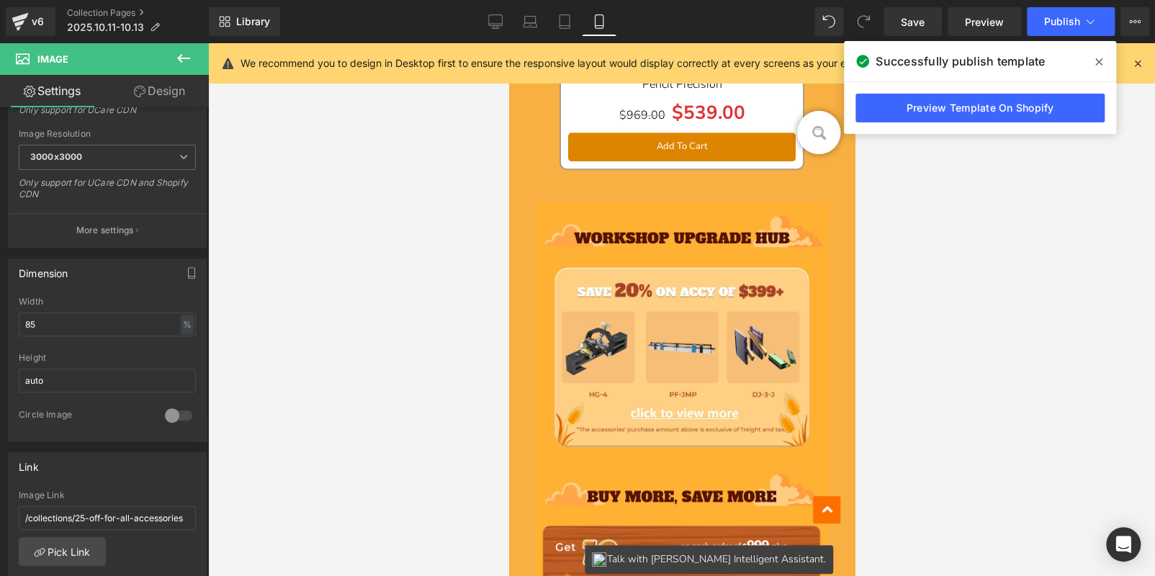
click at [500, 3] on div "Library Mobile Desktop Laptop Tablet Mobile Save Preview Publish Scheduled View…" at bounding box center [682, 21] width 946 height 43
click at [502, 17] on icon at bounding box center [496, 20] width 14 height 11
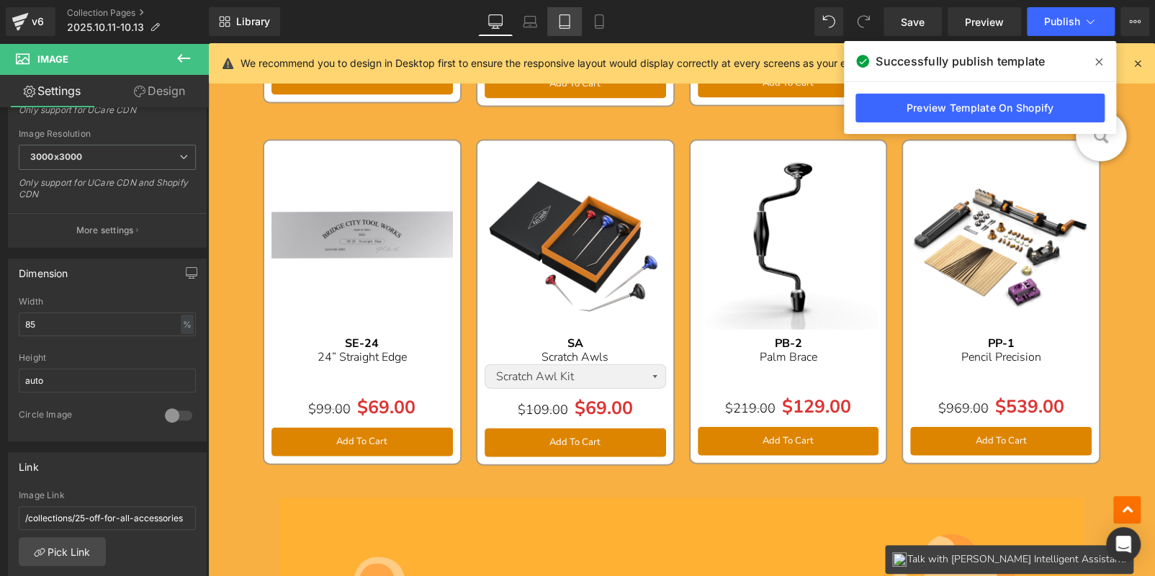
scroll to position [1440, 0]
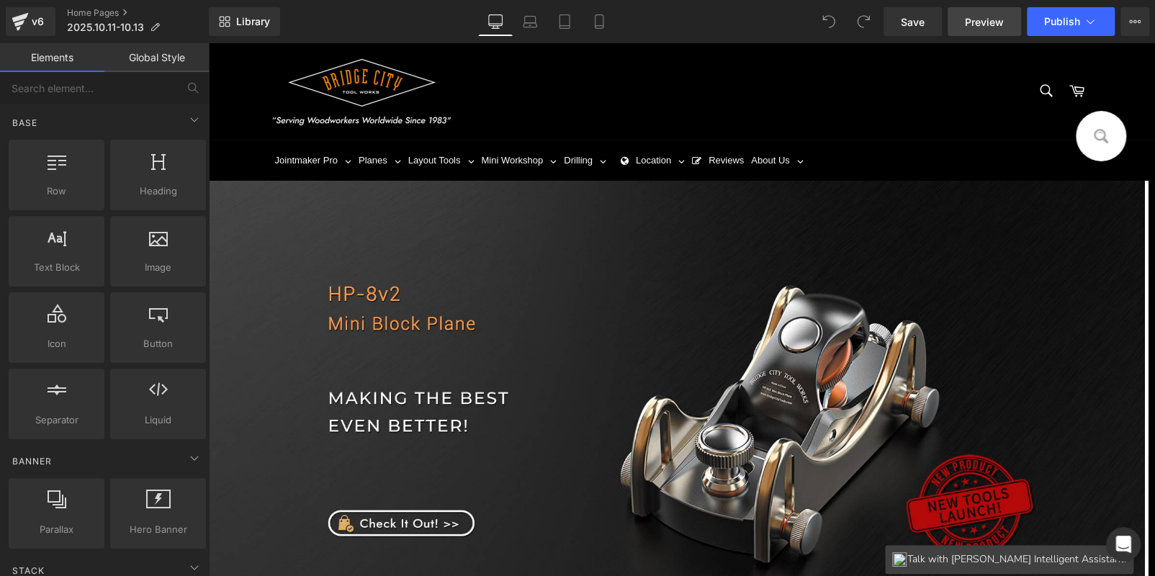
click at [987, 22] on span "Preview" at bounding box center [984, 21] width 39 height 15
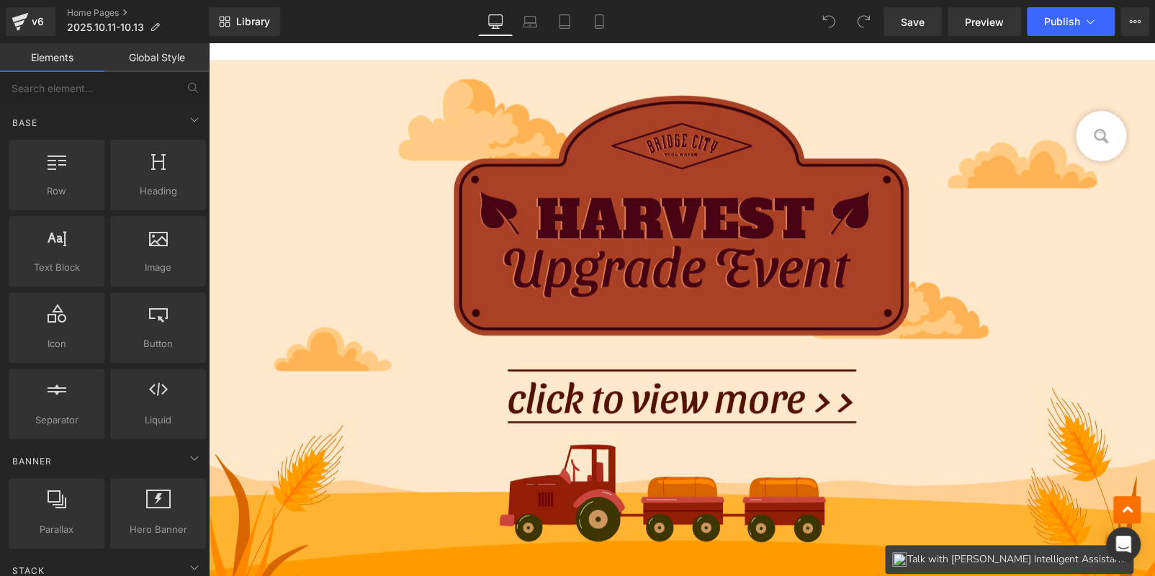
scroll to position [1152, 0]
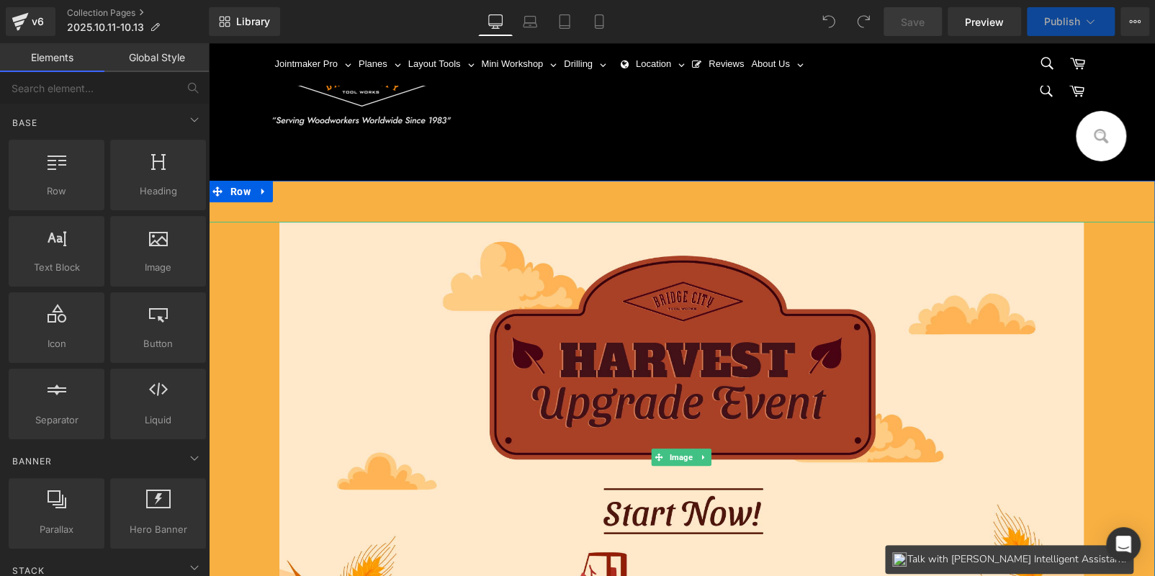
scroll to position [360, 0]
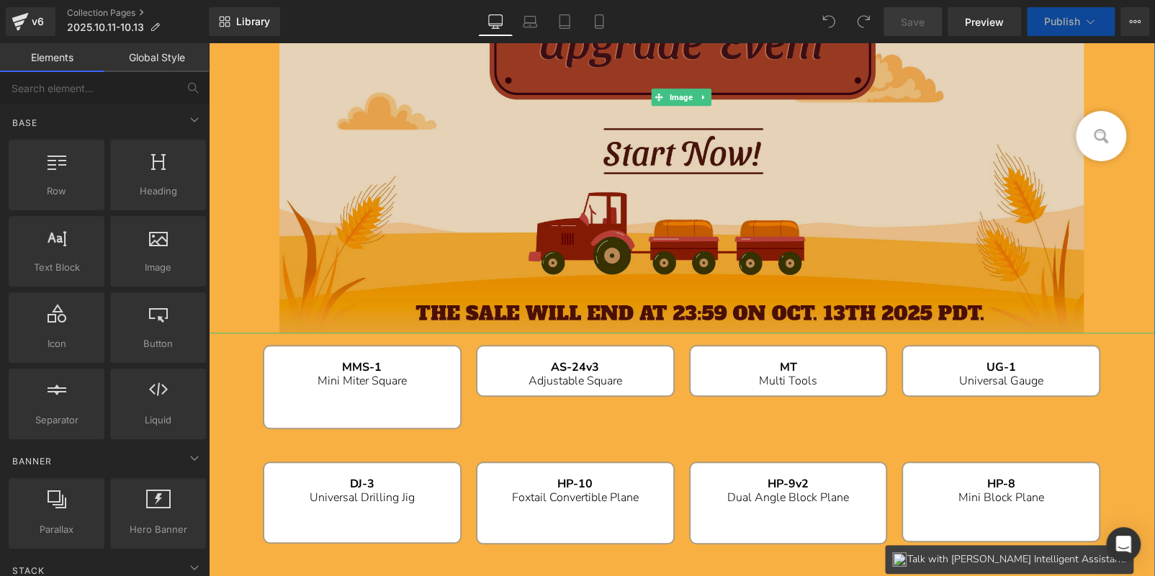
drag, startPoint x: 416, startPoint y: 224, endPoint x: 326, endPoint y: 202, distance: 92.6
click at [416, 224] on img at bounding box center [681, 97] width 805 height 471
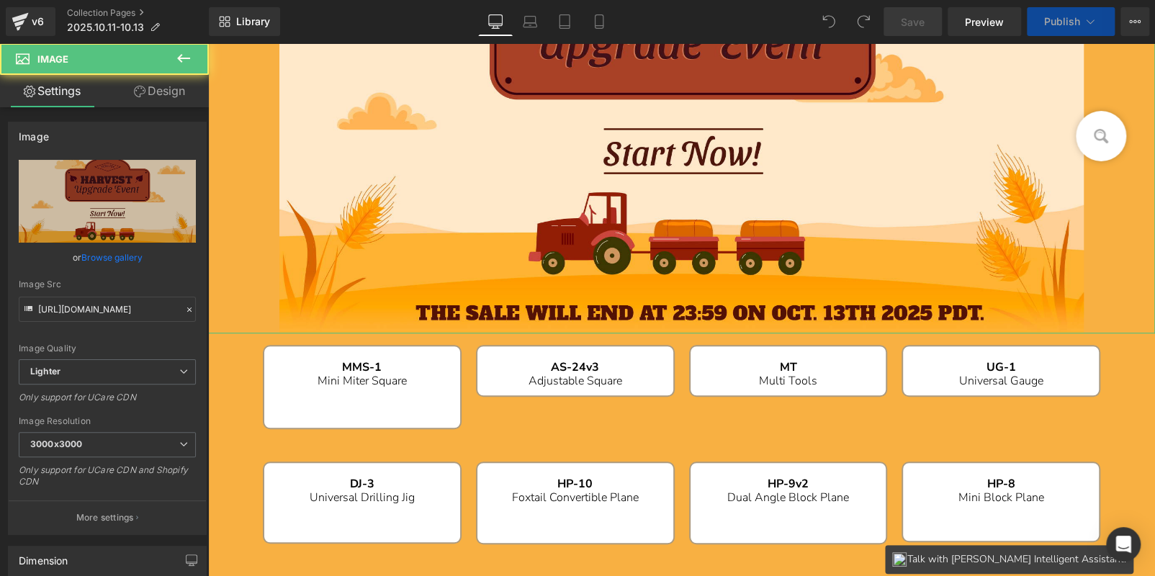
click at [175, 53] on icon at bounding box center [183, 58] width 17 height 17
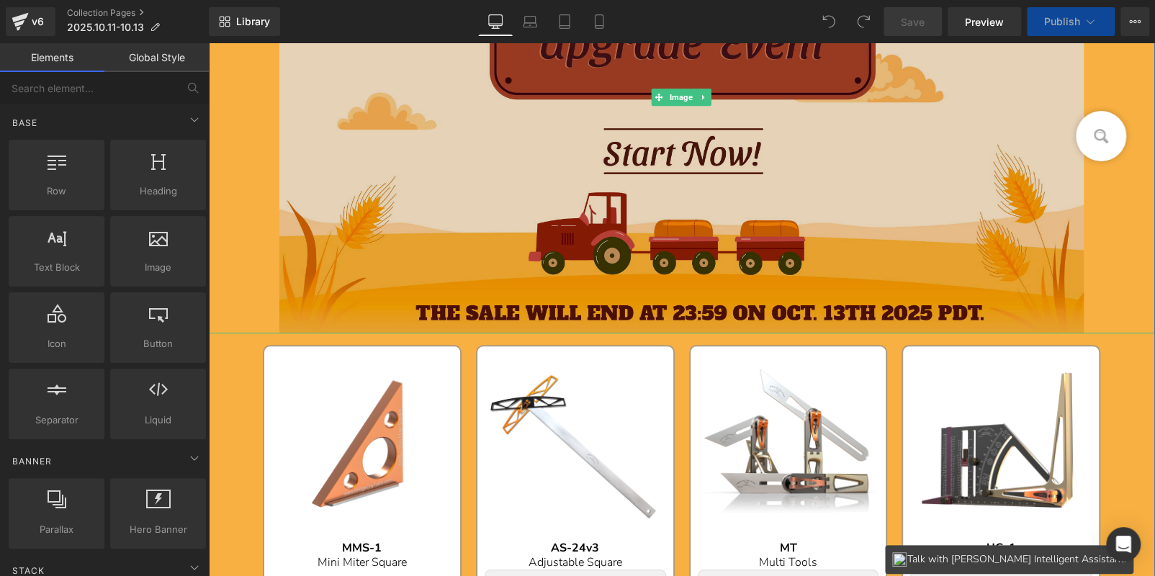
scroll to position [0, 0]
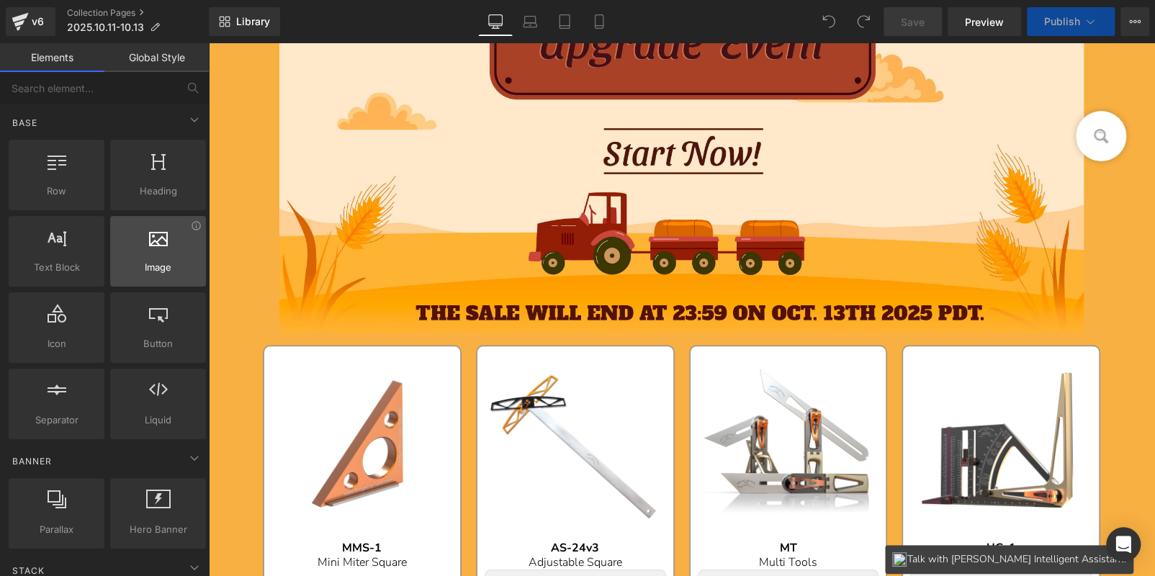
click at [166, 253] on div at bounding box center [158, 244] width 87 height 32
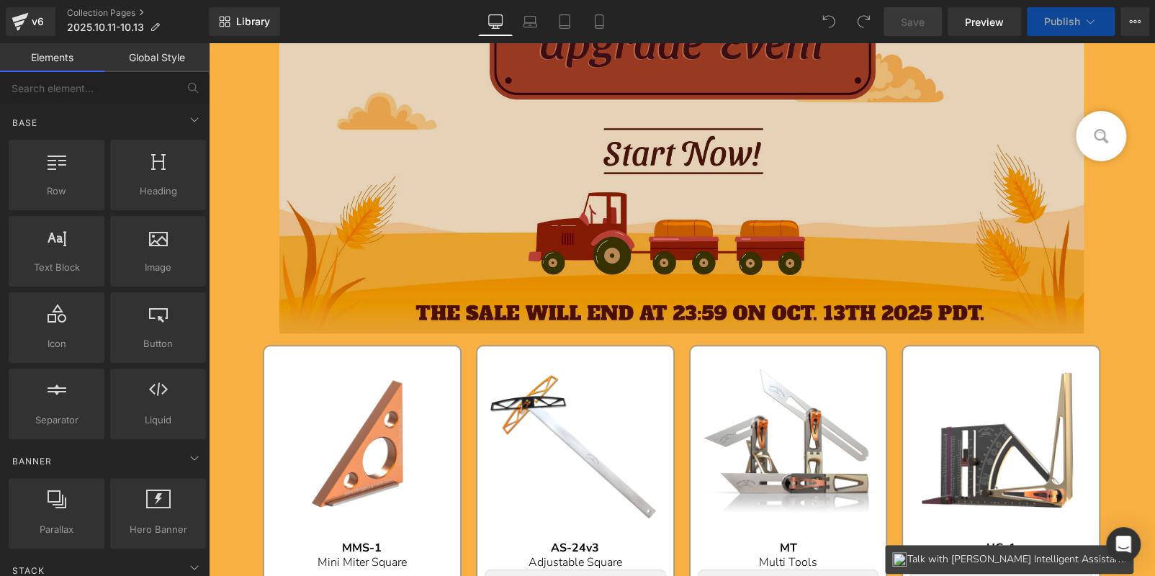
click at [575, 203] on img at bounding box center [681, 97] width 805 height 471
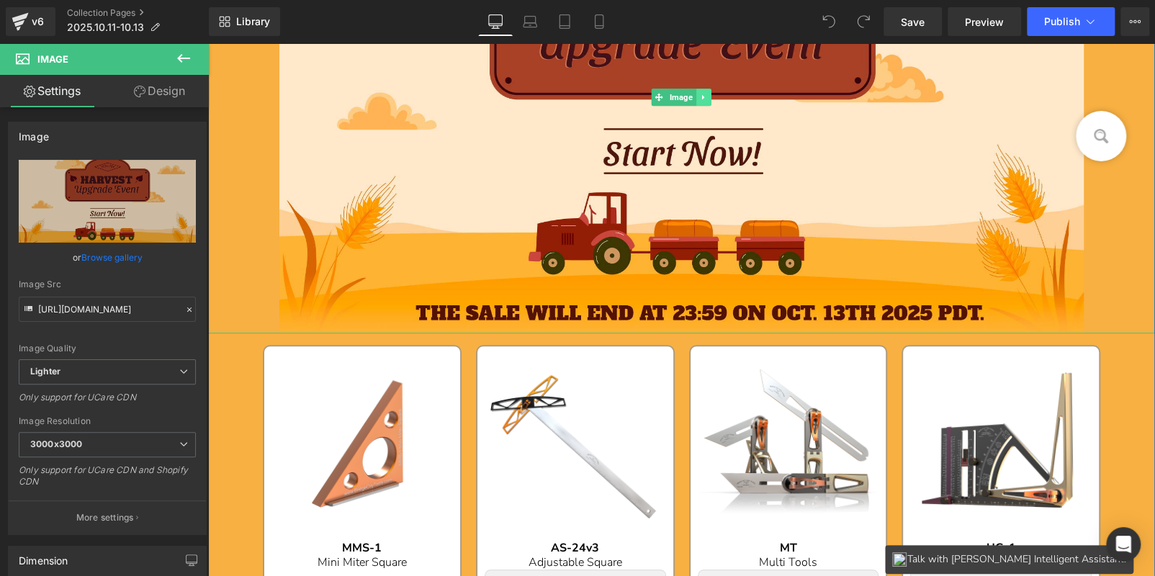
click at [696, 99] on link at bounding box center [703, 97] width 15 height 17
click at [692, 96] on icon at bounding box center [696, 98] width 8 height 8
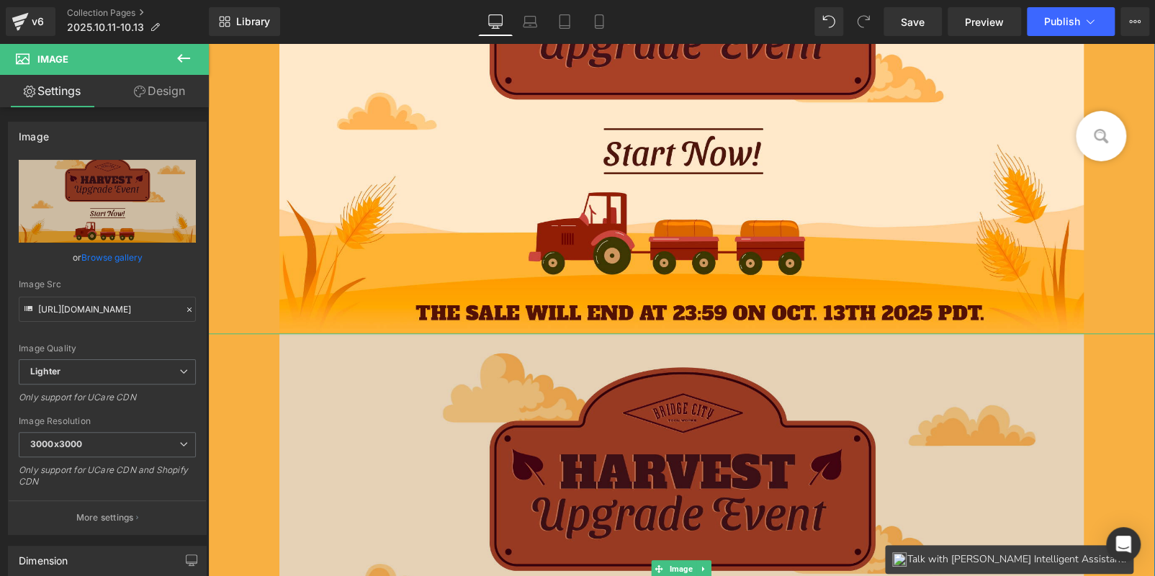
click at [420, 447] on img at bounding box center [681, 568] width 805 height 471
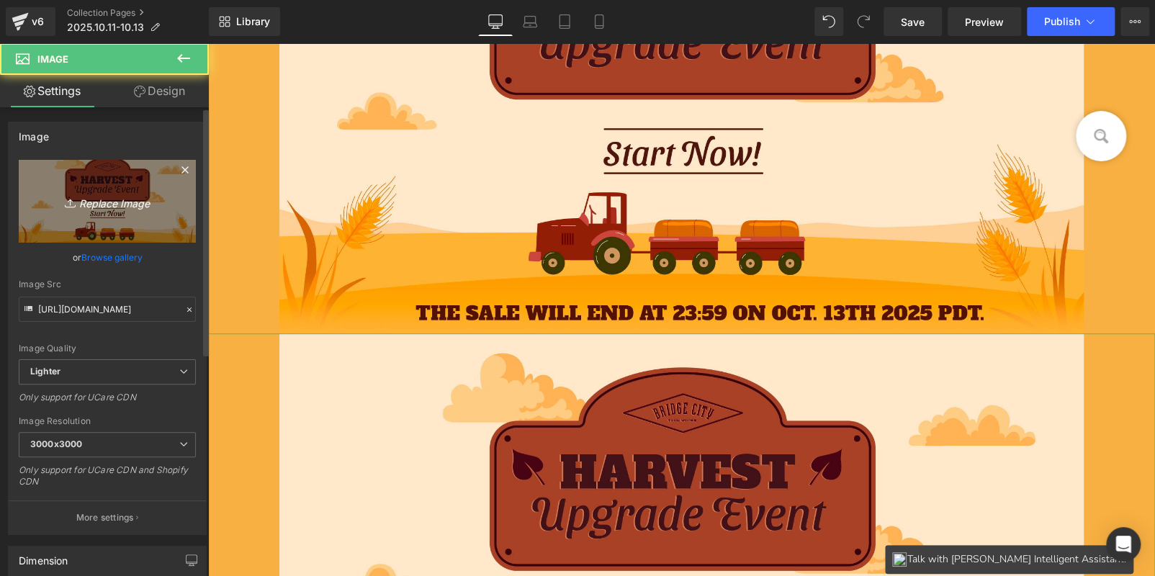
click at [145, 207] on icon "Replace Image" at bounding box center [107, 201] width 115 height 18
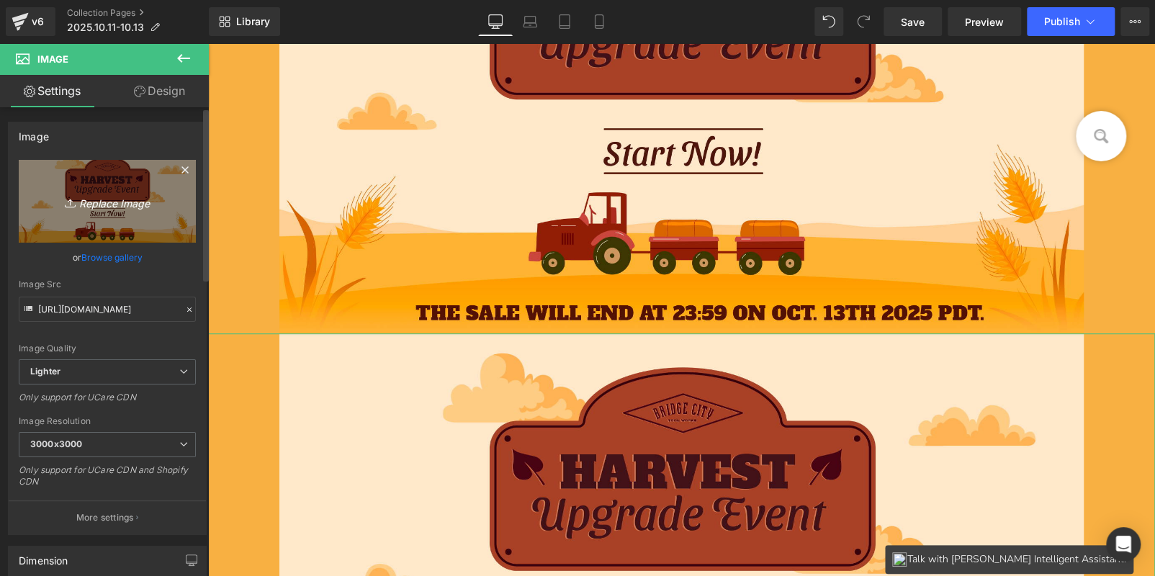
type input "C:\fakepath\bc_02.jpg"
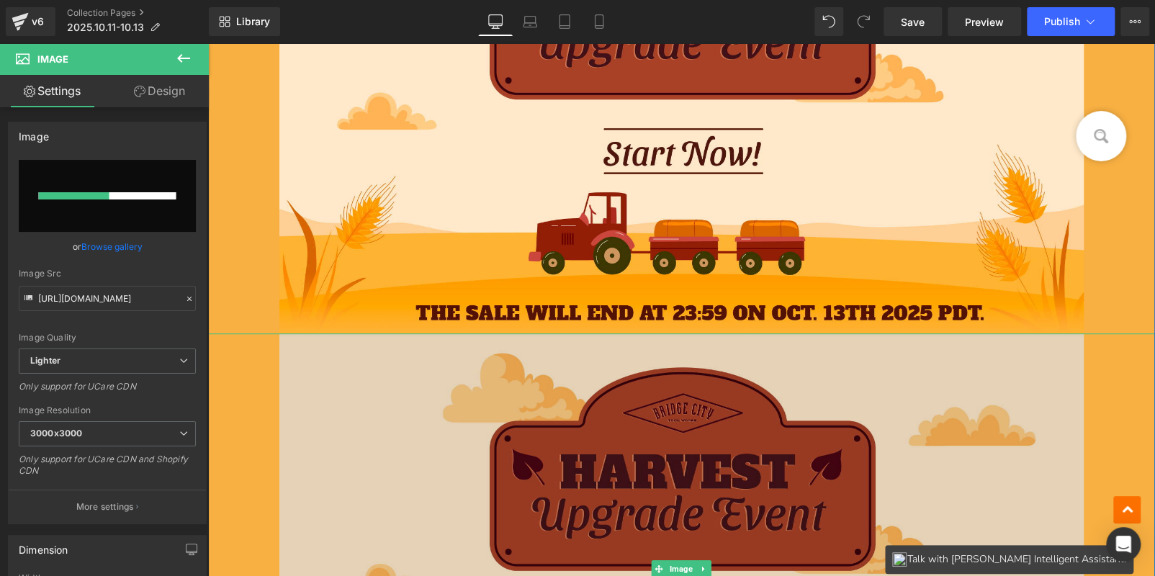
scroll to position [575, 0]
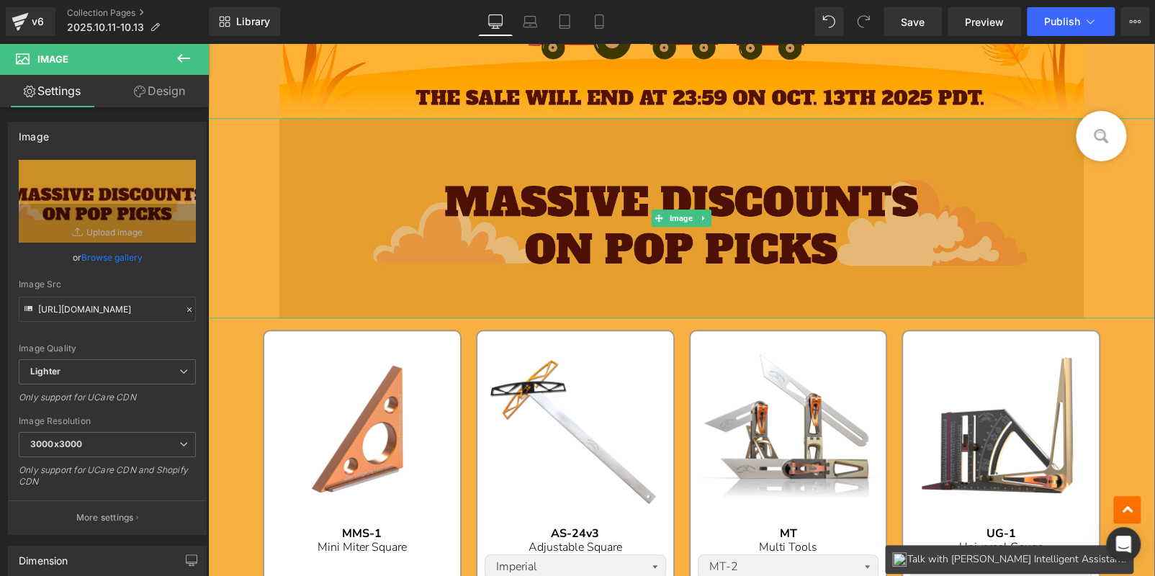
click at [569, 243] on img at bounding box center [681, 218] width 805 height 200
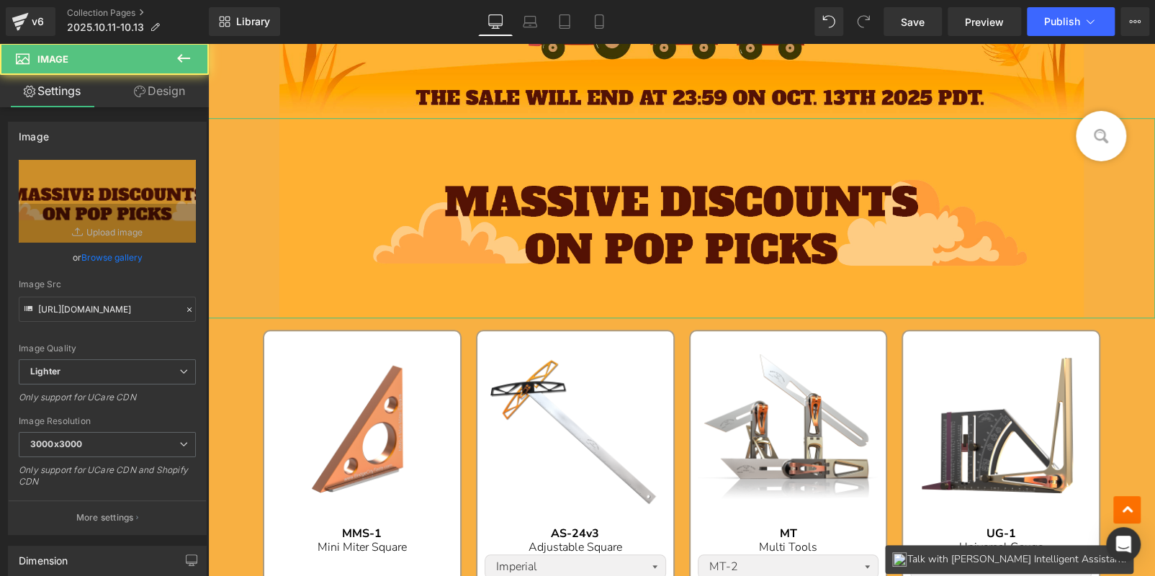
click at [173, 98] on link "Design" at bounding box center [159, 91] width 104 height 32
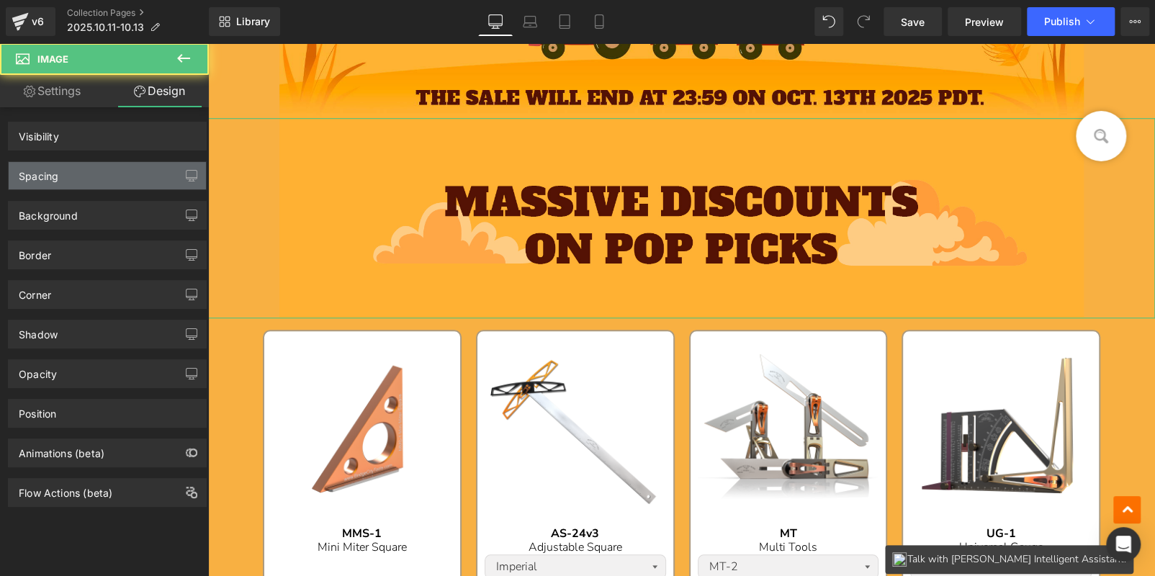
click at [87, 178] on div "Spacing" at bounding box center [107, 175] width 197 height 27
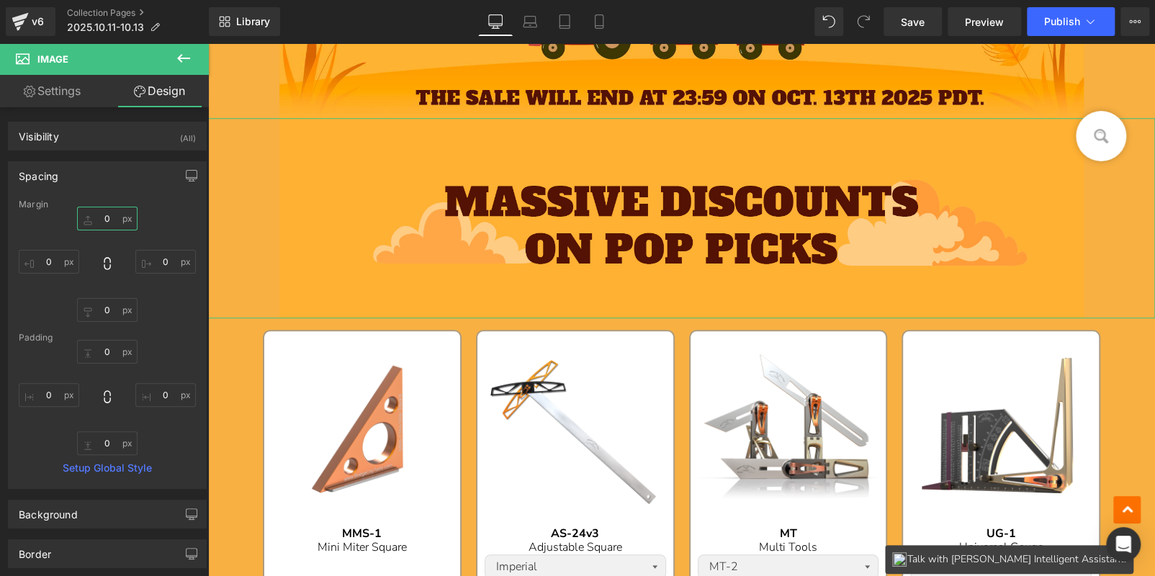
click at [105, 218] on input "text" at bounding box center [107, 219] width 60 height 24
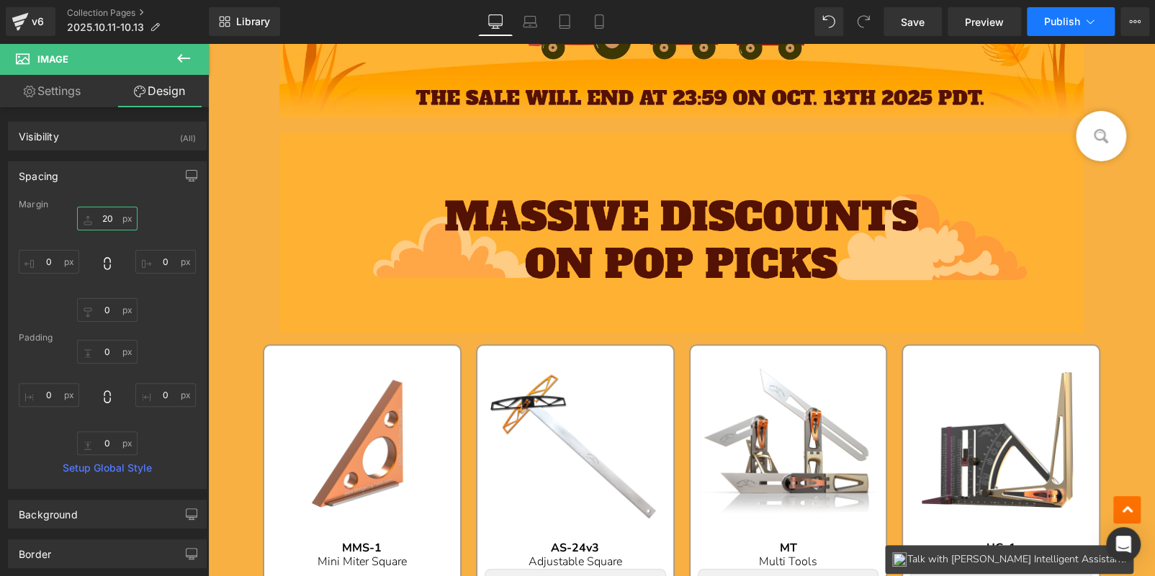
type input "20"
click at [1056, 20] on span "Publish" at bounding box center [1062, 22] width 36 height 12
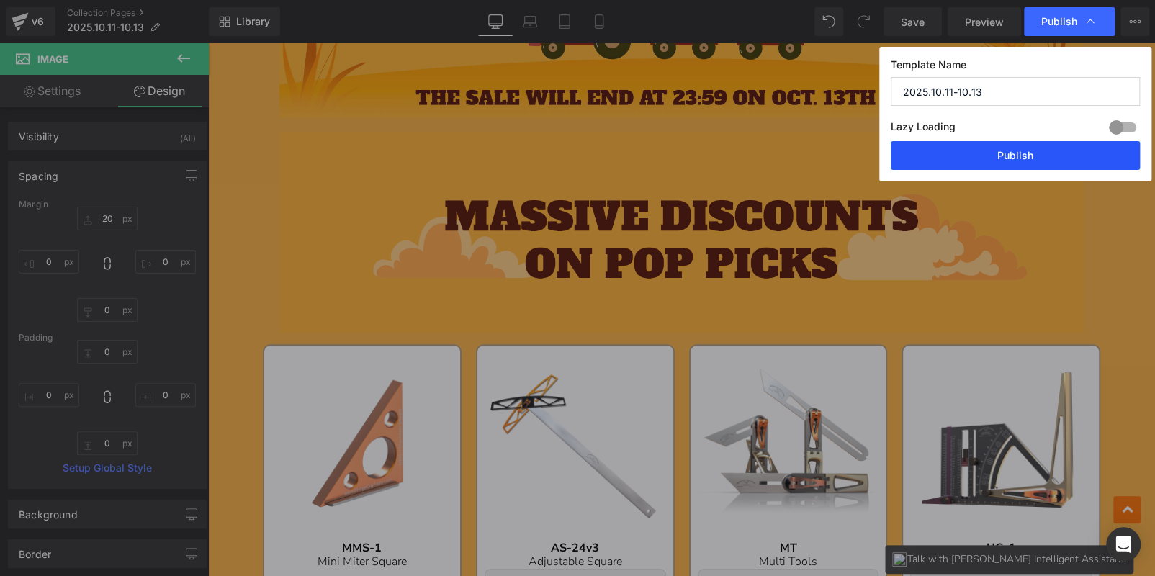
click at [1062, 142] on button "Publish" at bounding box center [1015, 155] width 249 height 29
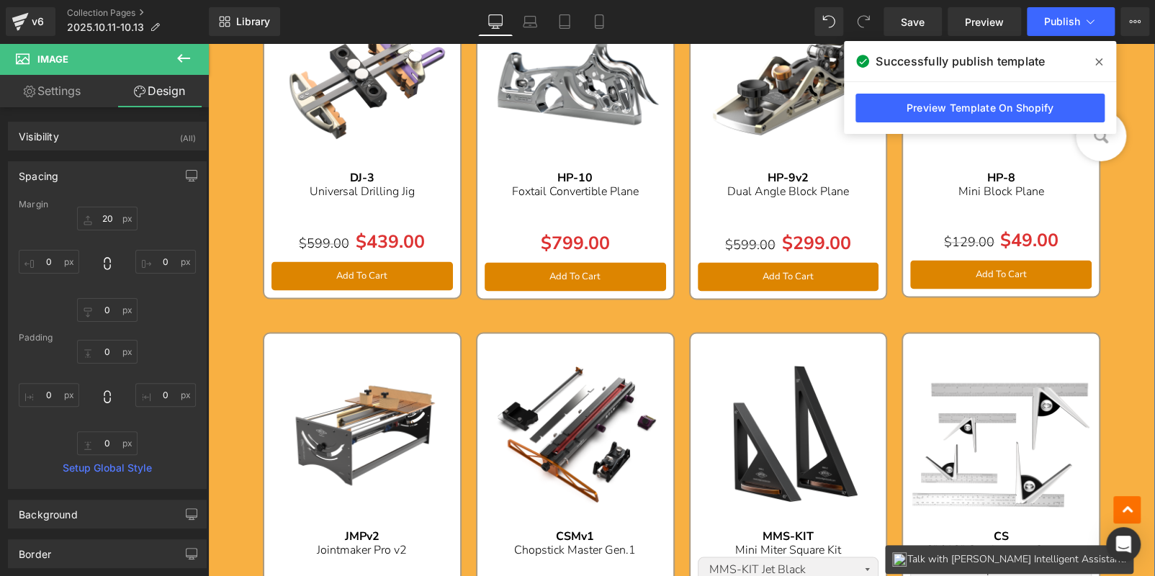
scroll to position [1368, 0]
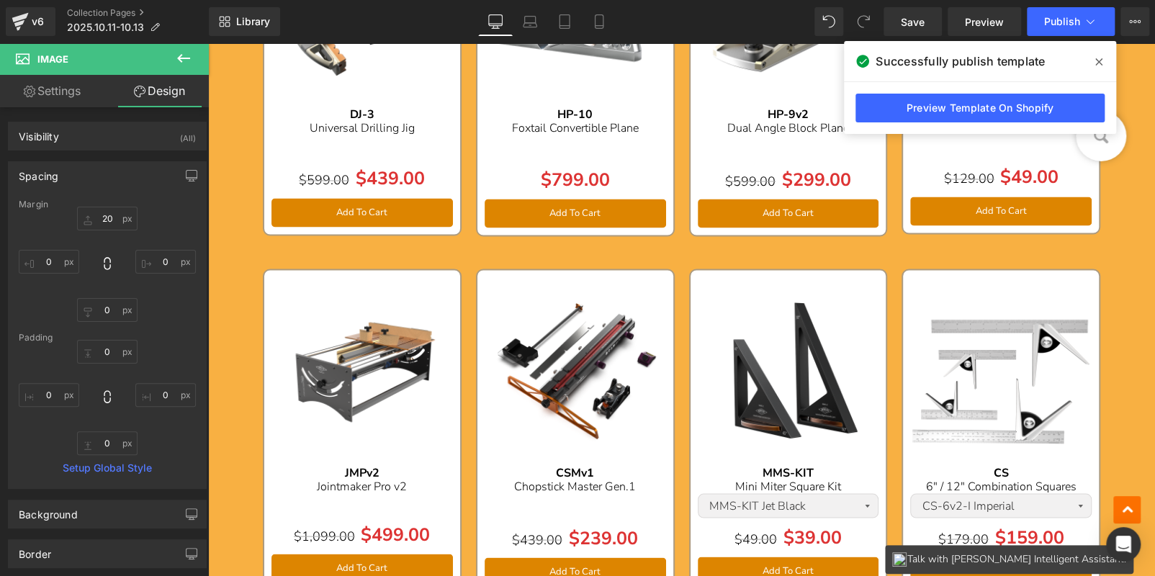
click at [1095, 60] on icon at bounding box center [1098, 62] width 7 height 12
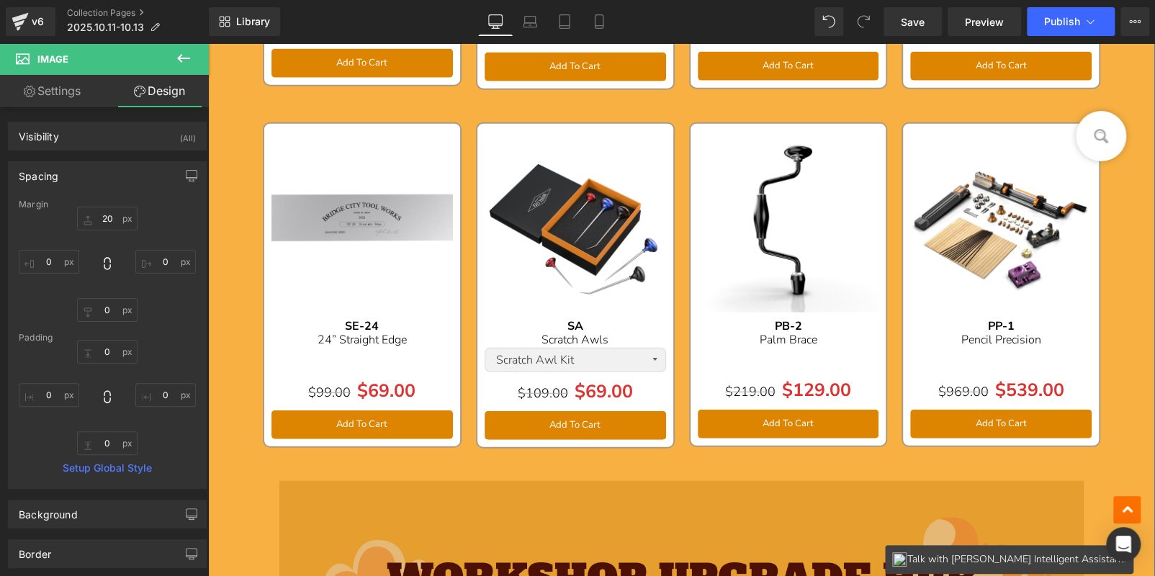
scroll to position [2304, 0]
